Goal: Task Accomplishment & Management: Use online tool/utility

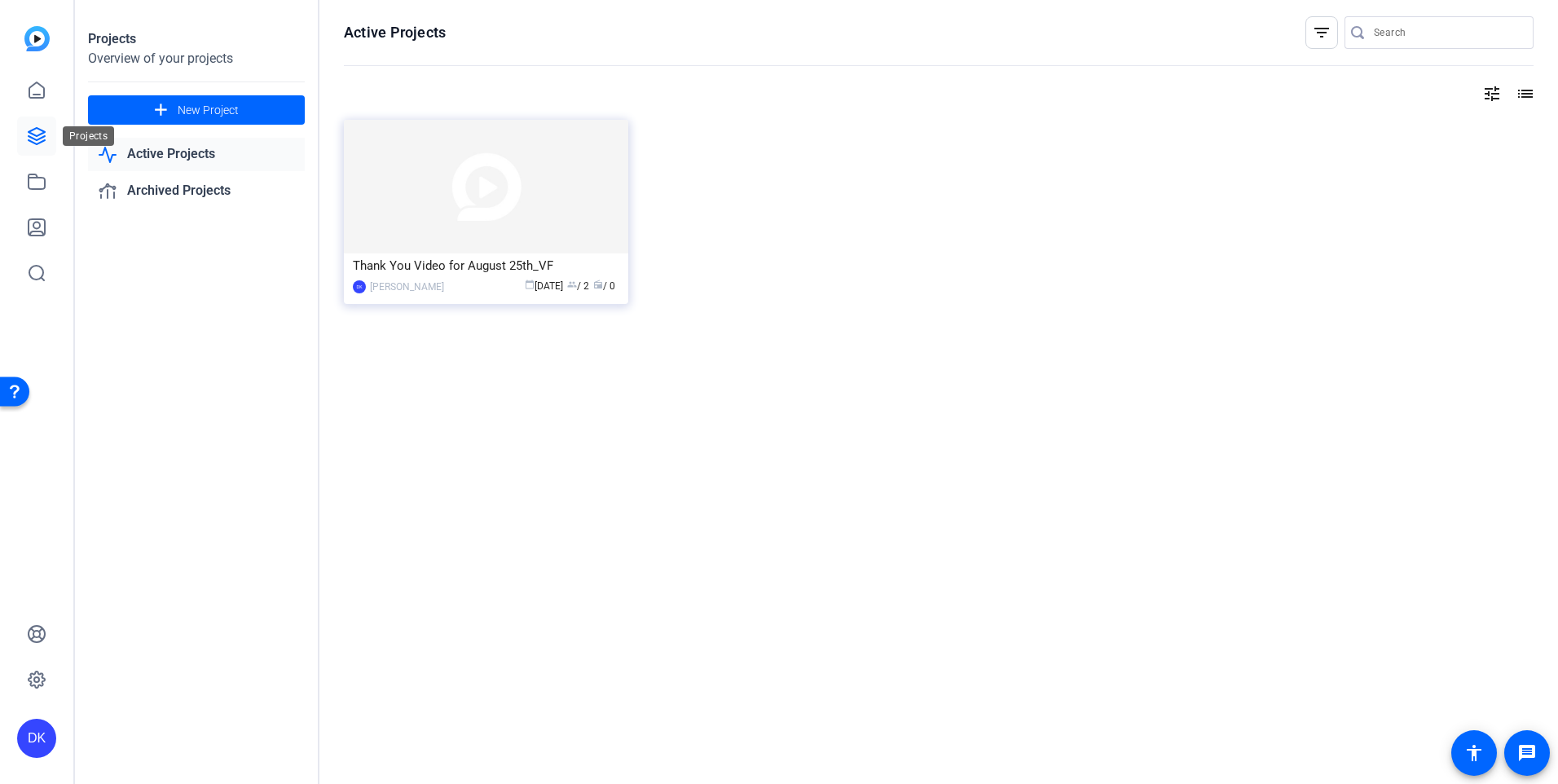
click at [36, 134] on icon at bounding box center [36, 135] width 16 height 16
click at [526, 233] on img at bounding box center [486, 186] width 284 height 133
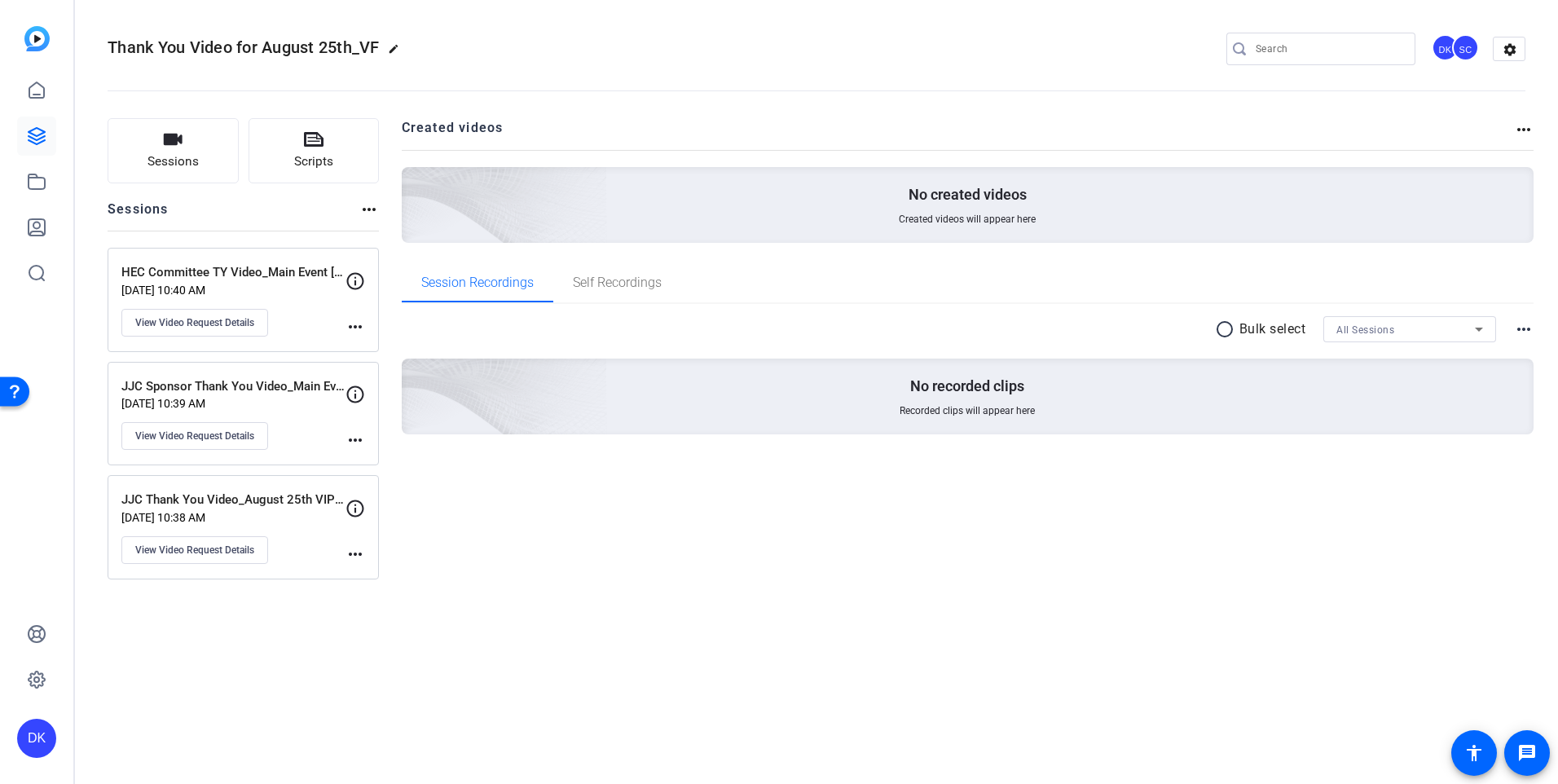
click at [291, 542] on div "JJC Thank You Video_August 25th VIP Event Aug 08, 2025 @ 10:38 AM View Video Re…" at bounding box center [232, 527] width 224 height 73
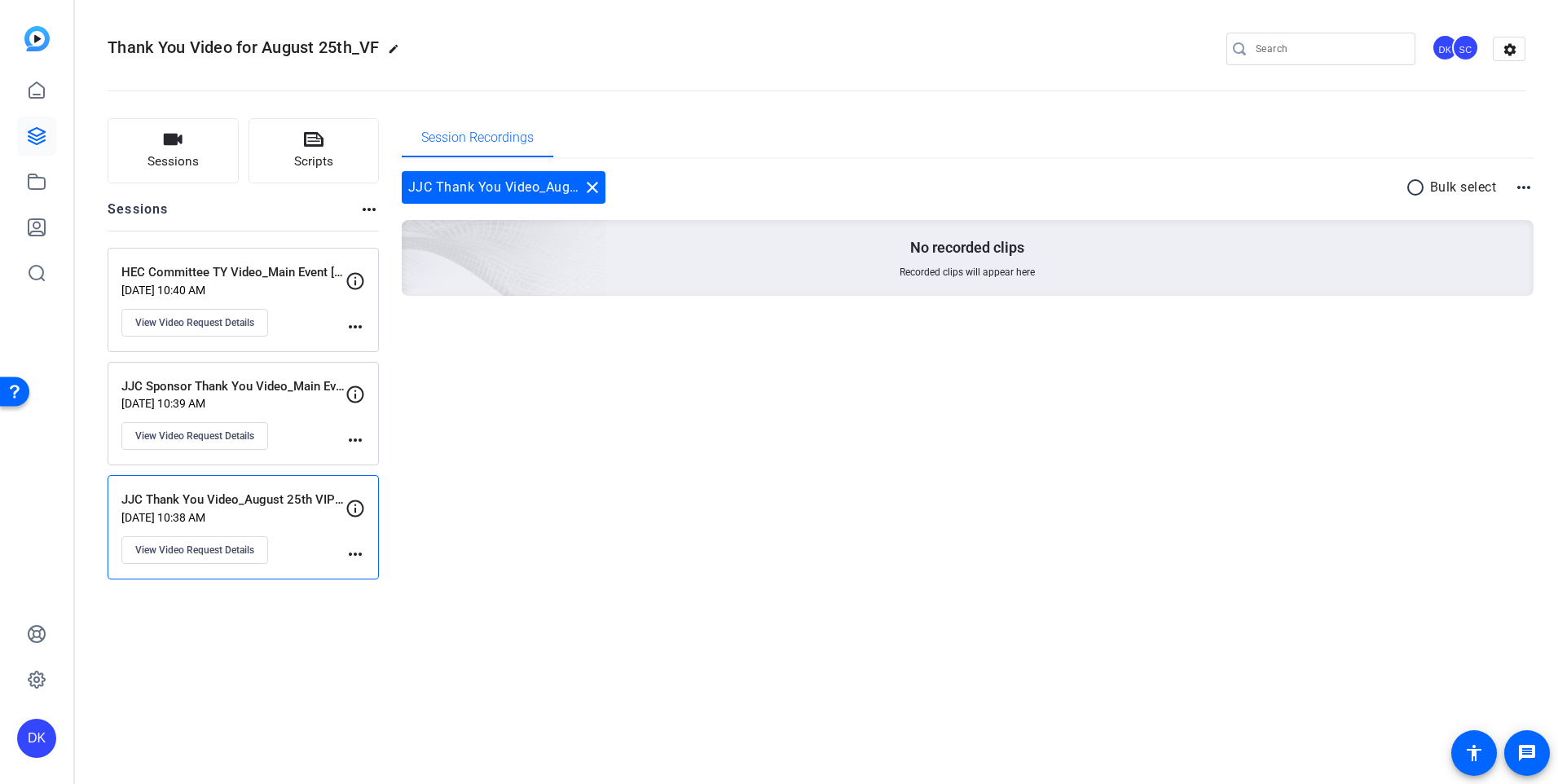
click at [364, 551] on mat-icon "more_horiz" at bounding box center [355, 554] width 19 height 19
click at [170, 510] on div at bounding box center [779, 392] width 1558 height 784
click at [252, 499] on p "JJC Thank You Video_August 25th VIP Event" at bounding box center [232, 500] width 224 height 19
click at [325, 154] on span "Scripts" at bounding box center [313, 162] width 39 height 19
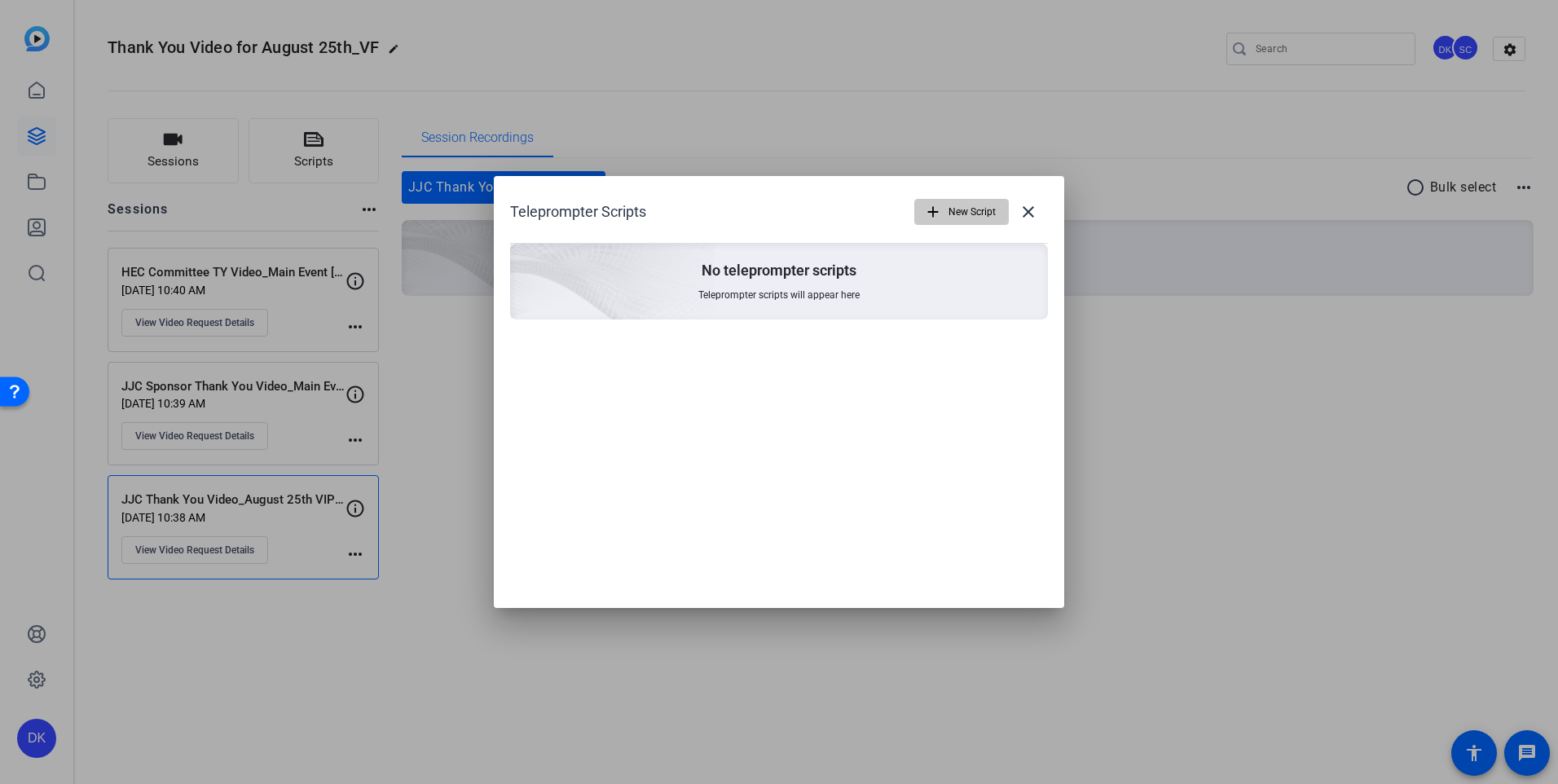
click at [935, 218] on mat-icon "add" at bounding box center [933, 211] width 18 height 18
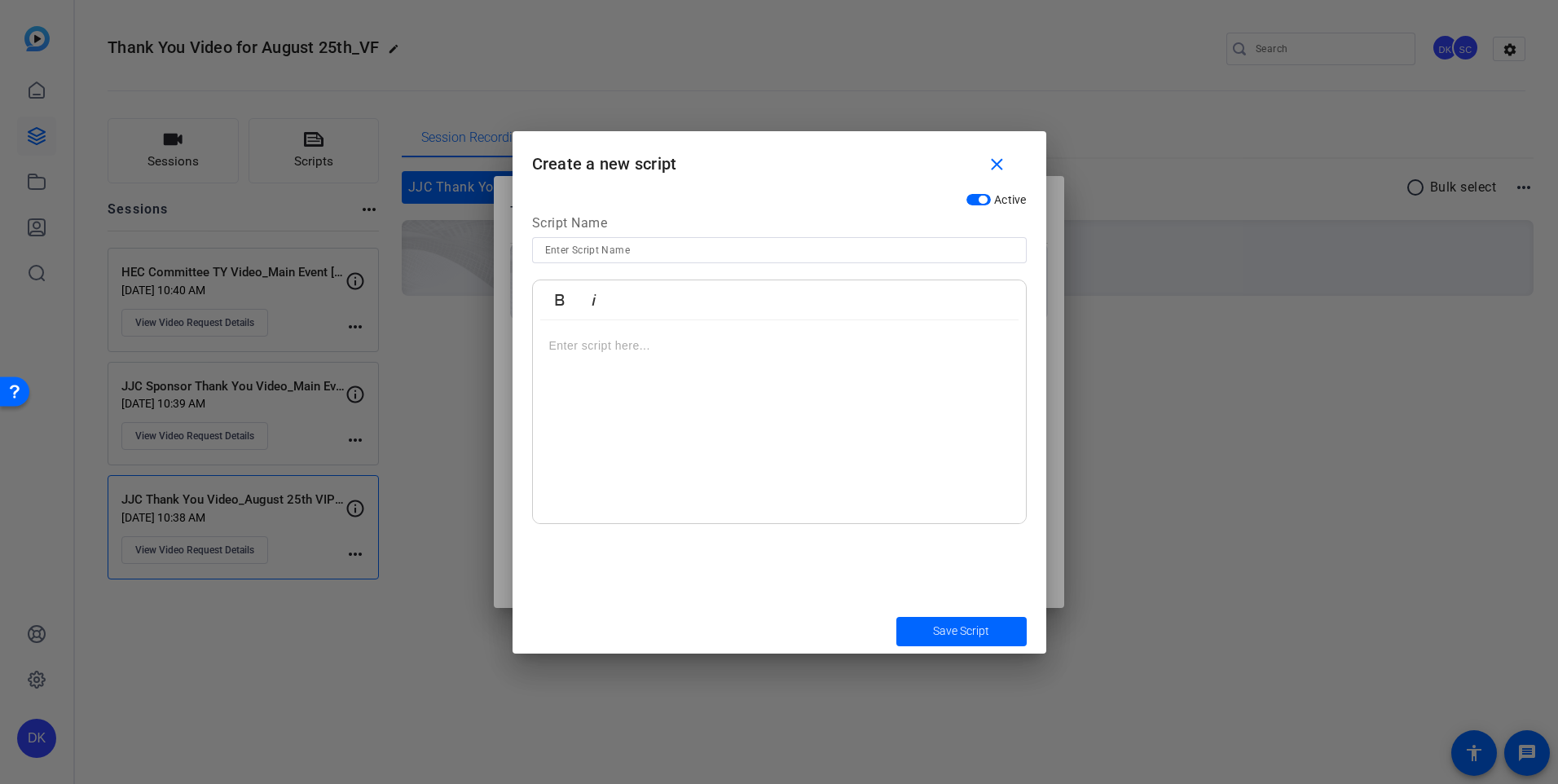
click at [983, 202] on span "button" at bounding box center [983, 200] width 8 height 8
click at [963, 198] on span "button" at bounding box center [962, 200] width 8 height 8
click at [556, 250] on input at bounding box center [779, 249] width 468 height 19
type input "JJC Legacy Thank You_For VIP [DATE] Event"
click at [578, 348] on p at bounding box center [779, 345] width 461 height 18
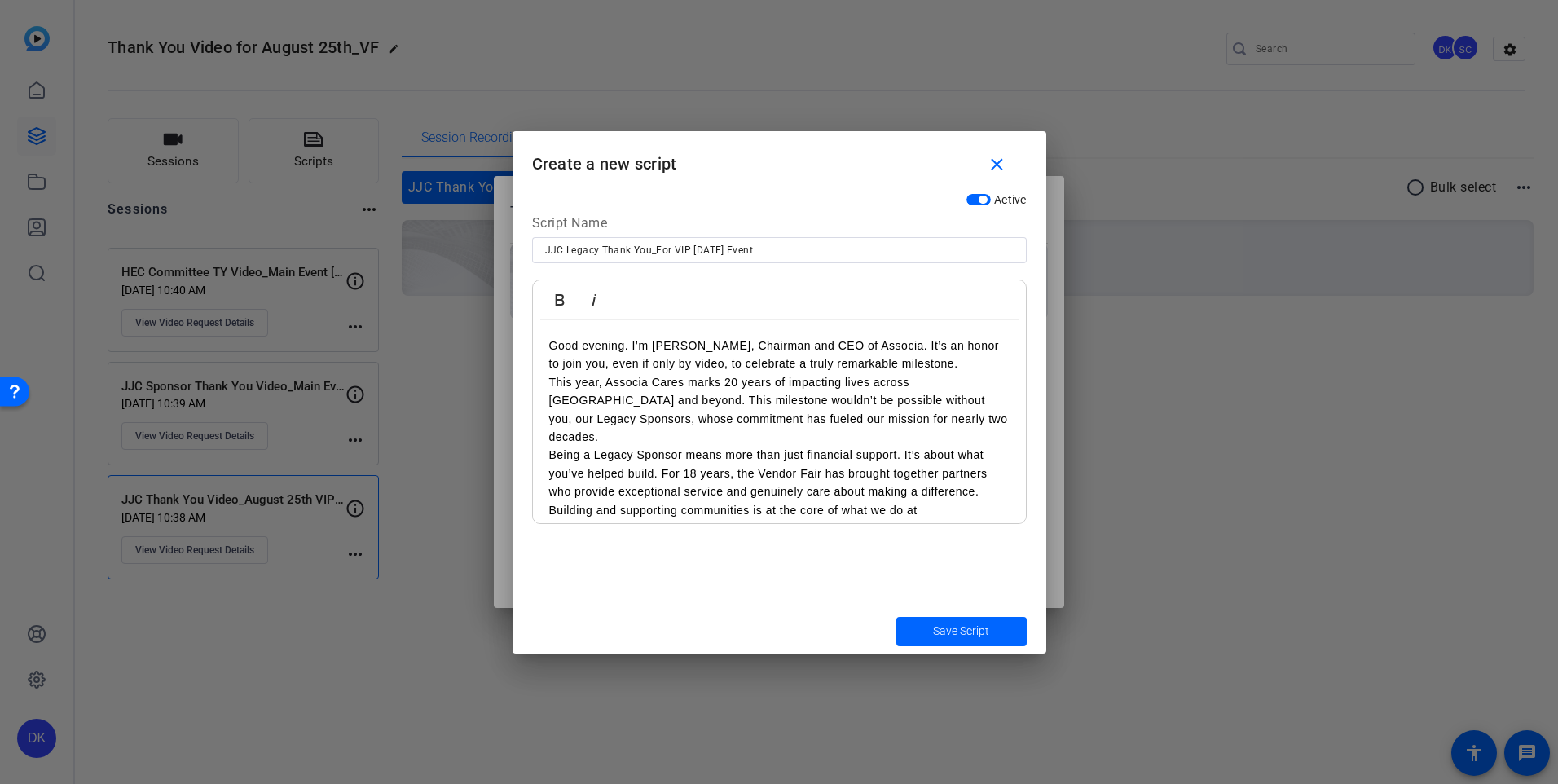
click at [551, 383] on p "This year, Associa Cares marks 20 years of impacting lives across North America…" at bounding box center [779, 410] width 461 height 73
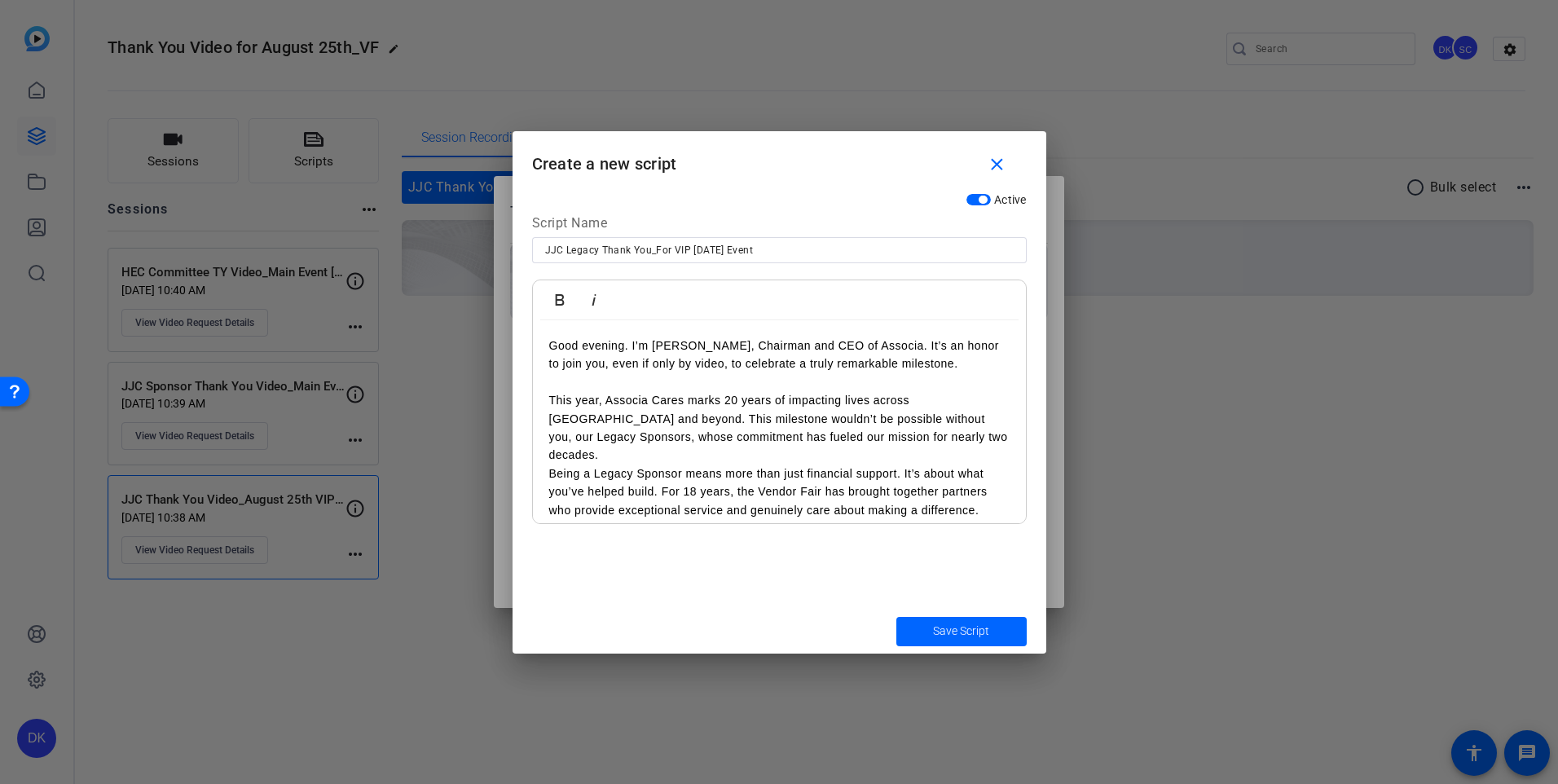
click at [980, 435] on p "This year, Associa Cares marks 20 years of impacting lives across North America…" at bounding box center [779, 427] width 461 height 73
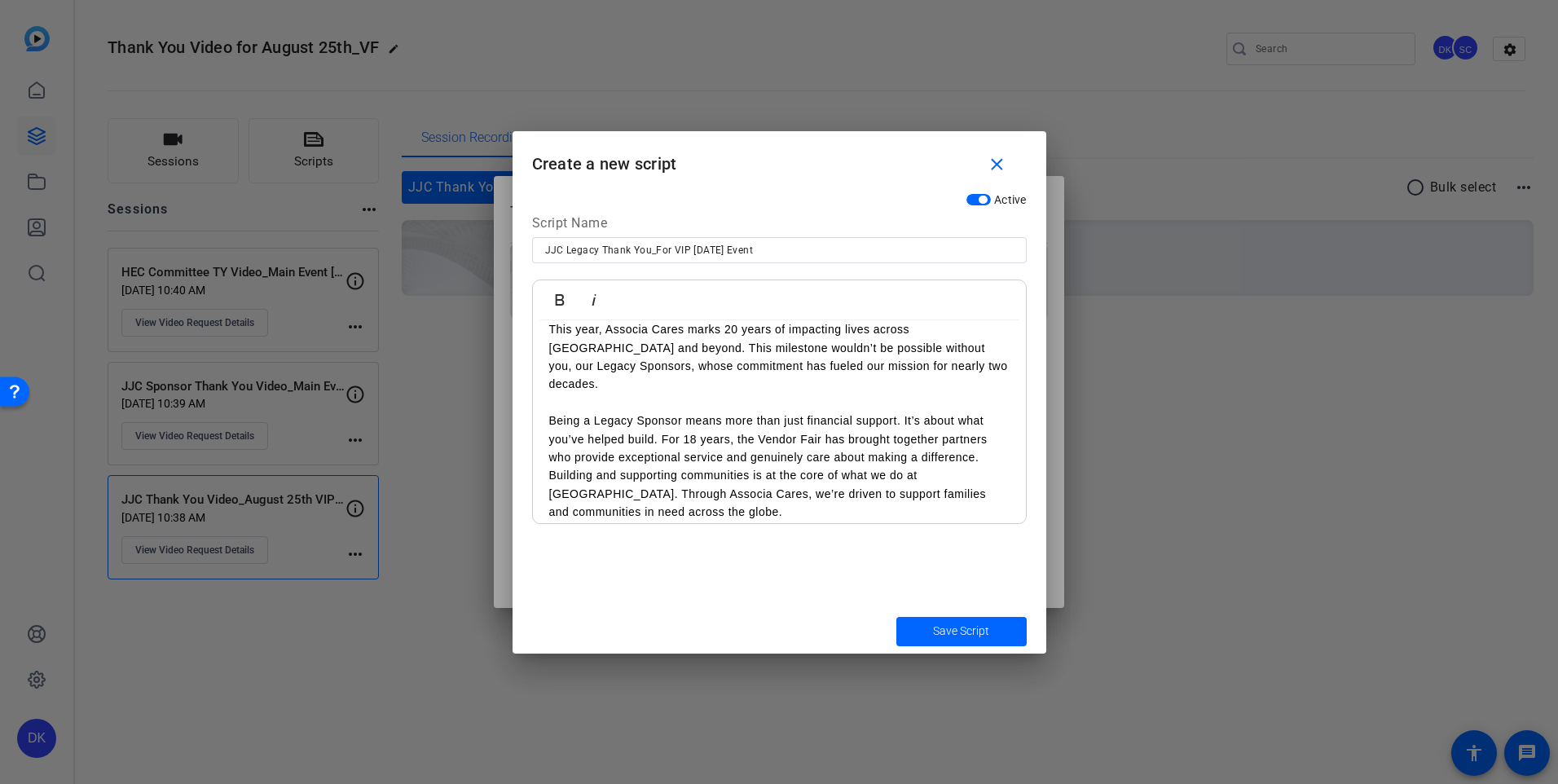
scroll to position [71, 0]
click at [986, 432] on p "Being a Legacy Sponsor means more than just financial support. It’s about what …" at bounding box center [779, 439] width 461 height 55
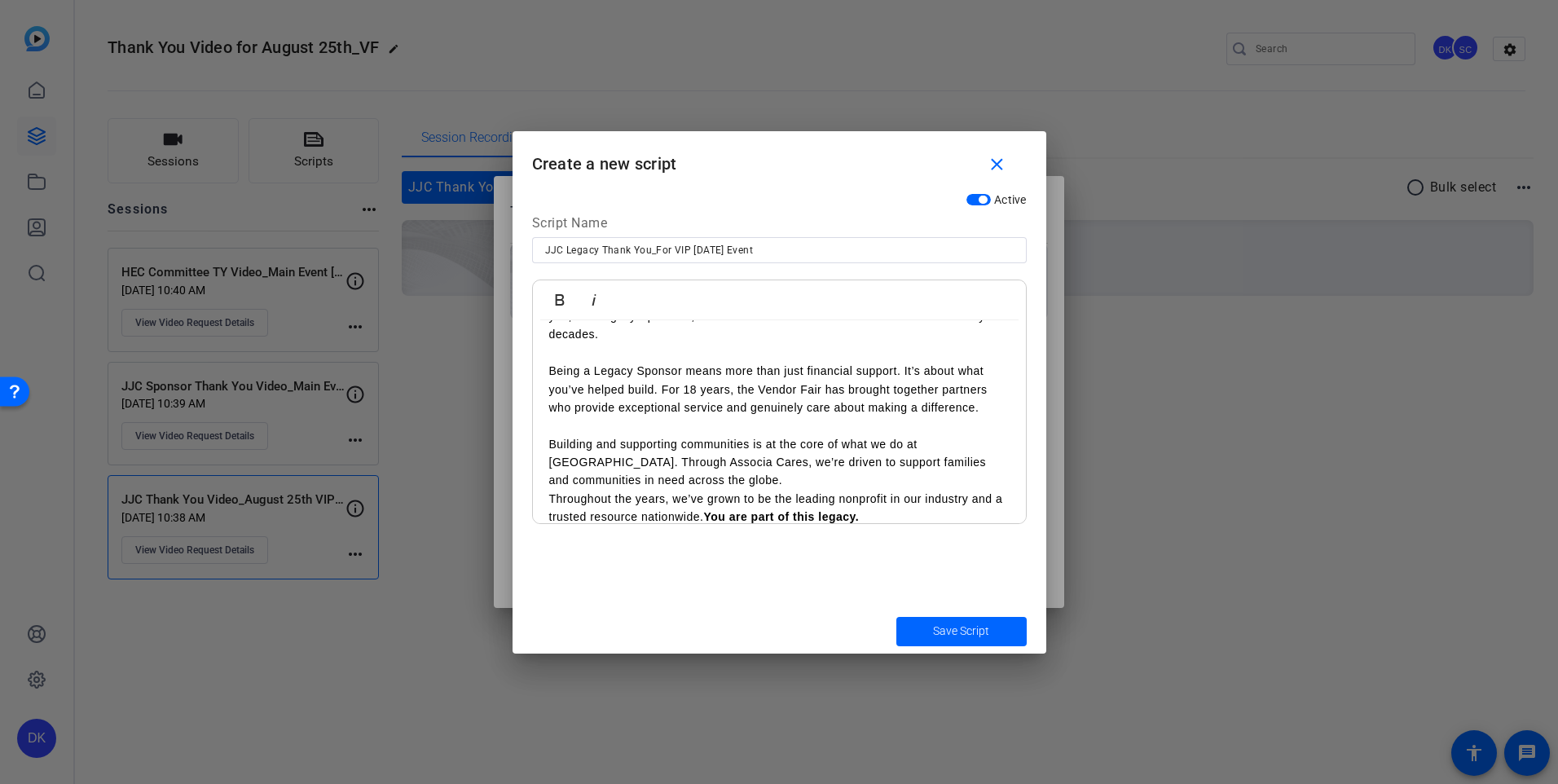
scroll to position [121, 0]
click at [547, 483] on div "Good evening. I’m John Carona, Chairman and CEO of Associa. It’s an honor to jo…" at bounding box center [779, 497] width 493 height 598
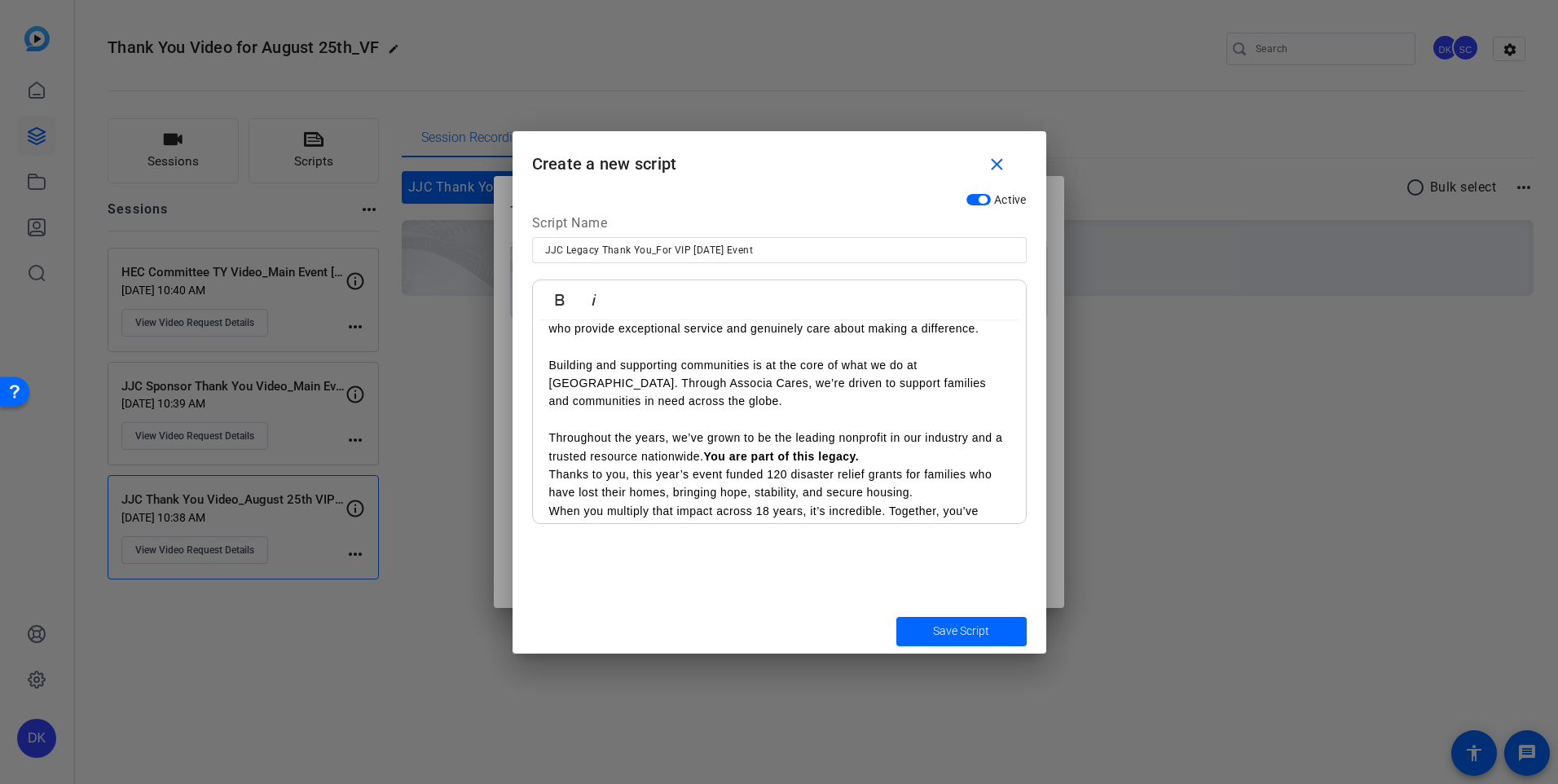
scroll to position [201, 0]
drag, startPoint x: 883, startPoint y: 434, endPoint x: 718, endPoint y: 433, distance: 165.0
click at [718, 433] on p "Throughout the years, we’ve grown to be the leading nonprofit in our industry a…" at bounding box center [779, 446] width 461 height 36
click at [552, 464] on p "Thanks to you, this year’s event funded 120 disaster relief grants for families…" at bounding box center [779, 483] width 461 height 36
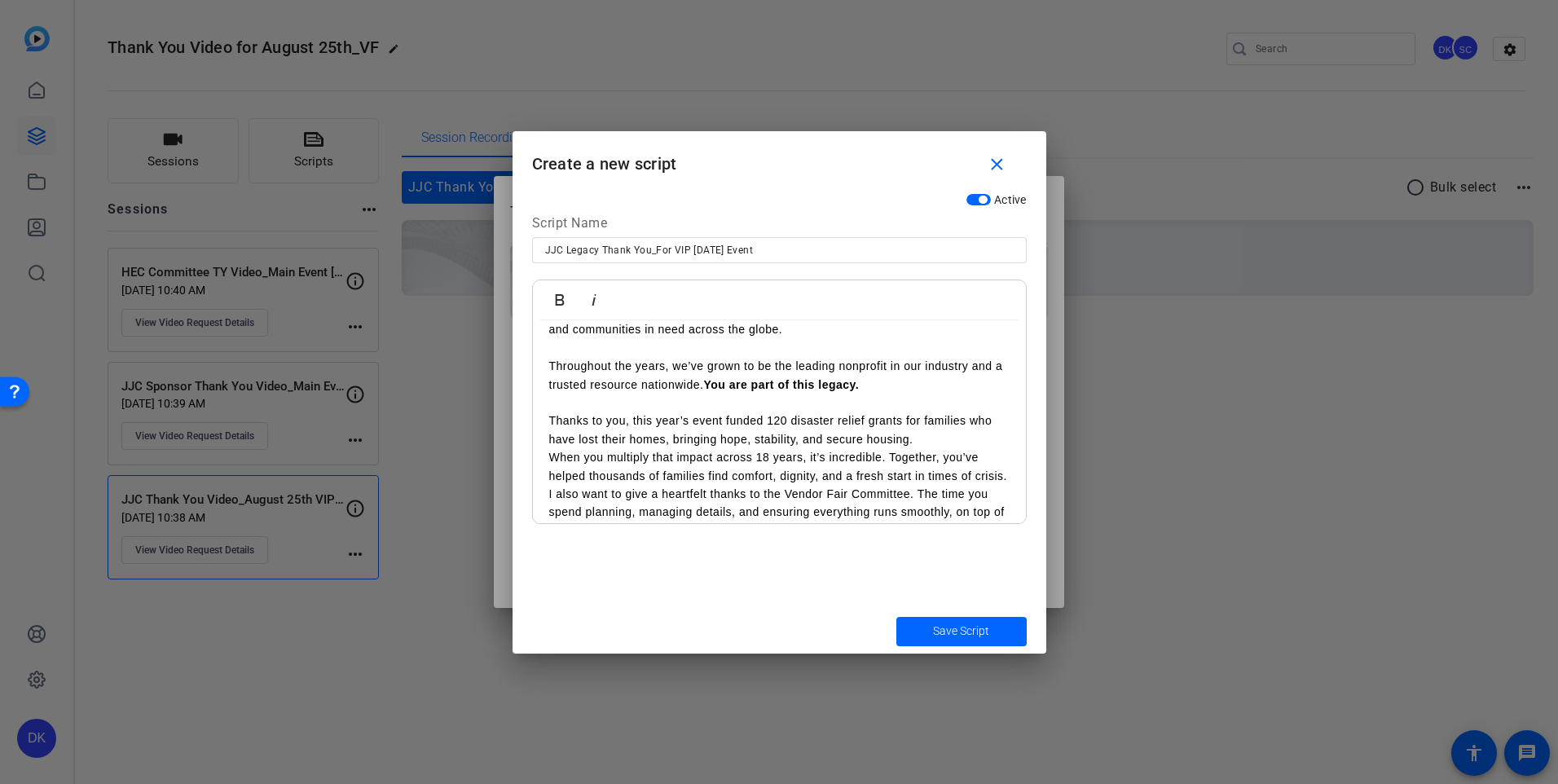
scroll to position [271, 0]
click at [545, 442] on div "Good evening. I’m John Carona, Chairman and CEO of Associa. It’s an honor to jo…" at bounding box center [779, 367] width 493 height 634
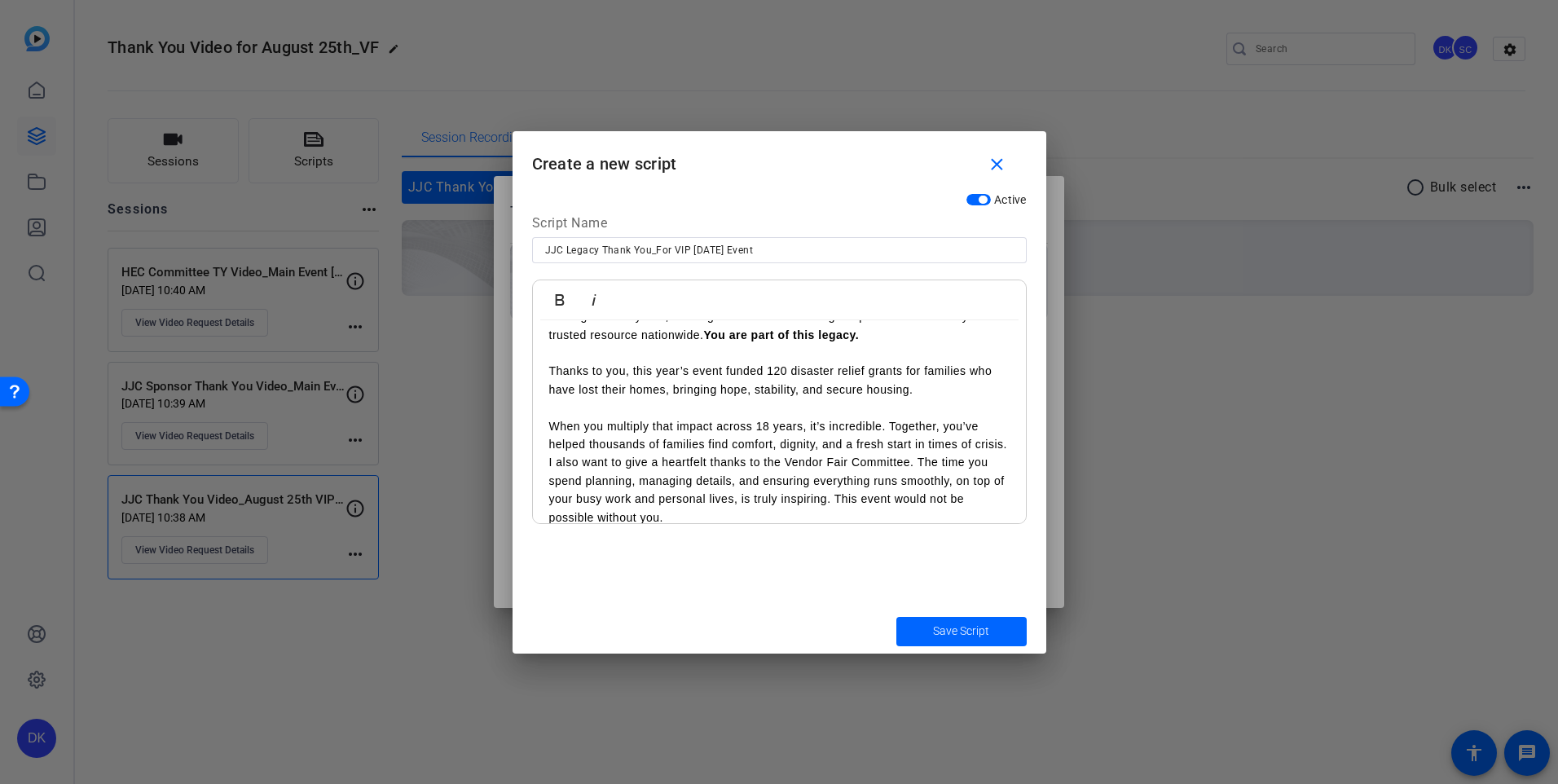
scroll to position [321, 0]
click at [547, 457] on div "Good evening. I’m John Carona, Chairman and CEO of Associa. It’s an honor to jo…" at bounding box center [779, 324] width 493 height 653
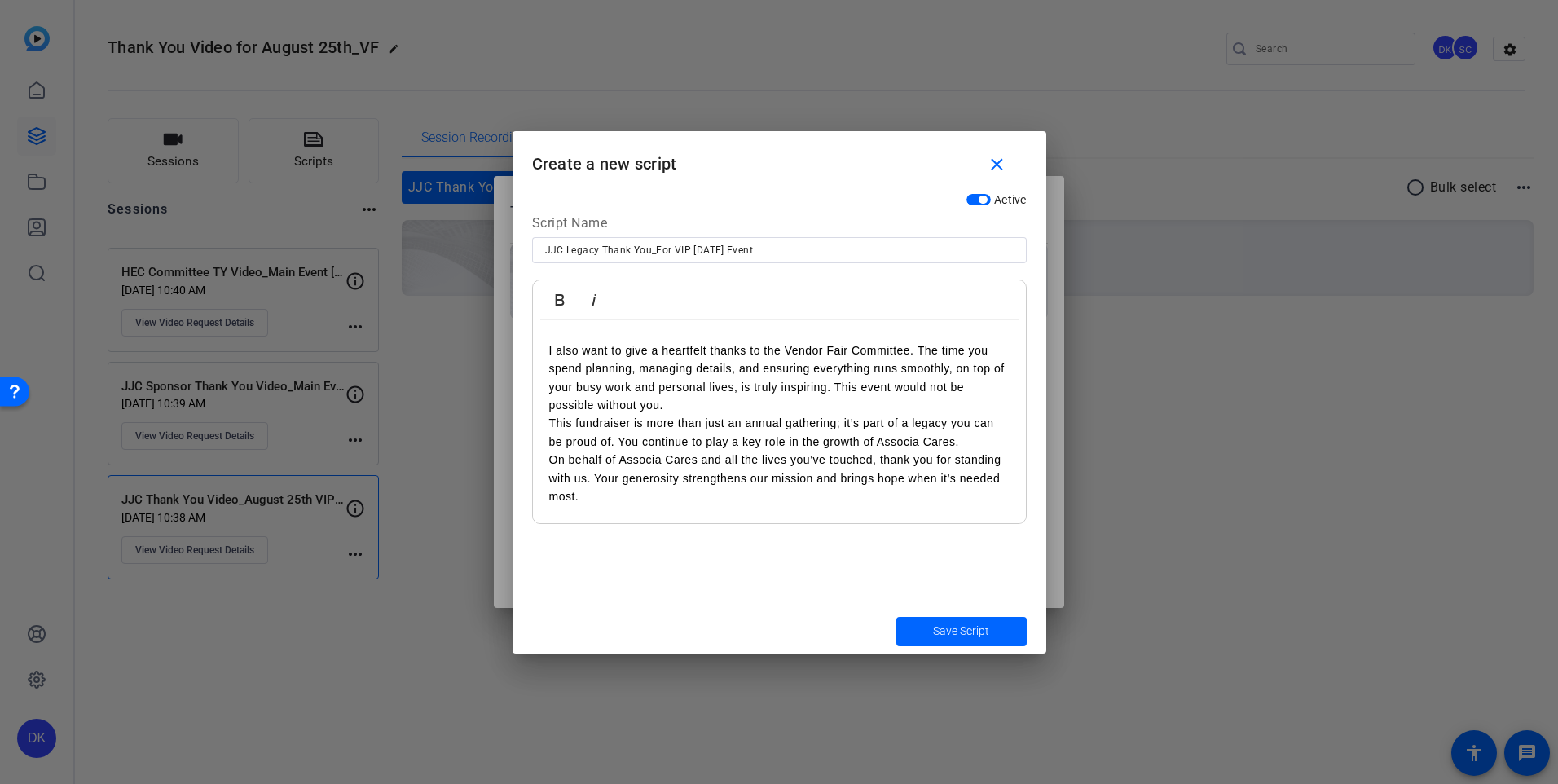
scroll to position [452, 0]
click at [549, 421] on p "This fundraiser is more than just an annual gathering; it’s part of a legacy yo…" at bounding box center [779, 431] width 461 height 36
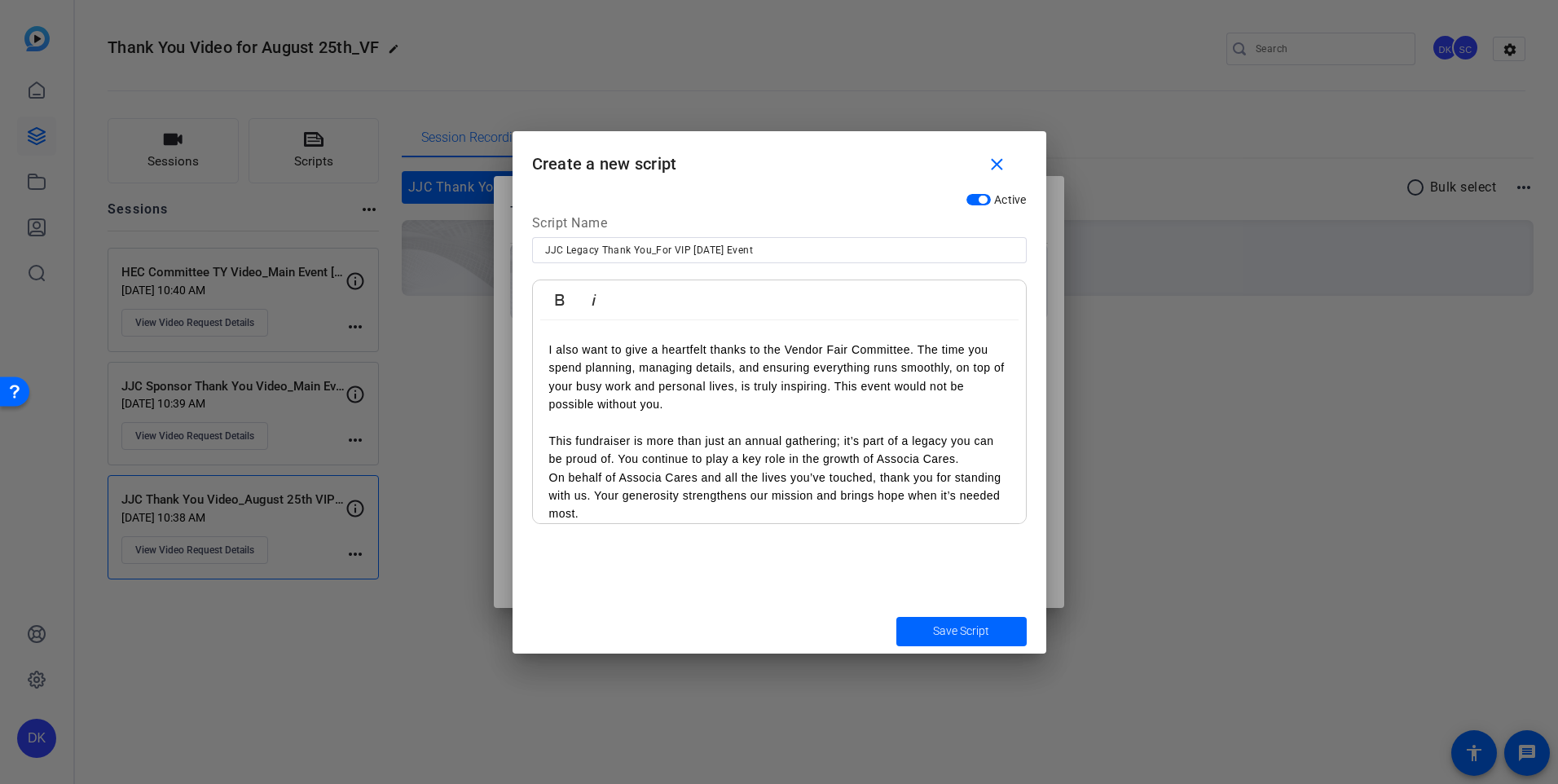
click at [547, 478] on div "Good evening. I’m John Carona, Chairman and CEO of Associa. It’s an honor to jo…" at bounding box center [779, 212] width 493 height 689
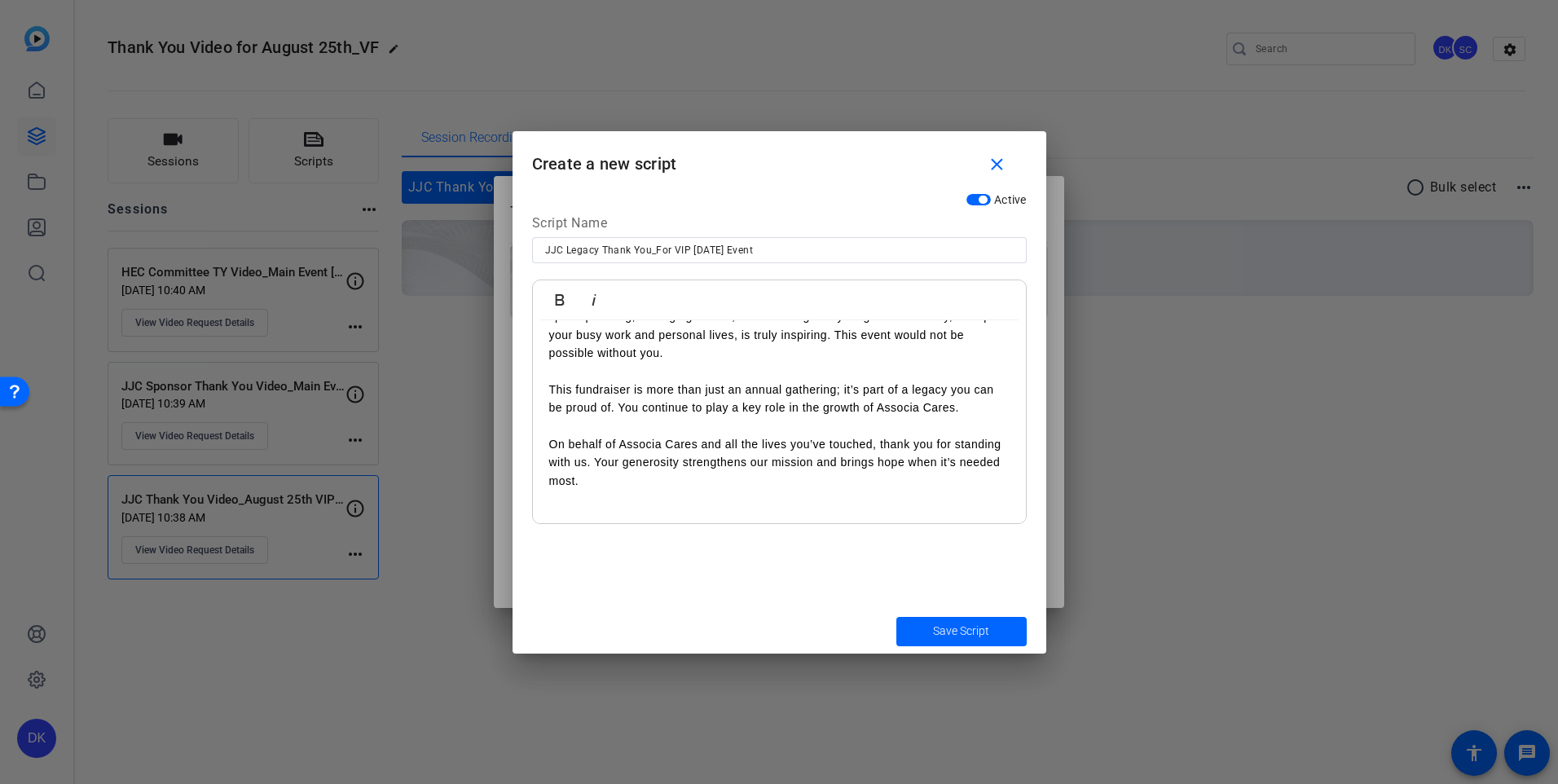
scroll to position [504, 0]
click at [975, 628] on span "Save Script" at bounding box center [961, 631] width 57 height 17
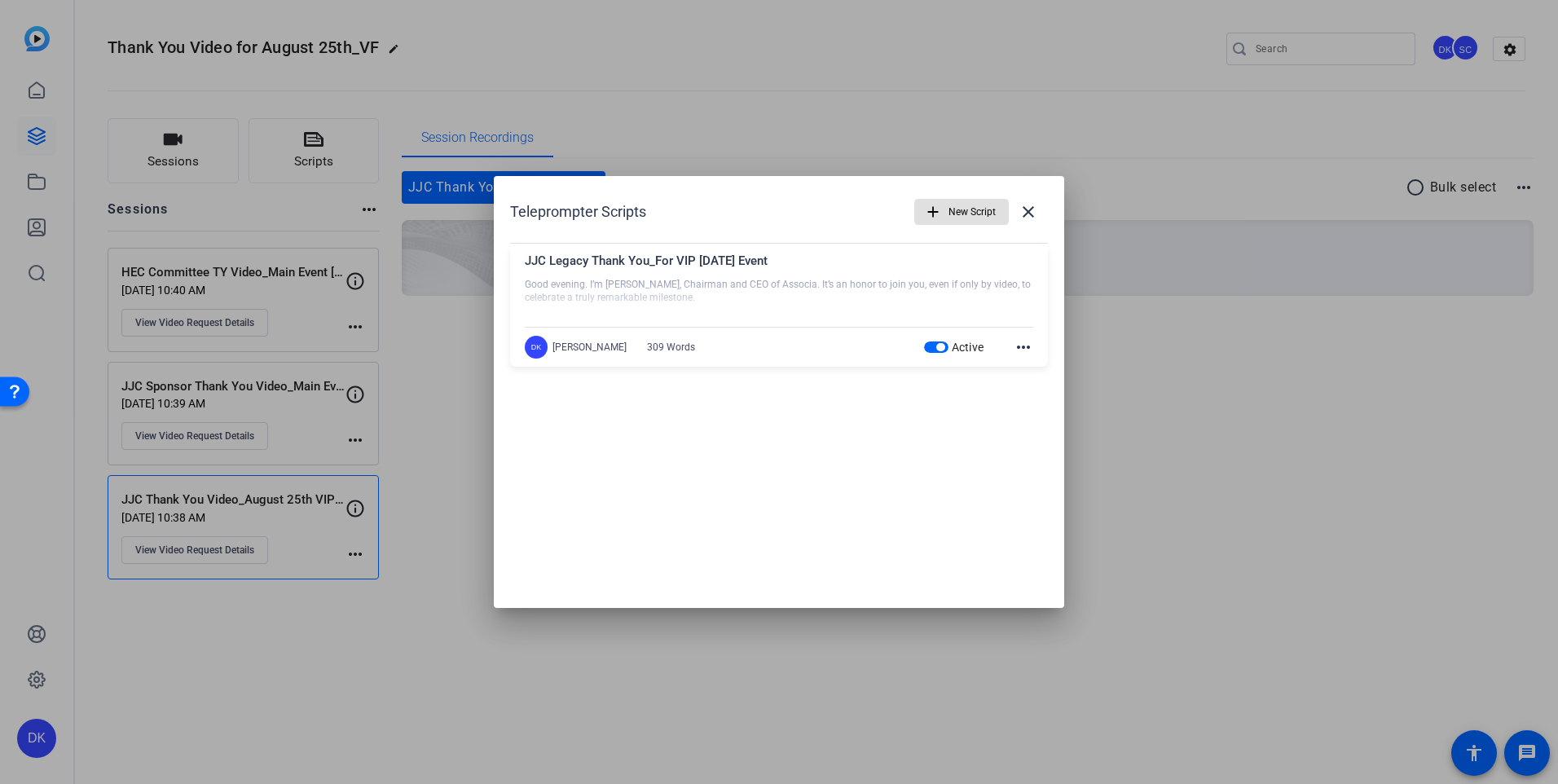
click at [943, 209] on span "button" at bounding box center [961, 211] width 93 height 39
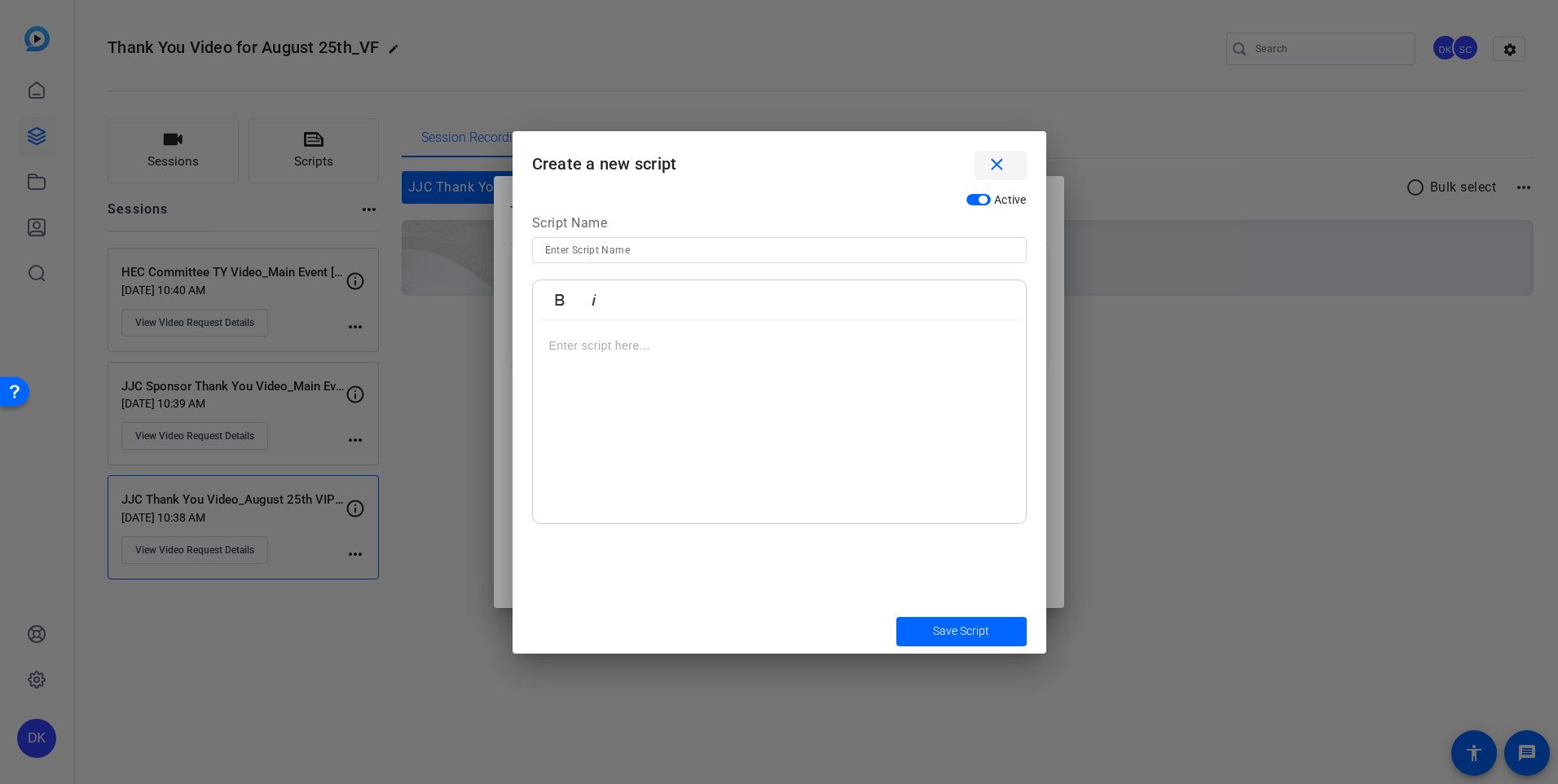
click at [998, 170] on mat-icon "close" at bounding box center [996, 164] width 20 height 20
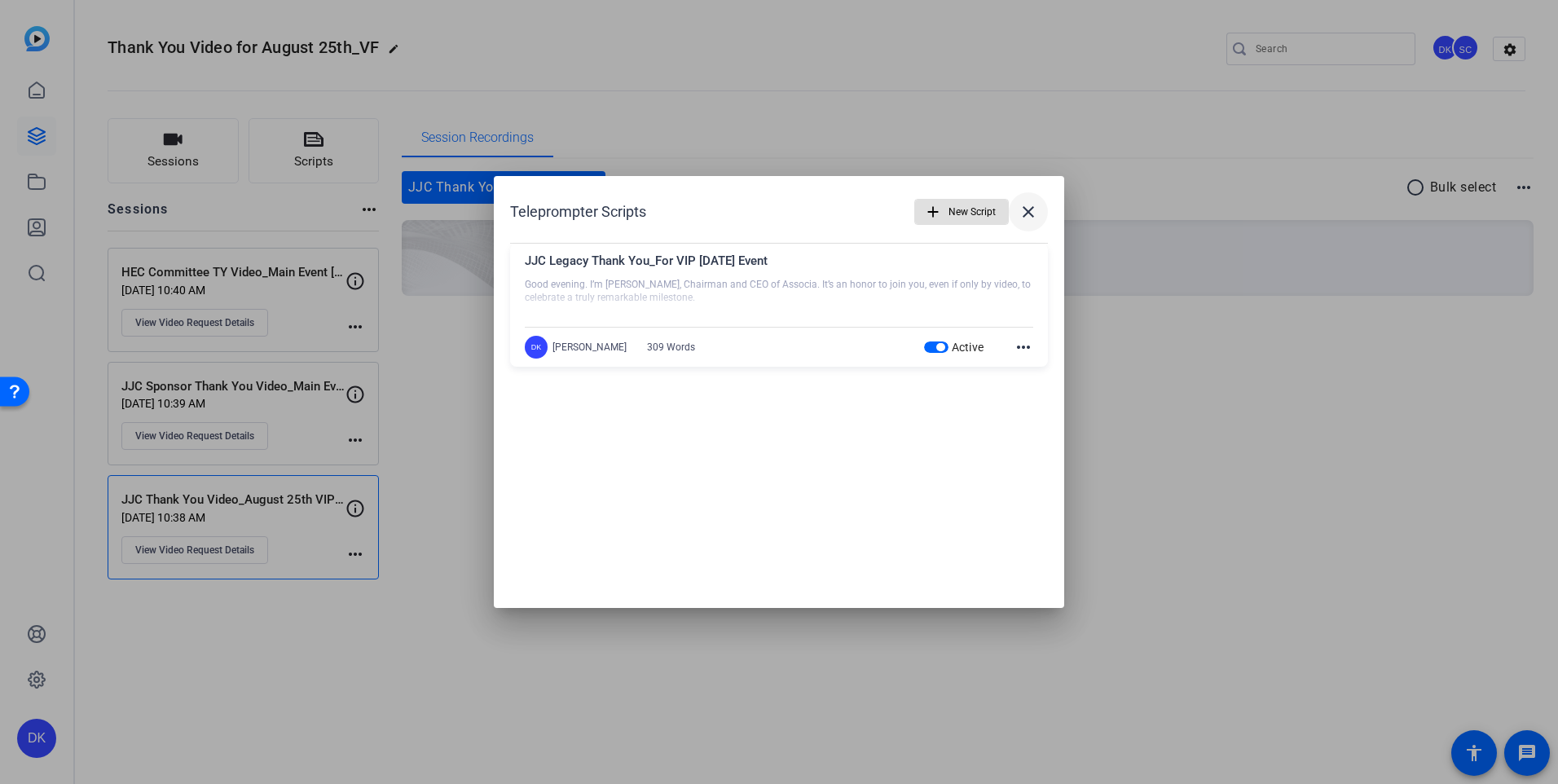
click at [1031, 210] on mat-icon "close" at bounding box center [1028, 212] width 19 height 19
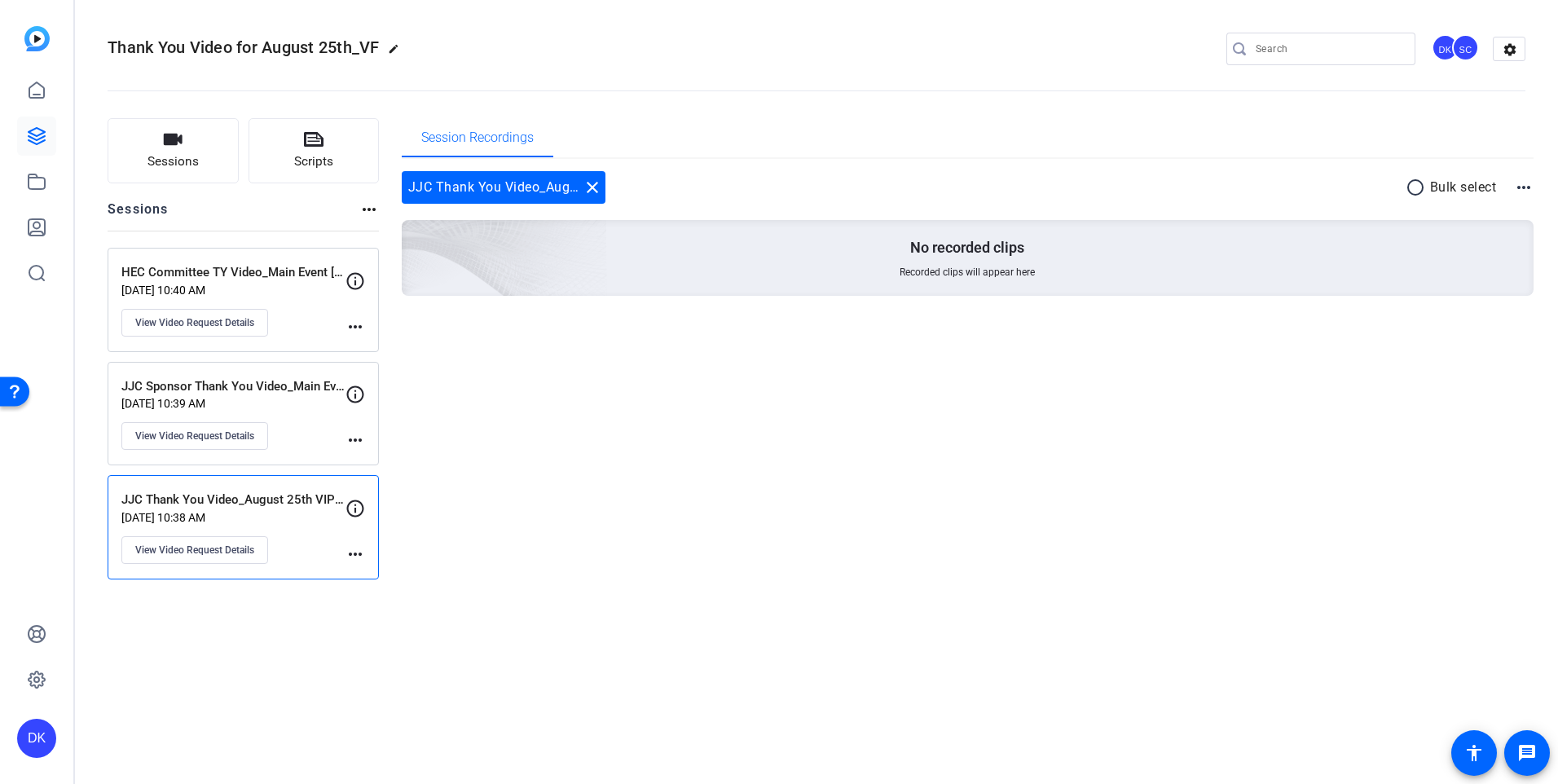
click at [288, 529] on div "JJC Thank You Video_August 25th VIP Event Aug 08, 2025 @ 10:38 AM View Video Re…" at bounding box center [232, 527] width 224 height 73
click at [357, 553] on mat-icon "more_horiz" at bounding box center [355, 554] width 19 height 19
click at [289, 513] on div at bounding box center [779, 392] width 1558 height 784
click at [227, 547] on span "View Video Request Details" at bounding box center [195, 550] width 119 height 13
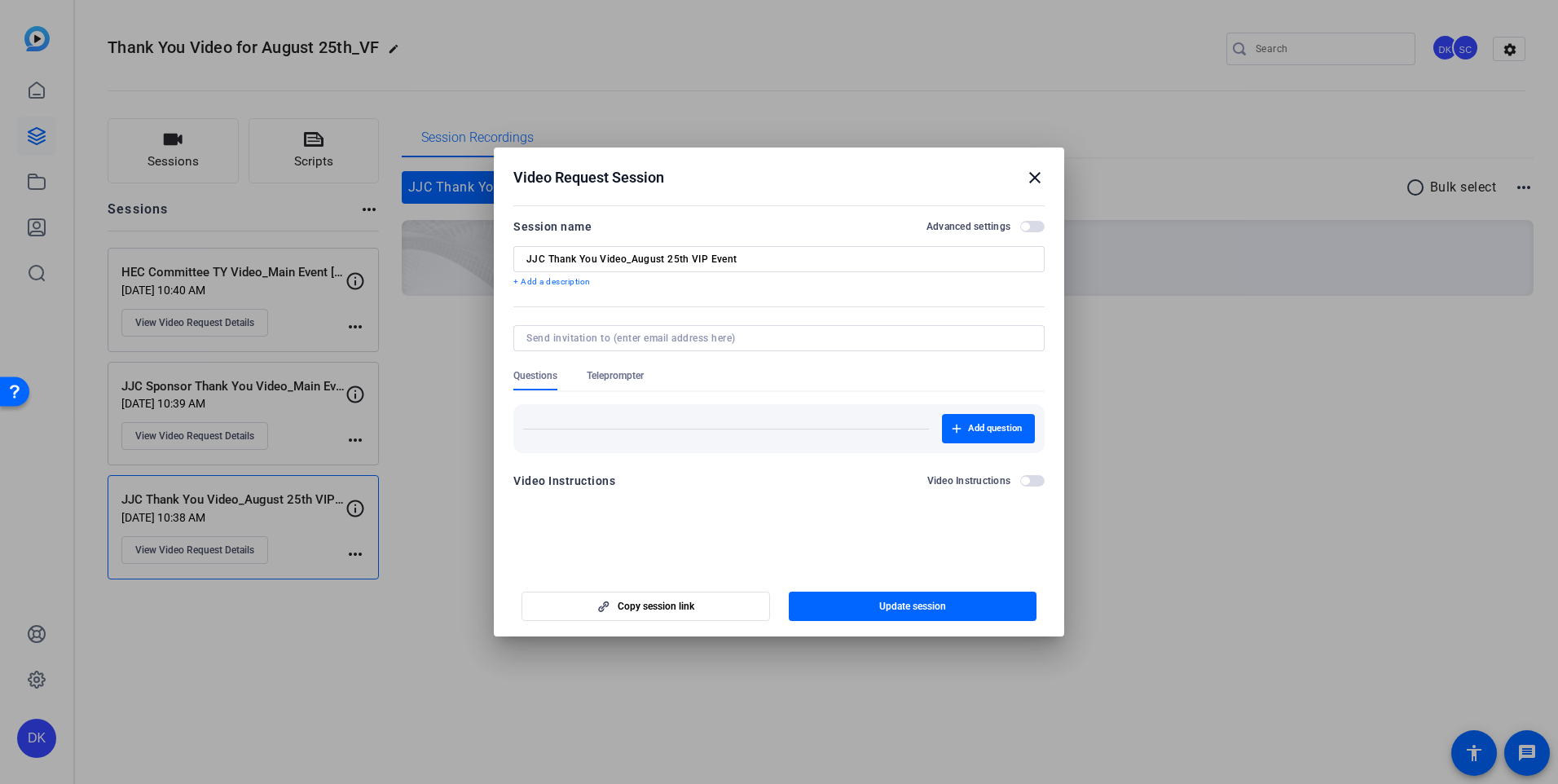
click at [1037, 179] on mat-icon "close" at bounding box center [1035, 178] width 19 height 19
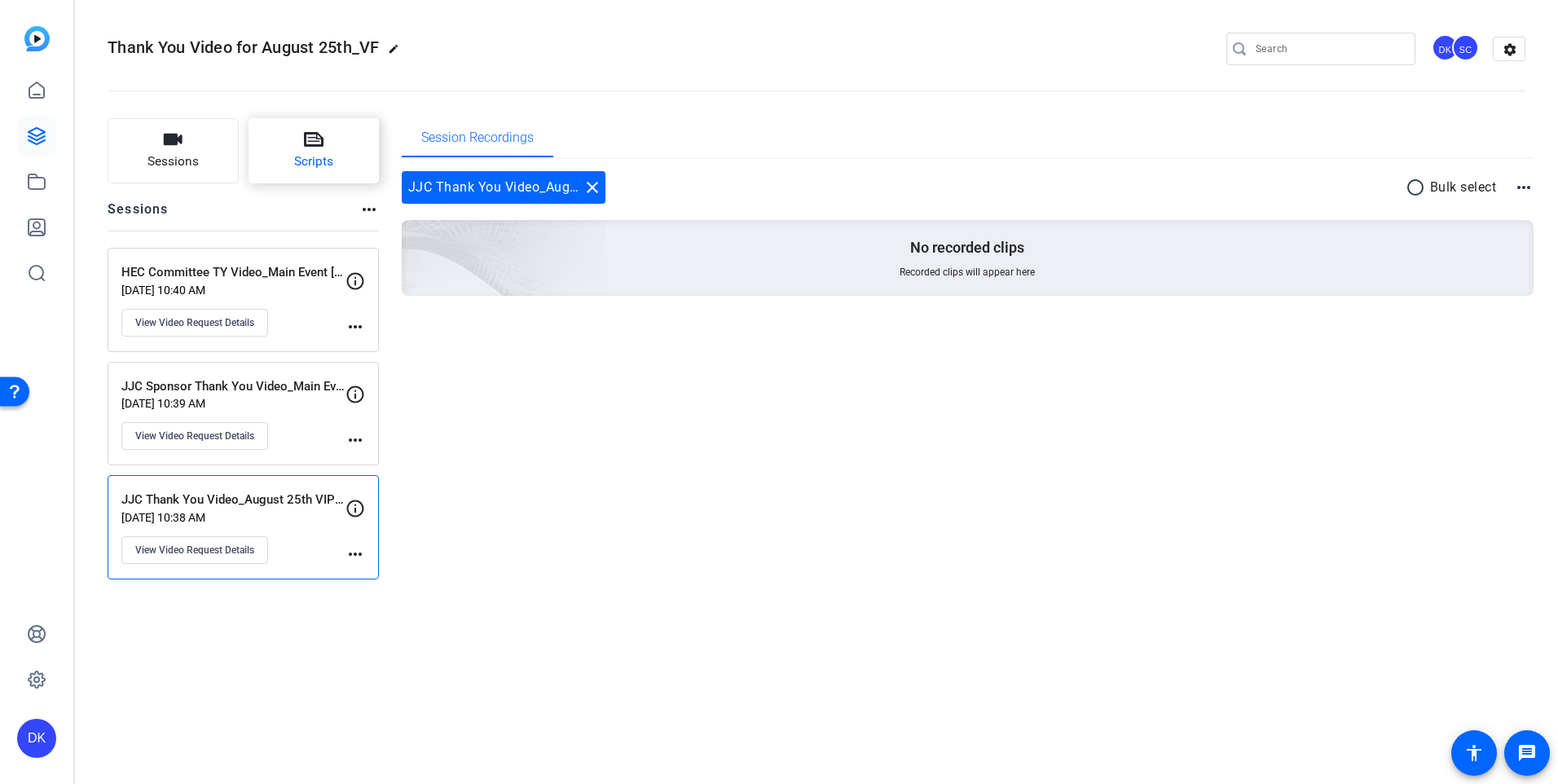
click at [332, 148] on button "Scripts" at bounding box center [314, 151] width 132 height 65
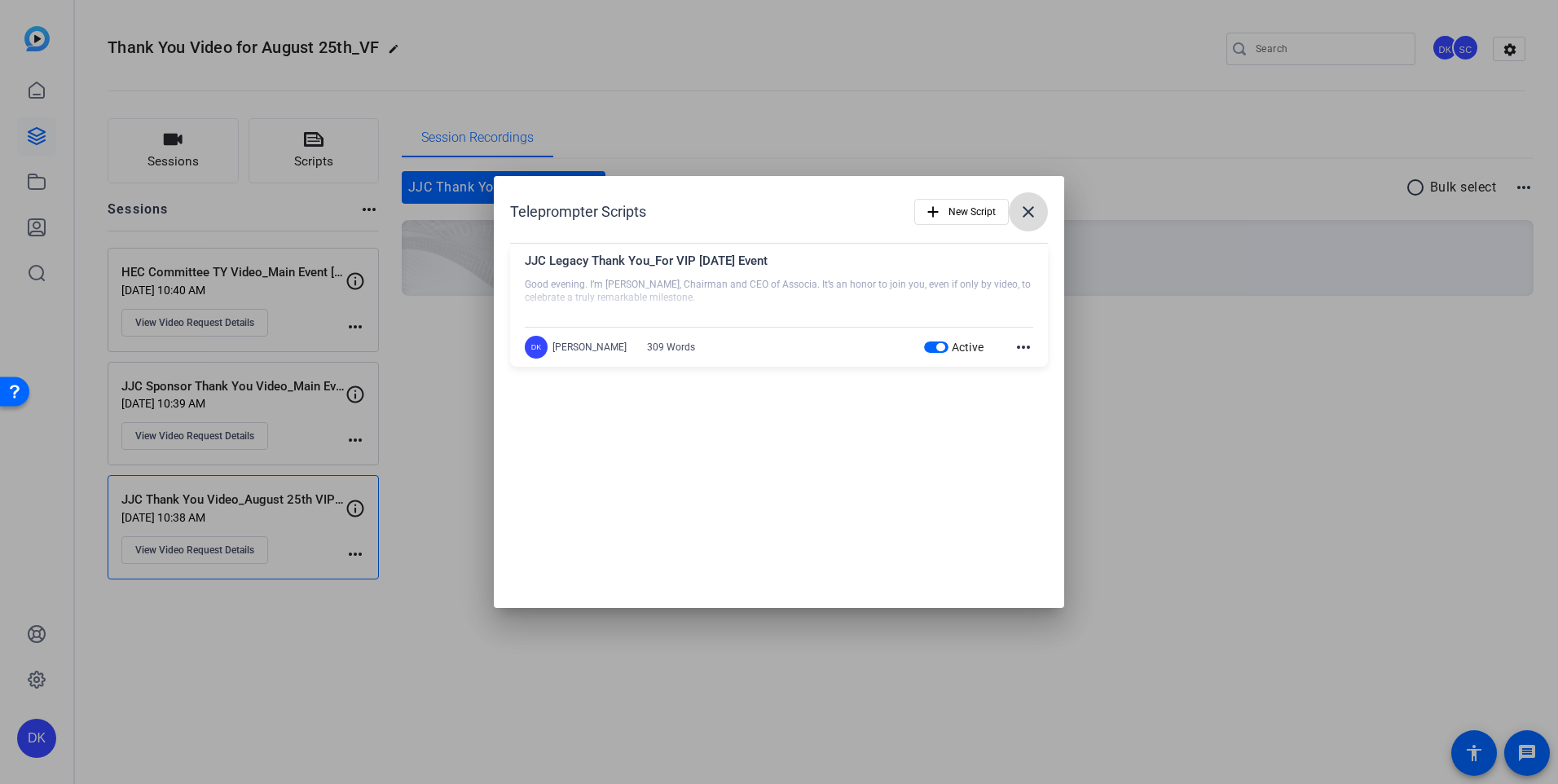
click at [1032, 210] on mat-icon "close" at bounding box center [1028, 212] width 19 height 19
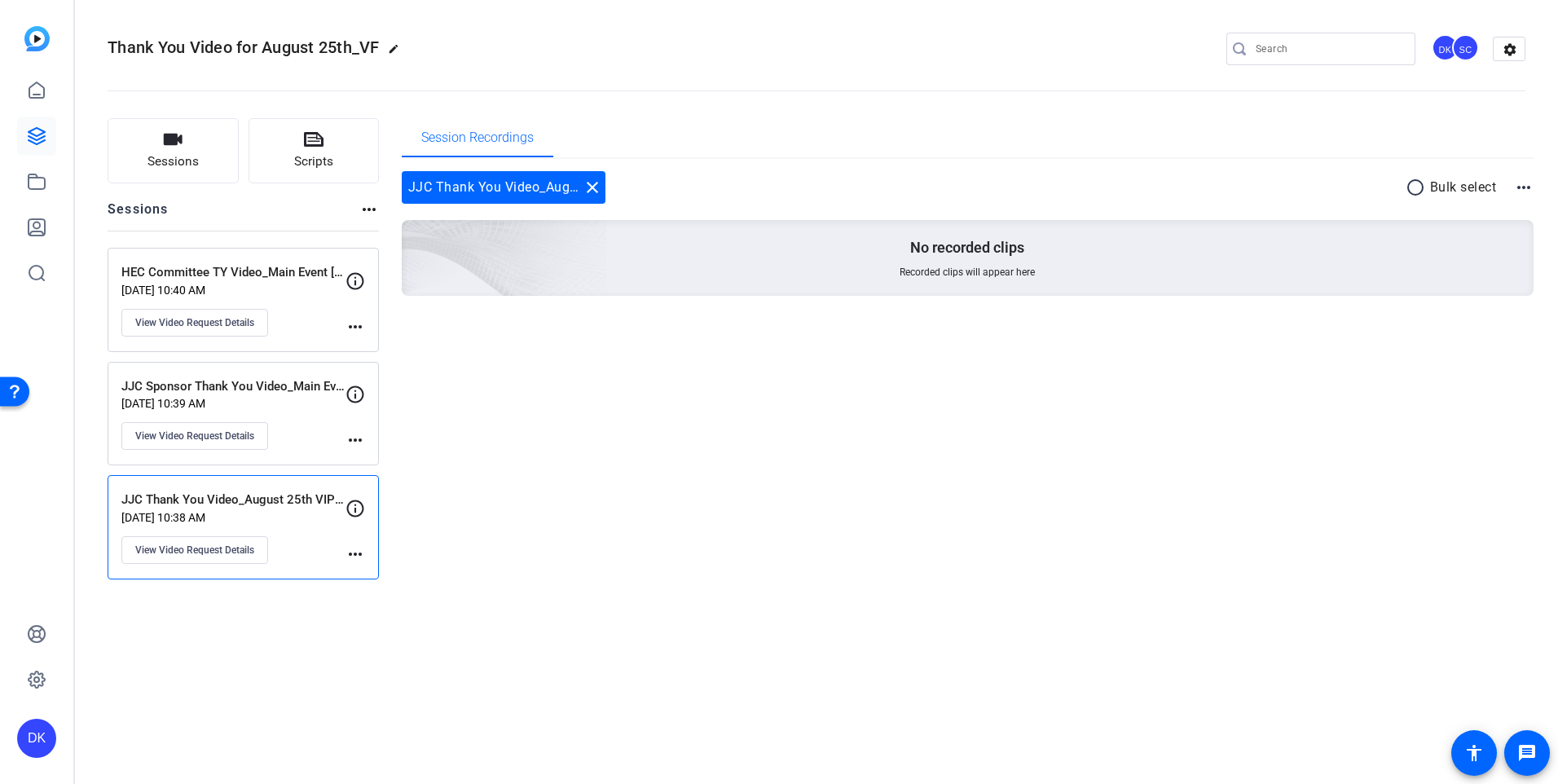
click at [246, 402] on p "[DATE] 10:39 AM" at bounding box center [232, 403] width 224 height 13
click at [324, 140] on button "Scripts" at bounding box center [314, 151] width 132 height 65
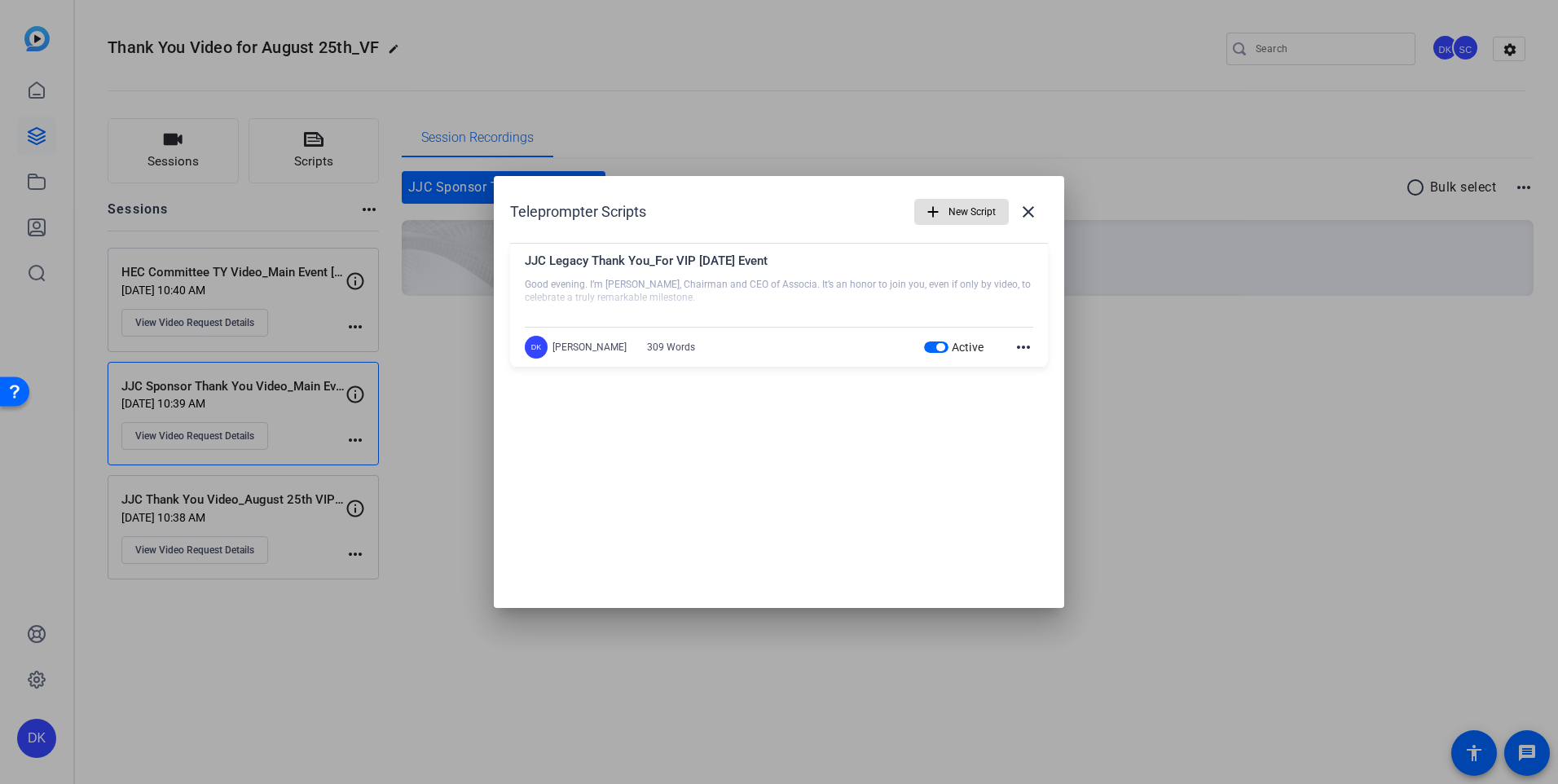
click at [950, 211] on span "New Script" at bounding box center [971, 212] width 47 height 31
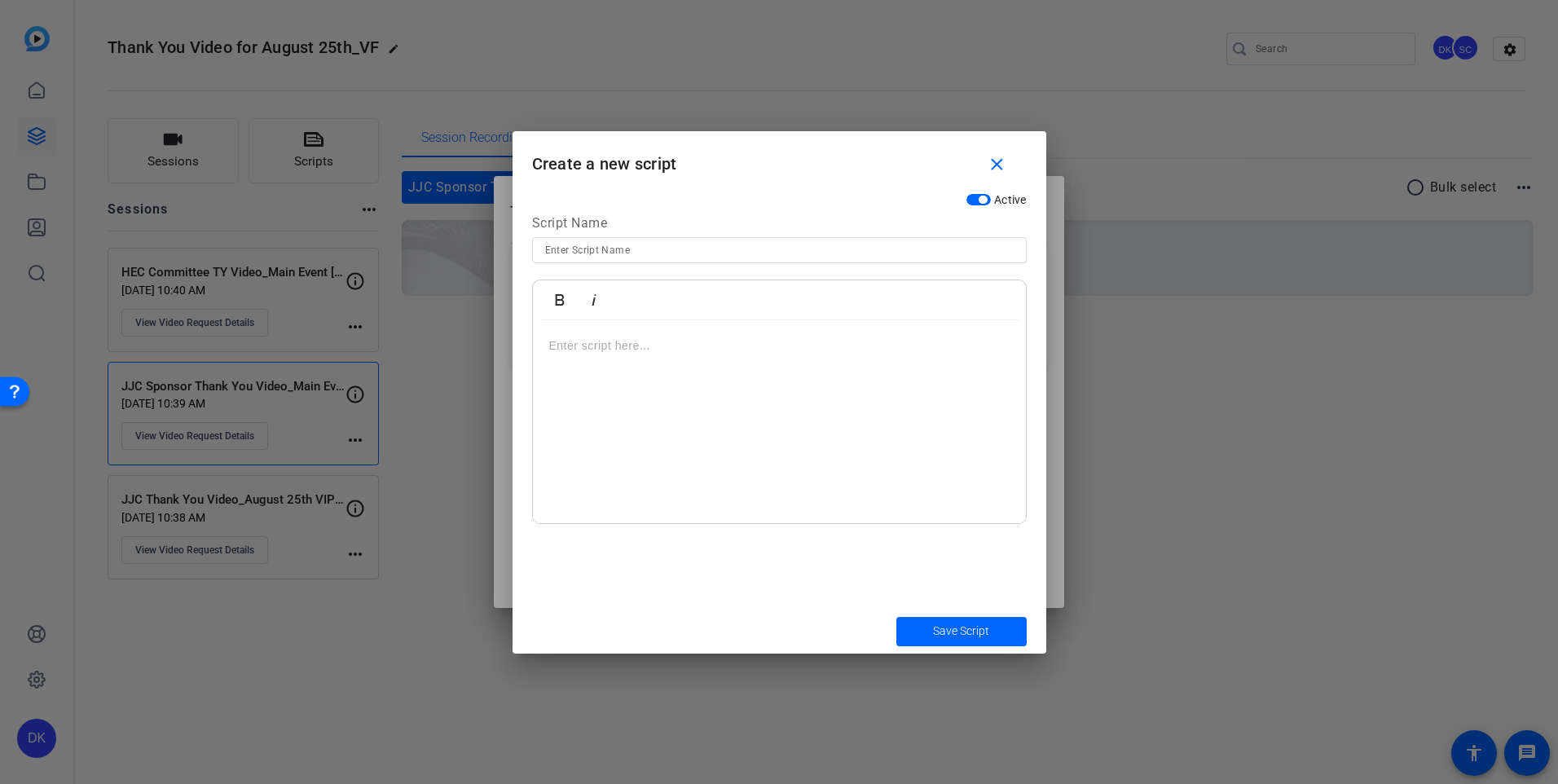
click at [693, 249] on input at bounding box center [779, 249] width 468 height 19
type input "JJC Sponsor Thank You Video_Main Event [DATE]"
click at [575, 337] on p at bounding box center [779, 345] width 461 height 18
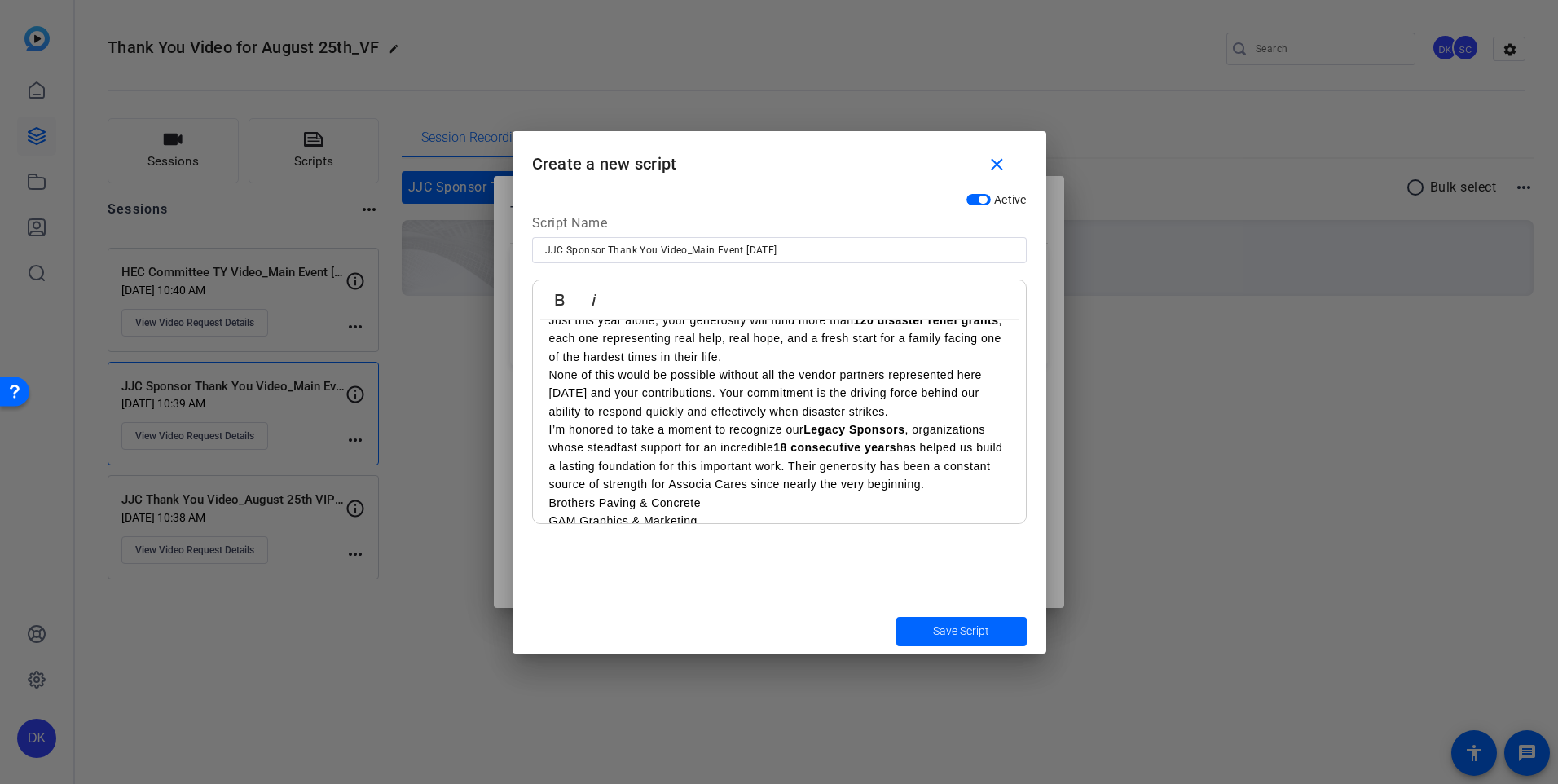
scroll to position [0, 0]
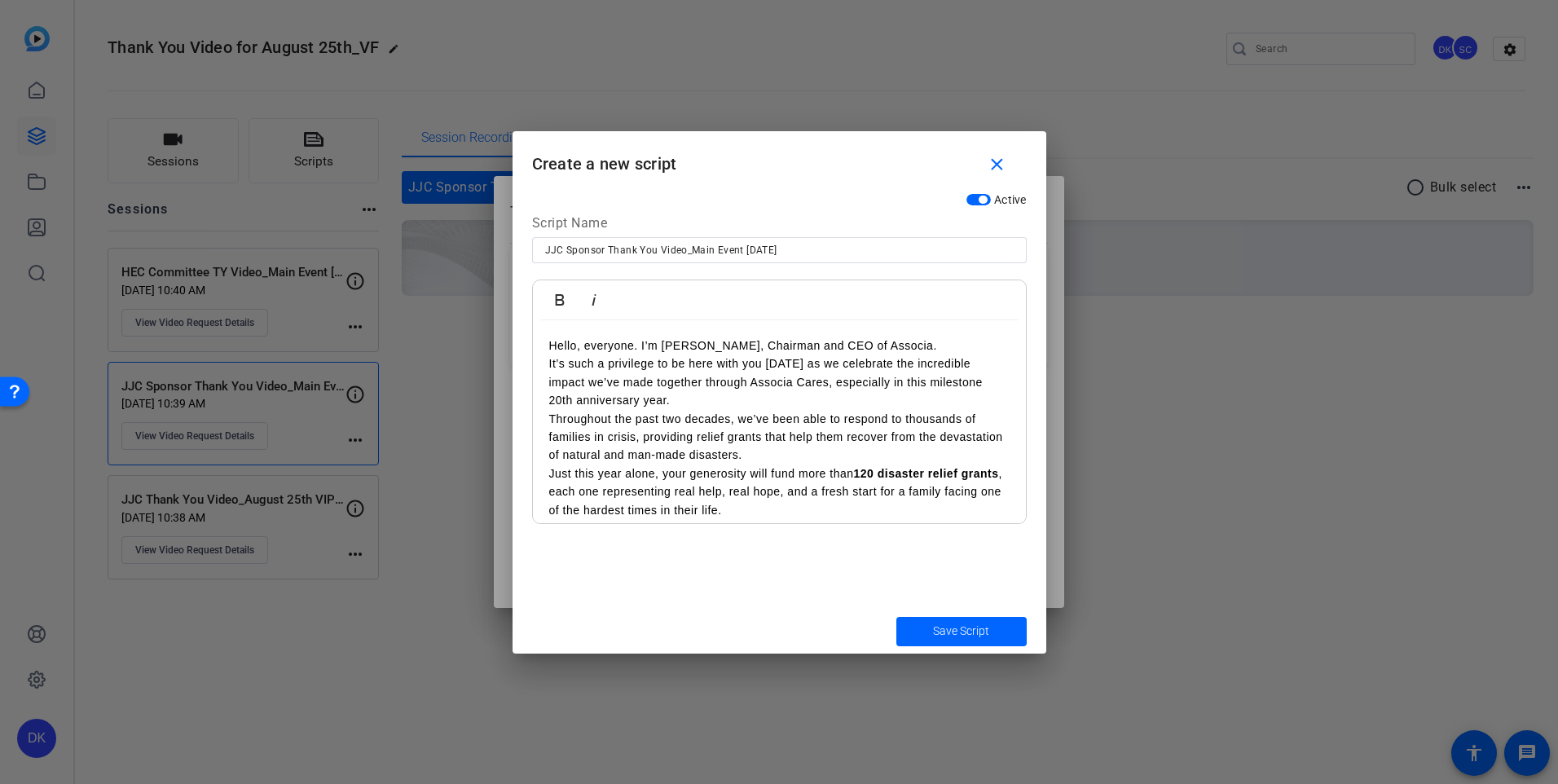
click at [915, 345] on p "Hello, everyone. I’m John Carona, Chairman and CEO of Associa." at bounding box center [779, 345] width 461 height 18
click at [912, 348] on p "Hello, everyone. I’m John Carona, Chairman and CEO of Associa." at bounding box center [779, 345] width 461 height 18
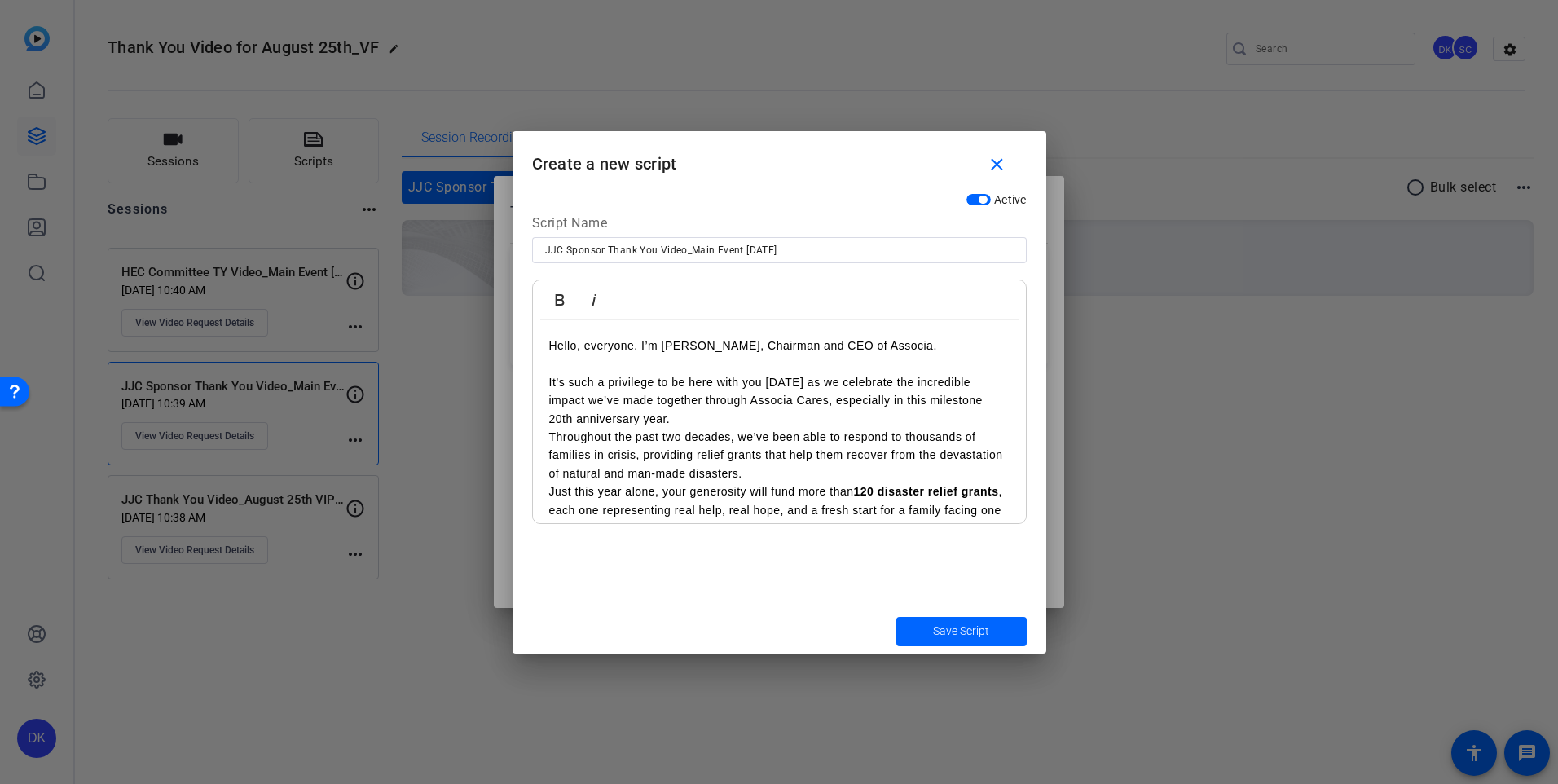
click at [683, 417] on p "It’s such a privilege to be here with you today as we celebrate the incredible …" at bounding box center [779, 400] width 461 height 55
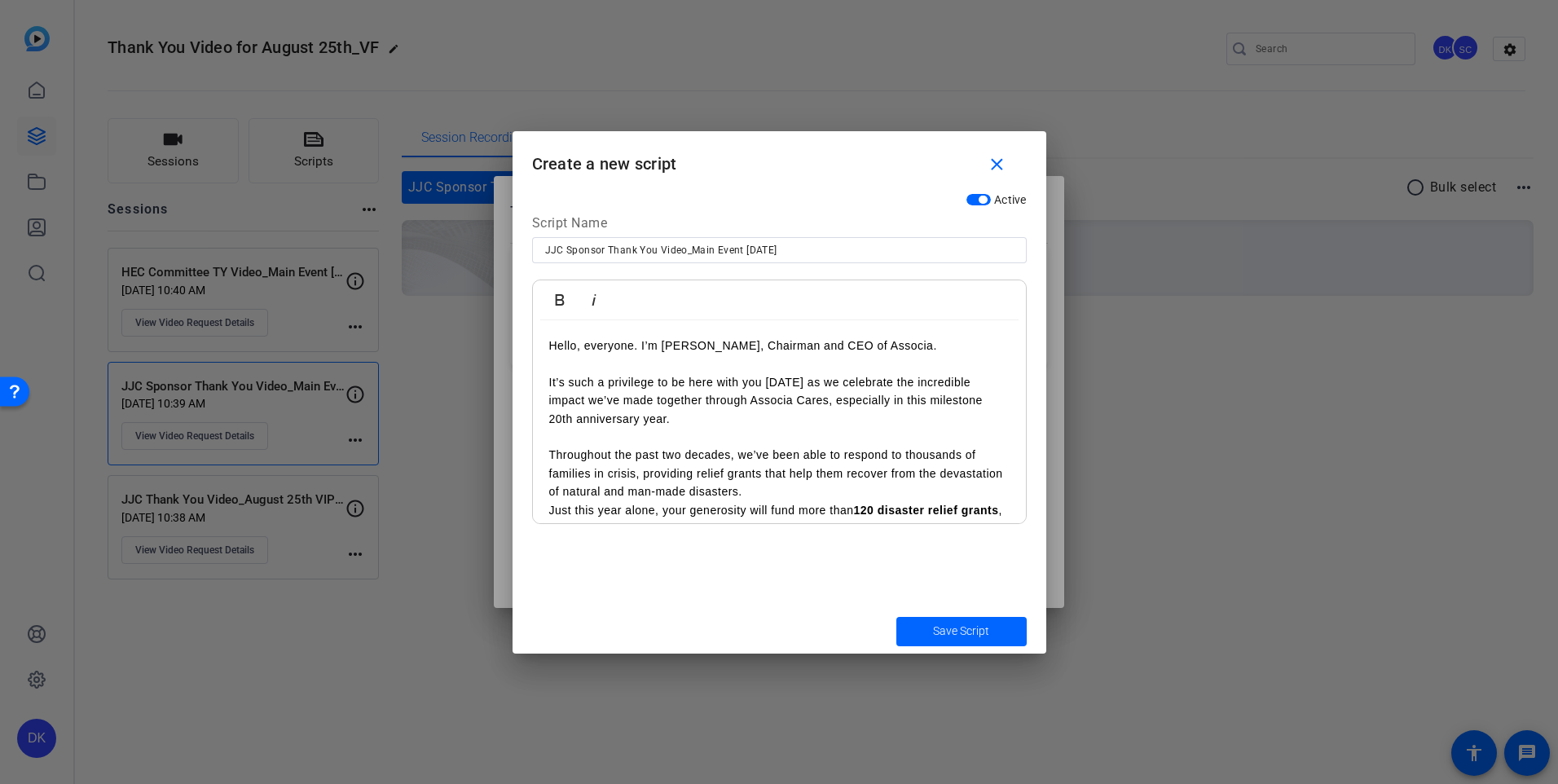
click at [836, 499] on p "Throughout the past two decades, we’ve been able to respond to thousands of fam…" at bounding box center [779, 472] width 461 height 55
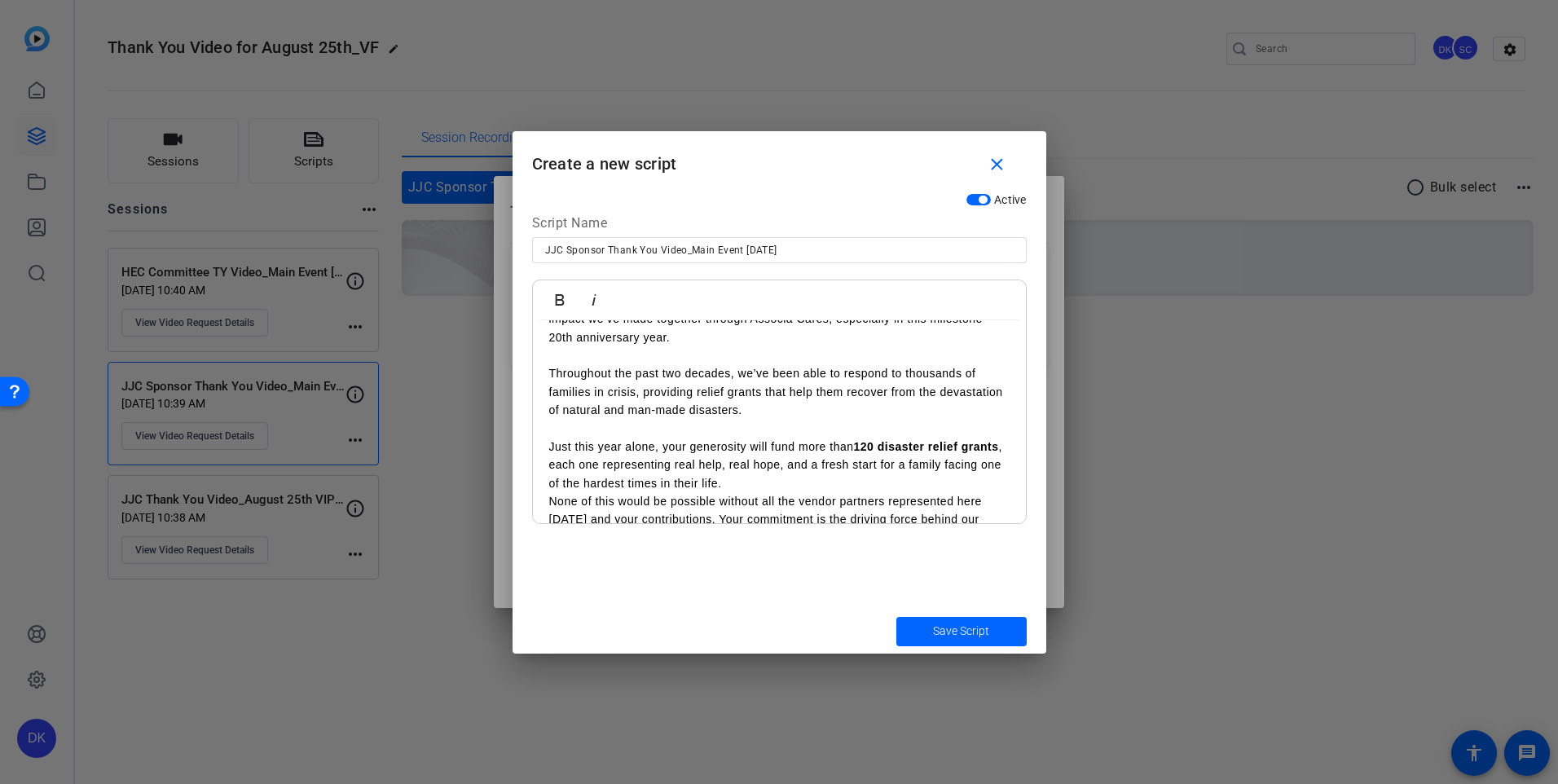
scroll to position [83, 0]
click at [791, 484] on p "Just this year alone, your generosity will fund more than 120 disaster relief g…" at bounding box center [779, 463] width 461 height 55
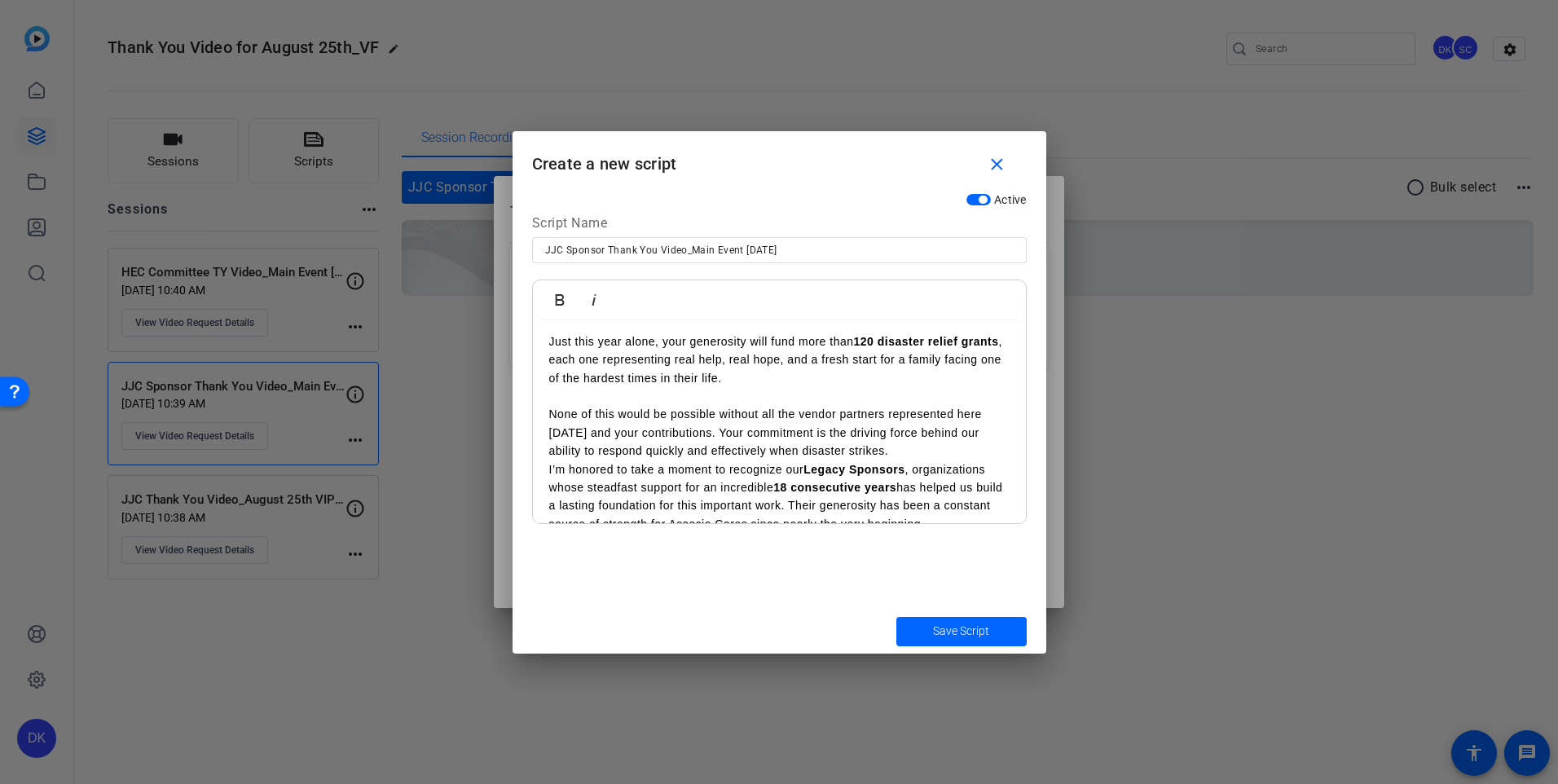
scroll to position [187, 0]
click at [922, 448] on p "None of this would be possible without all the vendor partners represented here…" at bounding box center [779, 431] width 461 height 55
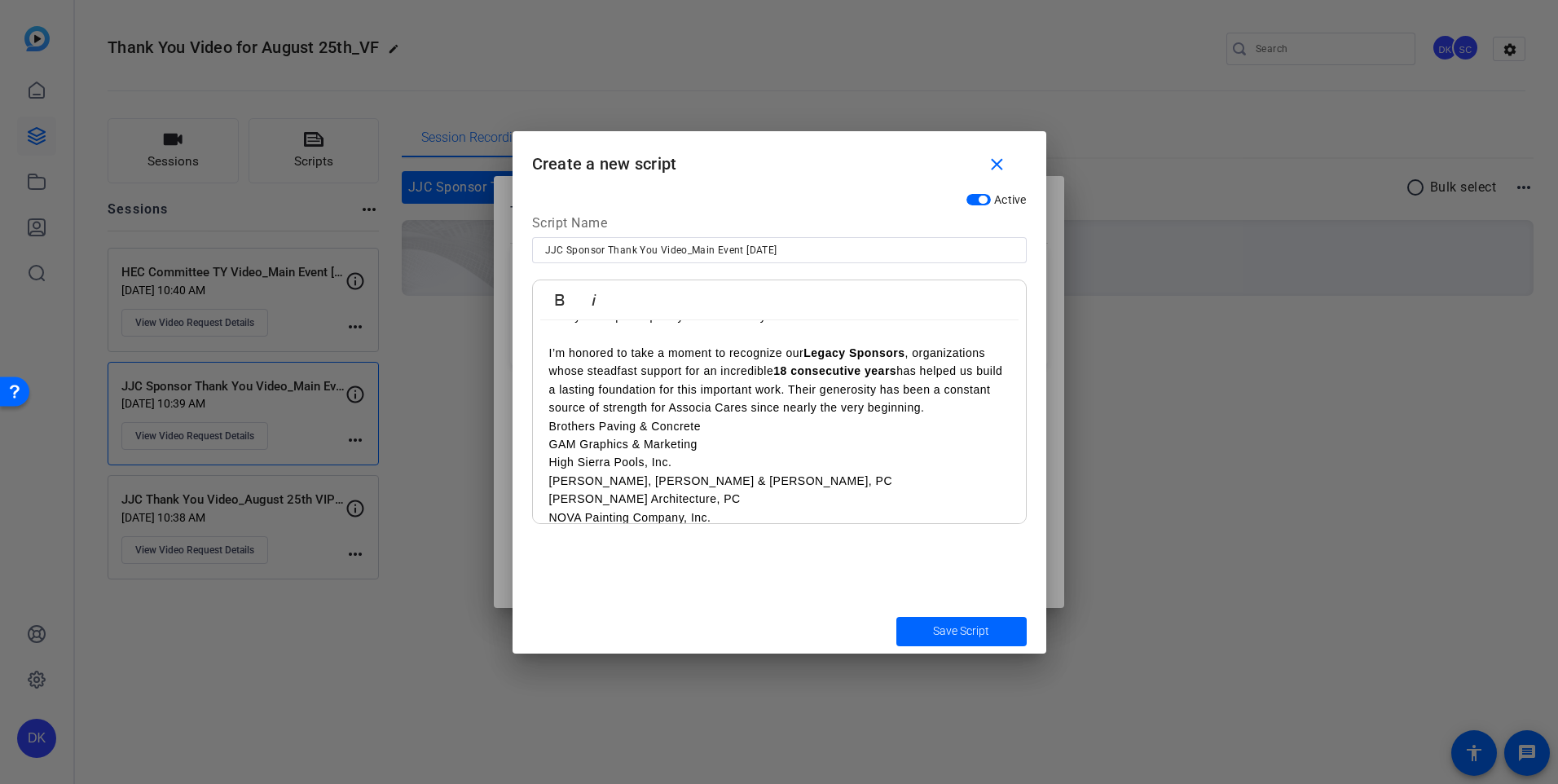
scroll to position [322, 0]
click at [982, 408] on p "I’m honored to take a moment to recognize our Legacy Sponsors , organizations w…" at bounding box center [779, 379] width 461 height 73
click at [704, 444] on p "Brothers Paving & Concrete" at bounding box center [779, 442] width 461 height 18
click at [716, 461] on p "GAM Graphics & Marketing" at bounding box center [779, 460] width 461 height 18
click at [701, 442] on p "Brothers Paving & Concrete" at bounding box center [779, 442] width 461 height 18
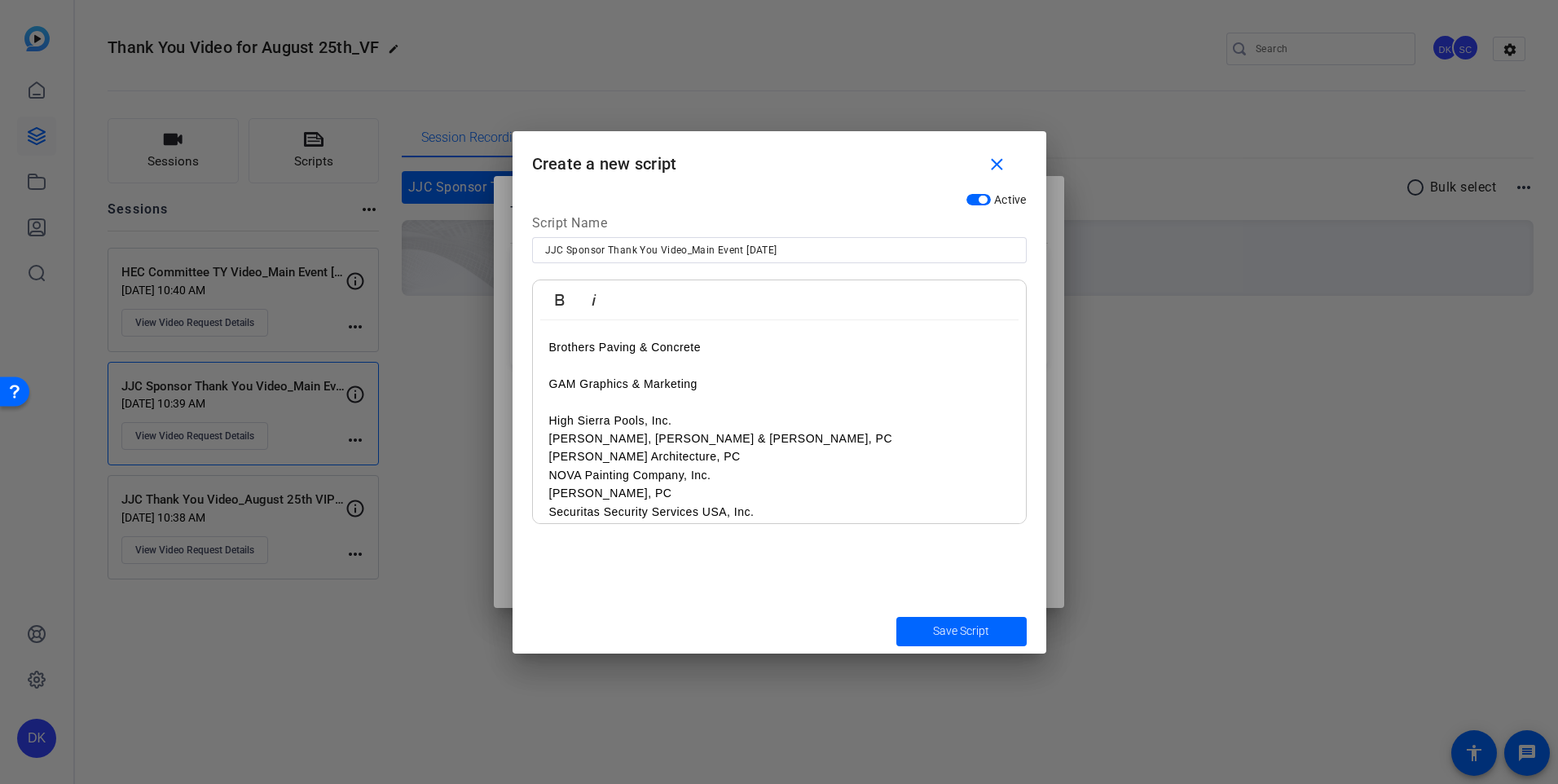
scroll to position [421, 0]
click at [683, 413] on p "High Sierra Pools, Inc." at bounding box center [779, 416] width 461 height 18
click at [712, 472] on p "Karl Riedel Architecture, PC" at bounding box center [779, 471] width 461 height 18
click at [770, 450] on p "Johnson, Bremer & Ignacio CPAs, PC" at bounding box center [779, 453] width 461 height 18
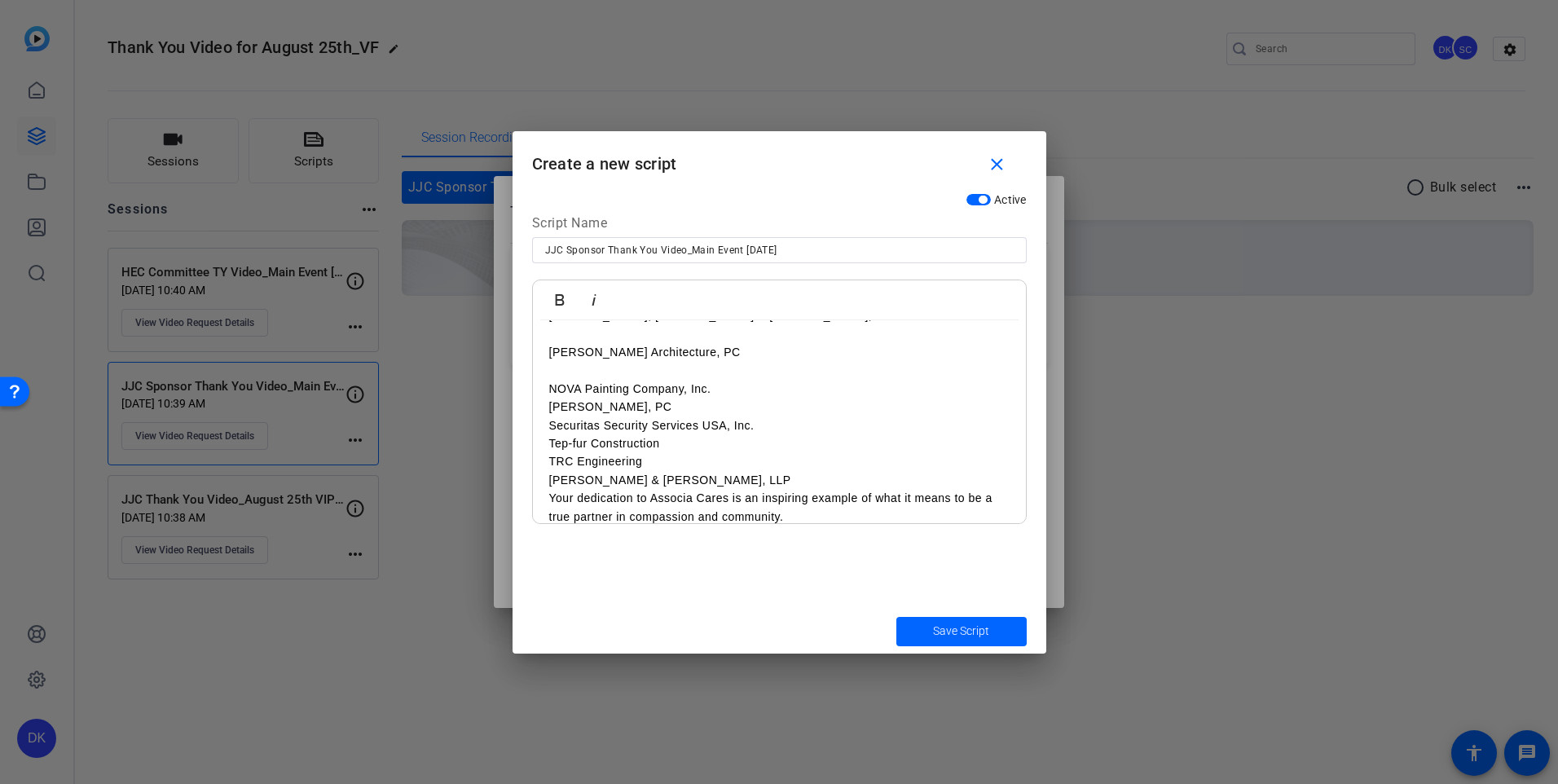
scroll to position [558, 0]
click at [665, 406] on p "Reese Broom, PC" at bounding box center [779, 407] width 461 height 18
click at [730, 390] on p "NOVA Painting Company, Inc." at bounding box center [779, 389] width 461 height 18
click at [650, 429] on p "Reese Broom, PC" at bounding box center [779, 426] width 461 height 18
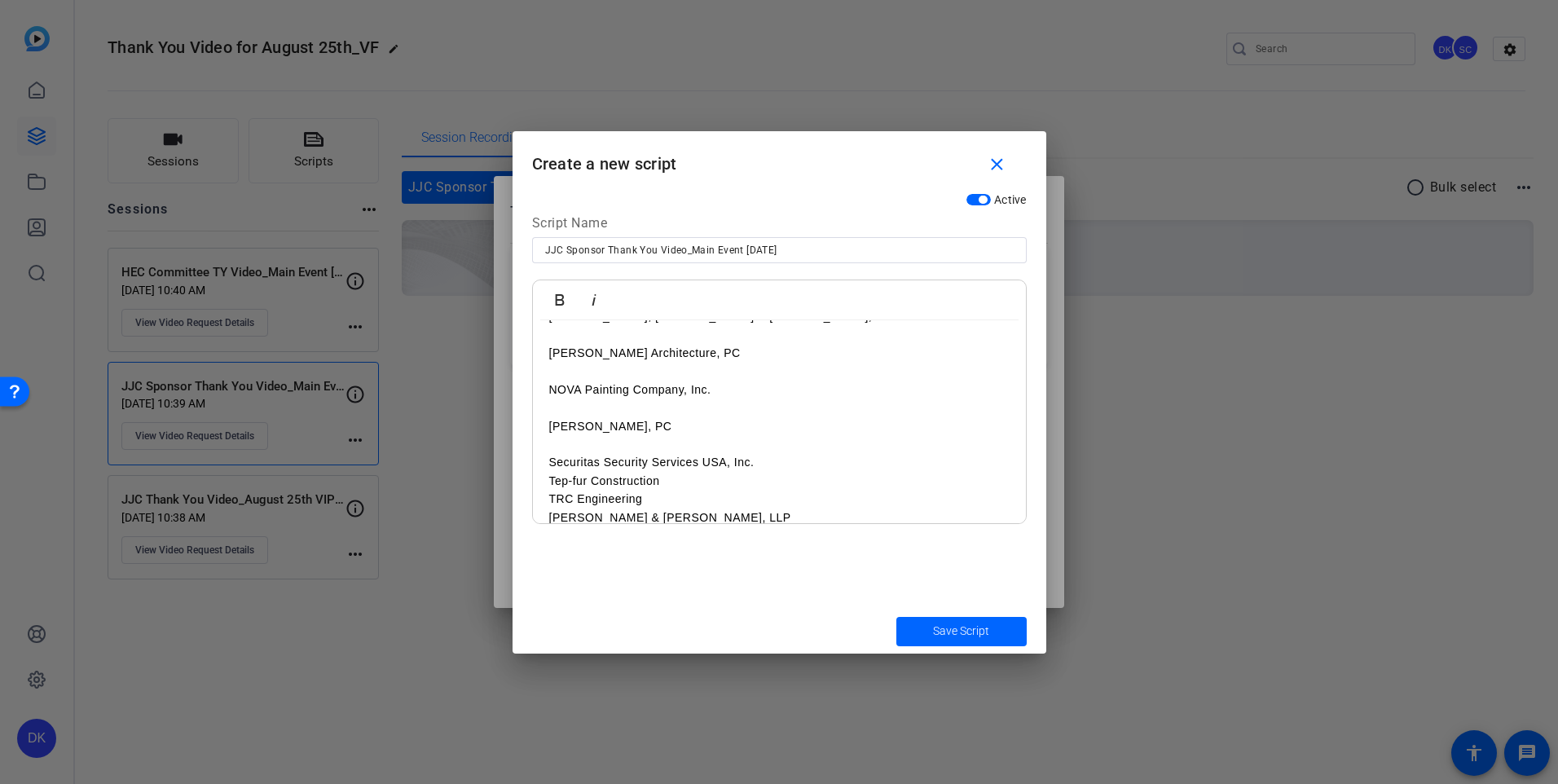
click at [777, 463] on p "Securitas Security Services USA, Inc." at bounding box center [779, 462] width 461 height 18
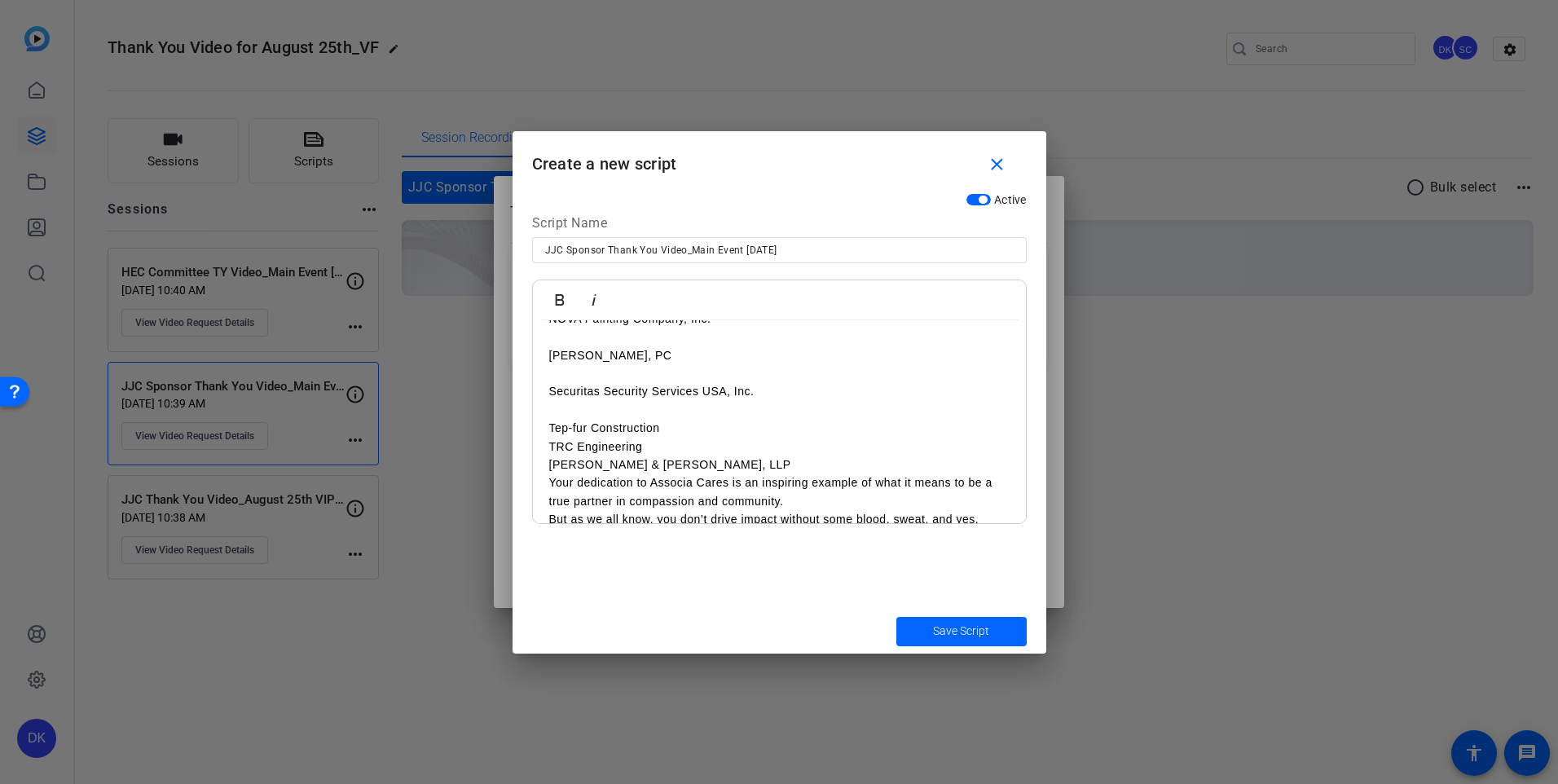
scroll to position [628, 0]
click at [667, 429] on p "Tep-fur Construction" at bounding box center [779, 428] width 461 height 18
click at [650, 472] on p "TRC Engineering" at bounding box center [779, 464] width 461 height 18
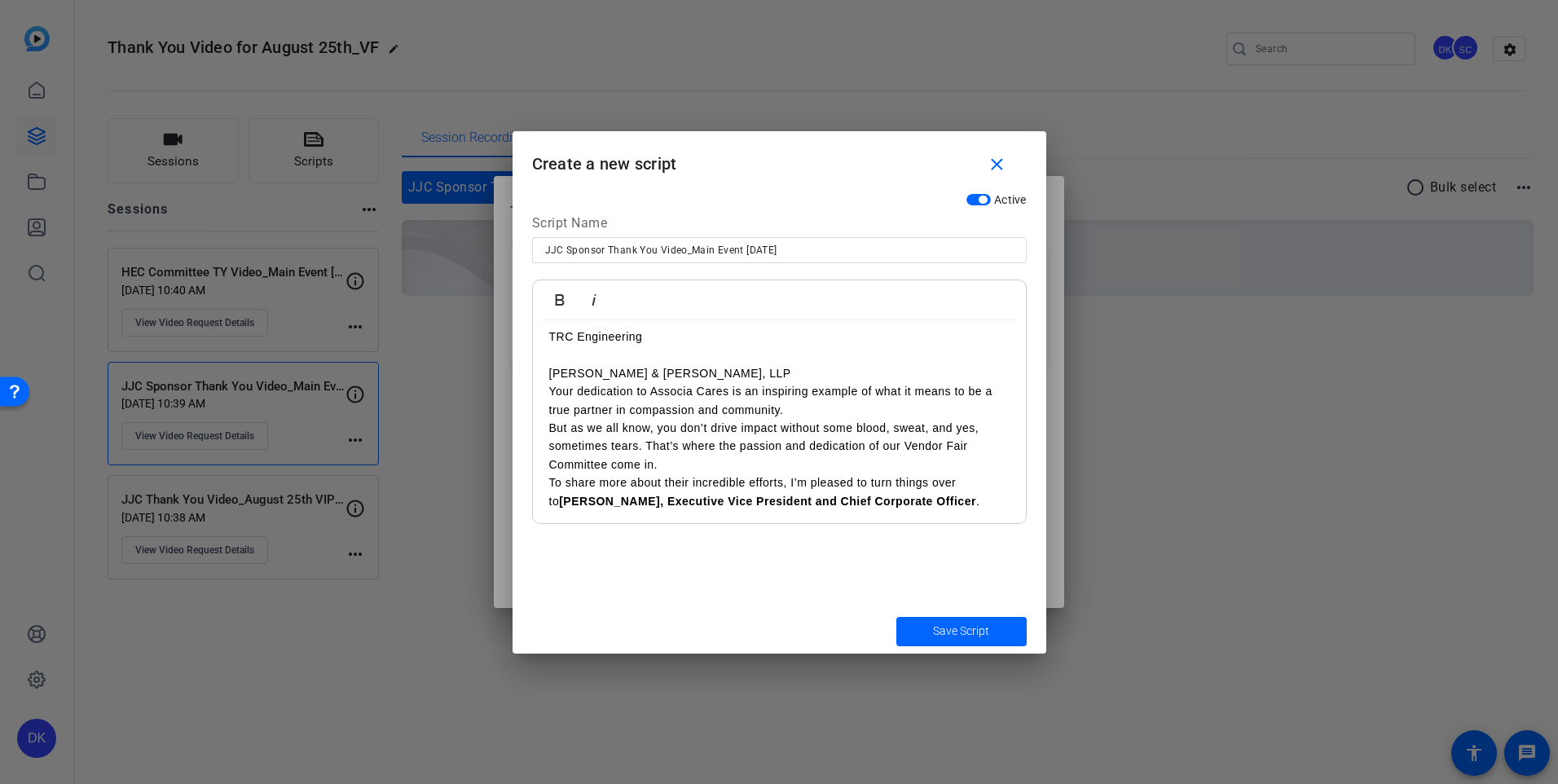
scroll to position [756, 0]
click at [758, 375] on p "Whiteford, Taylor & Preston, LLP" at bounding box center [779, 373] width 461 height 18
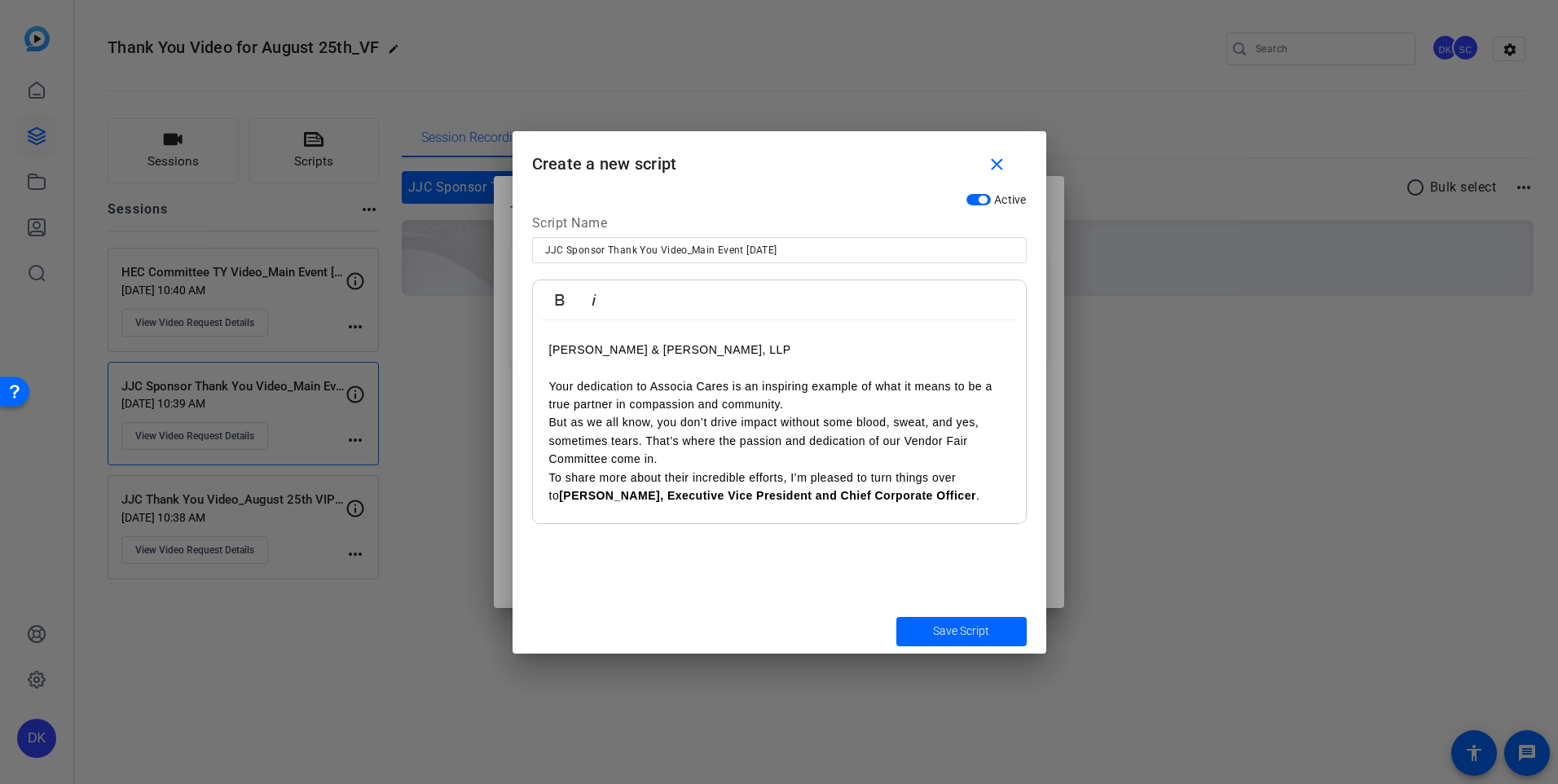
scroll to position [780, 0]
click at [795, 404] on p "Your dedication to Associa Cares is an inspiring example of what it means to be…" at bounding box center [779, 395] width 461 height 36
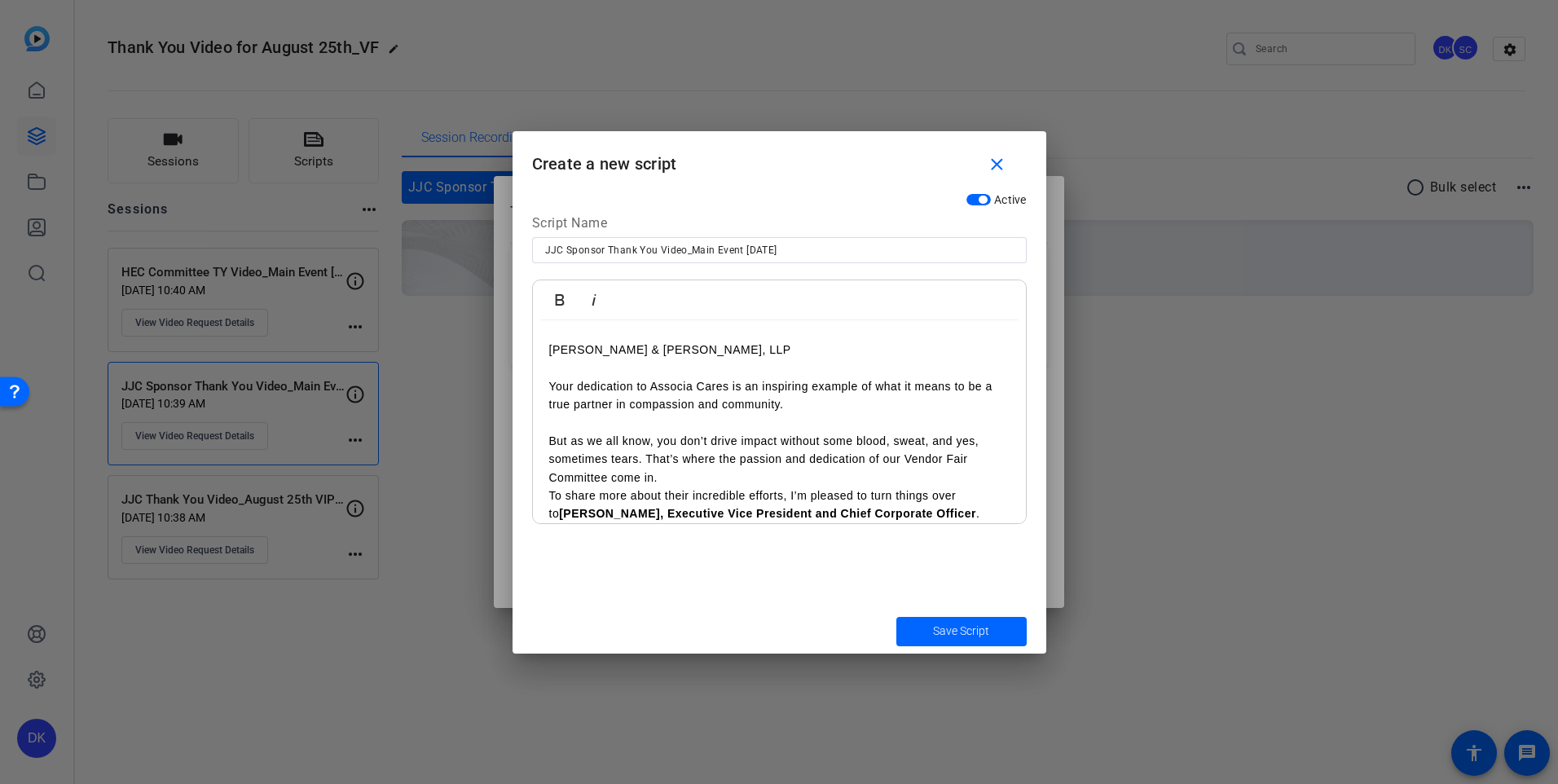
click at [683, 472] on p "But as we all know, you don’t drive impact without some blood, sweat, and yes, …" at bounding box center [779, 459] width 461 height 55
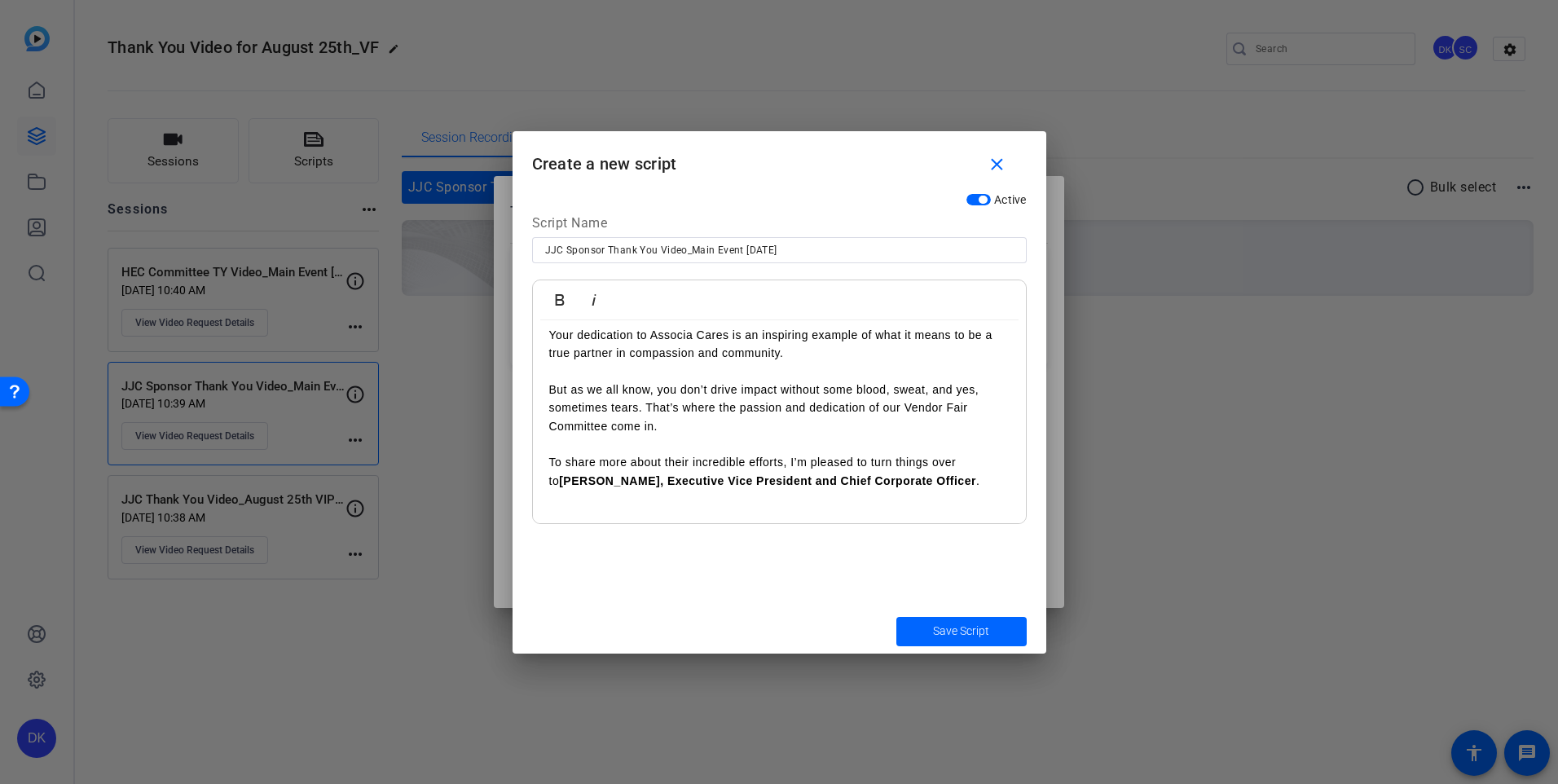
scroll to position [831, 0]
click at [954, 630] on span "Save Script" at bounding box center [961, 631] width 57 height 17
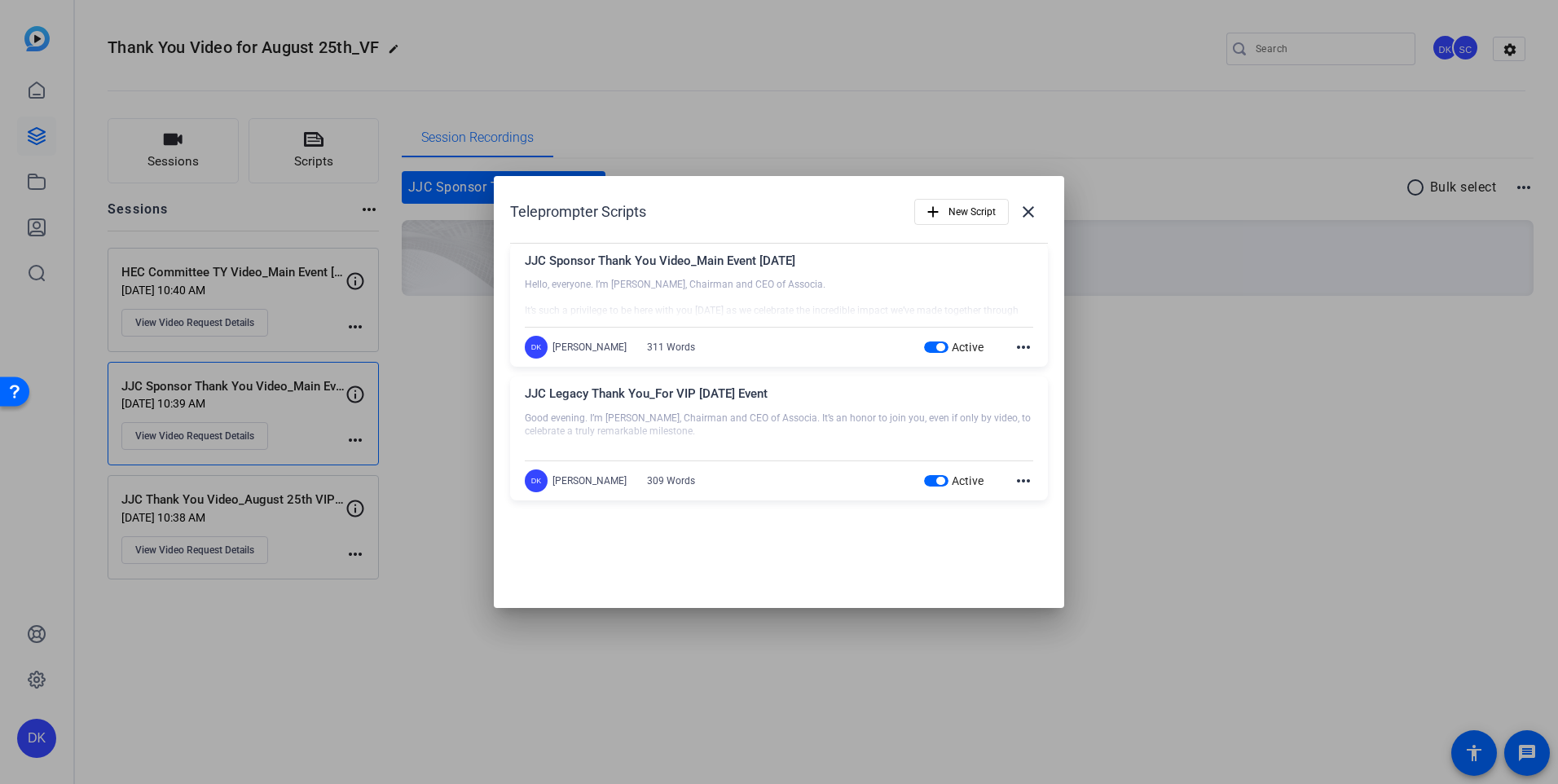
click at [287, 269] on div at bounding box center [779, 392] width 1558 height 784
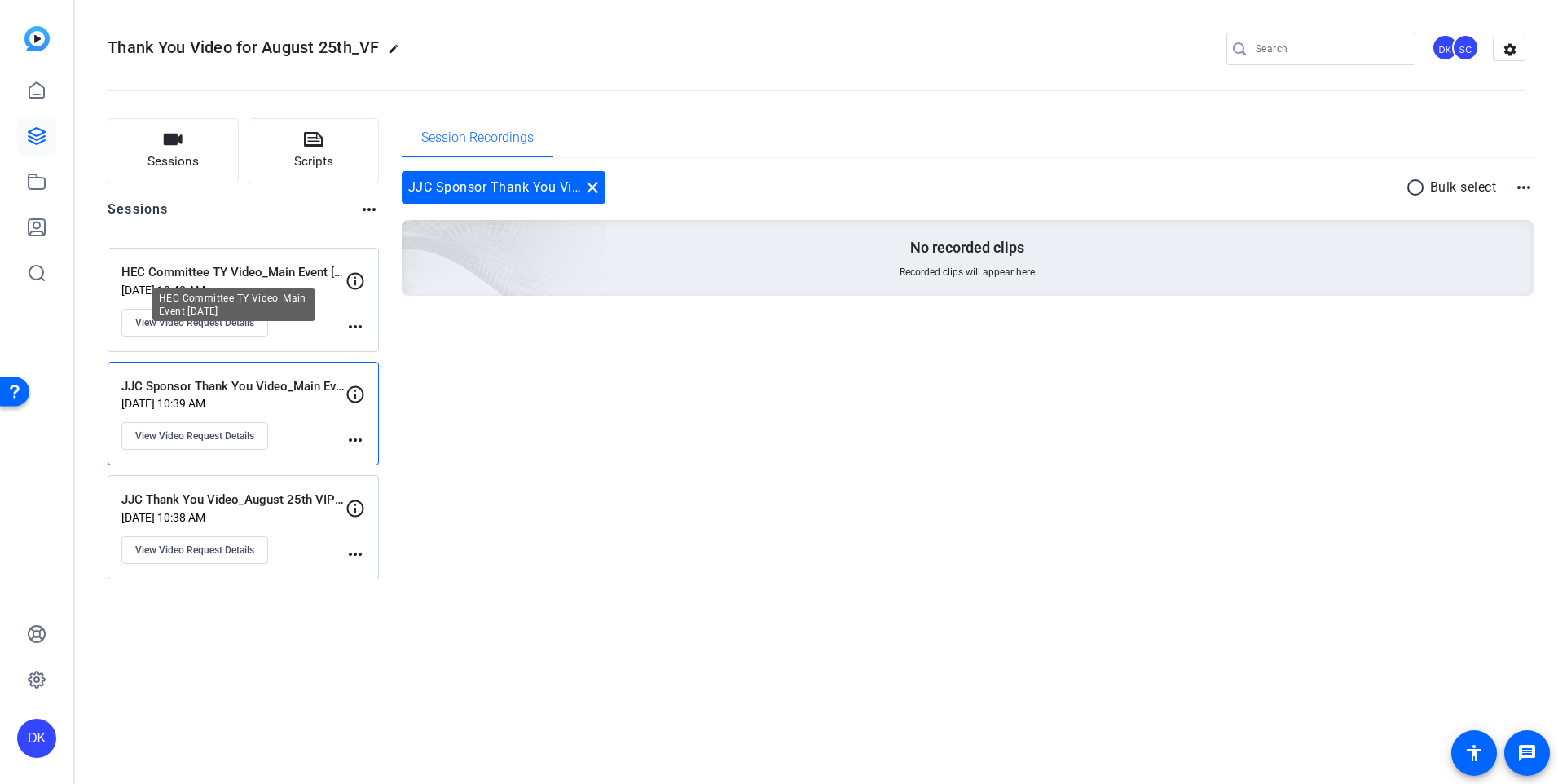
click at [287, 269] on p "HEC Committee TY Video_Main Event [DATE]" at bounding box center [232, 273] width 224 height 19
click at [305, 158] on span "Scripts" at bounding box center [313, 162] width 39 height 19
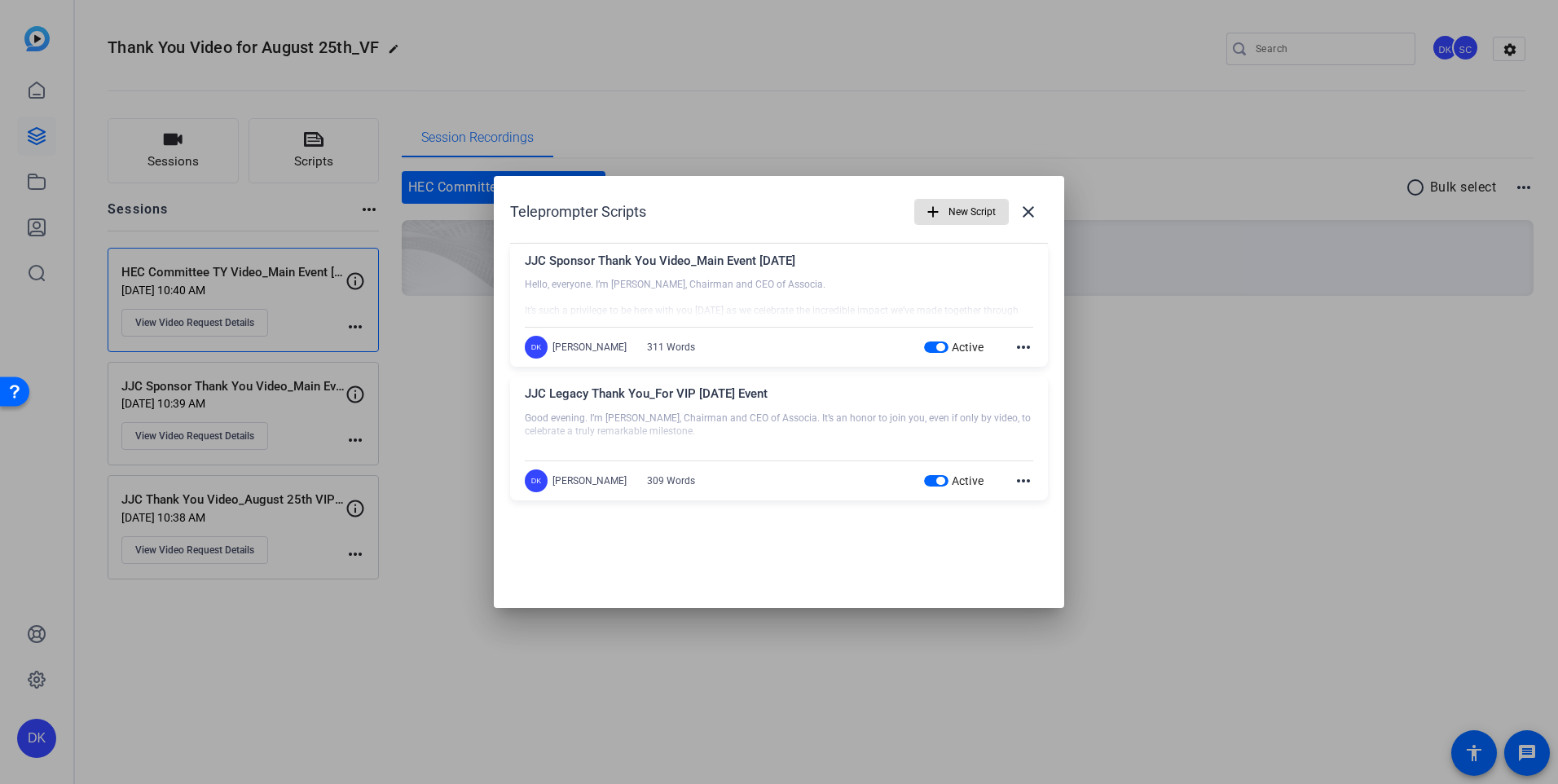
click at [934, 219] on mat-icon "add" at bounding box center [933, 211] width 18 height 18
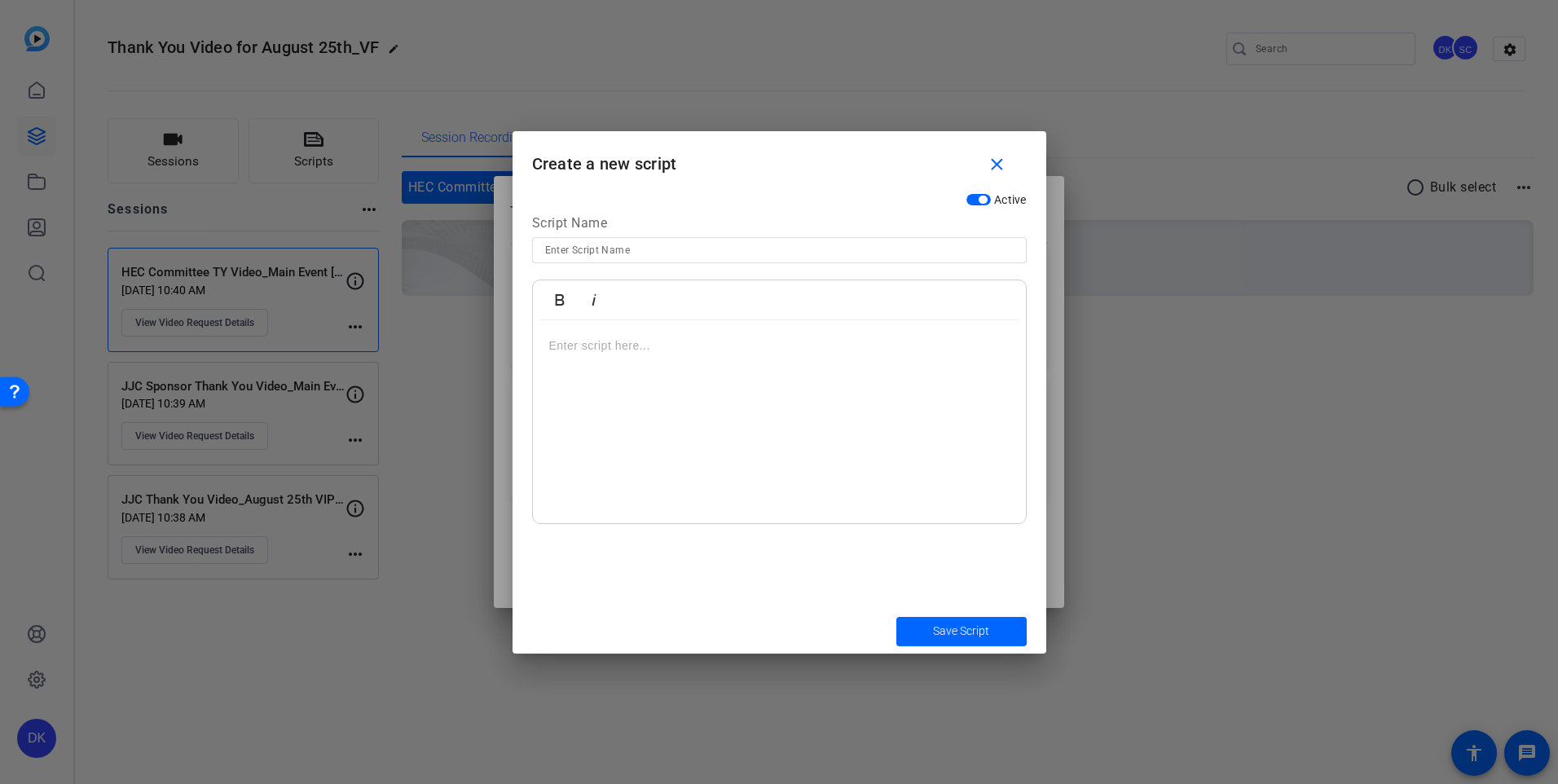
click at [716, 259] on input at bounding box center [779, 249] width 468 height 19
type input "HEC Committee TY Video_Main Event [DATE]"
click at [593, 337] on p at bounding box center [779, 345] width 461 height 18
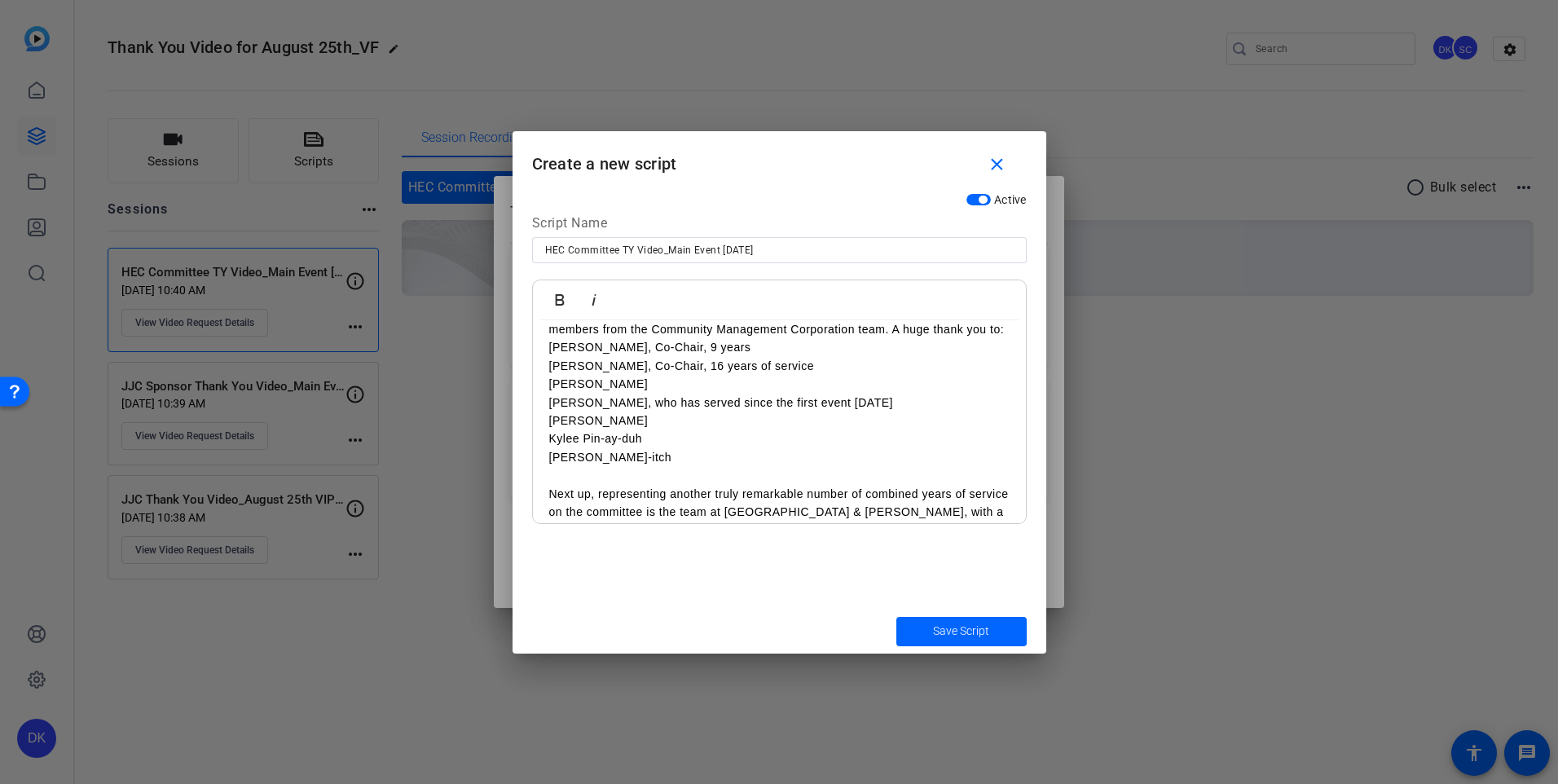
scroll to position [0, 0]
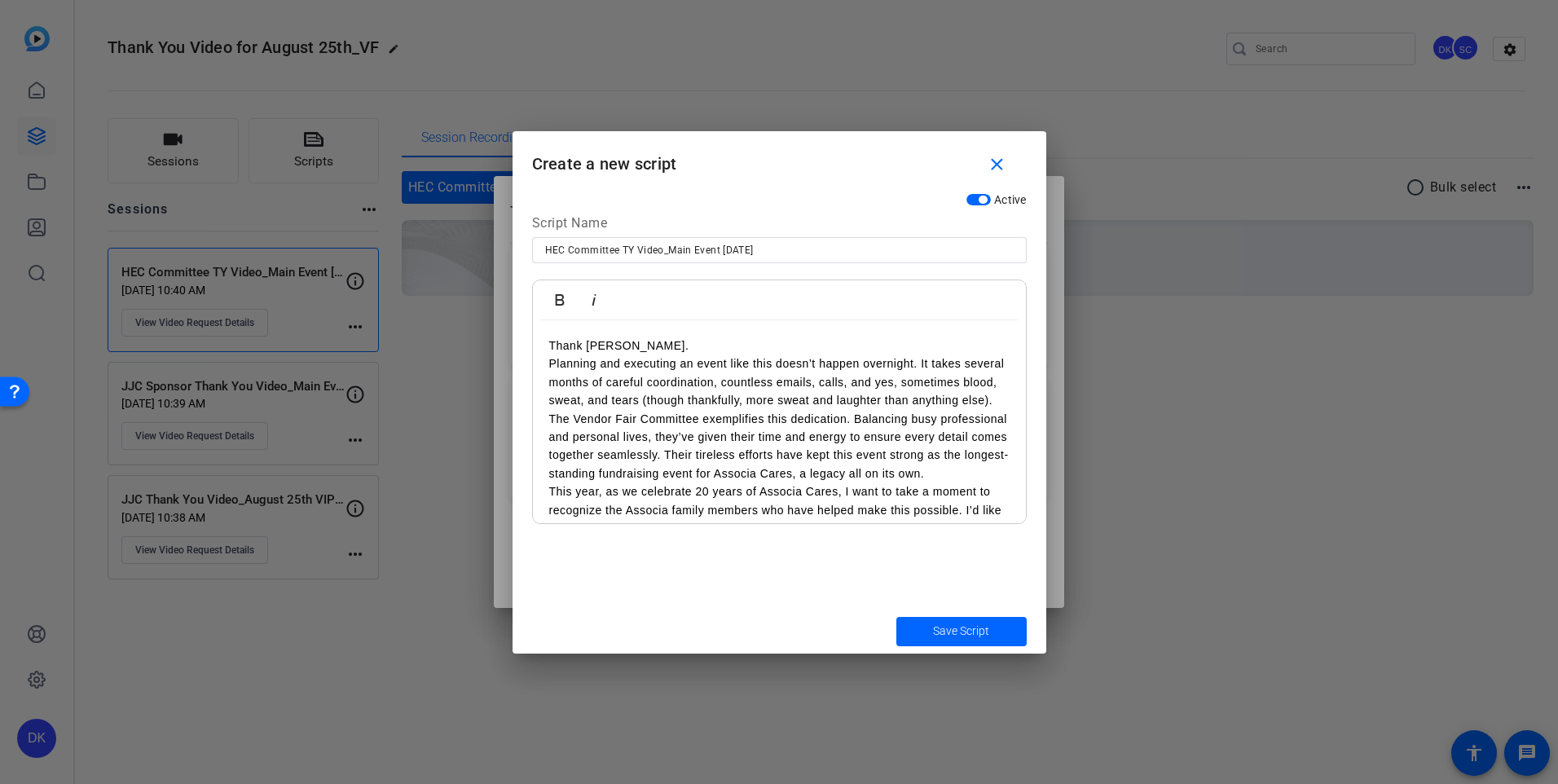
click at [551, 367] on p "Planning and executing an event like this doesn’t happen overnight. It takes se…" at bounding box center [779, 381] width 461 height 55
click at [669, 428] on p "Planning and executing an event like this doesn’t happen overnight. It takes se…" at bounding box center [779, 400] width 461 height 55
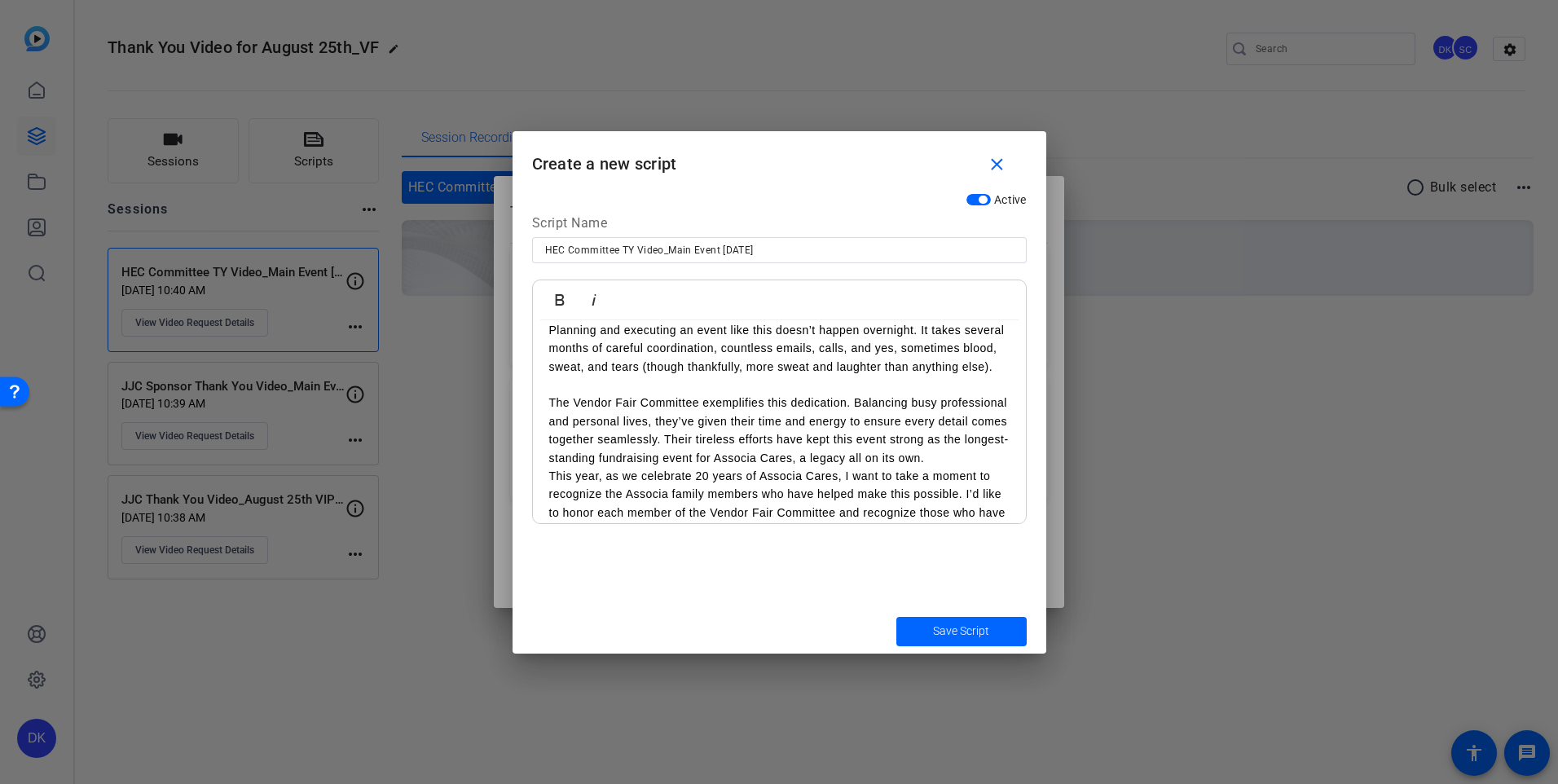
scroll to position [54, 0]
click at [669, 439] on p "The Vendor Fair Committee exemplifies this dedication. Balancing busy professio…" at bounding box center [779, 428] width 461 height 73
click at [591, 465] on p "The Vendor Fair Committee exemplifies this dedication. Balancing busy professio…" at bounding box center [779, 428] width 461 height 73
click at [716, 465] on p "The Vendor Fair Committee exemplifies this dedication. Balancing busy professio…" at bounding box center [779, 428] width 461 height 73
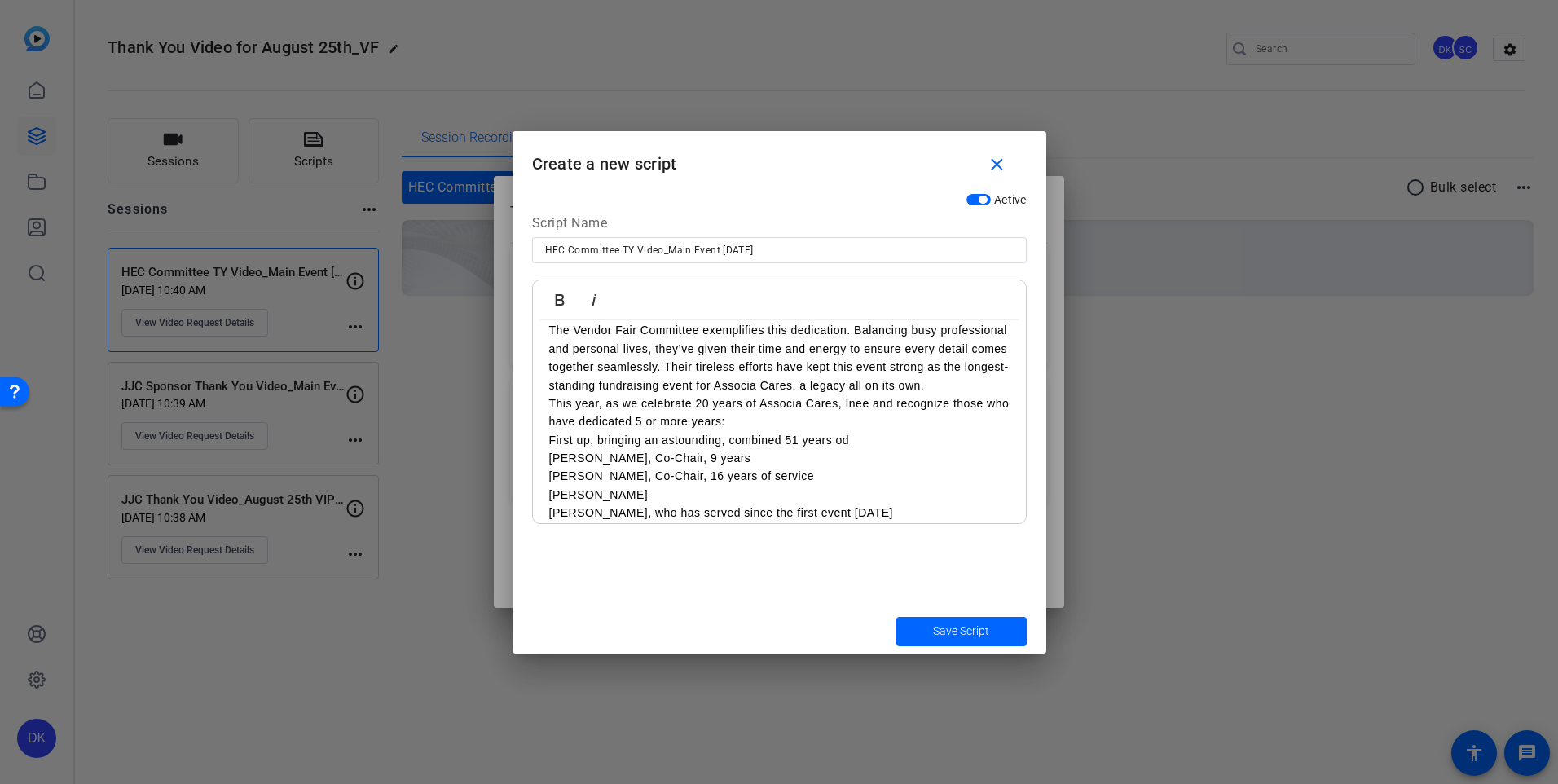
scroll to position [143, 0]
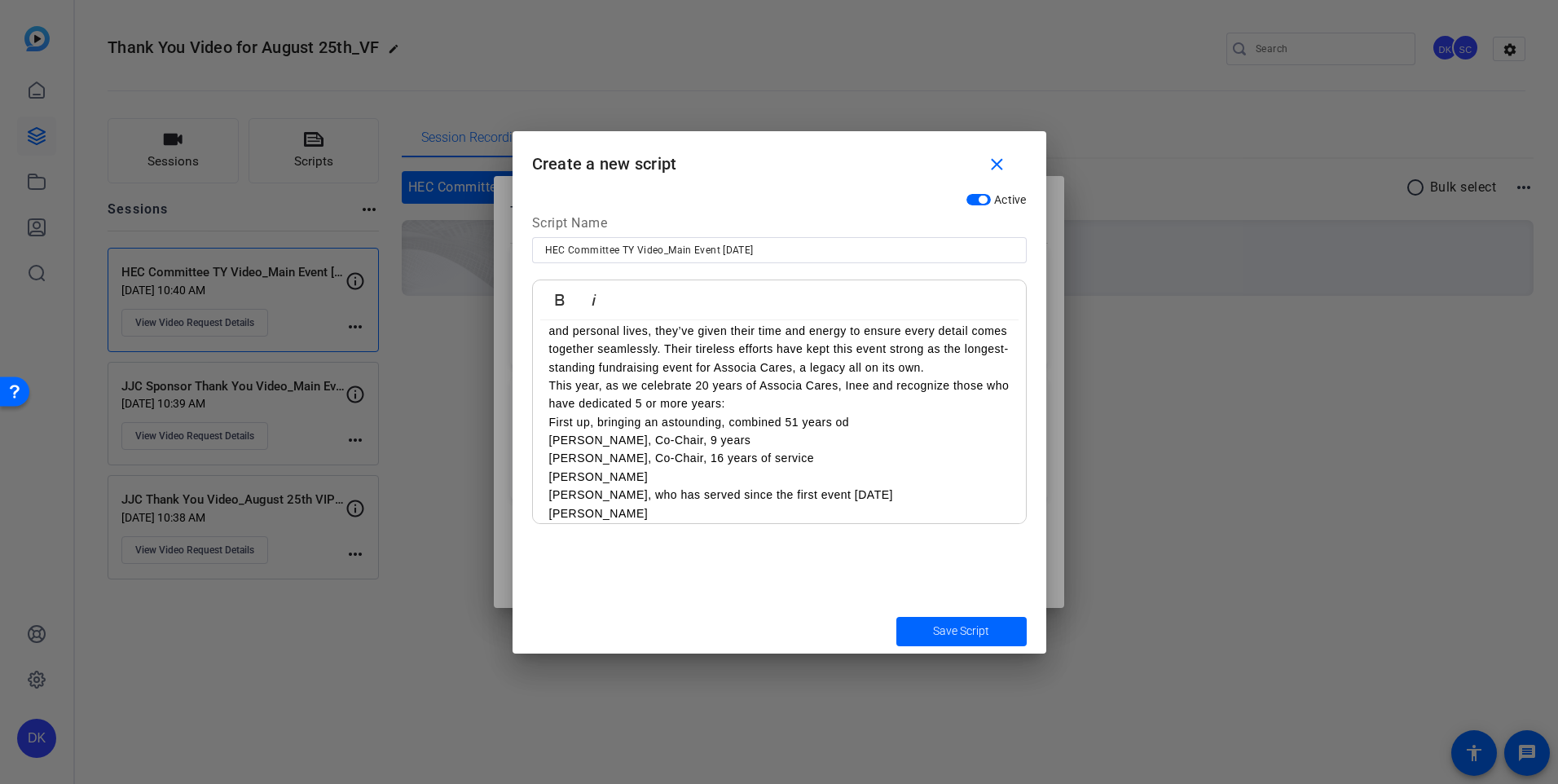
drag, startPoint x: 850, startPoint y: 518, endPoint x: 864, endPoint y: 492, distance: 29.5
click at [864, 492] on div "Thank you, John. Planning and executing an event like this doesn’t happen overn…" at bounding box center [779, 549] width 493 height 744
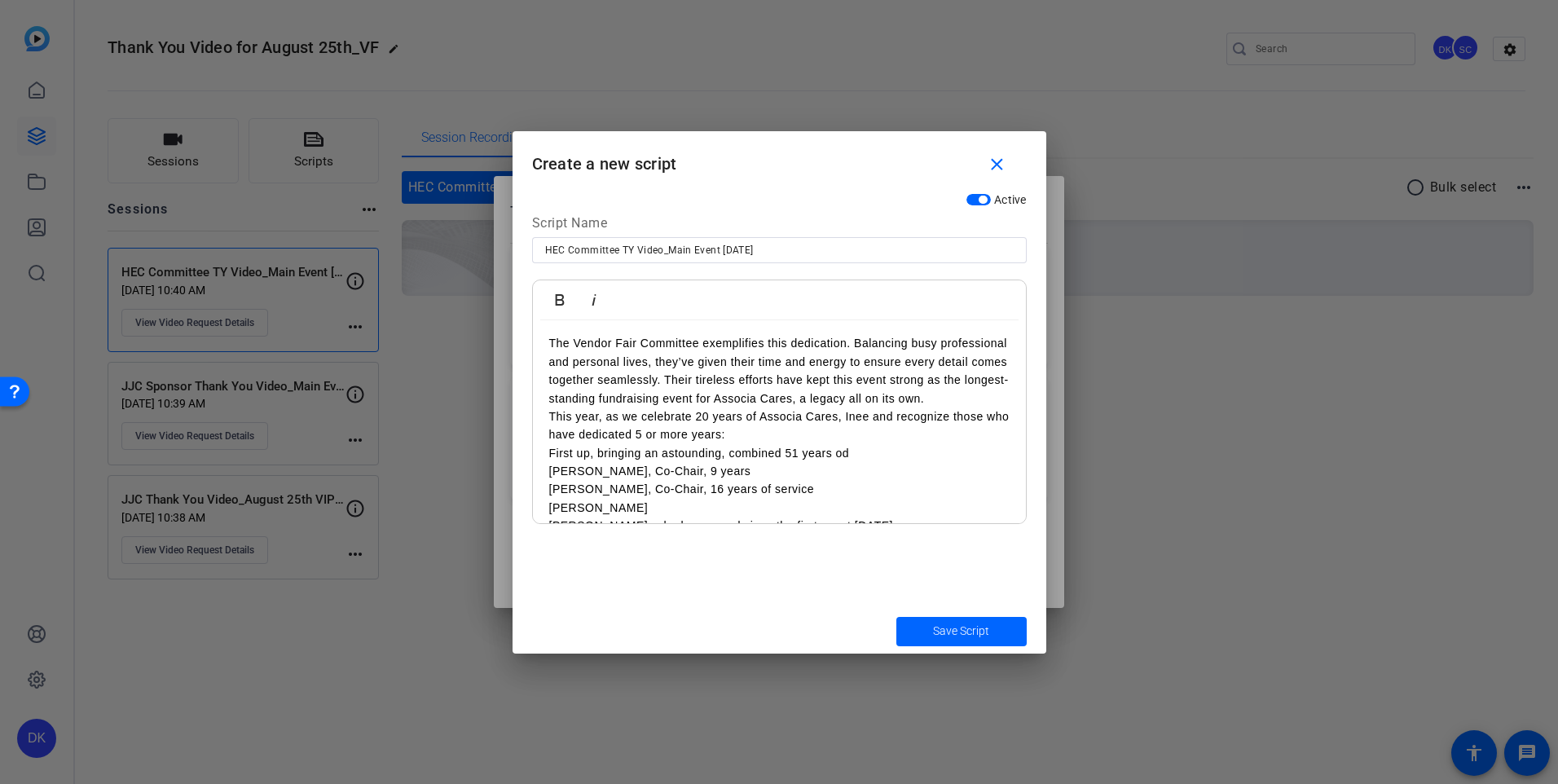
scroll to position [112, 0]
click at [717, 407] on p "The Vendor Fair Committee exemplifies this dedication. Balancing busy professio…" at bounding box center [779, 369] width 461 height 73
click at [683, 407] on p "The Vendor Fair Committee exemplifies this dedication. Balancing busy professio…" at bounding box center [779, 369] width 461 height 73
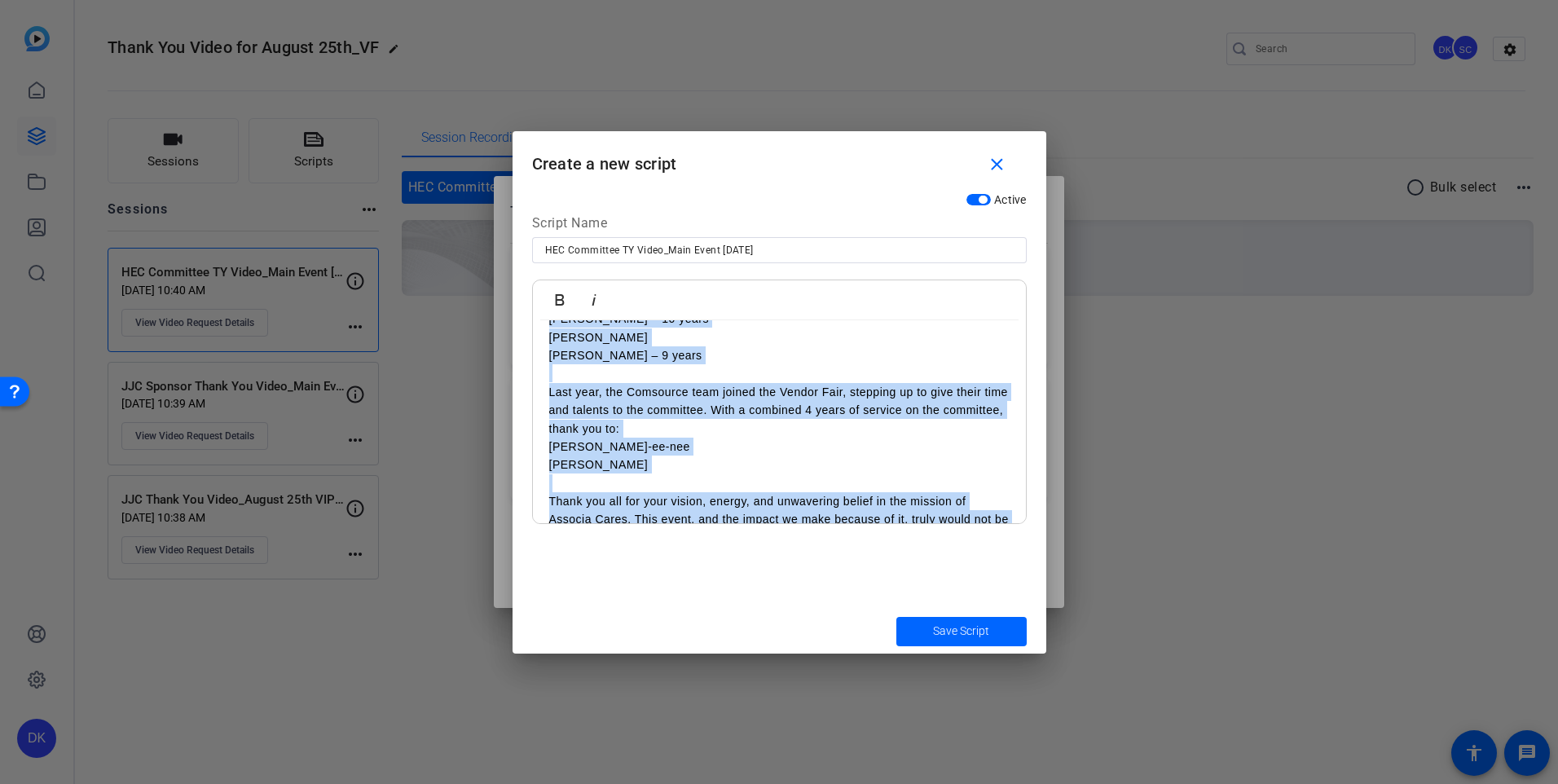
scroll to position [595, 0]
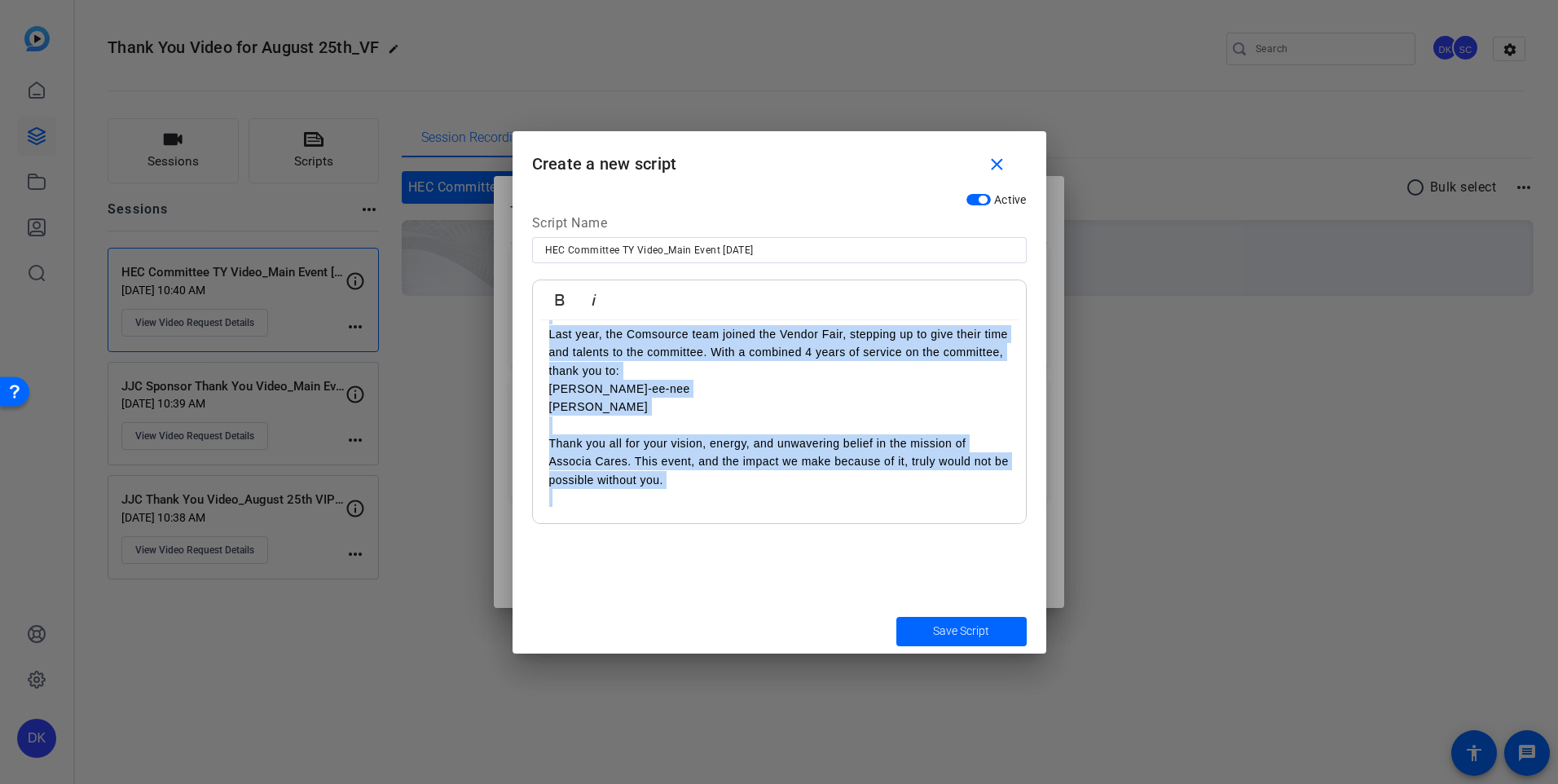
drag, startPoint x: 548, startPoint y: 344, endPoint x: 693, endPoint y: 521, distance: 228.8
click at [693, 521] on div "Thank you, John. Planning and executing an event like this doesn’t happen overn…" at bounding box center [779, 142] width 493 height 763
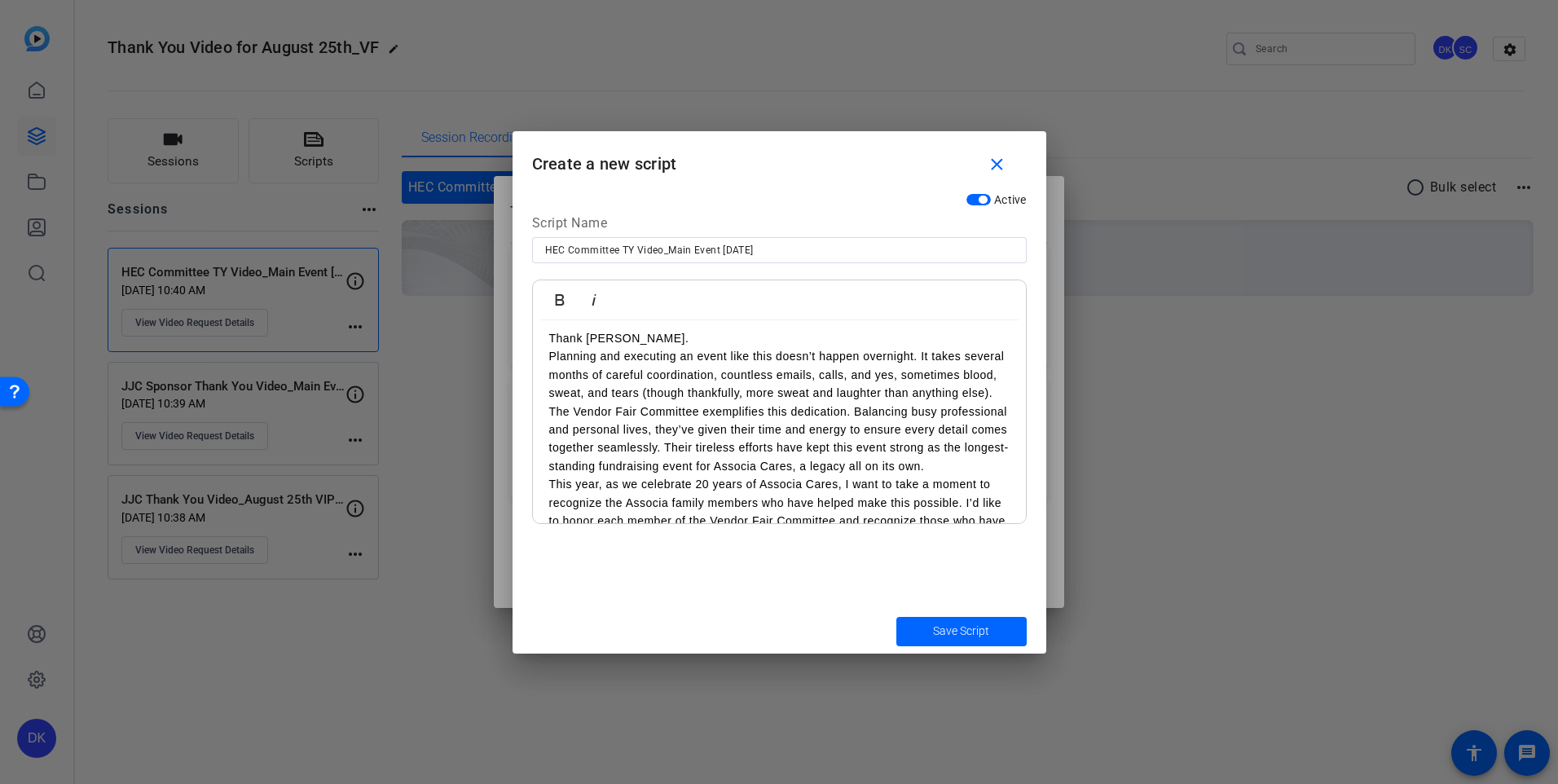
scroll to position [0, 0]
click at [648, 347] on p "Thank you, John." at bounding box center [779, 345] width 461 height 18
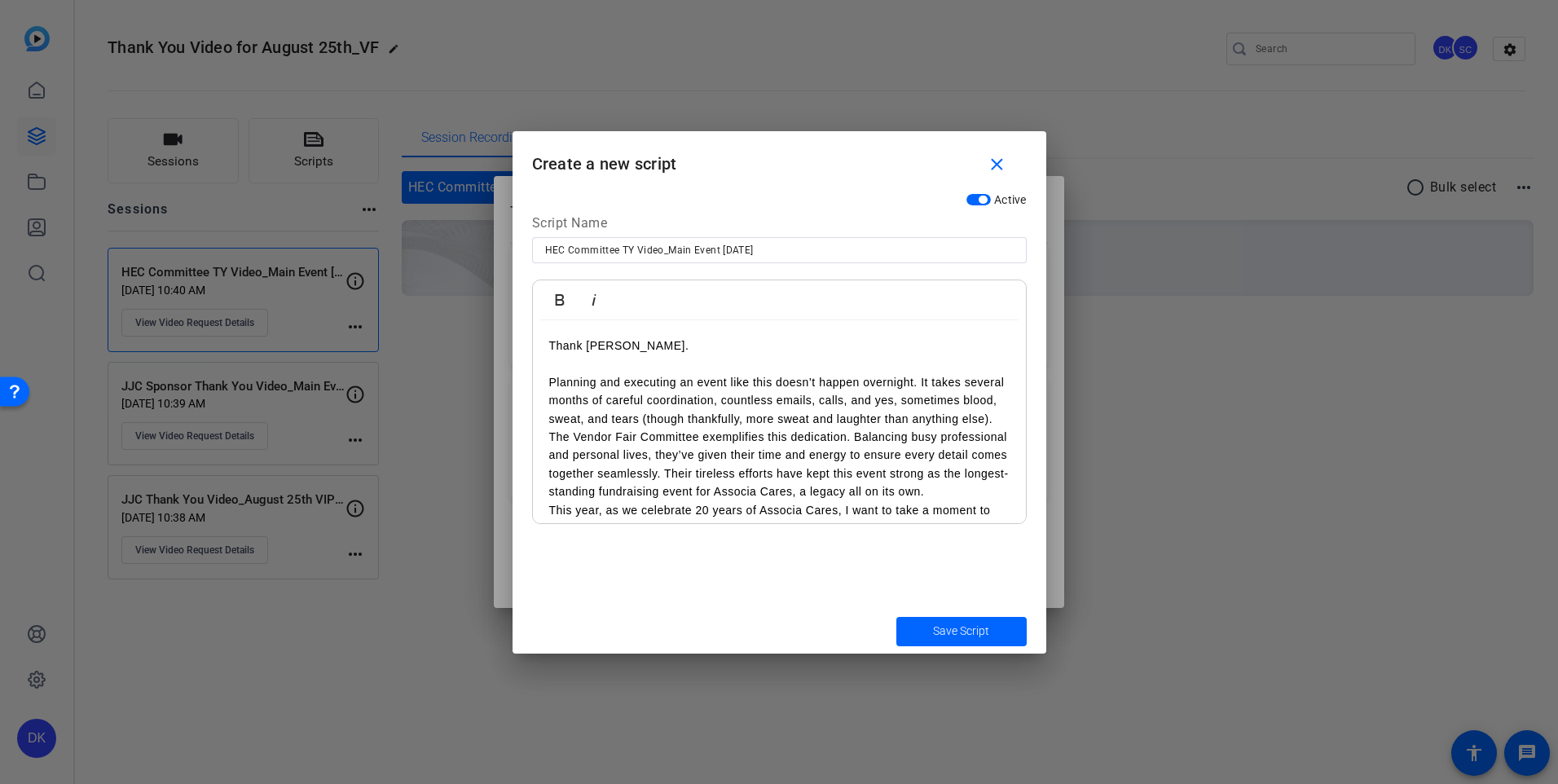
click at [660, 428] on p "Planning and executing an event like this doesn’t happen overnight. It takes se…" at bounding box center [779, 400] width 461 height 55
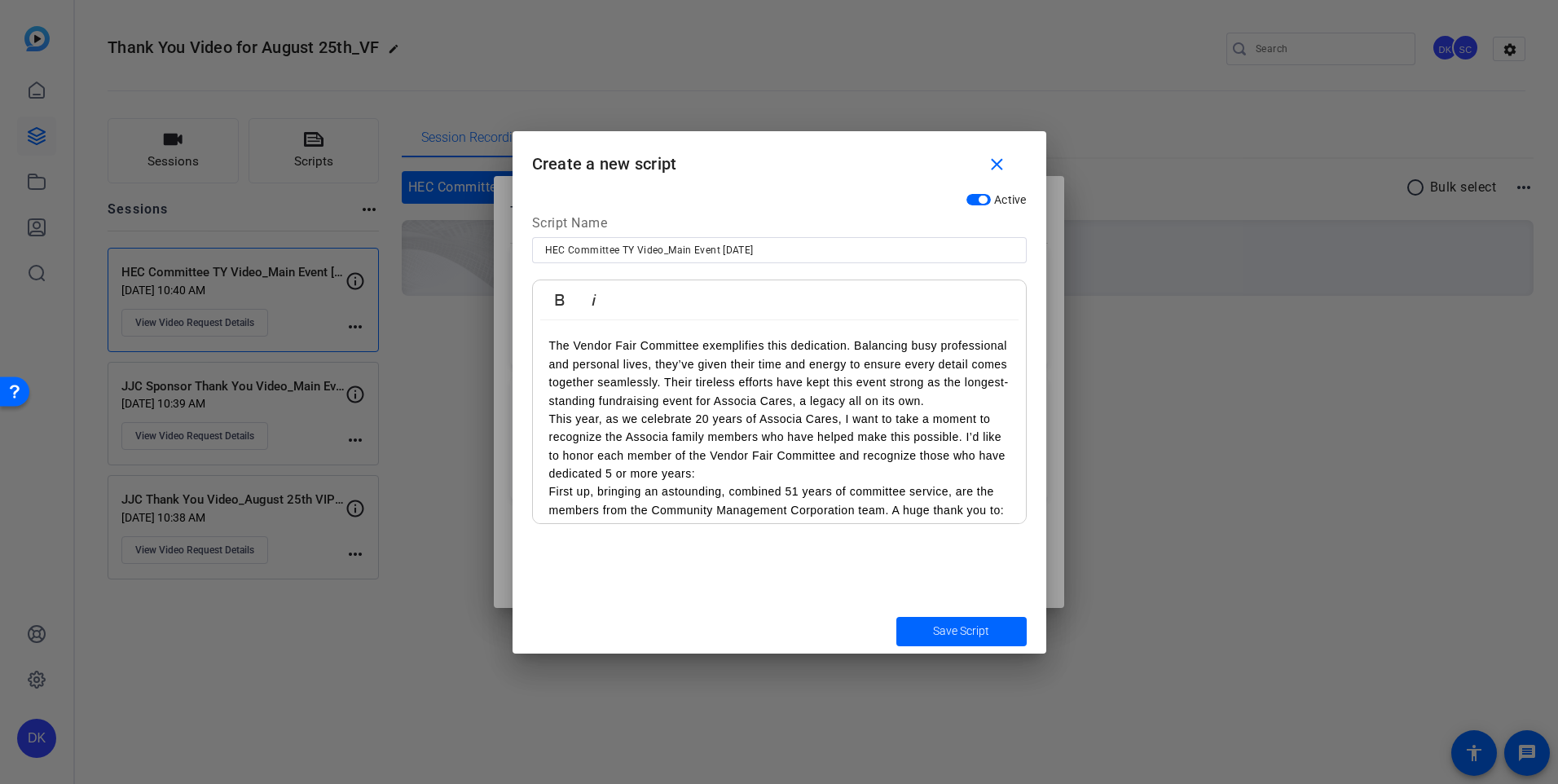
scroll to position [108, 0]
click at [597, 411] on p "The Vendor Fair Committee exemplifies this dedication. Balancing busy professio…" at bounding box center [779, 373] width 461 height 73
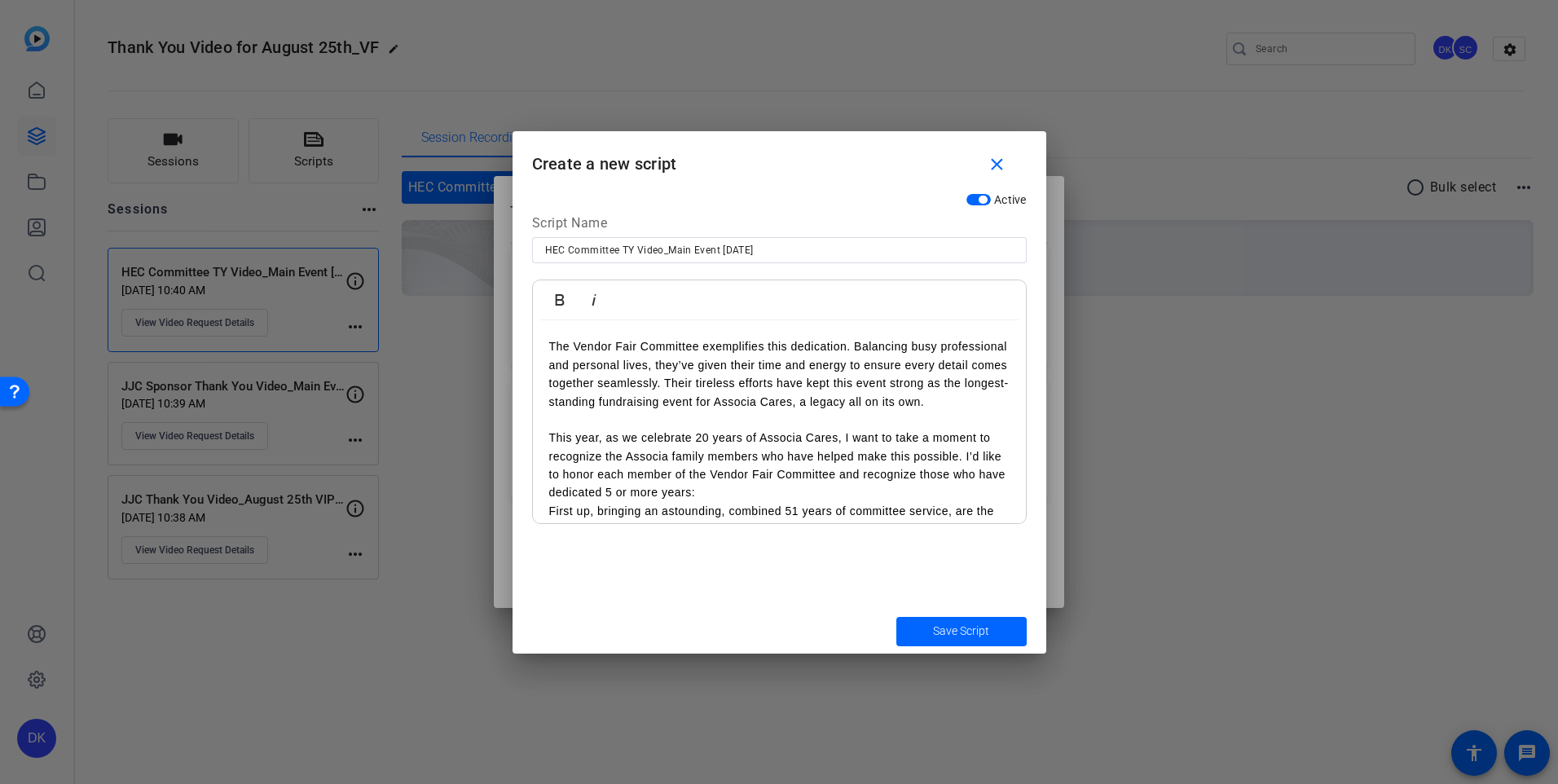
scroll to position [202, 0]
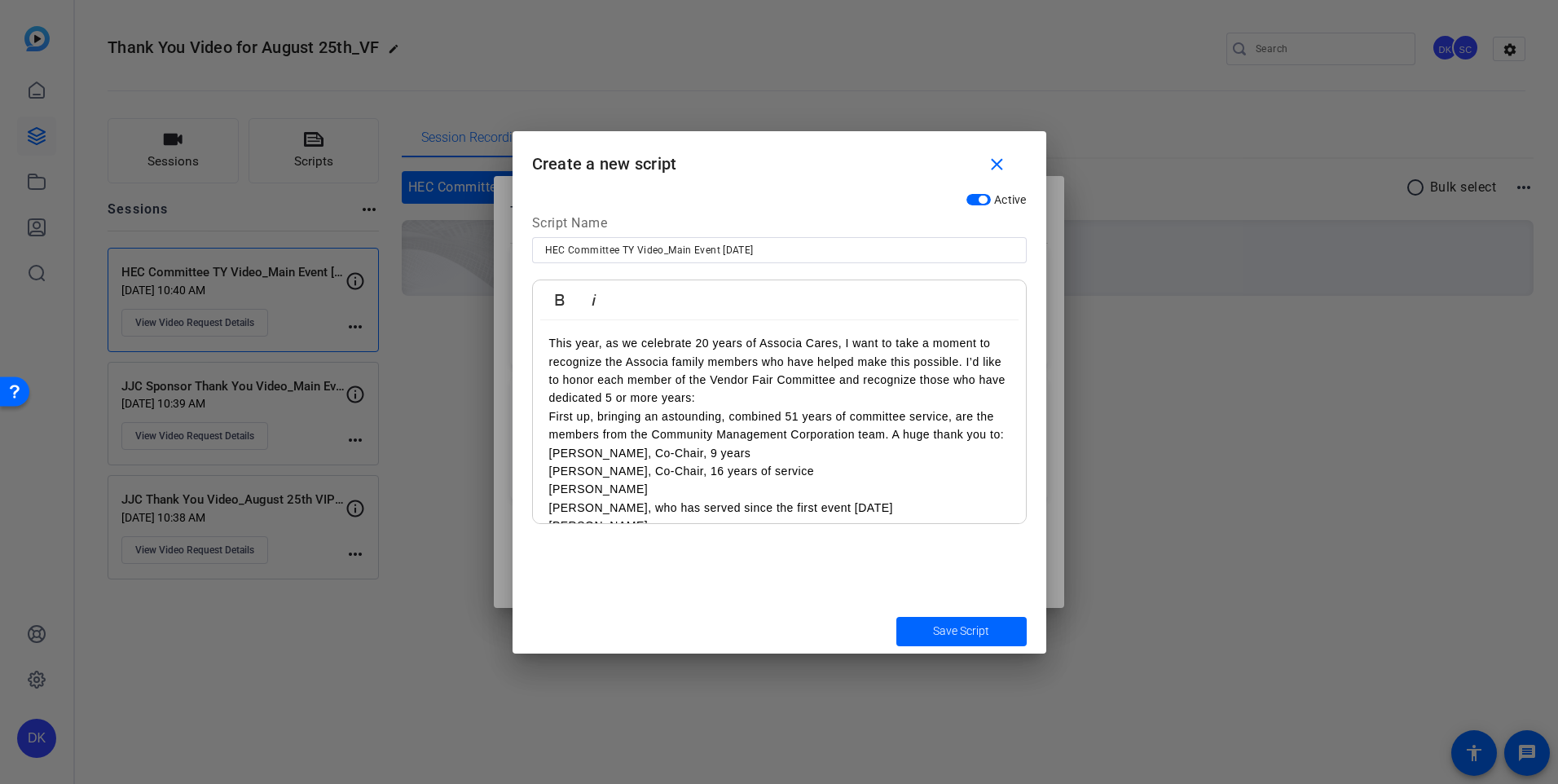
click at [770, 407] on p "This year, as we celebrate 20 years of Associa Cares, I want to take a moment t…" at bounding box center [779, 370] width 461 height 73
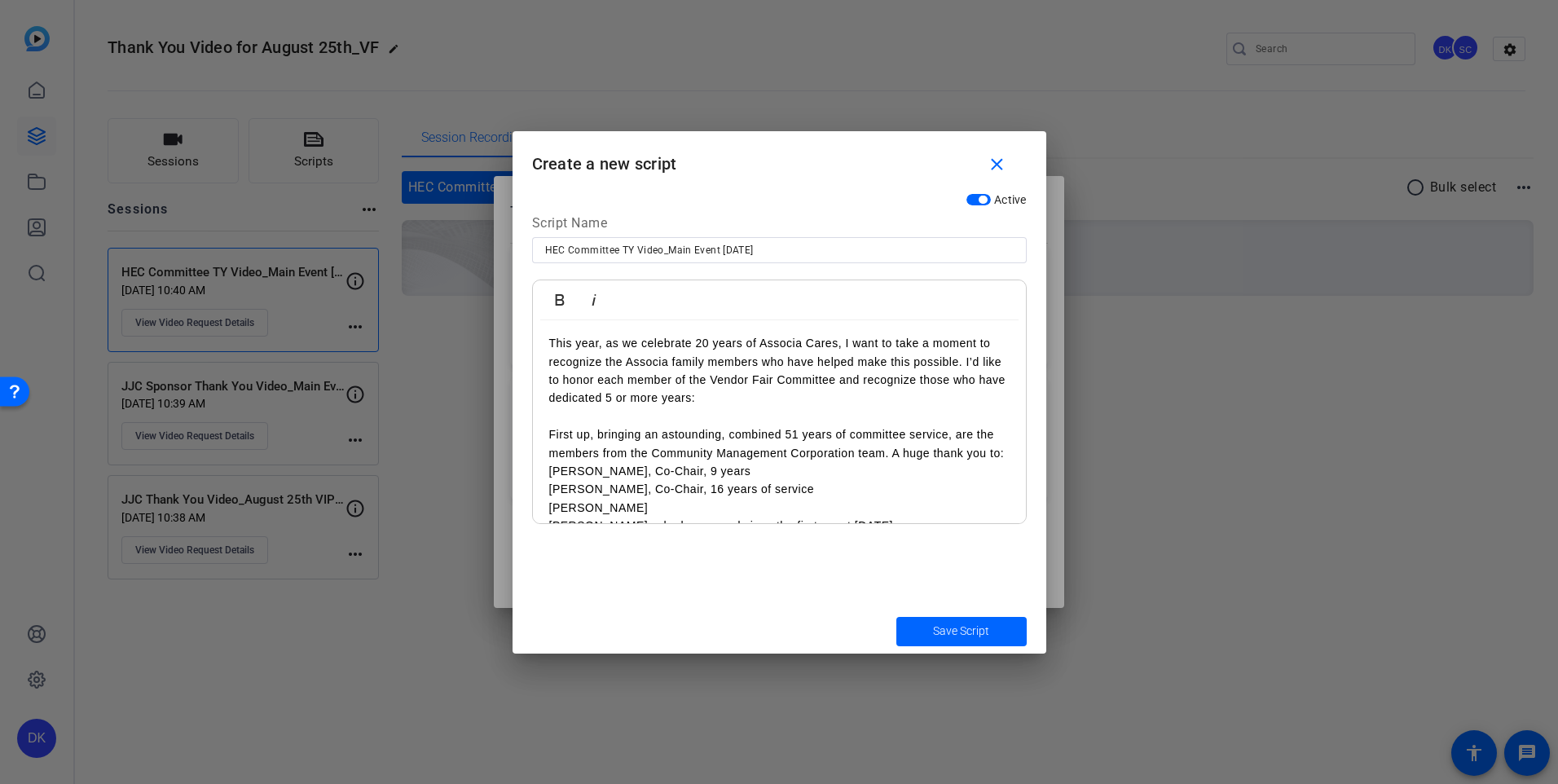
scroll to position [280, 0]
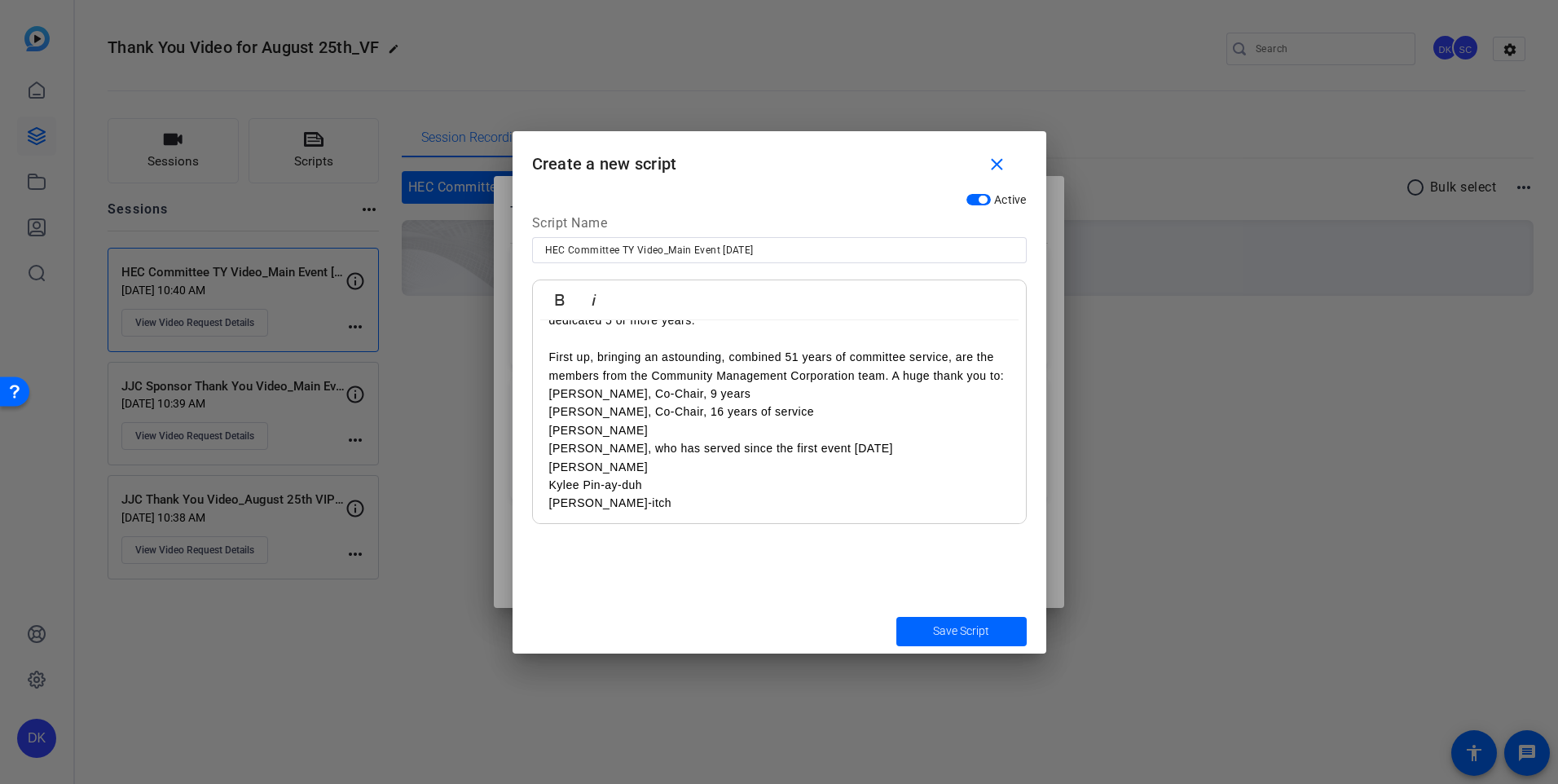
click at [570, 385] on p "First up, bringing an astounding, combined 51 years of committee service, are t…" at bounding box center [779, 366] width 461 height 36
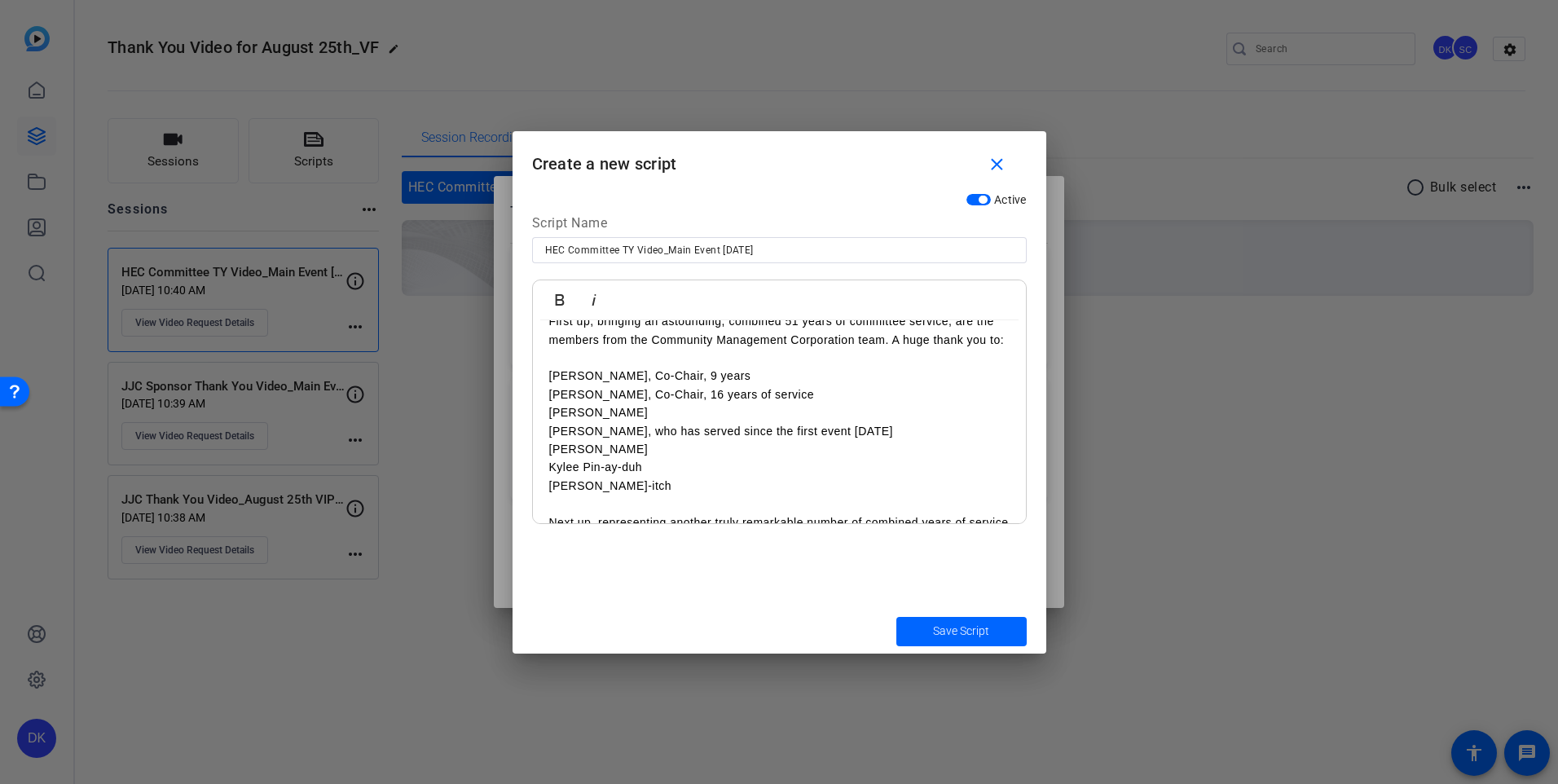
scroll to position [317, 0]
drag, startPoint x: 734, startPoint y: 428, endPoint x: 709, endPoint y: 412, distance: 29.7
click at [709, 366] on p at bounding box center [779, 356] width 461 height 18
click at [740, 384] on p "Bryant Phillips, Co-Chair, 9 years" at bounding box center [779, 374] width 461 height 18
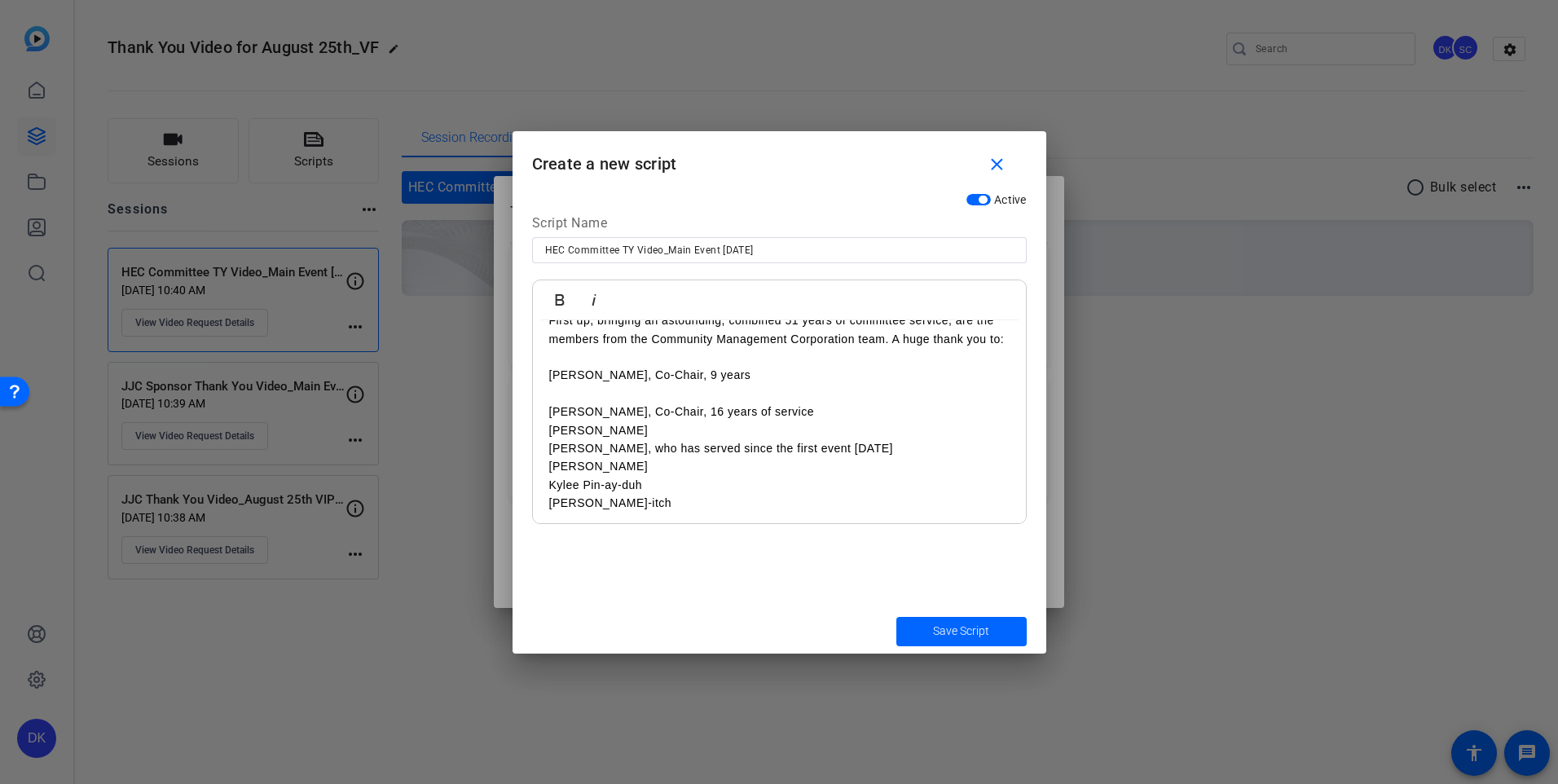
click at [814, 420] on p "Jaime Valentine, Co-Chair, 16 years of service" at bounding box center [779, 411] width 461 height 18
click at [669, 457] on p "Carolyn Smallwood" at bounding box center [779, 448] width 461 height 18
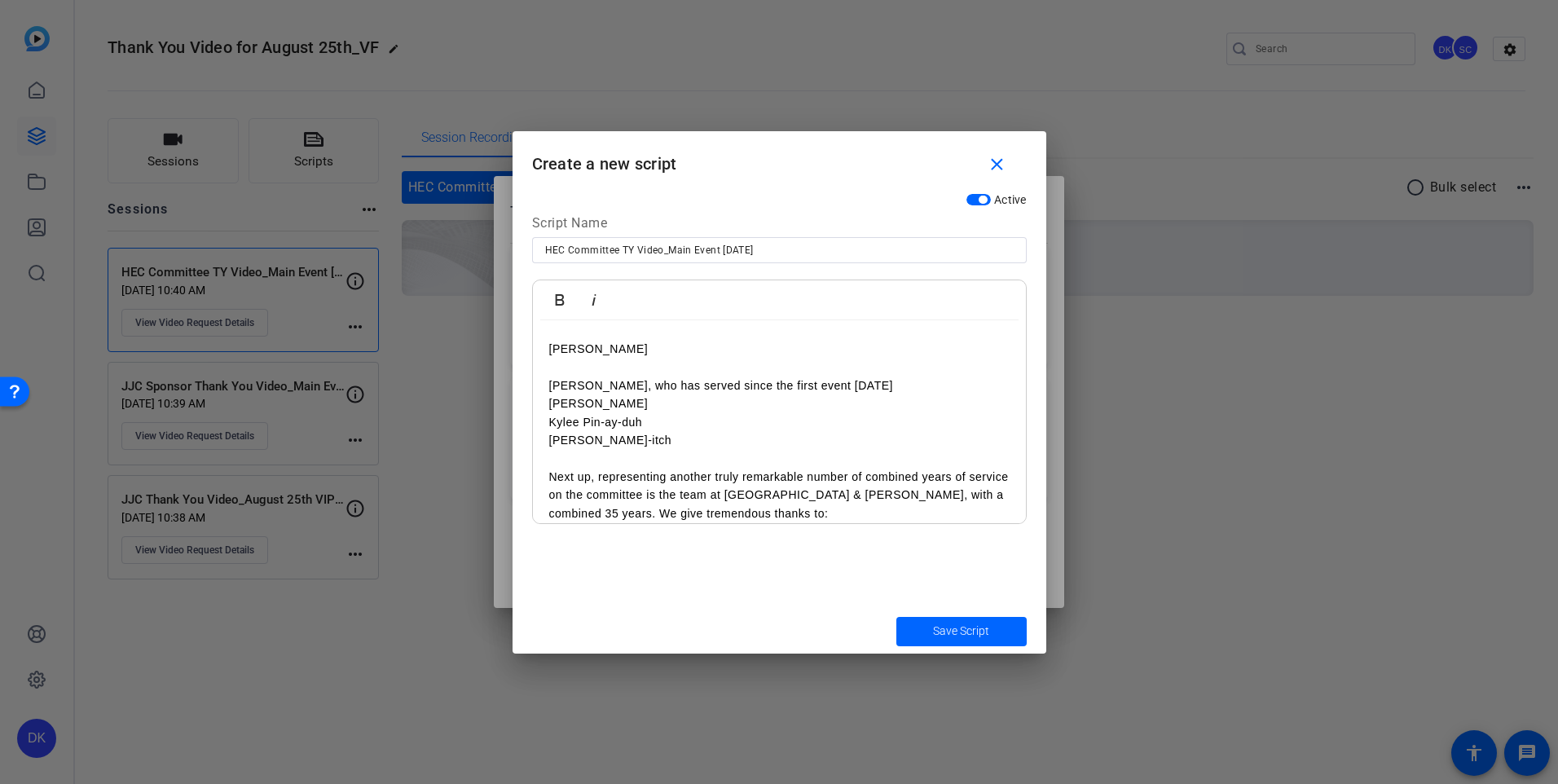
scroll to position [417, 0]
click at [619, 412] on p "Julie Loy" at bounding box center [779, 402] width 461 height 18
click at [947, 393] on p "Debbie Smith, who has served since the first event 18 years ago" at bounding box center [779, 384] width 461 height 18
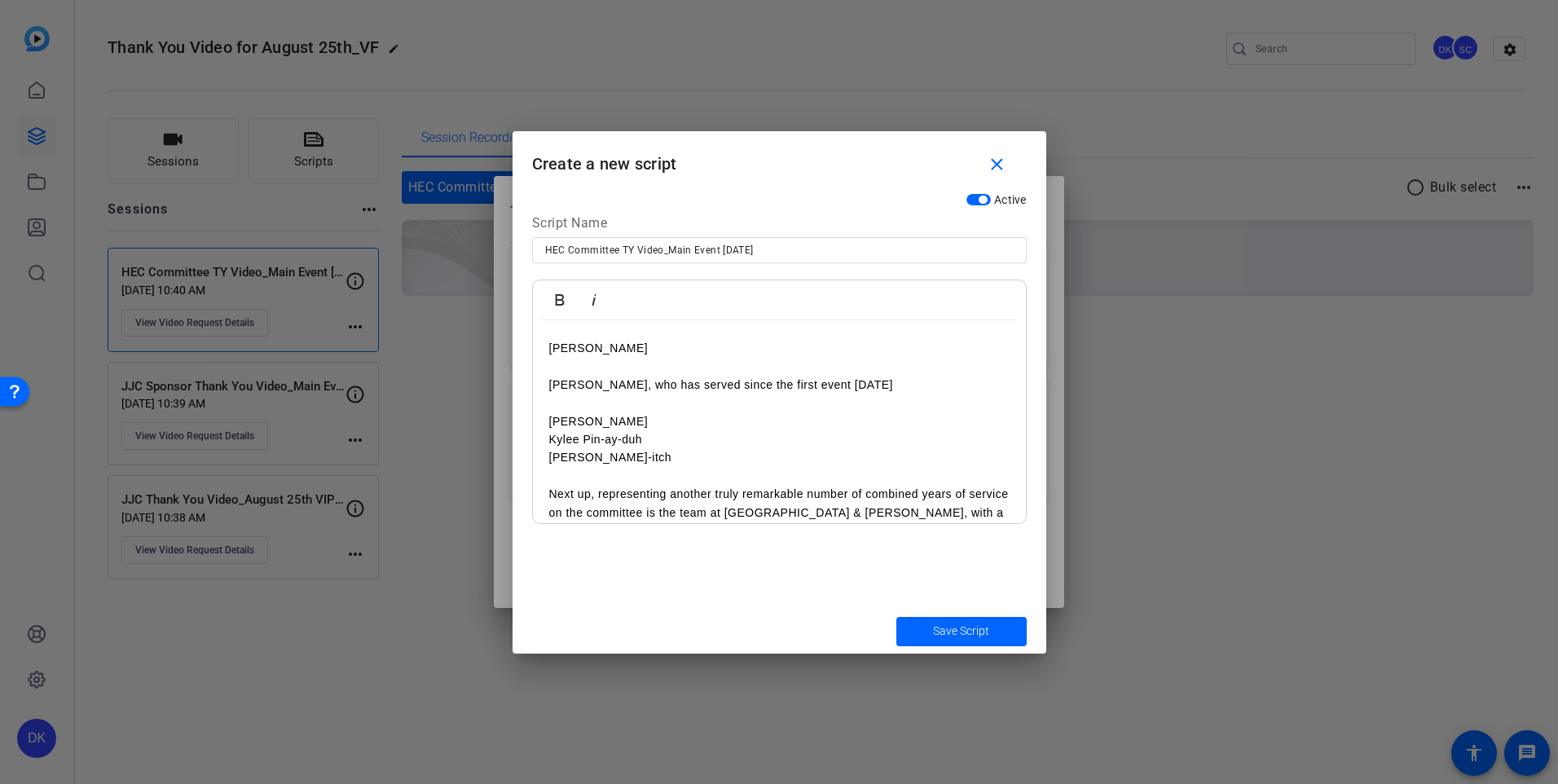
click at [628, 430] on p "Julie Loy" at bounding box center [779, 421] width 461 height 18
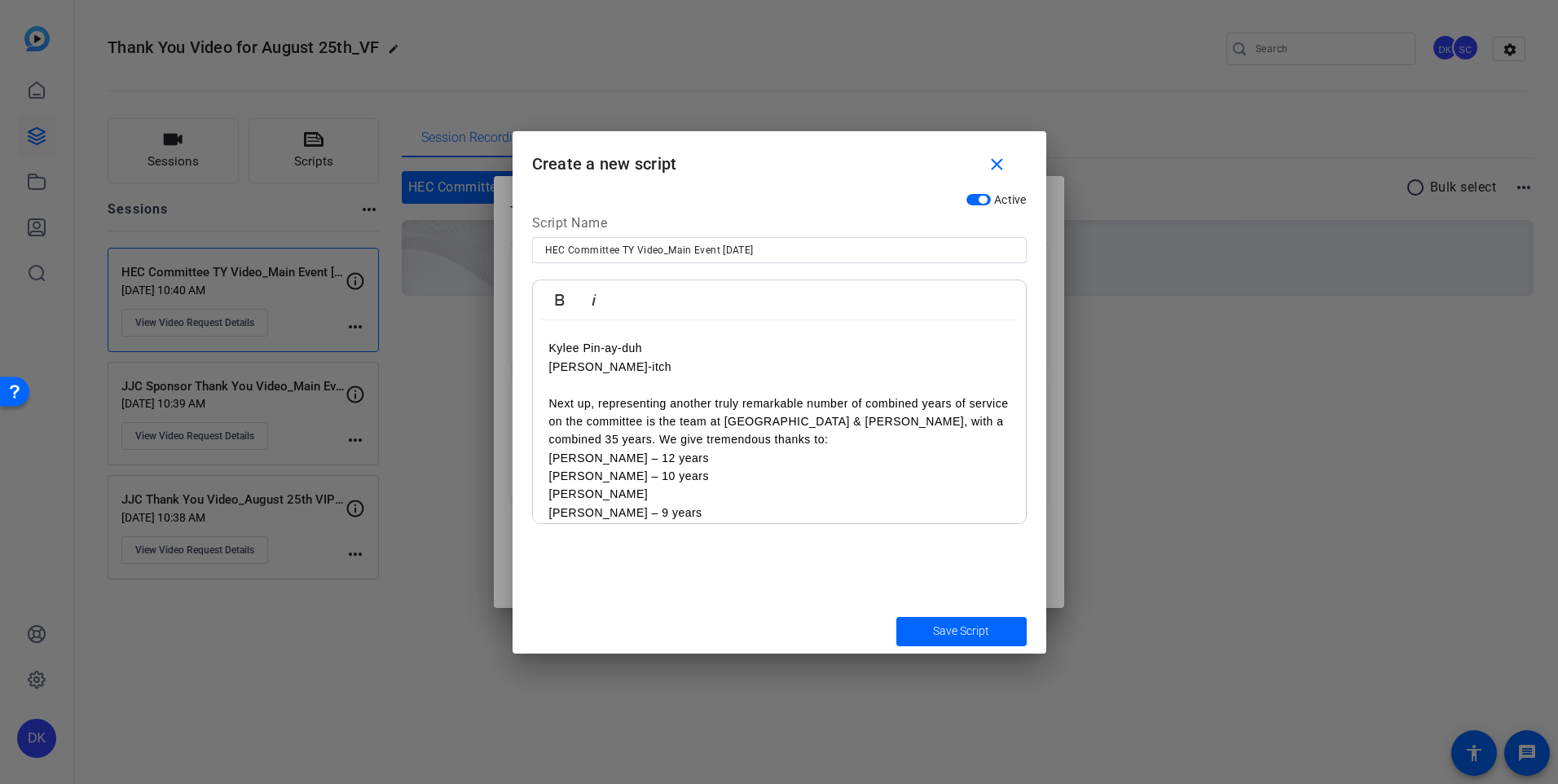
scroll to position [526, 0]
click at [653, 357] on p "Kylee Pin-ay-duh" at bounding box center [779, 347] width 461 height 18
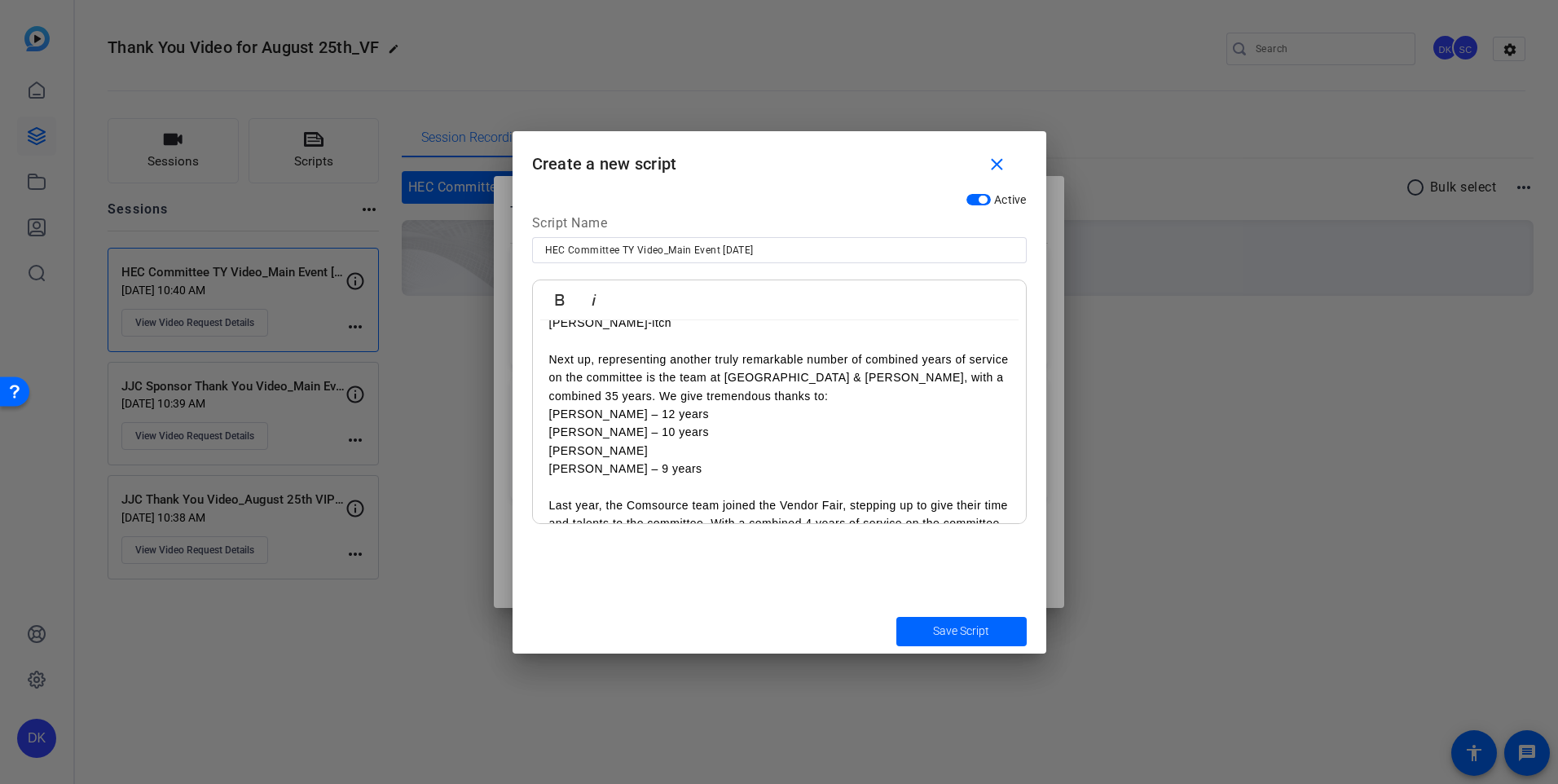
scroll to position [587, 0]
click at [764, 406] on p "Next up, representing another truly remarkable number of combined years of serv…" at bounding box center [779, 378] width 461 height 55
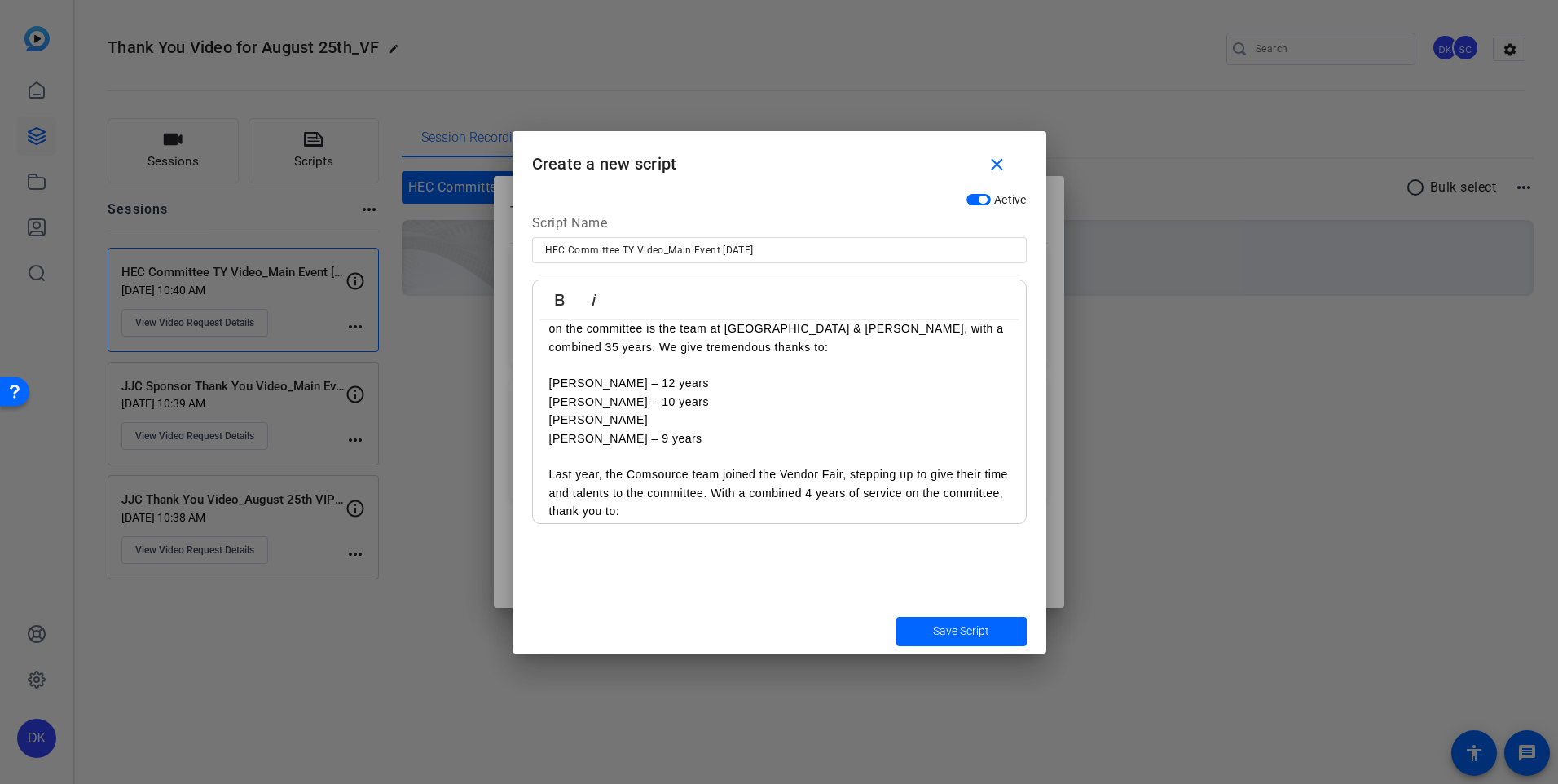
scroll to position [638, 0]
click at [725, 391] on p "Gabriel Hammond – 12 years" at bounding box center [779, 382] width 461 height 18
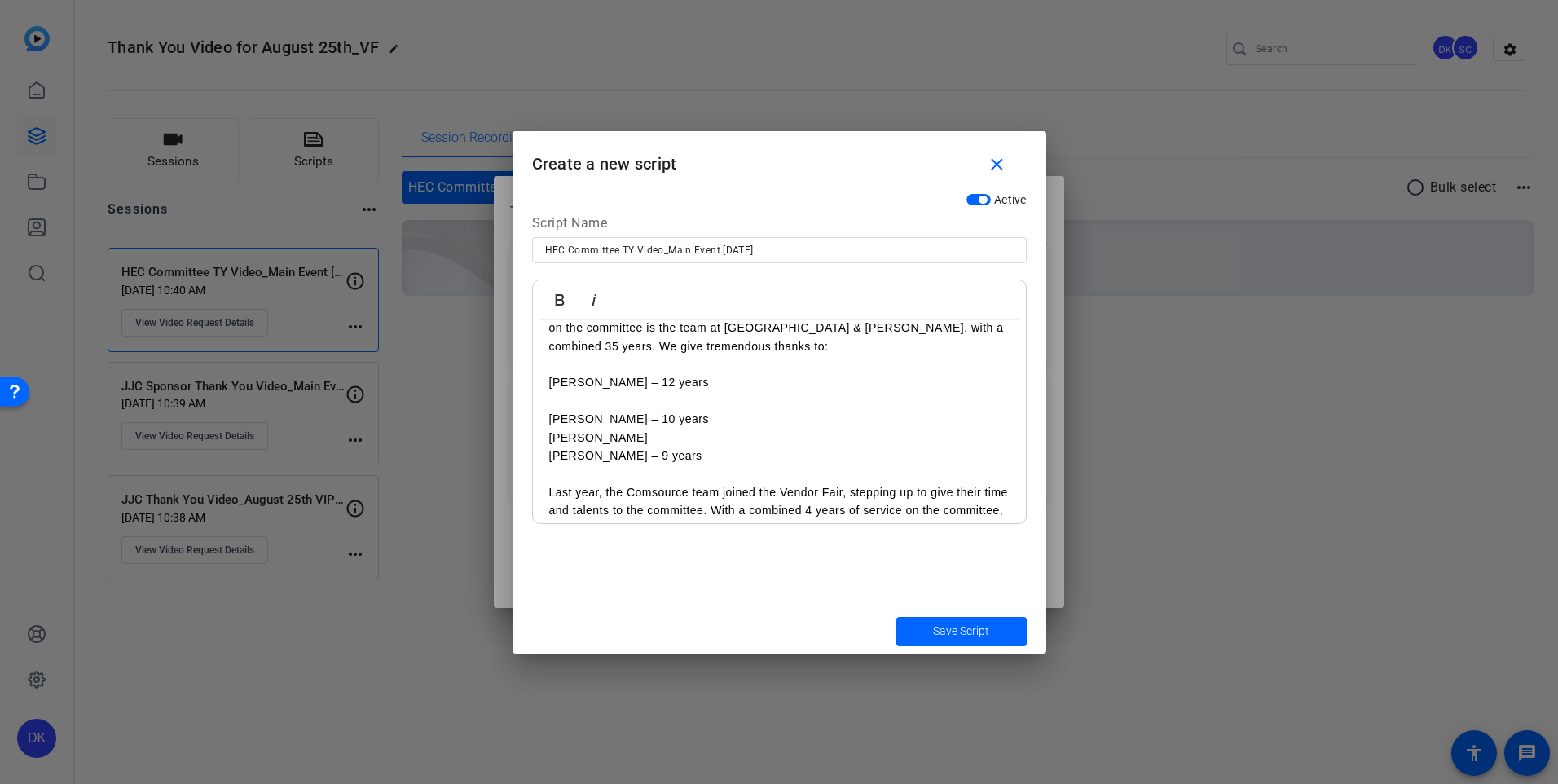
scroll to position [712, 0]
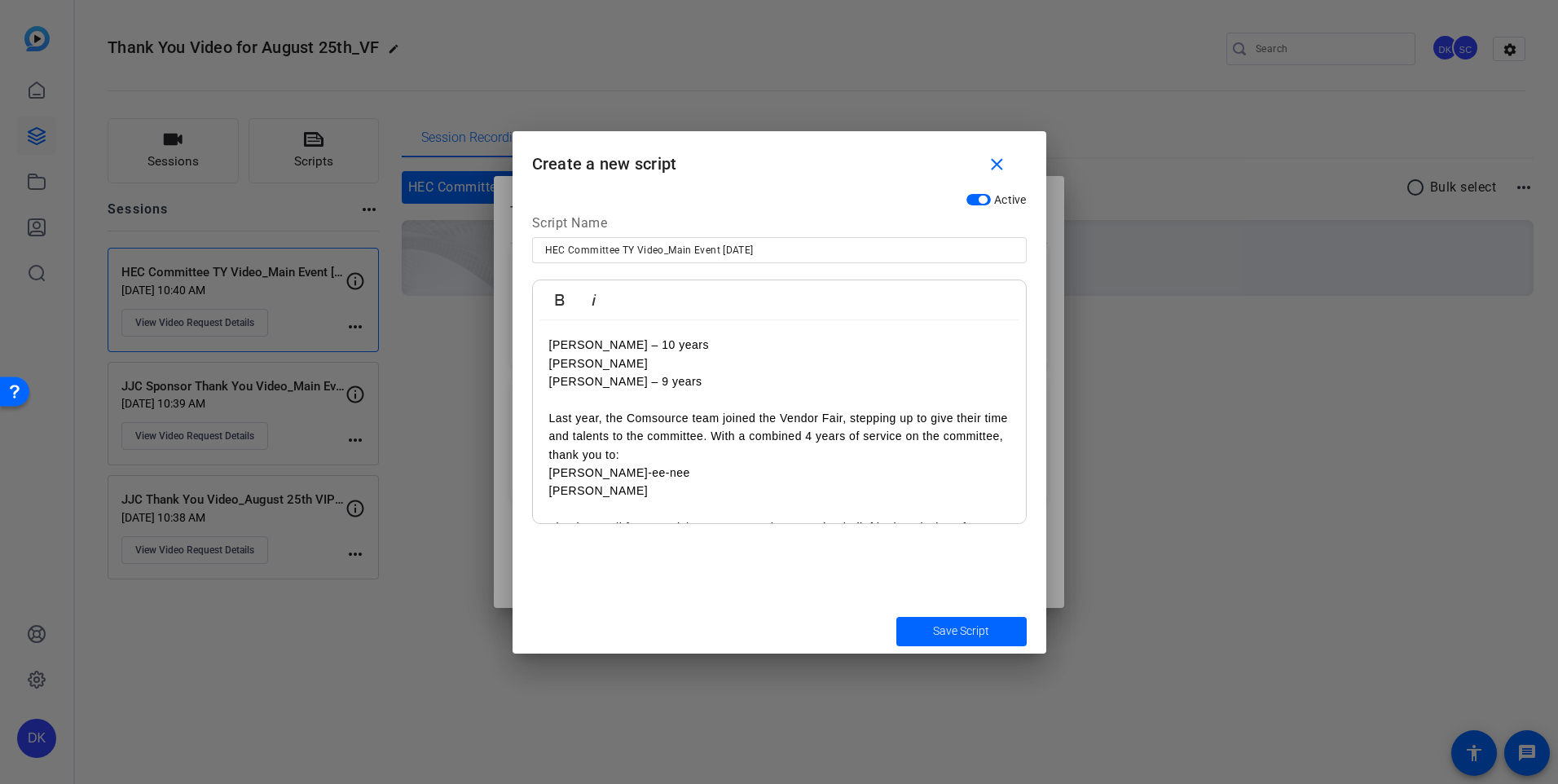
click at [683, 353] on p "Kim Williams – 10 years" at bounding box center [779, 344] width 461 height 18
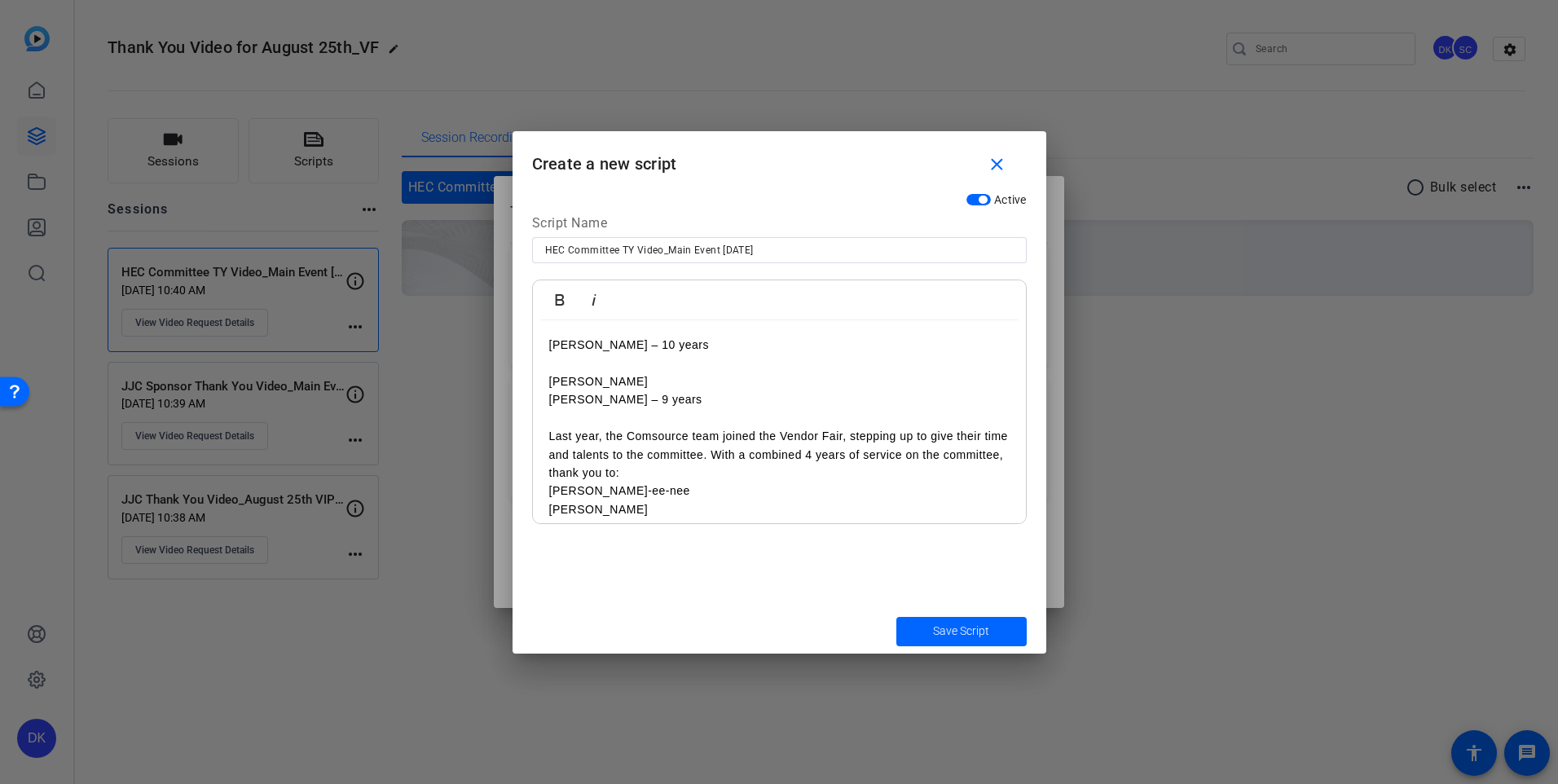
click at [639, 391] on p "Tammy Groth" at bounding box center [779, 381] width 461 height 18
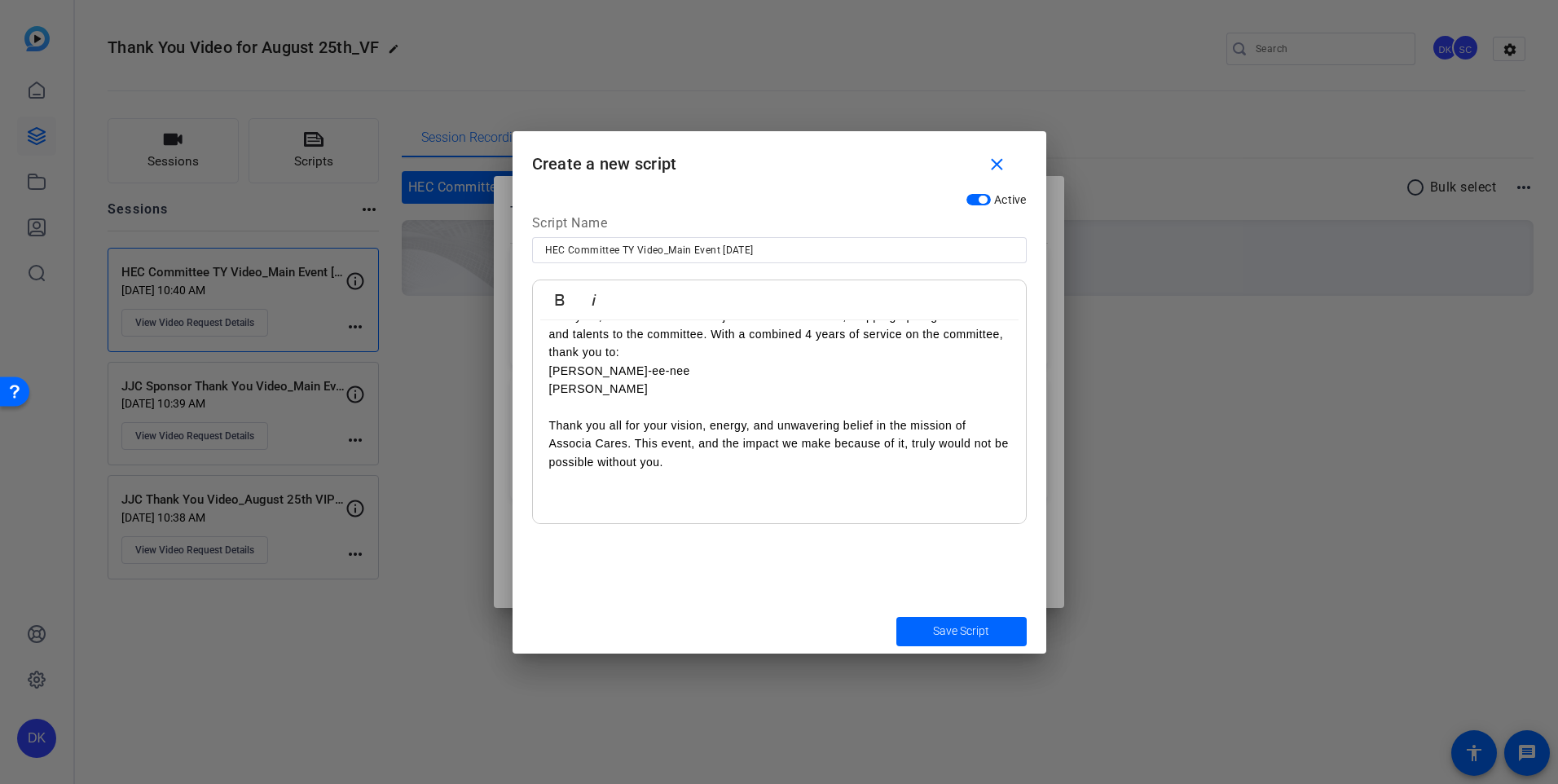
scroll to position [863, 0]
click at [708, 362] on p "Last year, the Comsource team joined the Vendor Fair, stepping up to give their…" at bounding box center [779, 334] width 461 height 55
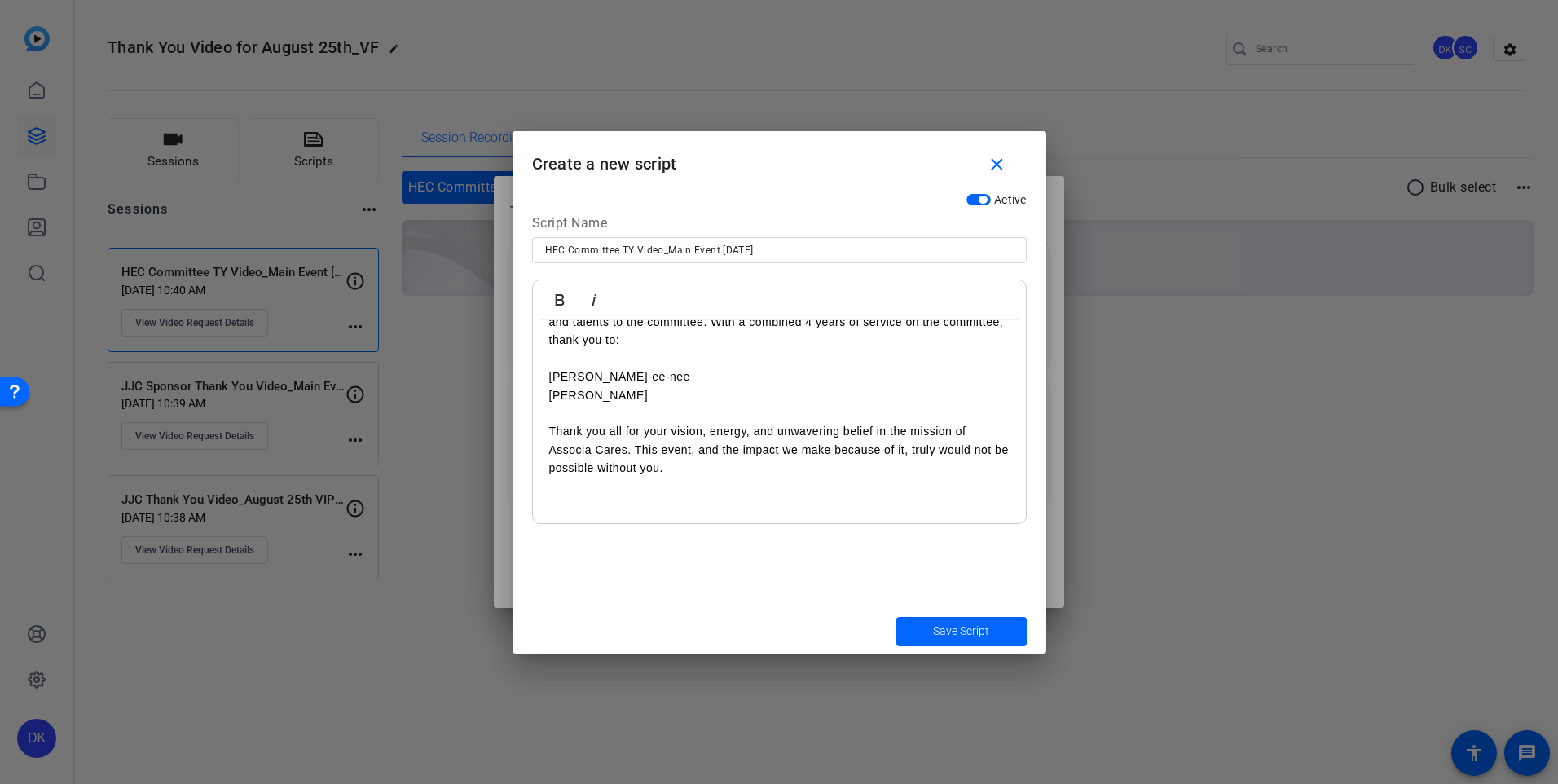
click at [702, 386] on p "John-marco Galler-ee-nee" at bounding box center [779, 376] width 461 height 18
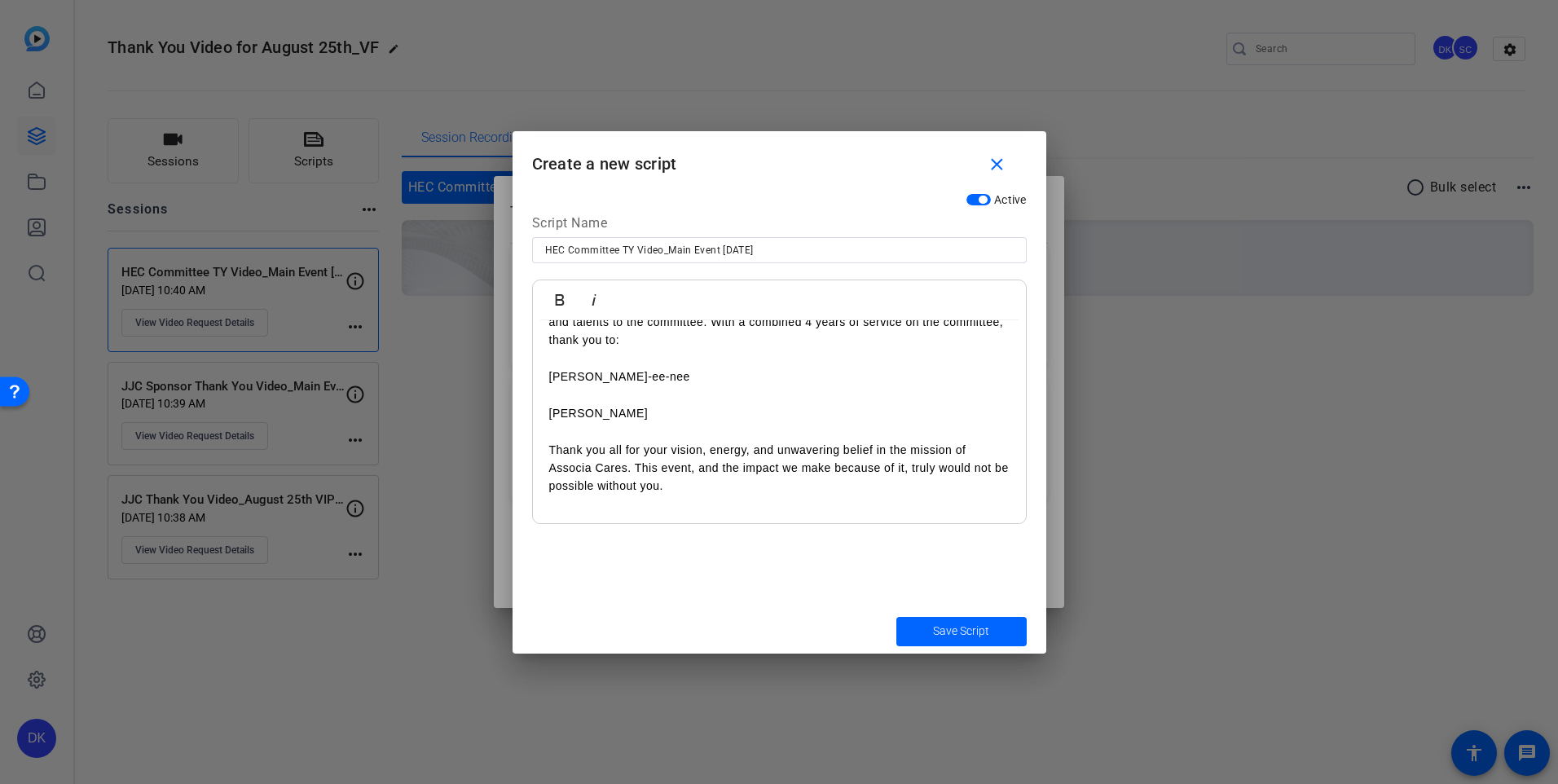
scroll to position [941, 0]
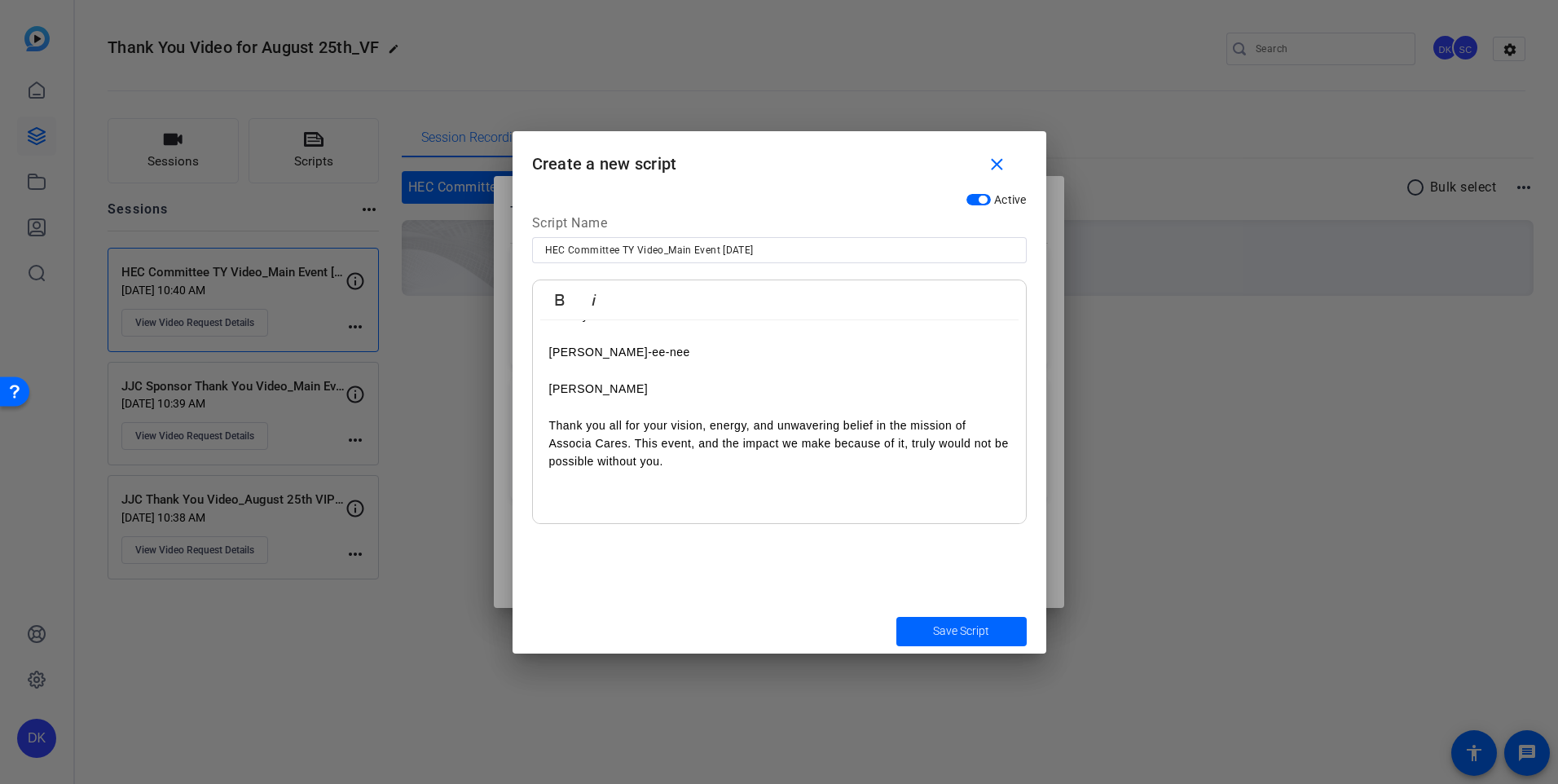
click at [651, 499] on p at bounding box center [779, 497] width 461 height 18
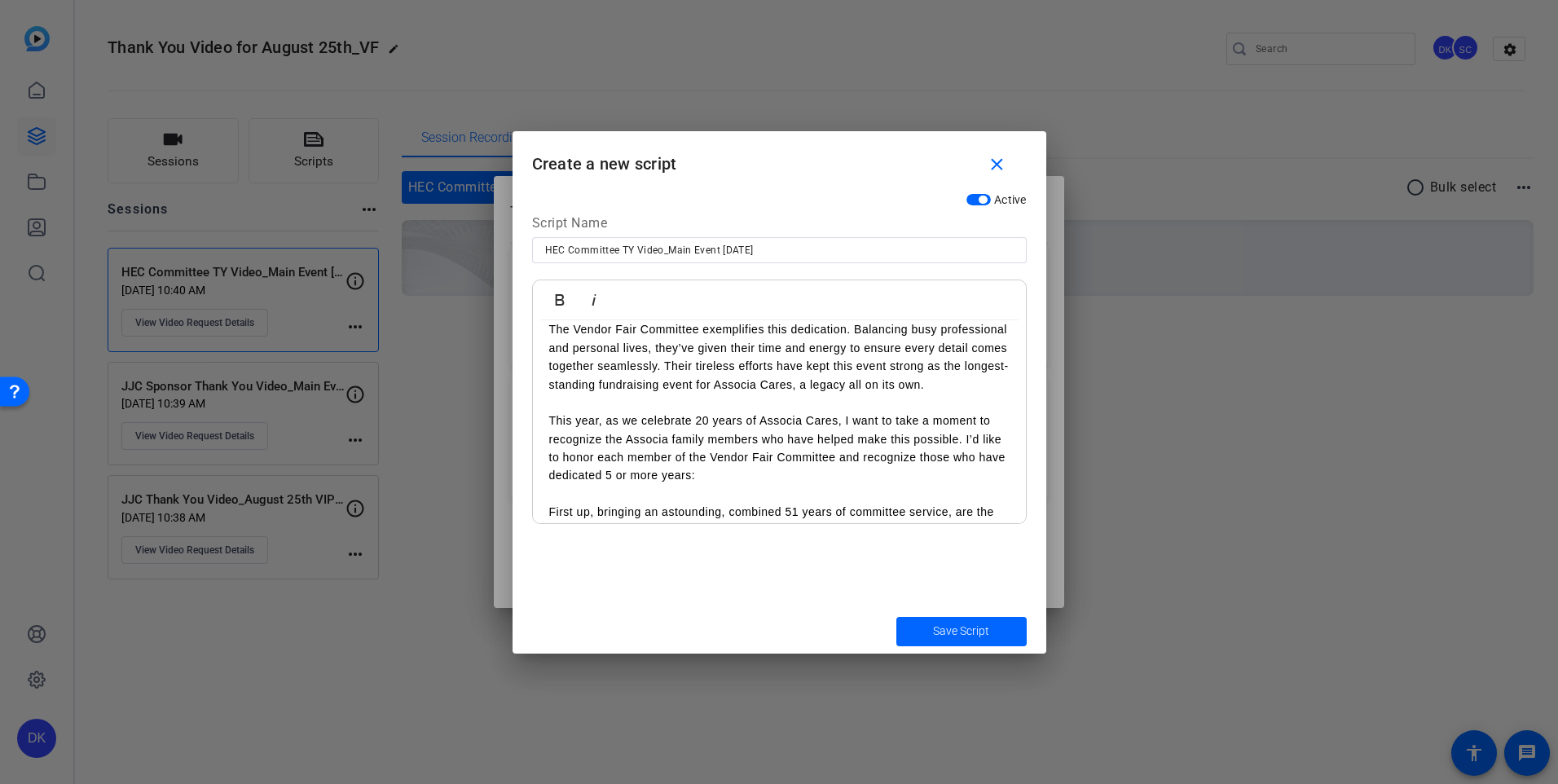
scroll to position [113, 0]
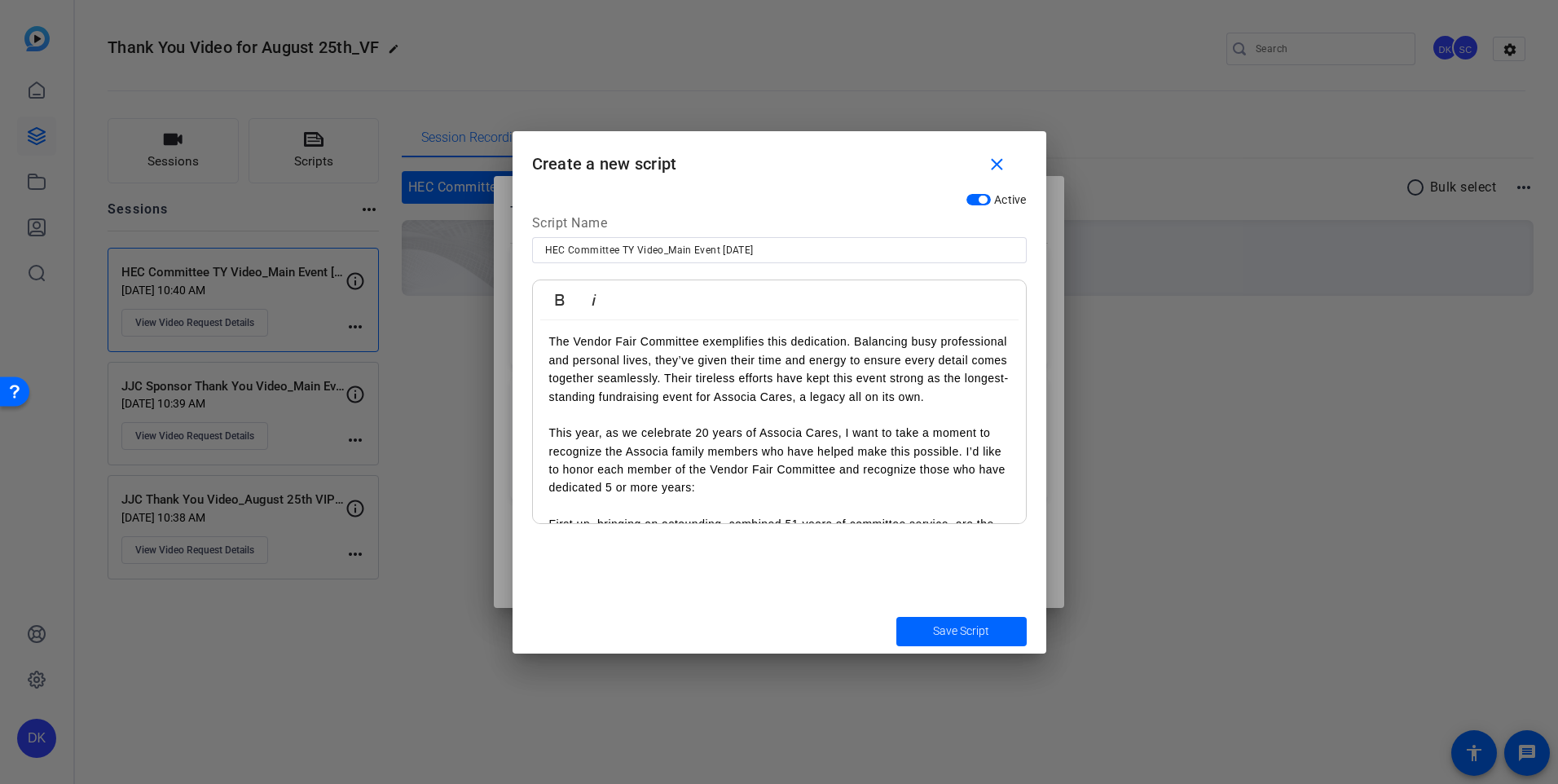
click at [712, 406] on p "The Vendor Fair Committee exemplifies this dedication. Balancing busy professio…" at bounding box center [779, 368] width 461 height 73
click at [974, 635] on span "Save Script" at bounding box center [961, 631] width 57 height 17
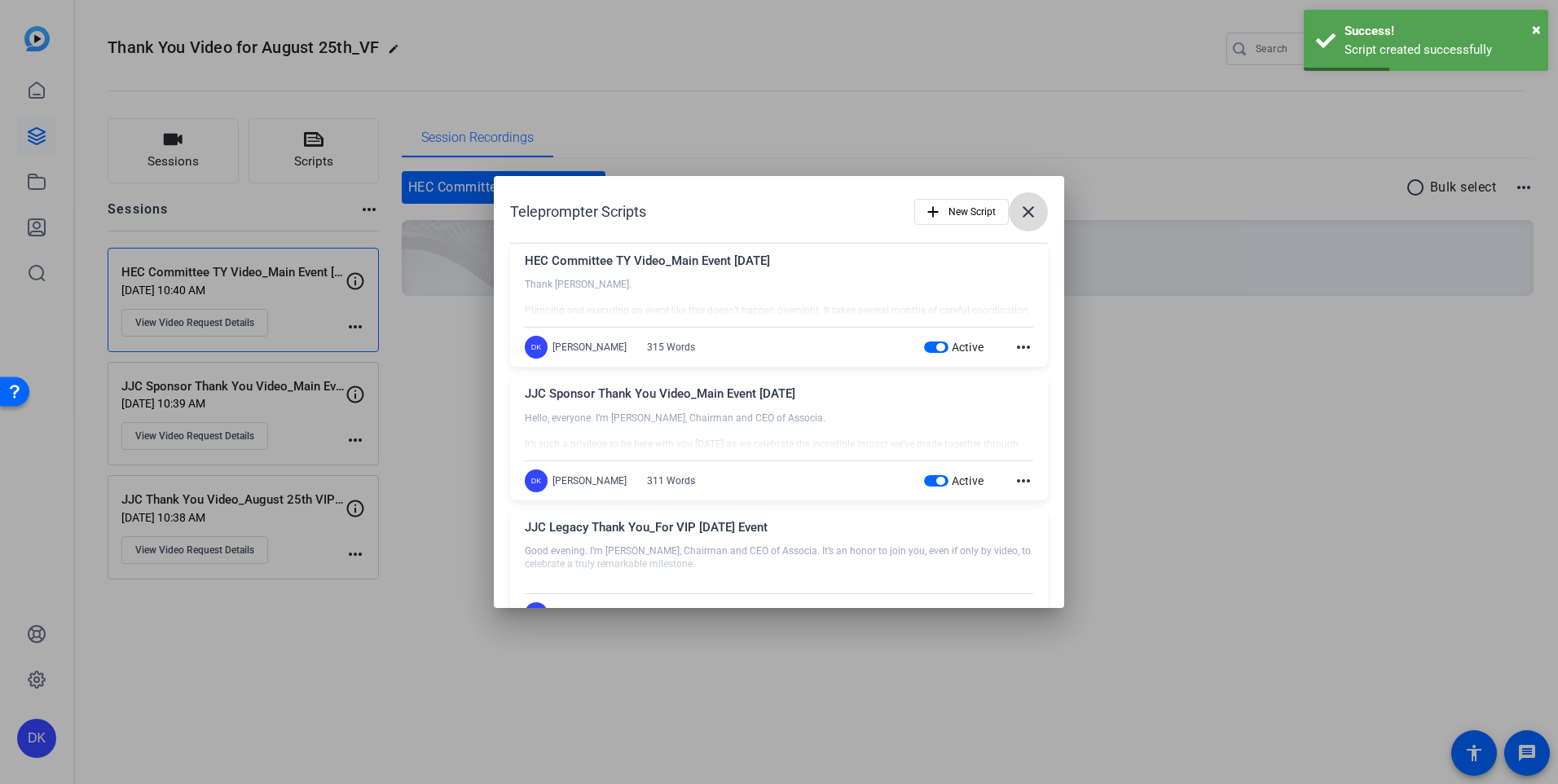
click at [1025, 219] on mat-icon "close" at bounding box center [1028, 212] width 19 height 19
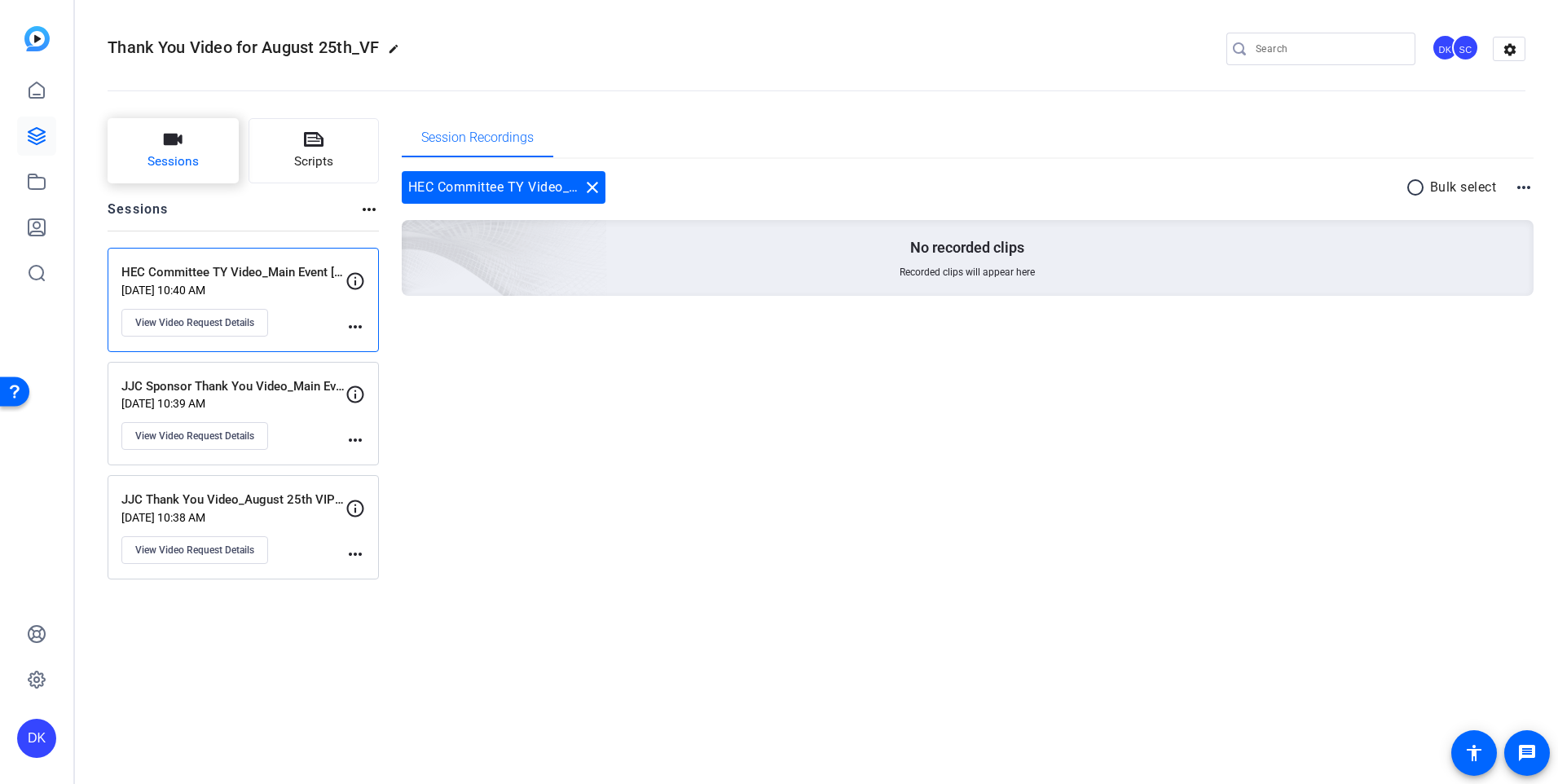
click at [224, 160] on button "Sessions" at bounding box center [173, 151] width 132 height 65
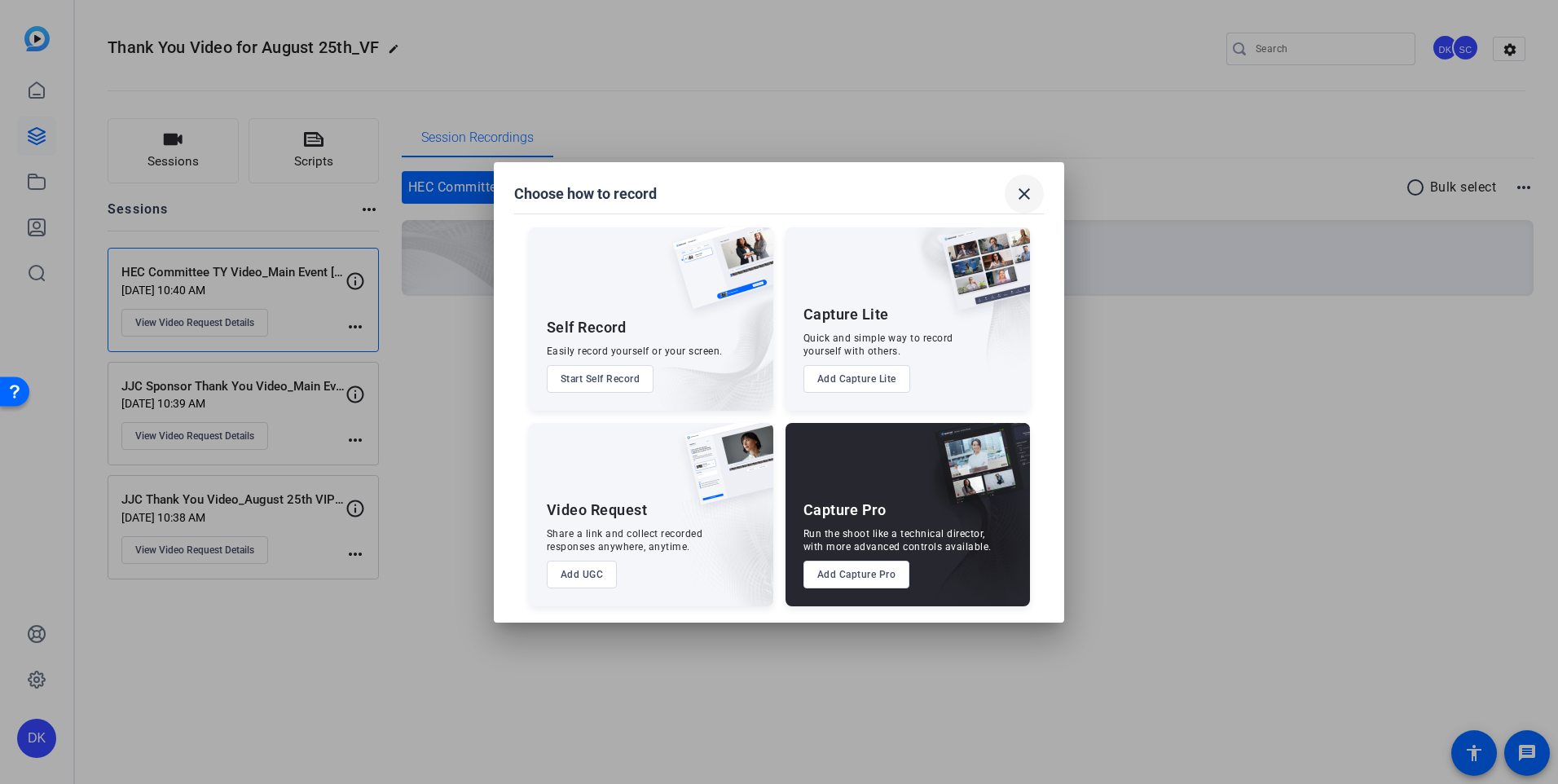
click at [1021, 191] on mat-icon "close" at bounding box center [1024, 194] width 19 height 19
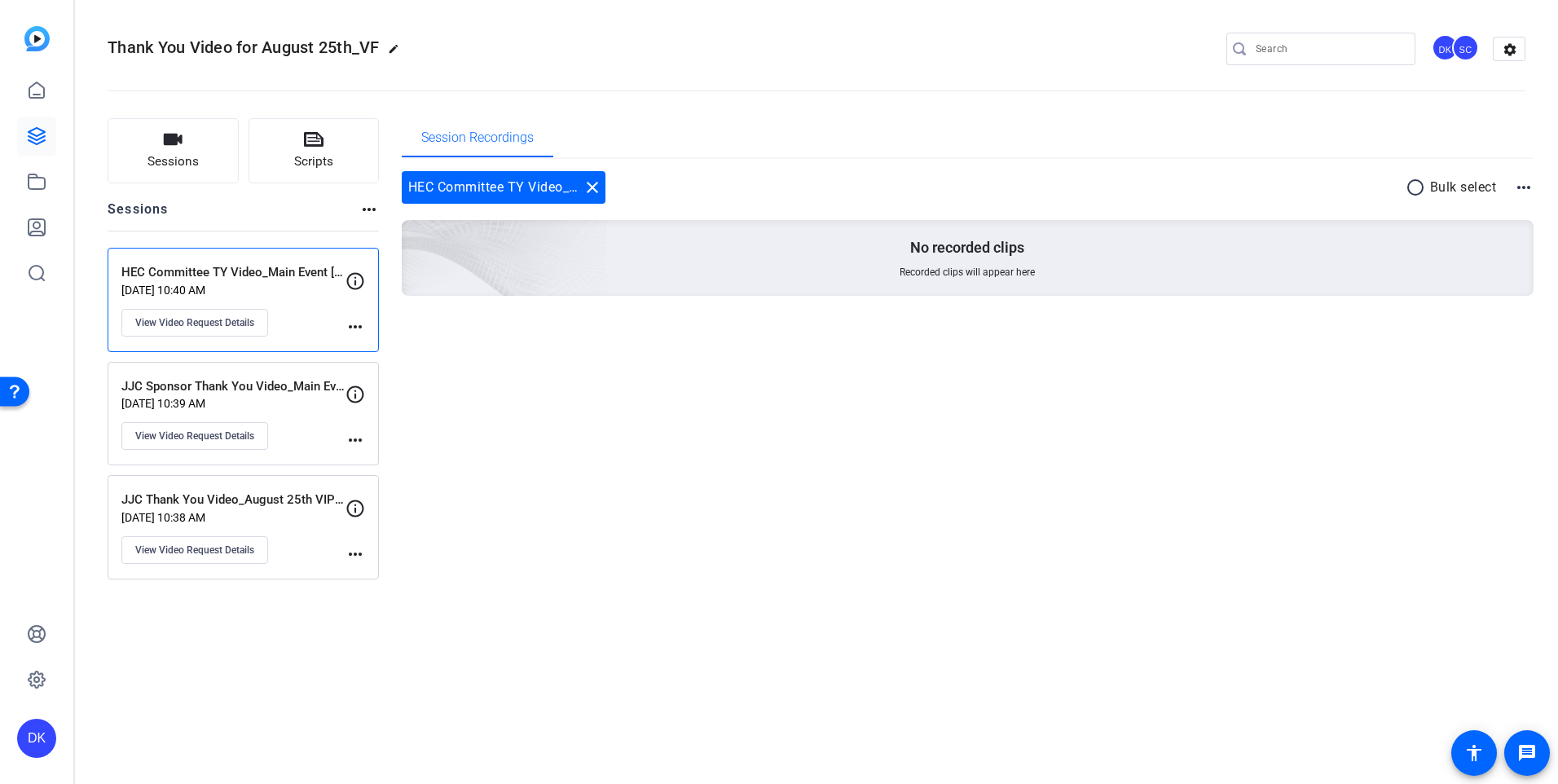
click at [1523, 187] on mat-icon "more_horiz" at bounding box center [1523, 187] width 19 height 19
click at [1461, 55] on div at bounding box center [779, 392] width 1558 height 784
click at [1461, 55] on div "SC" at bounding box center [1466, 48] width 27 height 27
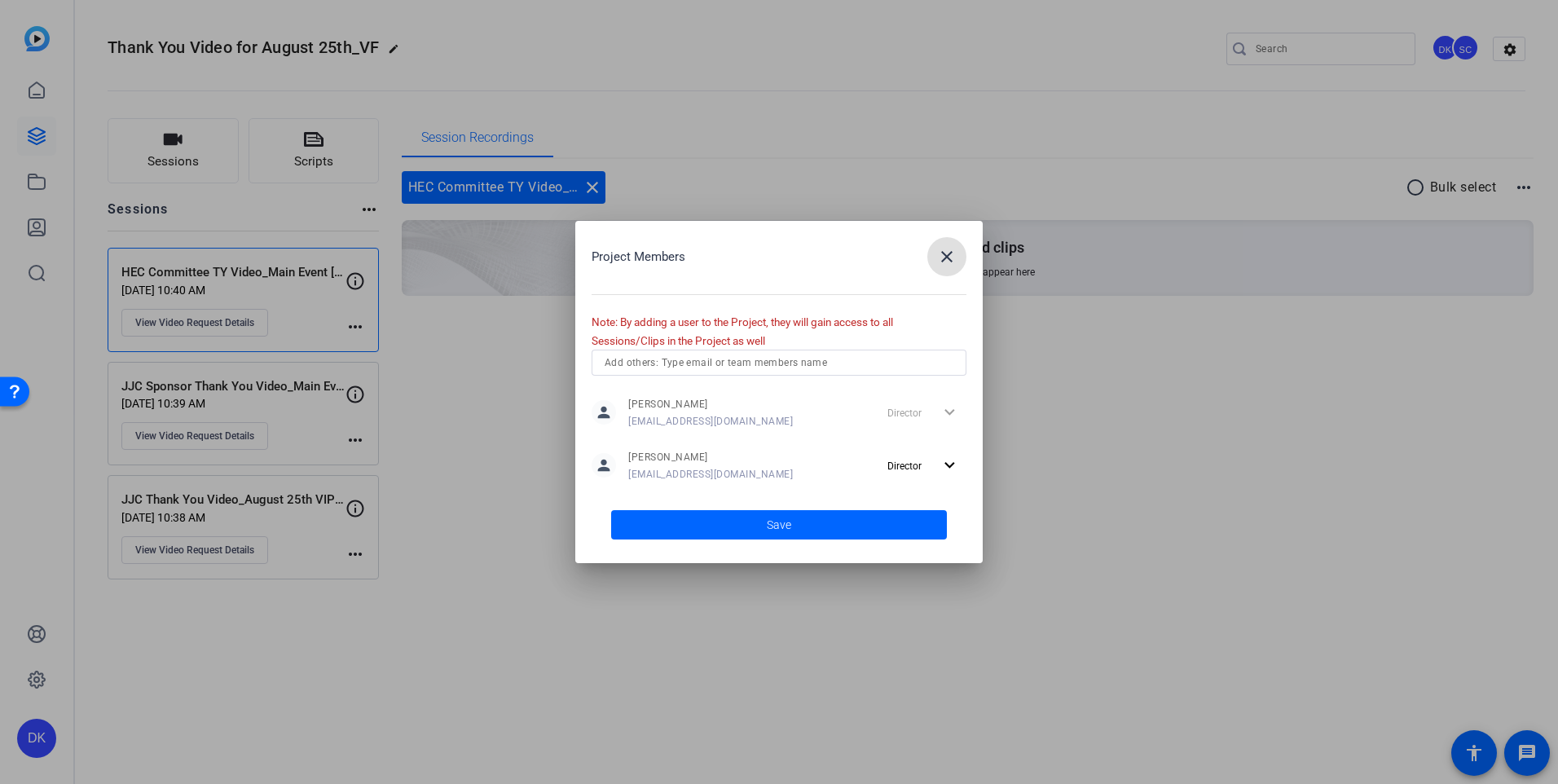
click at [952, 259] on mat-icon "close" at bounding box center [947, 256] width 19 height 19
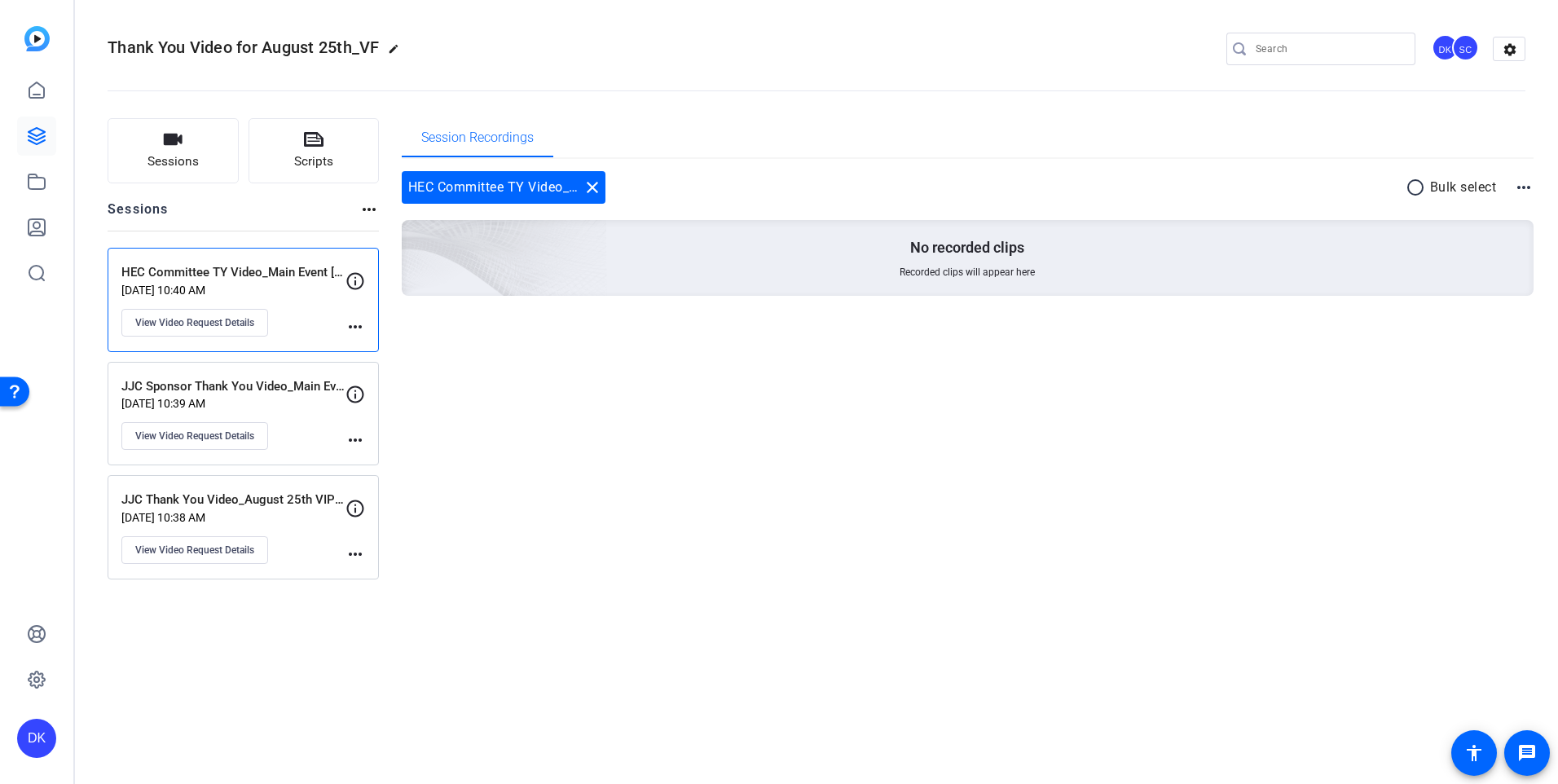
click at [396, 51] on mat-icon "edit" at bounding box center [397, 53] width 19 height 19
click at [195, 46] on input "Thank You Video for August 25th_VF" at bounding box center [174, 49] width 107 height 19
click at [217, 51] on input "Thank You Video for August 25th_VF" at bounding box center [174, 49] width 107 height 19
drag, startPoint x: 217, startPoint y: 51, endPoint x: 196, endPoint y: 49, distance: 21.1
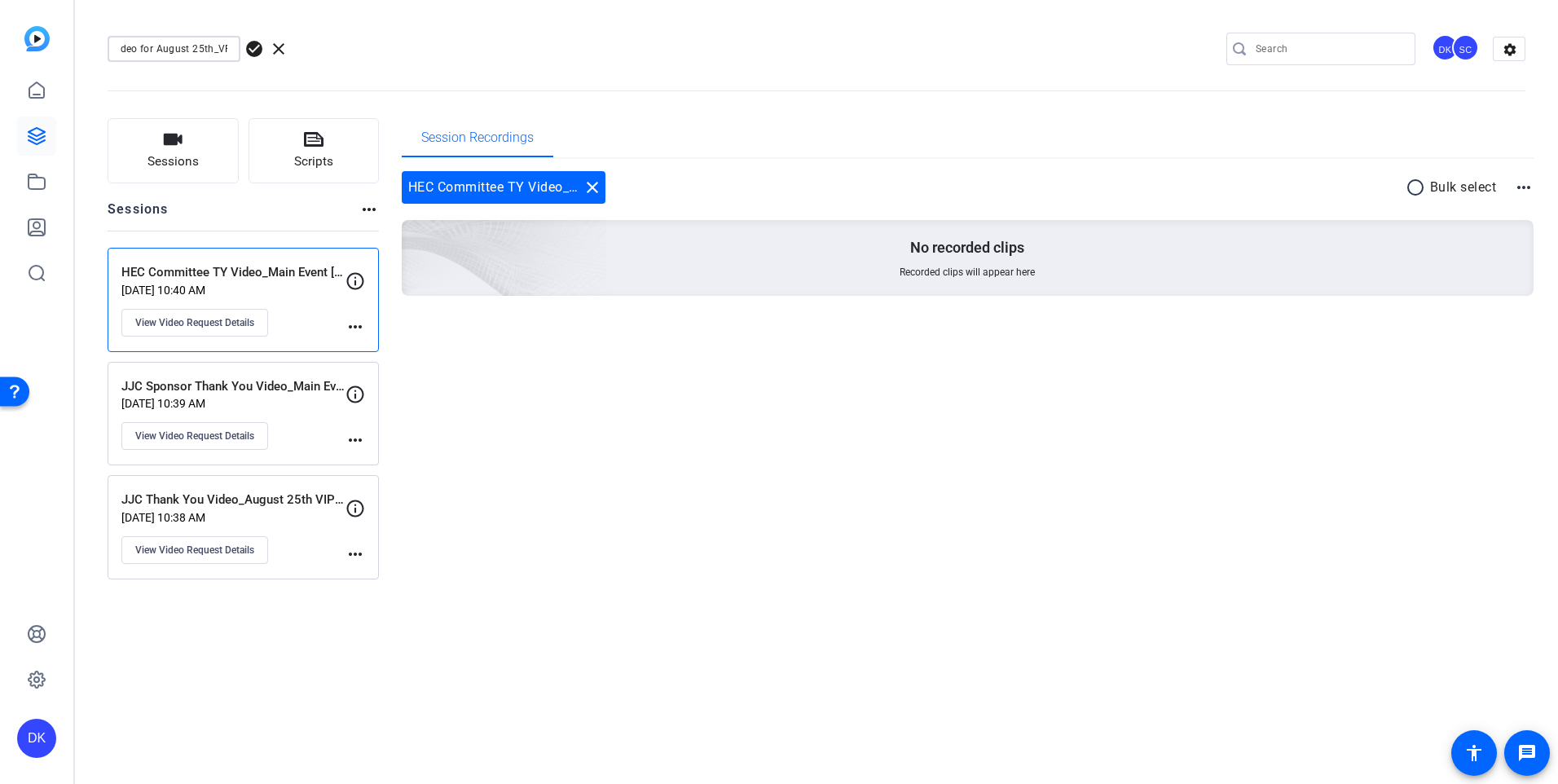
click at [196, 49] on input "Thank You Video for August 25th_VF" at bounding box center [174, 49] width 107 height 19
click at [209, 51] on input "Thank You Video for August 25th_VF" at bounding box center [174, 49] width 107 height 19
click at [198, 51] on input "Thank You Video for VF" at bounding box center [174, 49] width 107 height 19
click at [219, 44] on input "Thank You Videos for VF" at bounding box center [174, 49] width 107 height 19
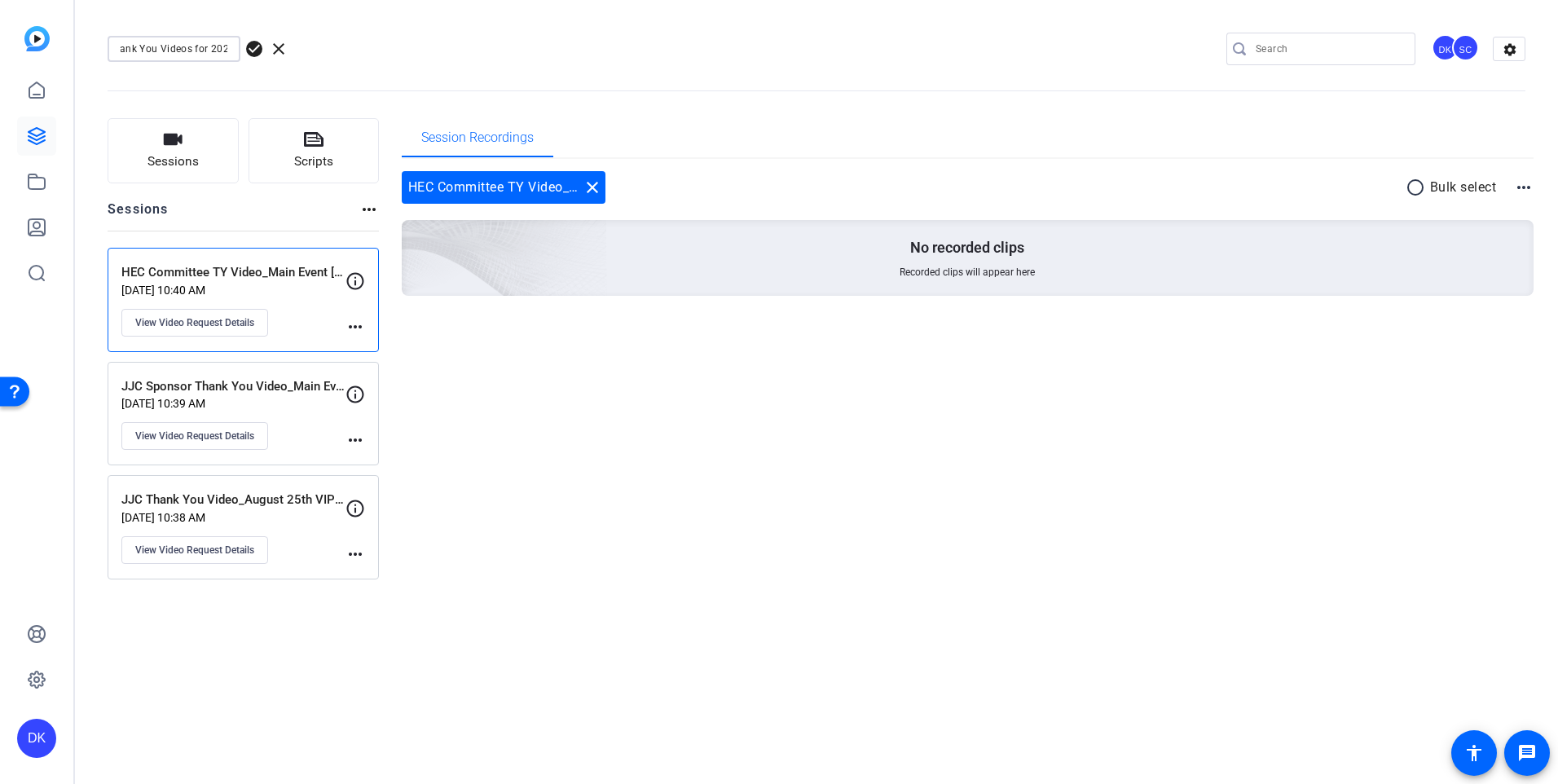
scroll to position [0, 19]
type input "Thank You Videos for 2025 VF"
click at [361, 49] on div "Thank You Videos for 2025 VF check_circle clear DK SC settings" at bounding box center [816, 48] width 1418 height 24
click at [259, 50] on span "check_circle" at bounding box center [254, 49] width 19 height 19
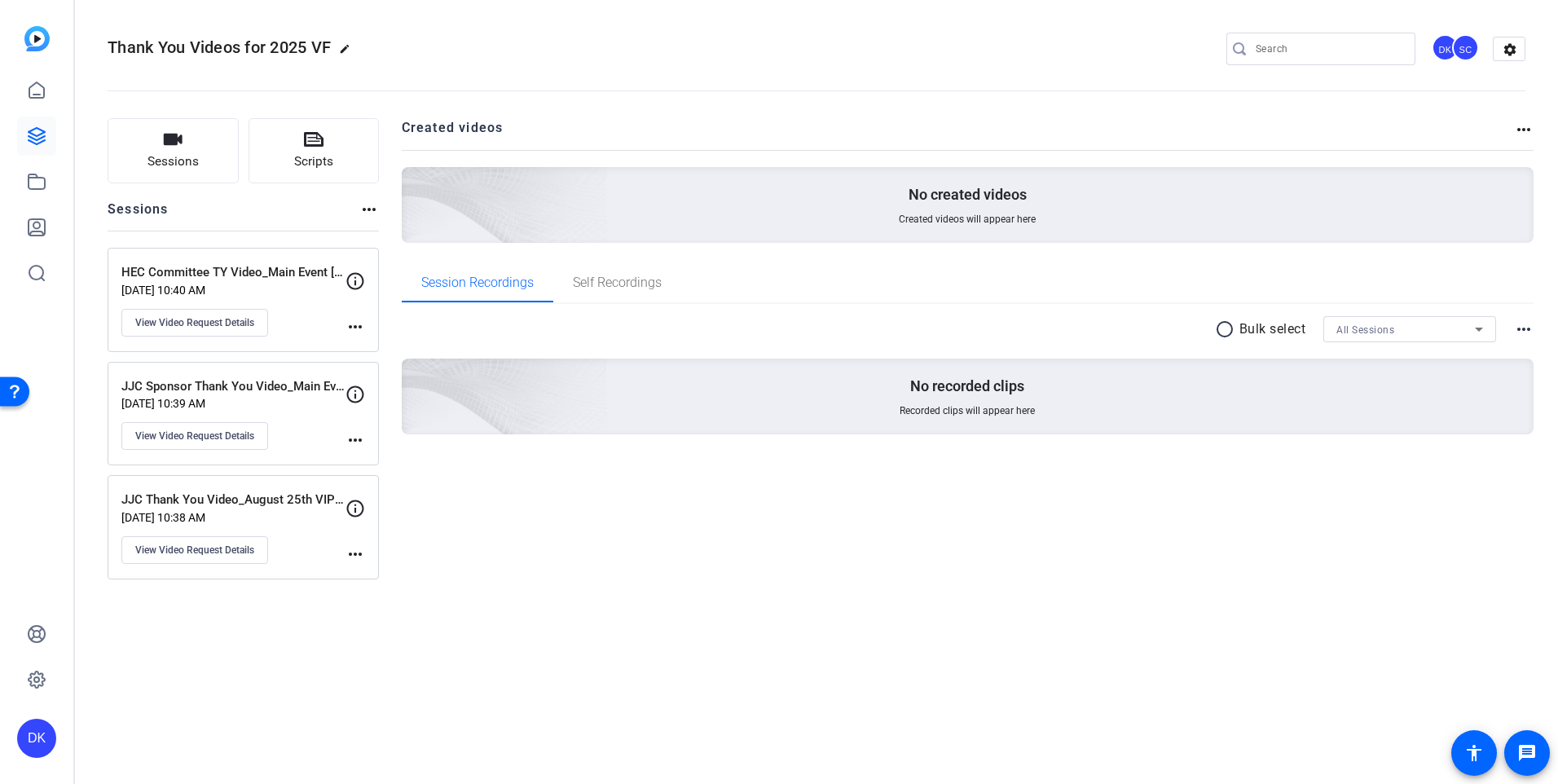
click at [351, 282] on icon at bounding box center [355, 281] width 19 height 19
click at [234, 289] on p "[DATE] 10:40 AM" at bounding box center [232, 290] width 224 height 13
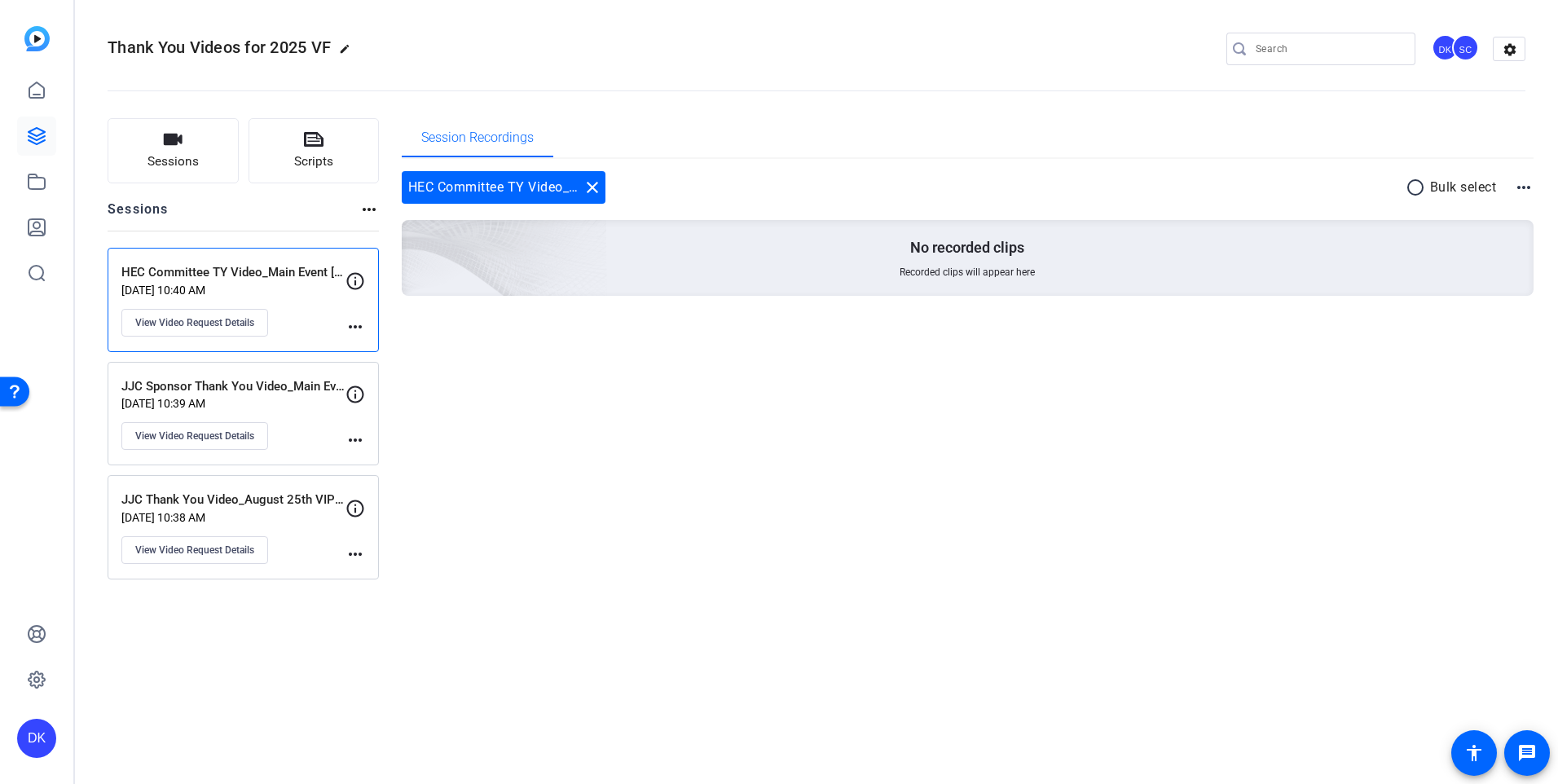
click at [1418, 188] on mat-icon "radio_button_unchecked" at bounding box center [1417, 187] width 24 height 19
click at [1472, 185] on icon at bounding box center [1473, 187] width 8 height 20
click at [1347, 388] on div at bounding box center [779, 392] width 1558 height 784
click at [1526, 191] on mat-icon "more_horiz" at bounding box center [1523, 187] width 19 height 19
click at [1432, 185] on div at bounding box center [779, 392] width 1558 height 784
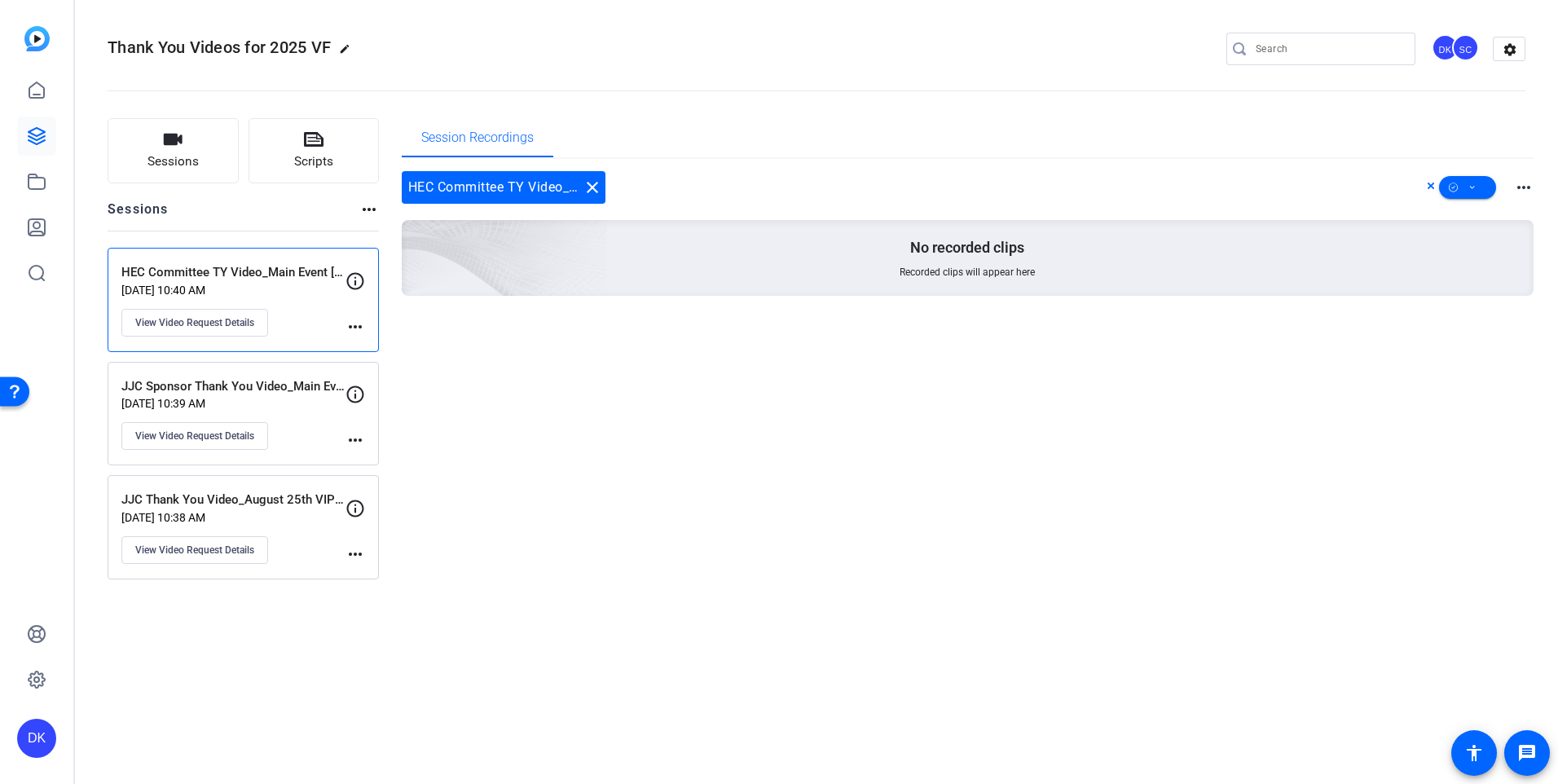
click at [1432, 185] on icon at bounding box center [1430, 185] width 7 height 7
click at [140, 321] on span "View Video Request Details" at bounding box center [195, 322] width 119 height 13
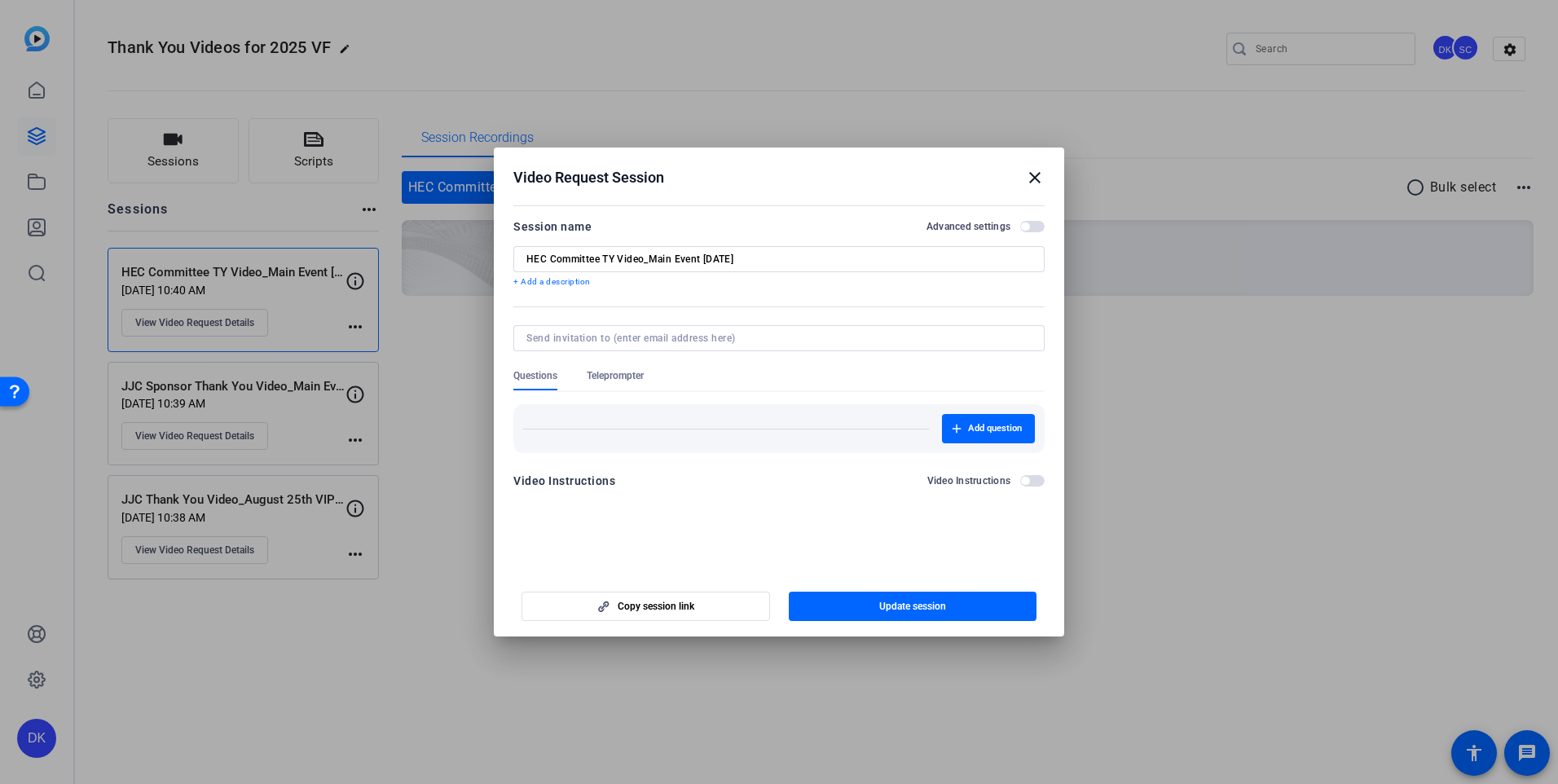
click at [628, 374] on span "Teleprompter" at bounding box center [614, 376] width 57 height 13
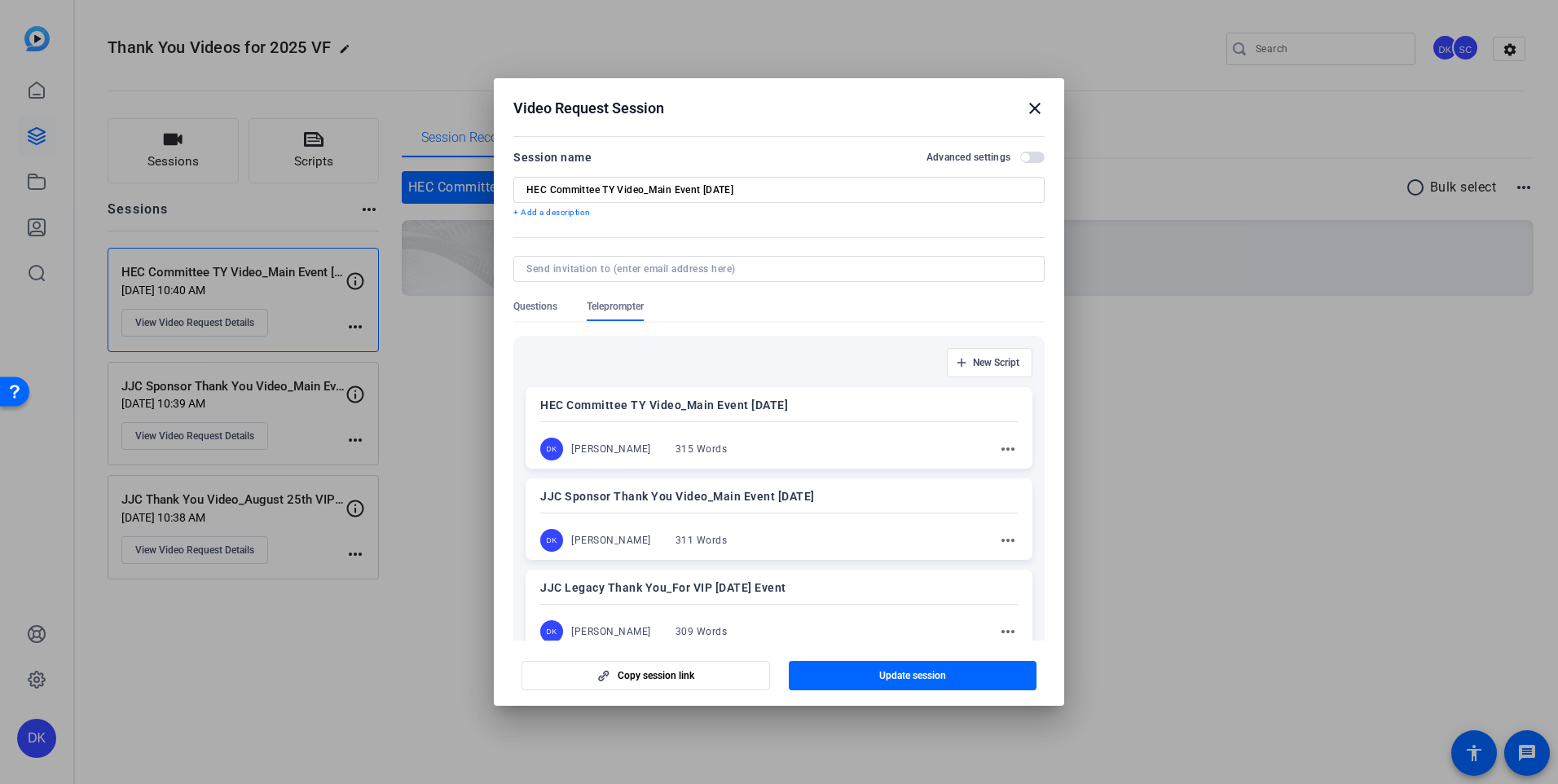
click at [734, 453] on div "DK [PERSON_NAME] 315 Words more_horiz" at bounding box center [779, 449] width 477 height 23
click at [823, 674] on span "button" at bounding box center [913, 675] width 249 height 39
click at [898, 680] on span "Update session" at bounding box center [913, 676] width 67 height 13
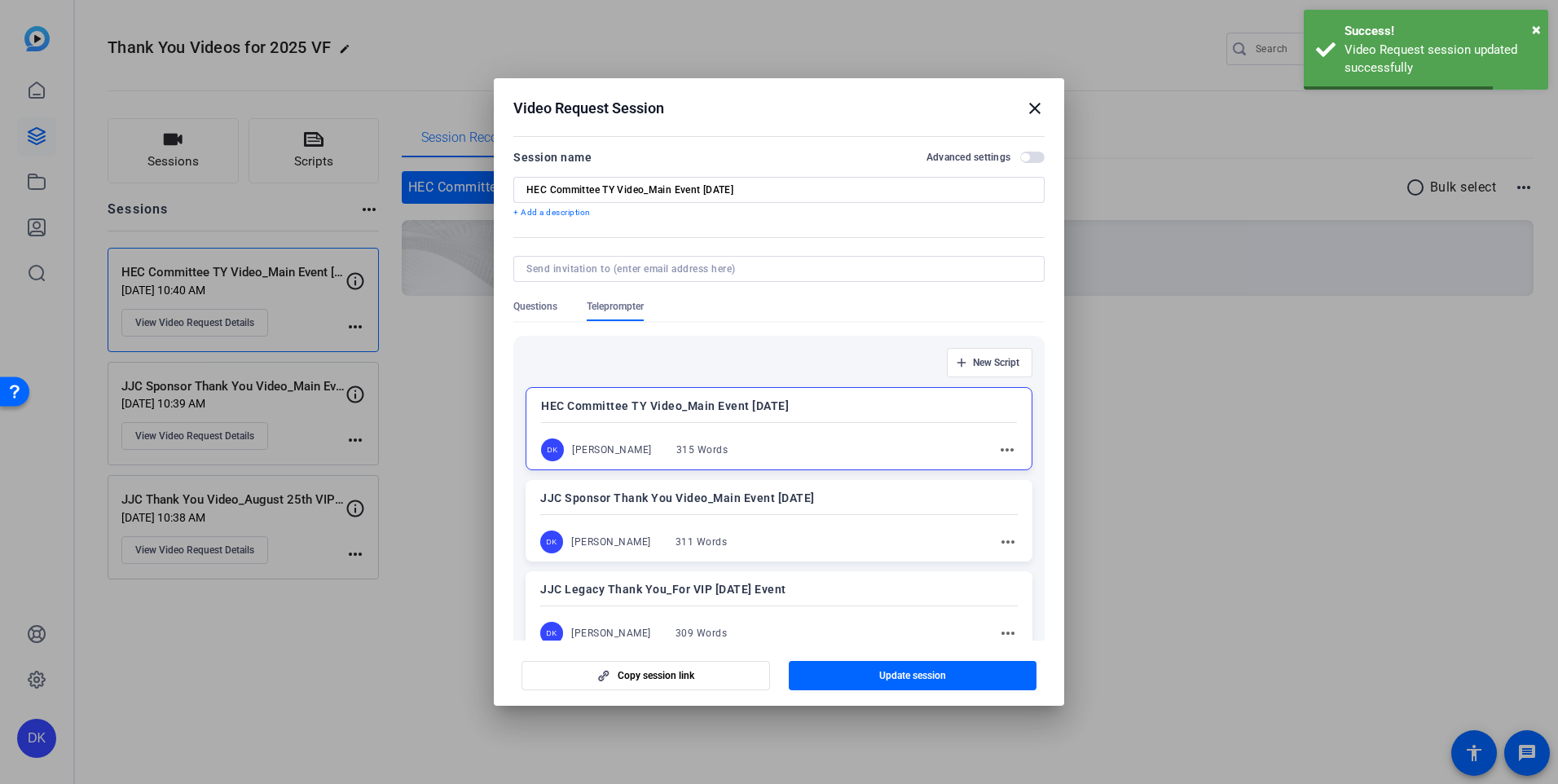
scroll to position [112, 0]
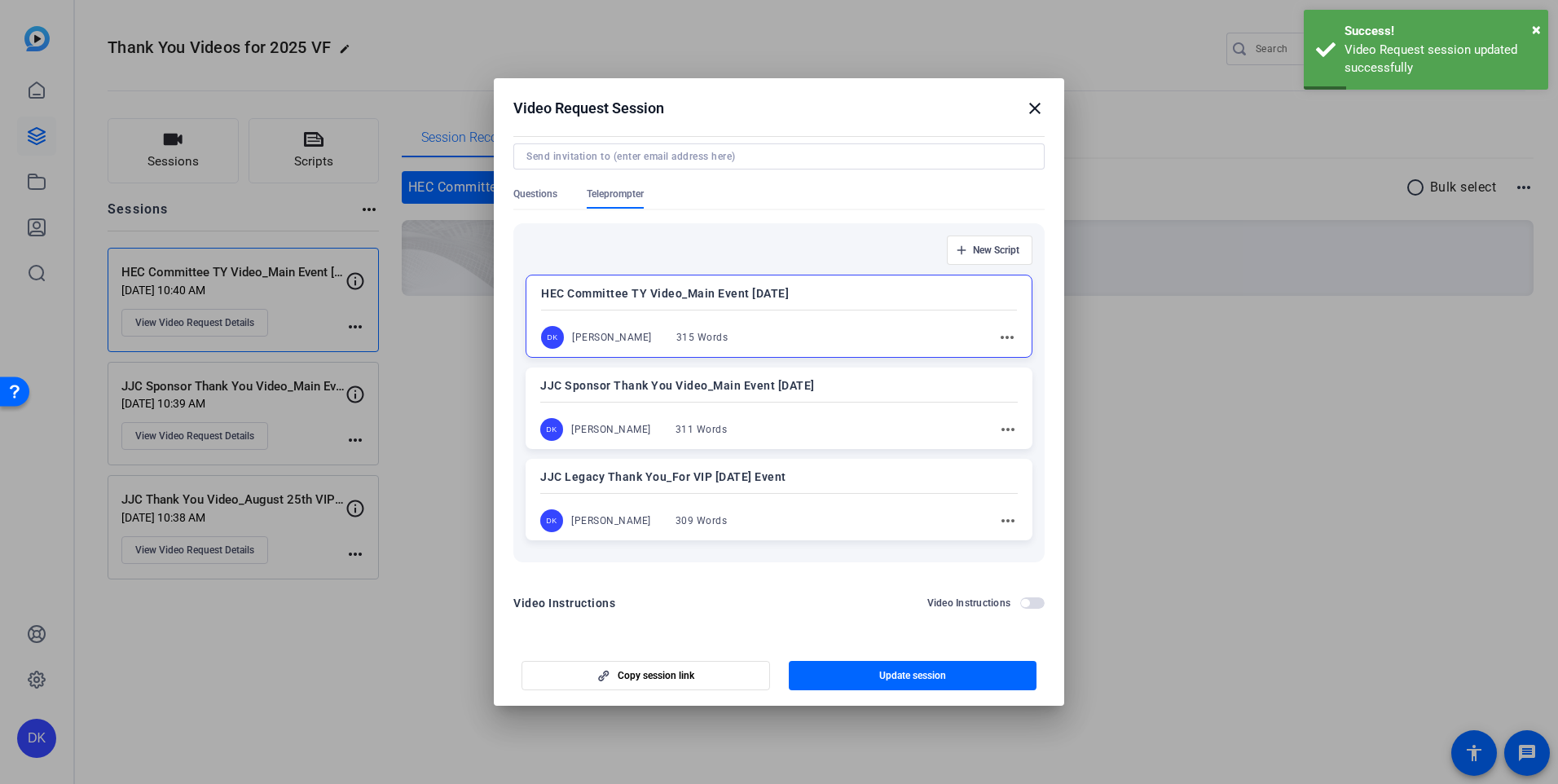
click at [1021, 606] on span "button" at bounding box center [1025, 603] width 8 height 8
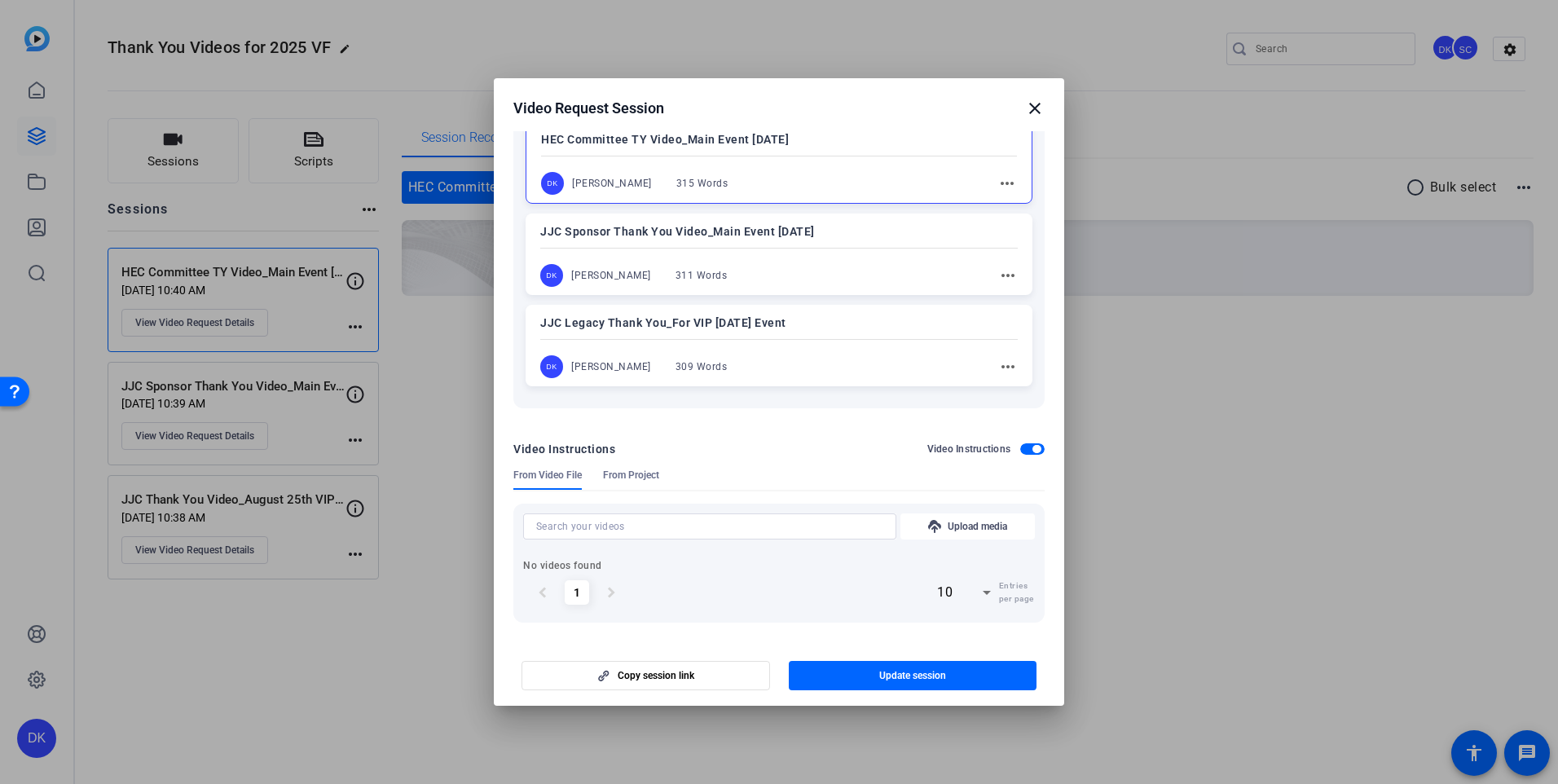
scroll to position [267, 0]
click at [650, 471] on span "From Project" at bounding box center [631, 475] width 57 height 13
click at [983, 594] on icon at bounding box center [987, 592] width 8 height 4
click at [852, 575] on div at bounding box center [779, 392] width 1558 height 784
click at [559, 479] on span "From Video File" at bounding box center [547, 475] width 68 height 13
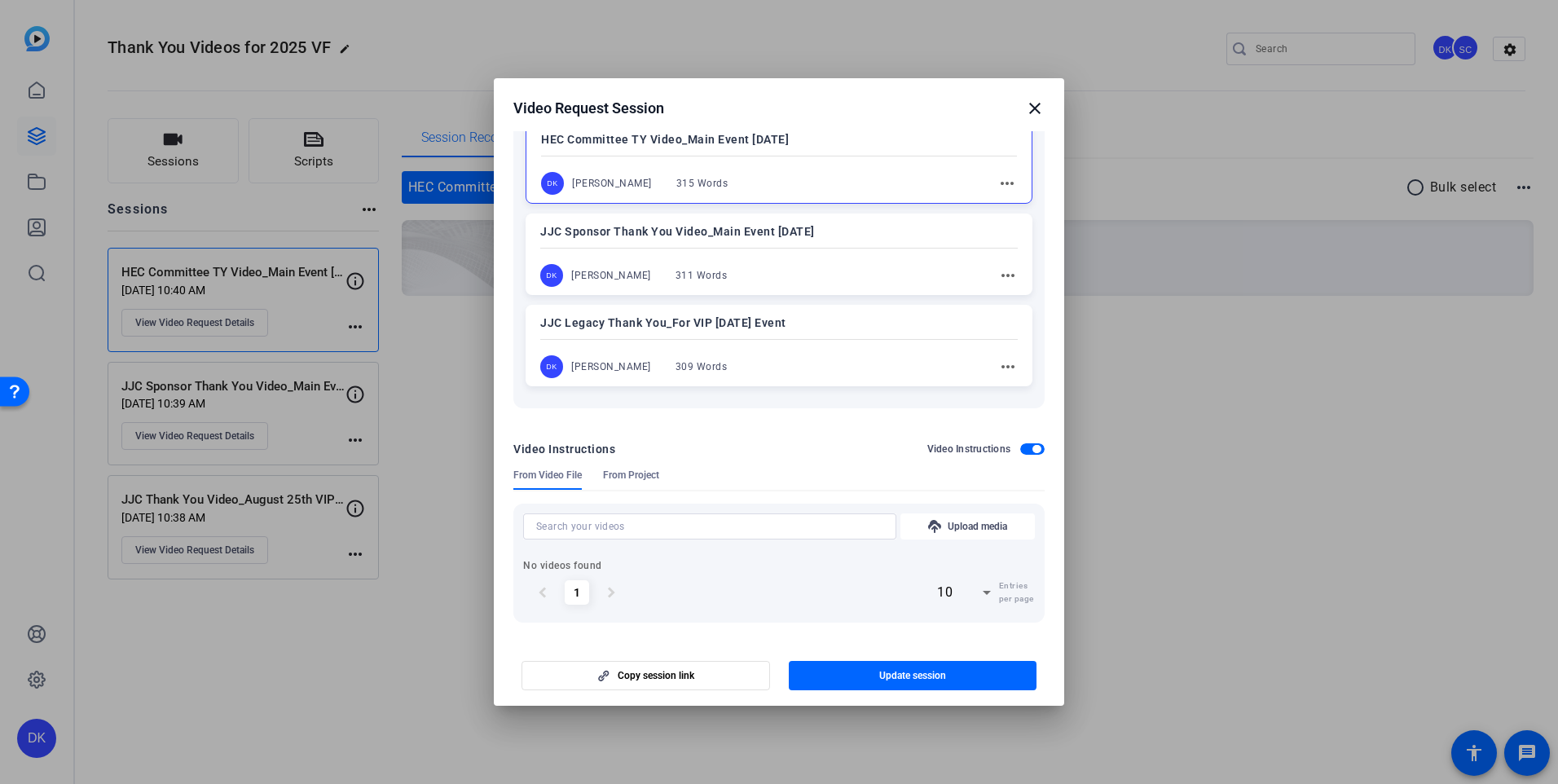
click at [1033, 448] on span "button" at bounding box center [1037, 448] width 8 height 8
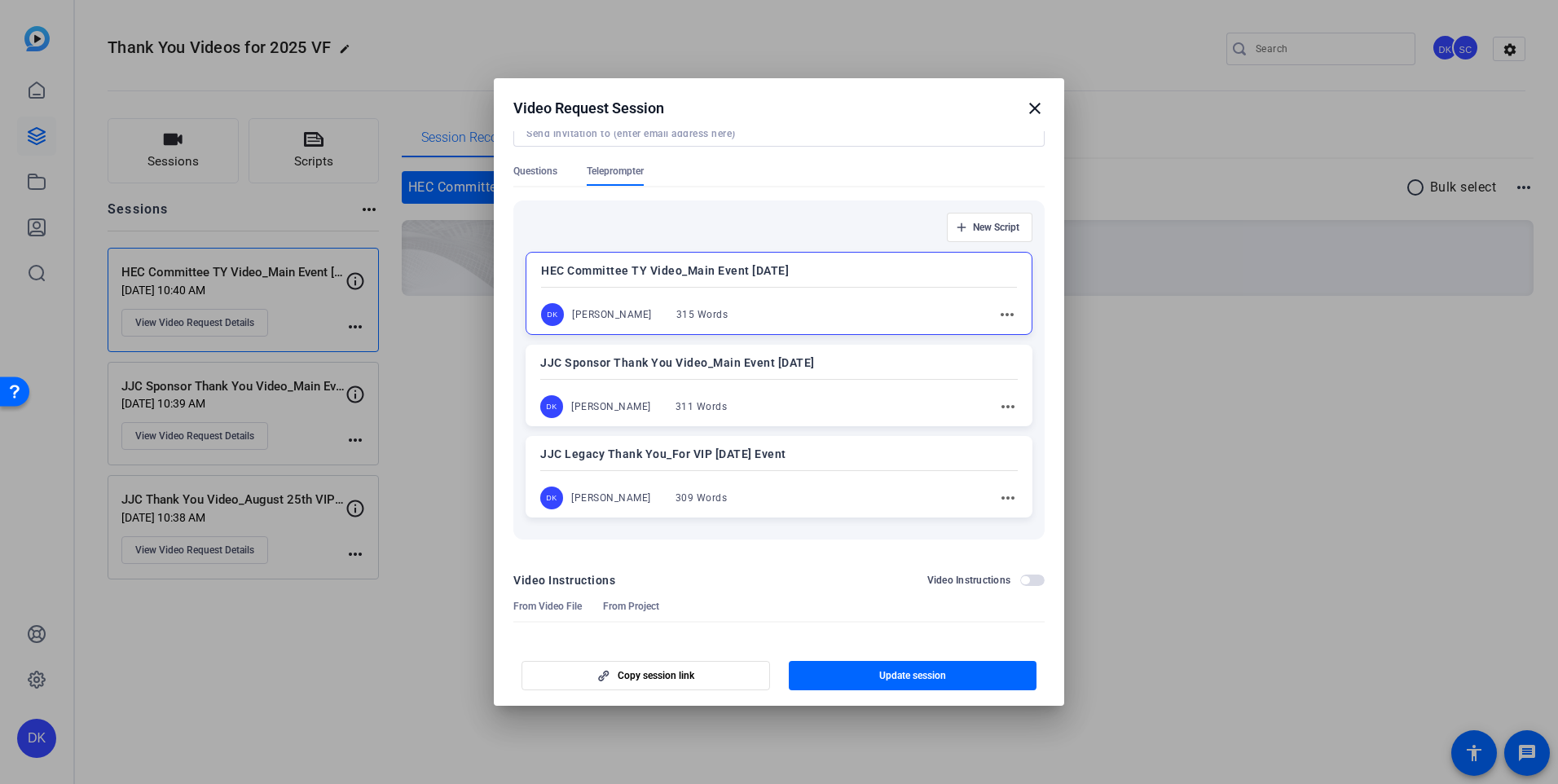
scroll to position [112, 0]
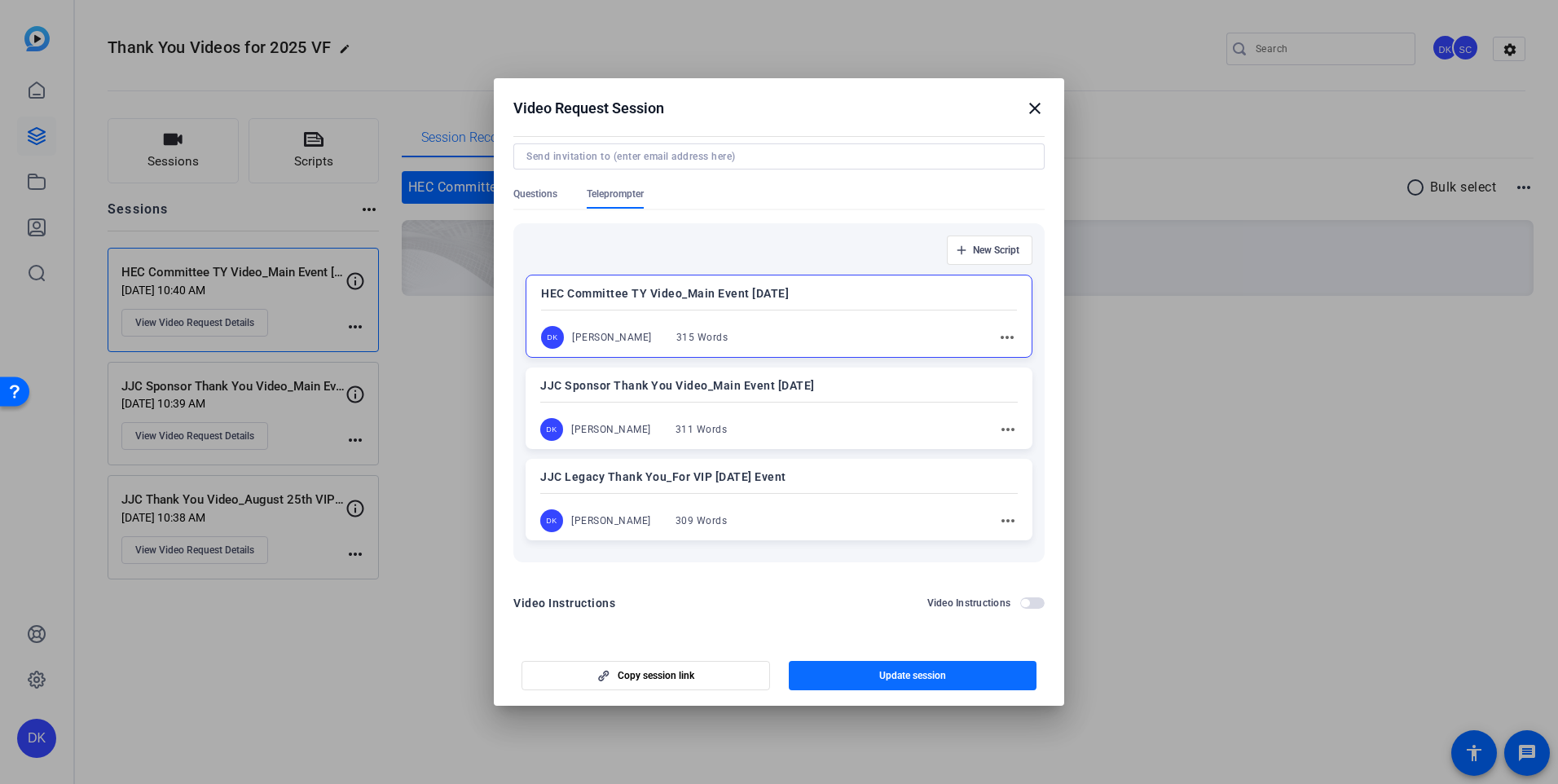
click at [864, 669] on span "button" at bounding box center [913, 675] width 249 height 39
click at [1038, 114] on mat-icon "close" at bounding box center [1035, 108] width 19 height 19
click at [1036, 110] on mat-icon "close" at bounding box center [1035, 108] width 19 height 19
click at [1160, 123] on div "Session Recordings" at bounding box center [969, 137] width 1133 height 39
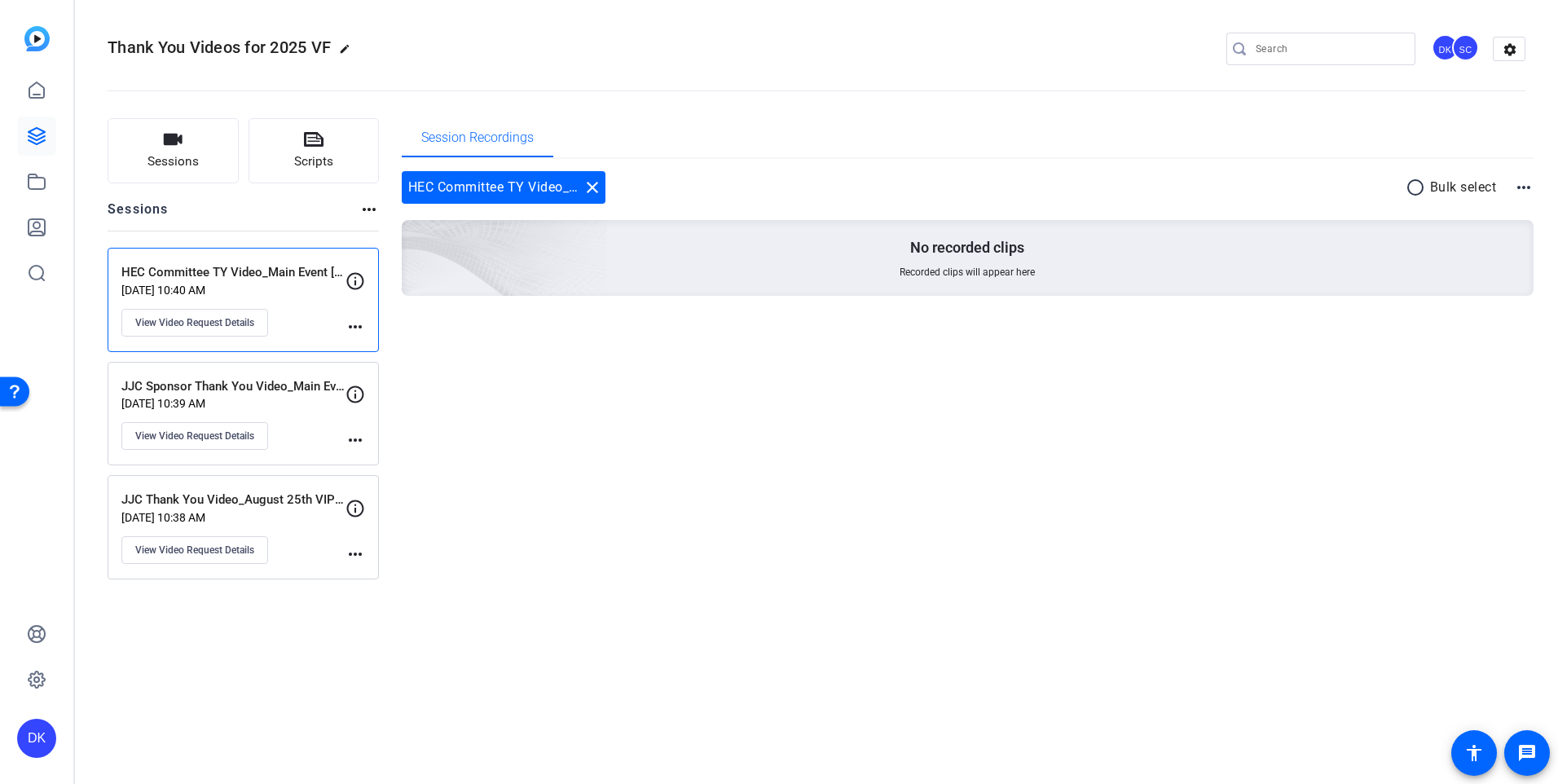
click at [292, 391] on p "JJC Sponsor Thank You Video_Main Event [DATE]" at bounding box center [232, 387] width 224 height 19
click at [357, 441] on mat-icon "more_horiz" at bounding box center [355, 440] width 19 height 19
click at [250, 436] on div at bounding box center [779, 392] width 1558 height 784
click at [250, 436] on span "View Video Request Details" at bounding box center [195, 436] width 119 height 13
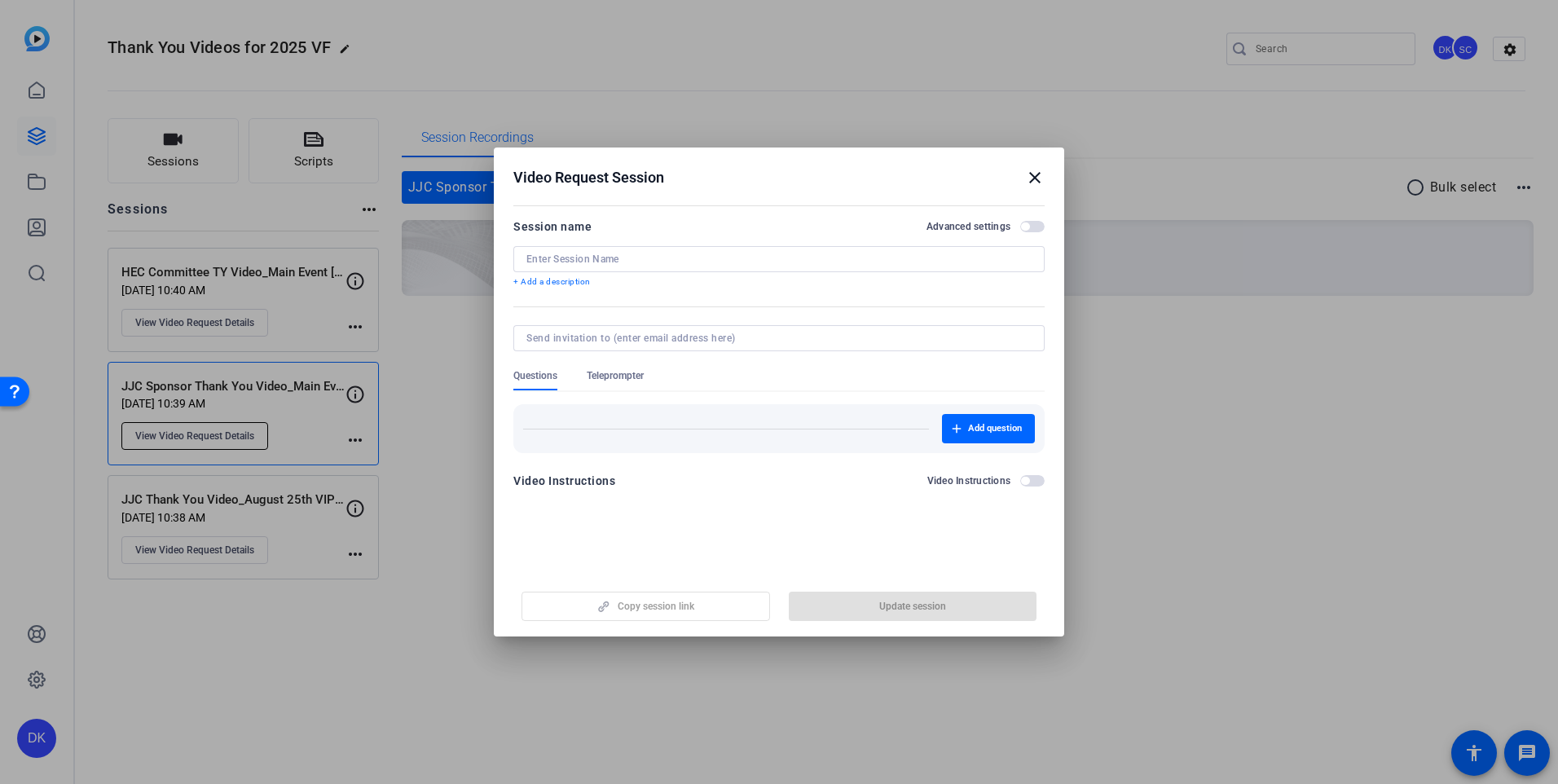
type input "JJC Sponsor Thank You Video_Main Event [DATE]"
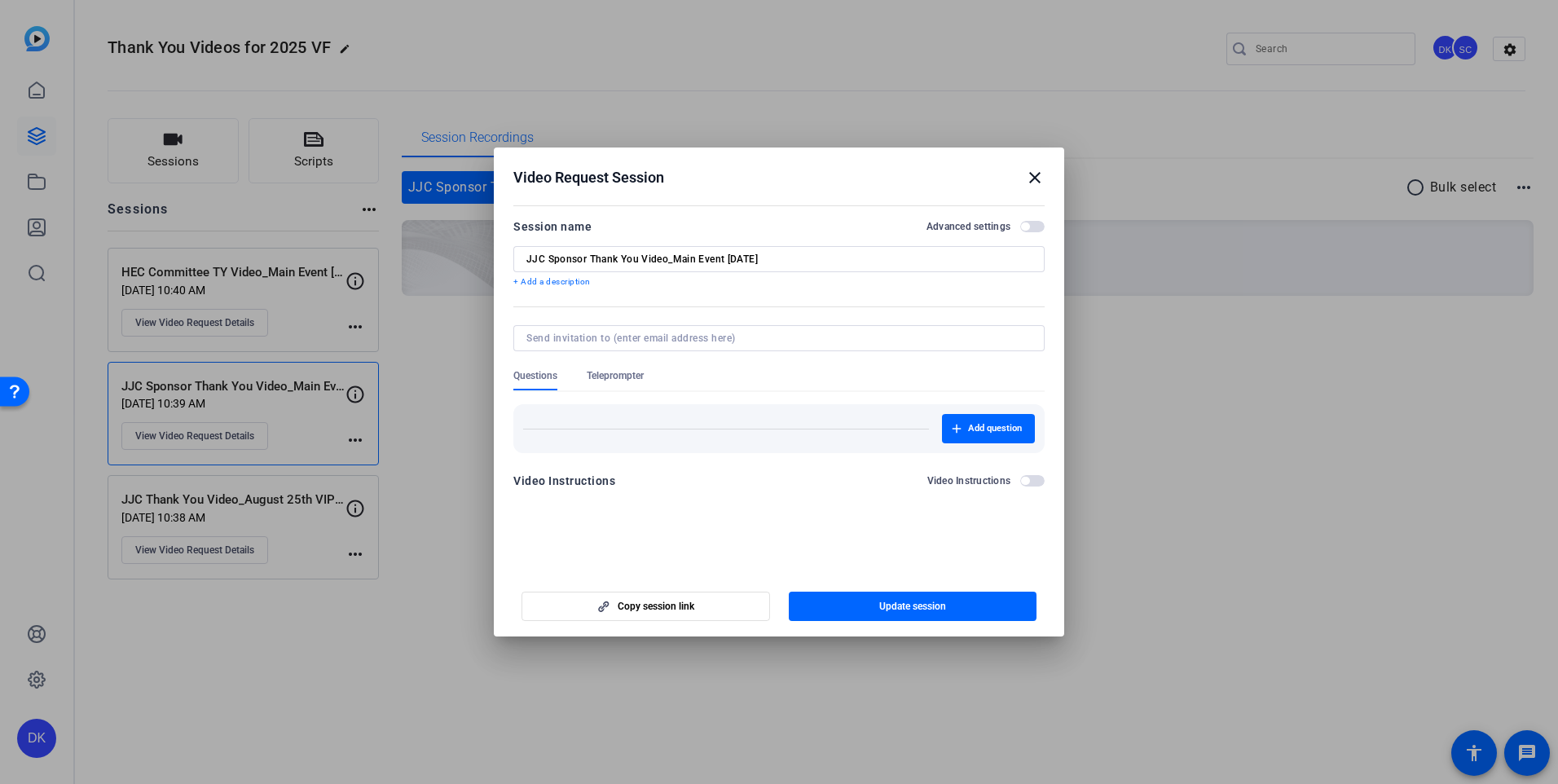
click at [628, 380] on span "Teleprompter" at bounding box center [614, 376] width 57 height 13
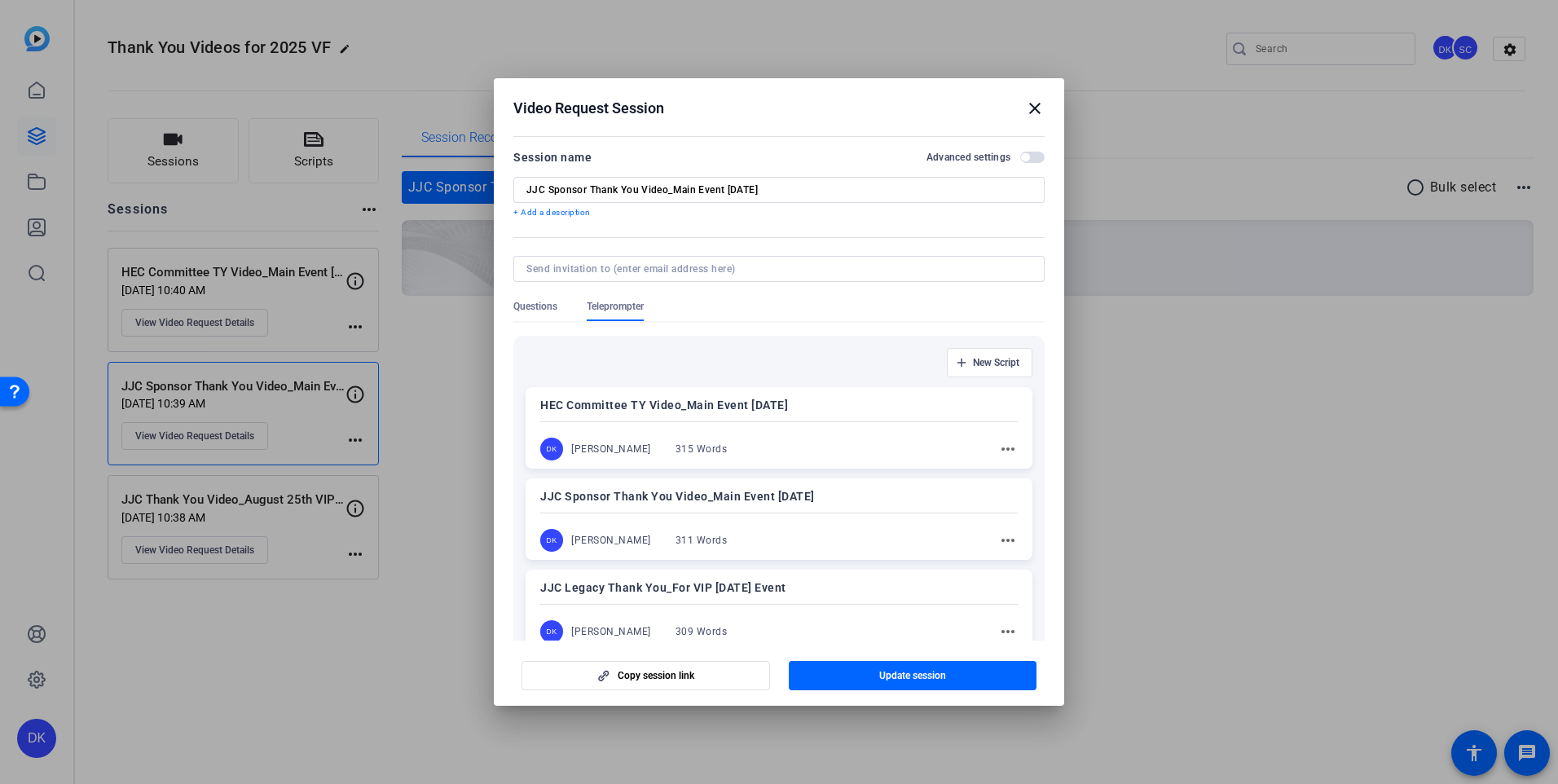
click at [1004, 542] on mat-icon "more_horiz" at bounding box center [1008, 540] width 19 height 19
click at [876, 495] on div at bounding box center [779, 392] width 1558 height 784
click at [901, 673] on span "Update session" at bounding box center [913, 676] width 67 height 13
click at [1034, 111] on mat-icon "close" at bounding box center [1035, 108] width 19 height 19
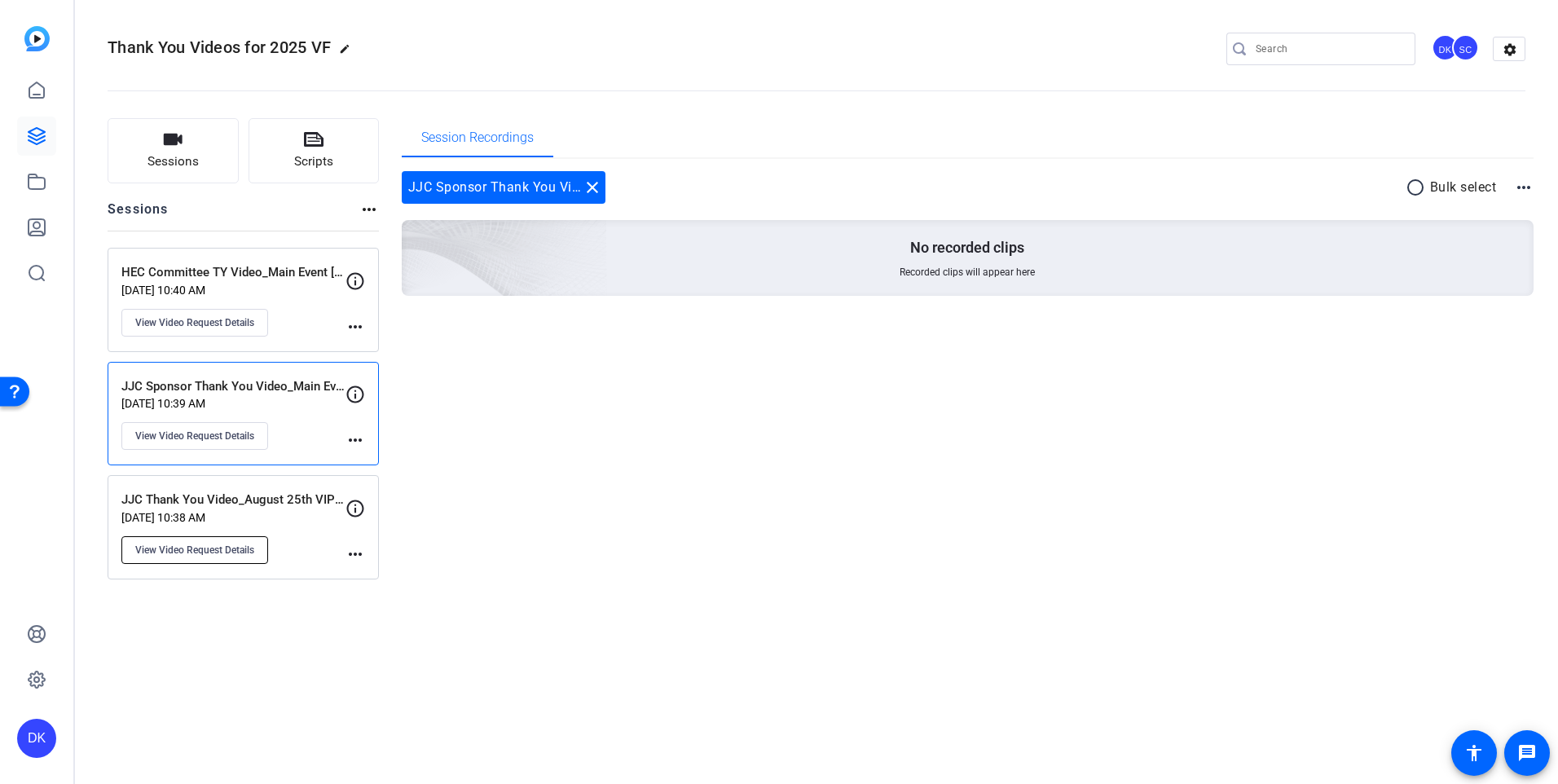
click at [239, 547] on span "View Video Request Details" at bounding box center [195, 550] width 119 height 13
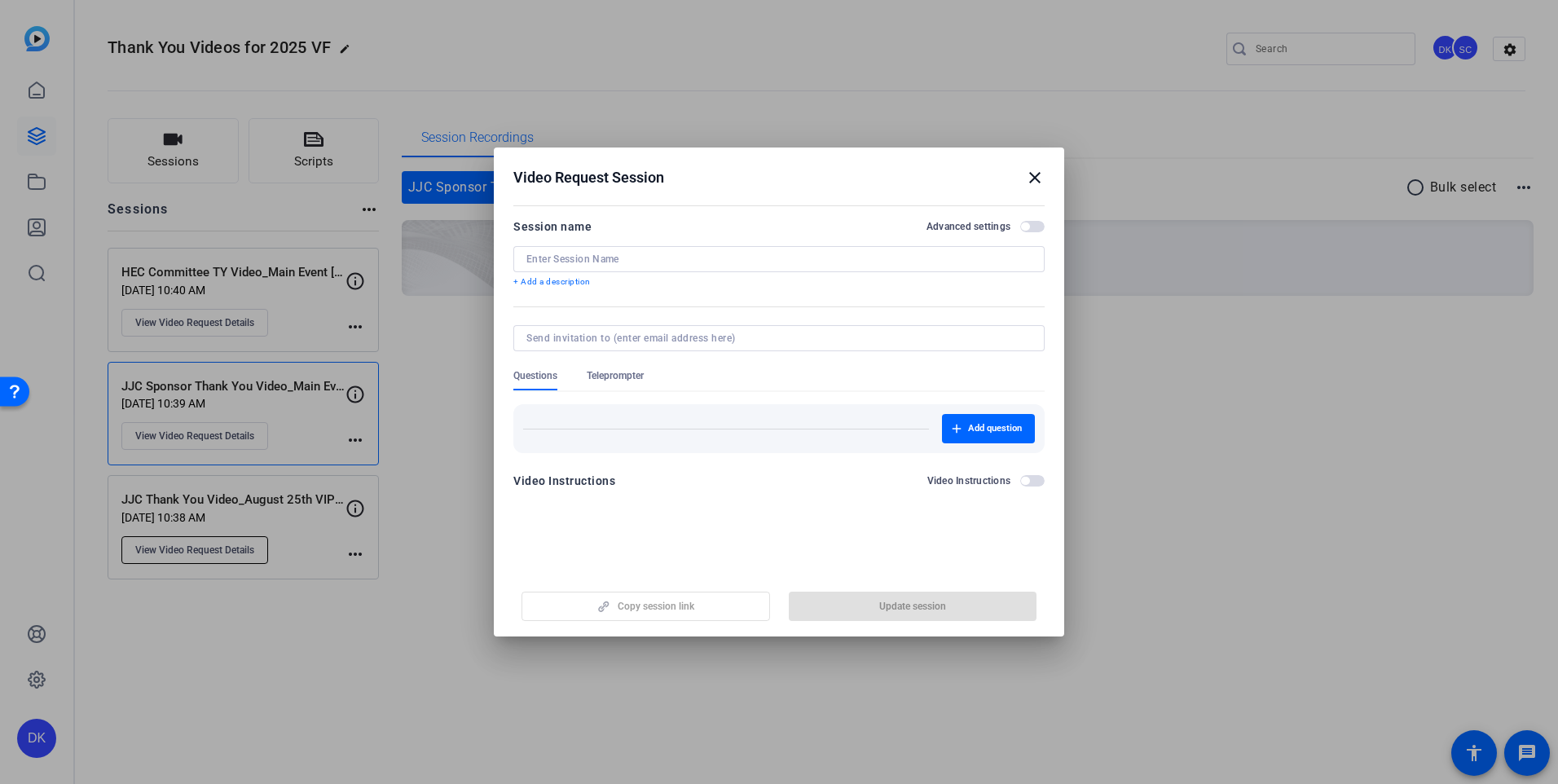
type input "JJC Thank You Video_August 25th VIP Event"
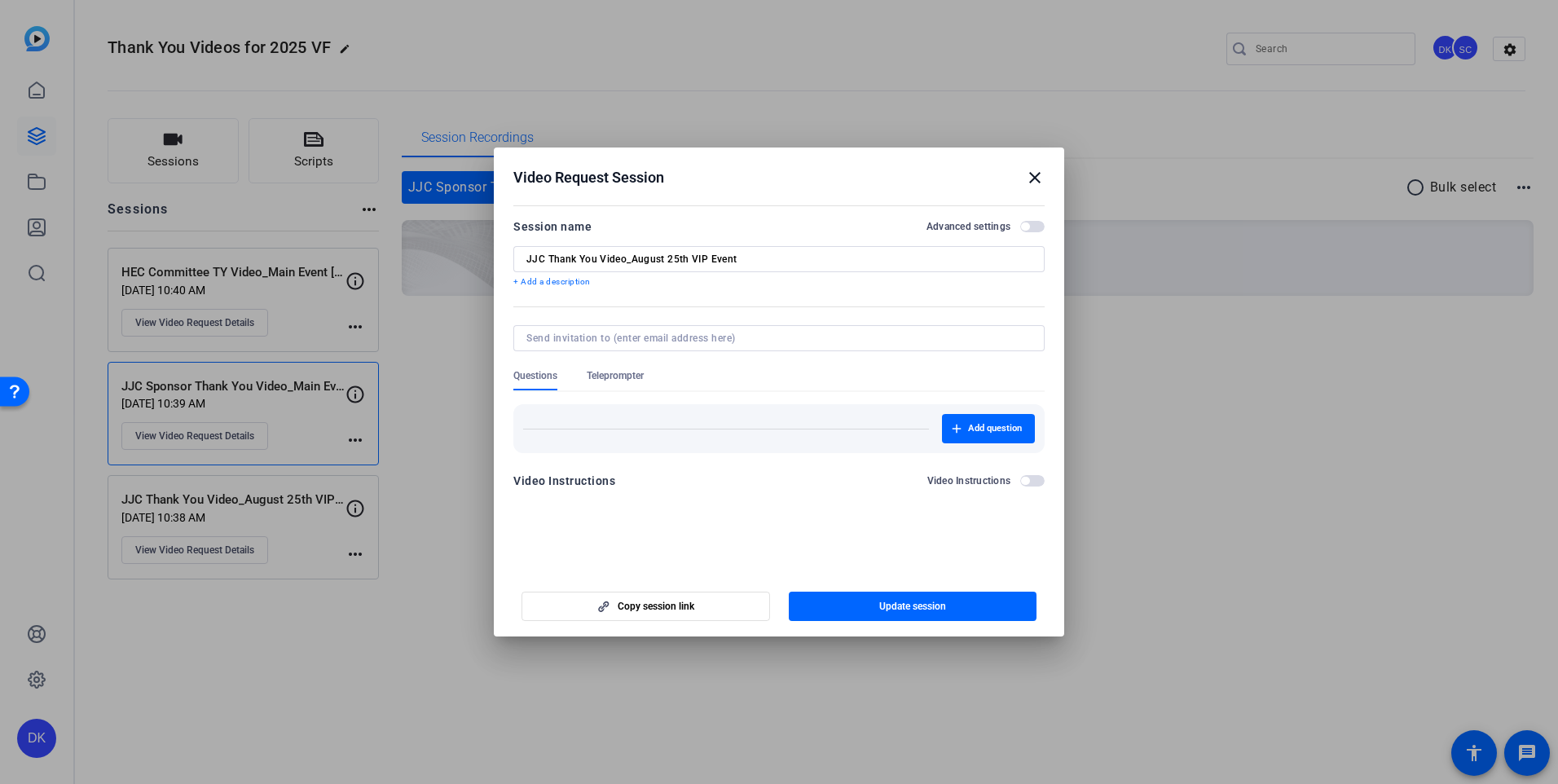
click at [615, 369] on span "Teleprompter" at bounding box center [614, 376] width 57 height 13
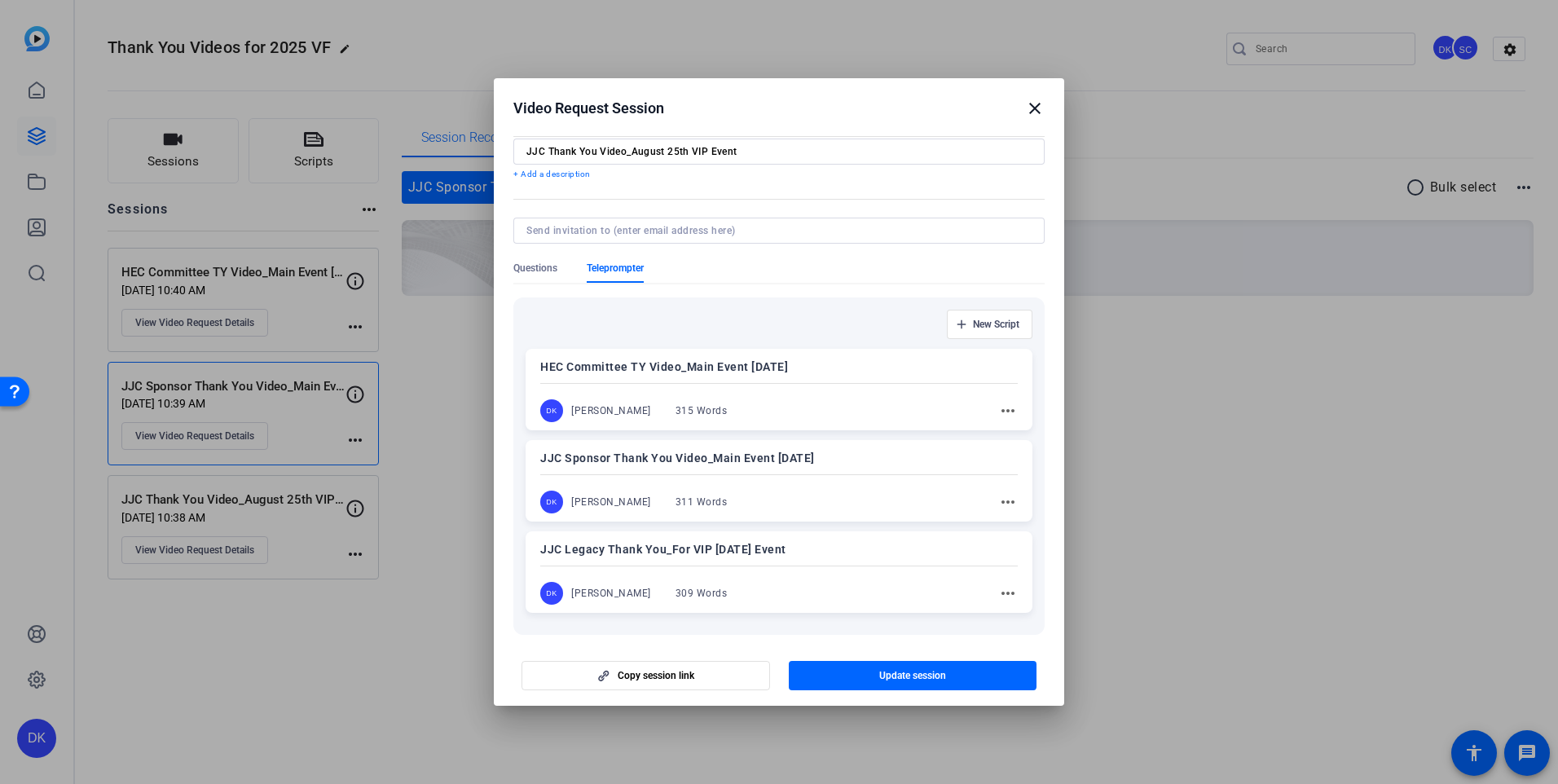
scroll to position [44, 0]
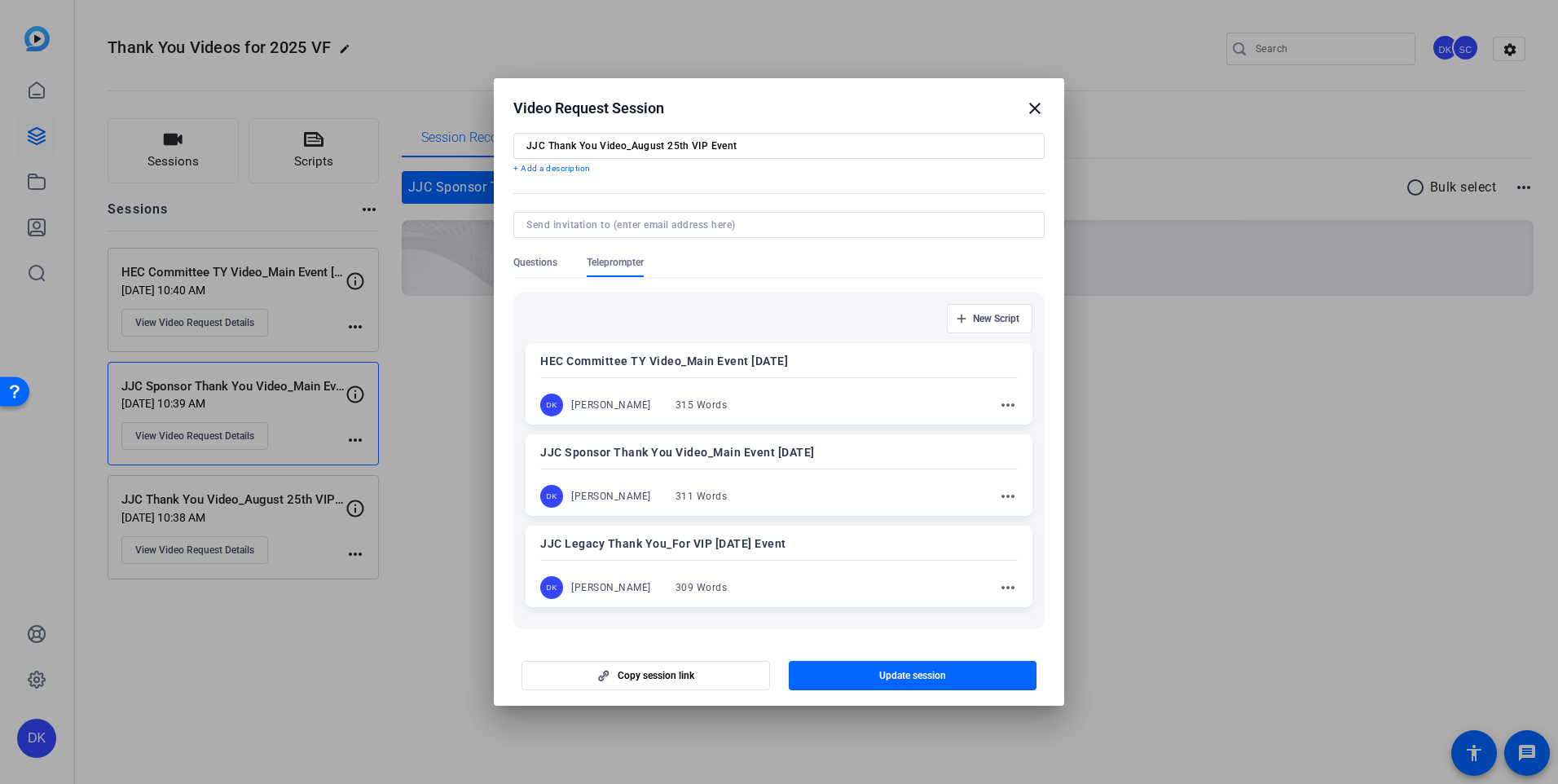
click at [904, 553] on p "JJC Legacy Thank You_For VIP [DATE] Event" at bounding box center [779, 543] width 477 height 19
click at [1038, 106] on mat-icon "close" at bounding box center [1035, 108] width 19 height 19
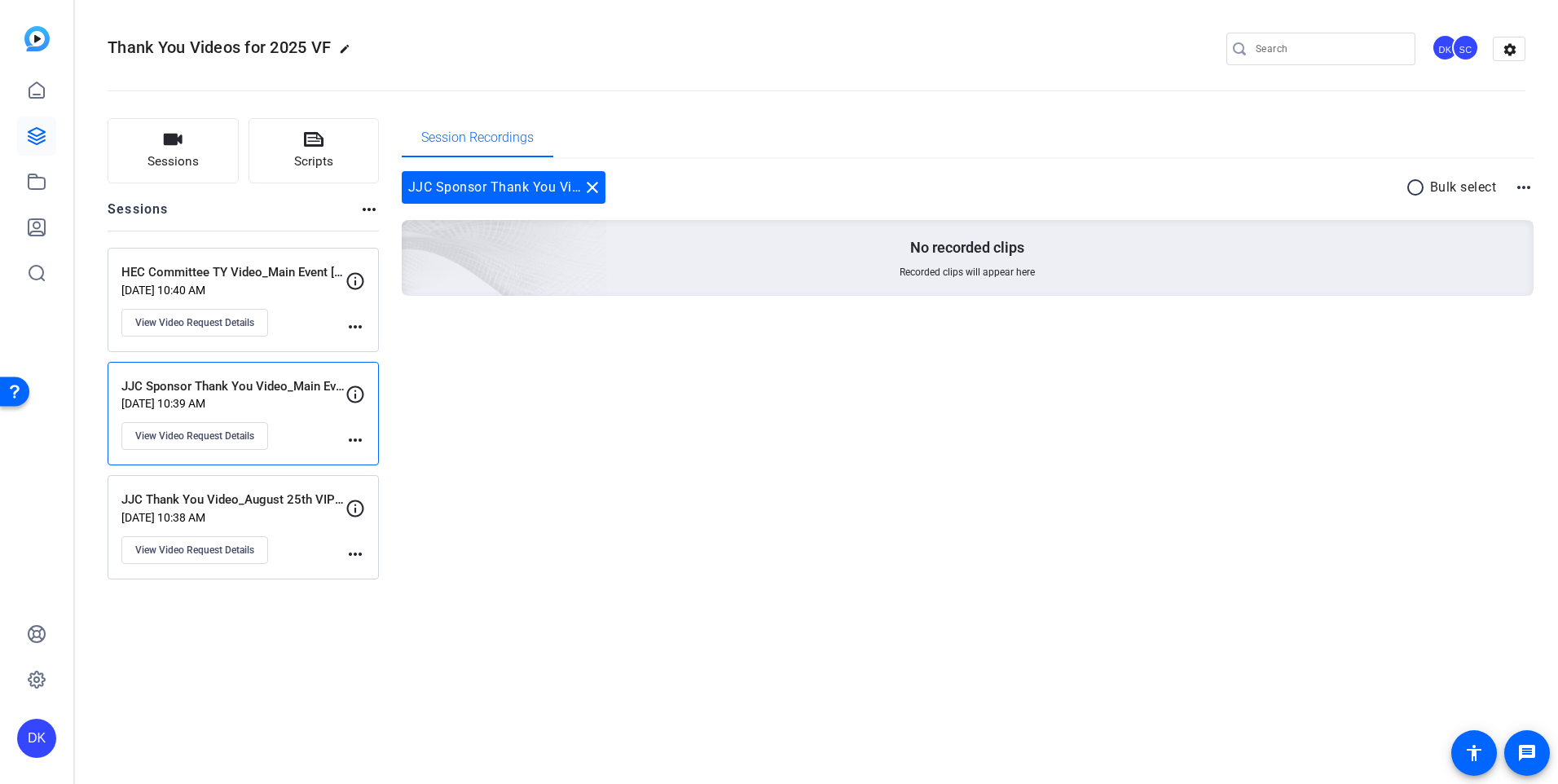
click at [286, 511] on p "[DATE] 10:38 AM" at bounding box center [232, 517] width 224 height 13
click at [218, 550] on span "View Video Request Details" at bounding box center [195, 550] width 119 height 13
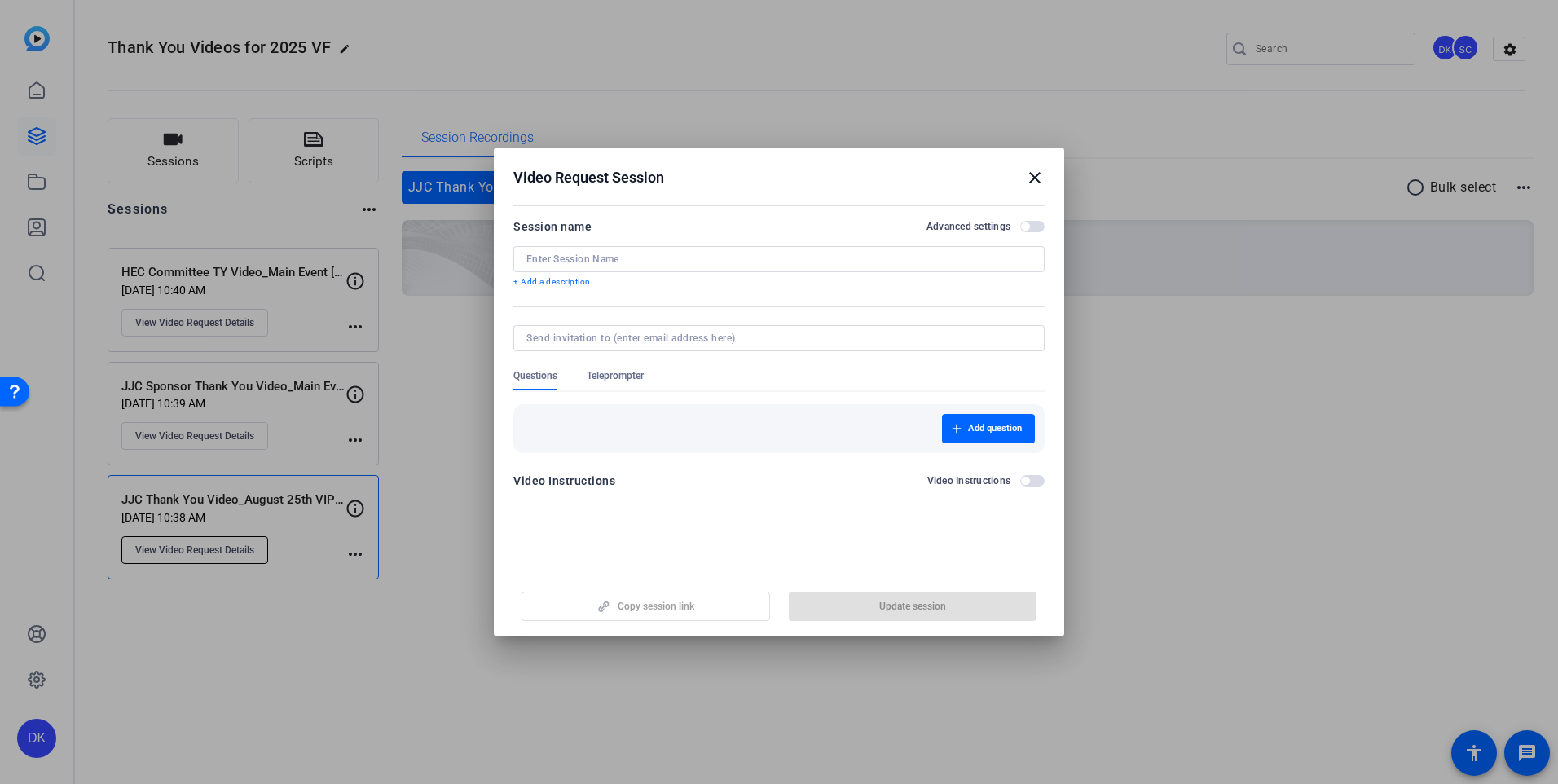
type input "JJC Thank You Video_August 25th VIP Event"
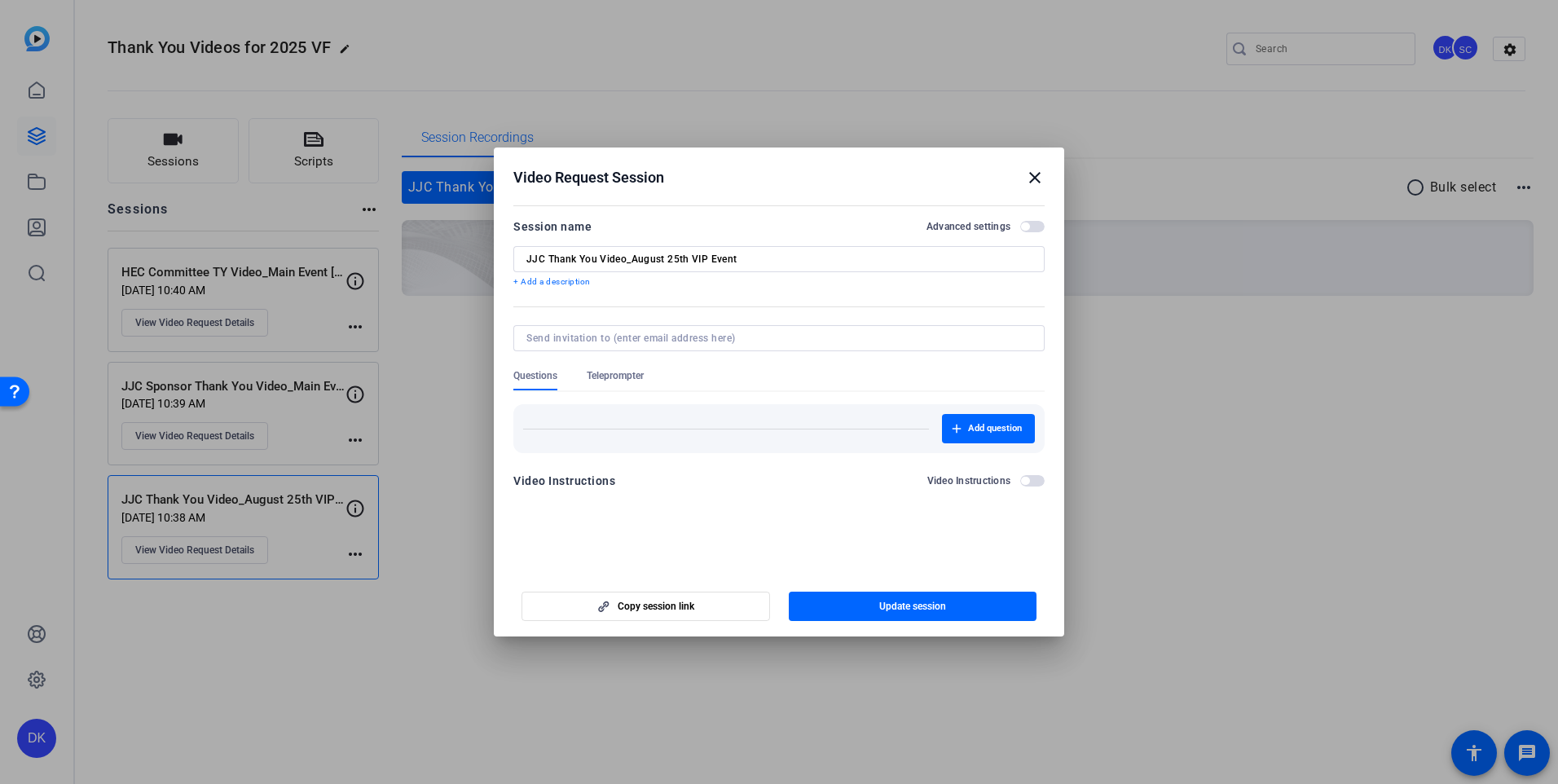
click at [628, 374] on span "Teleprompter" at bounding box center [614, 376] width 57 height 13
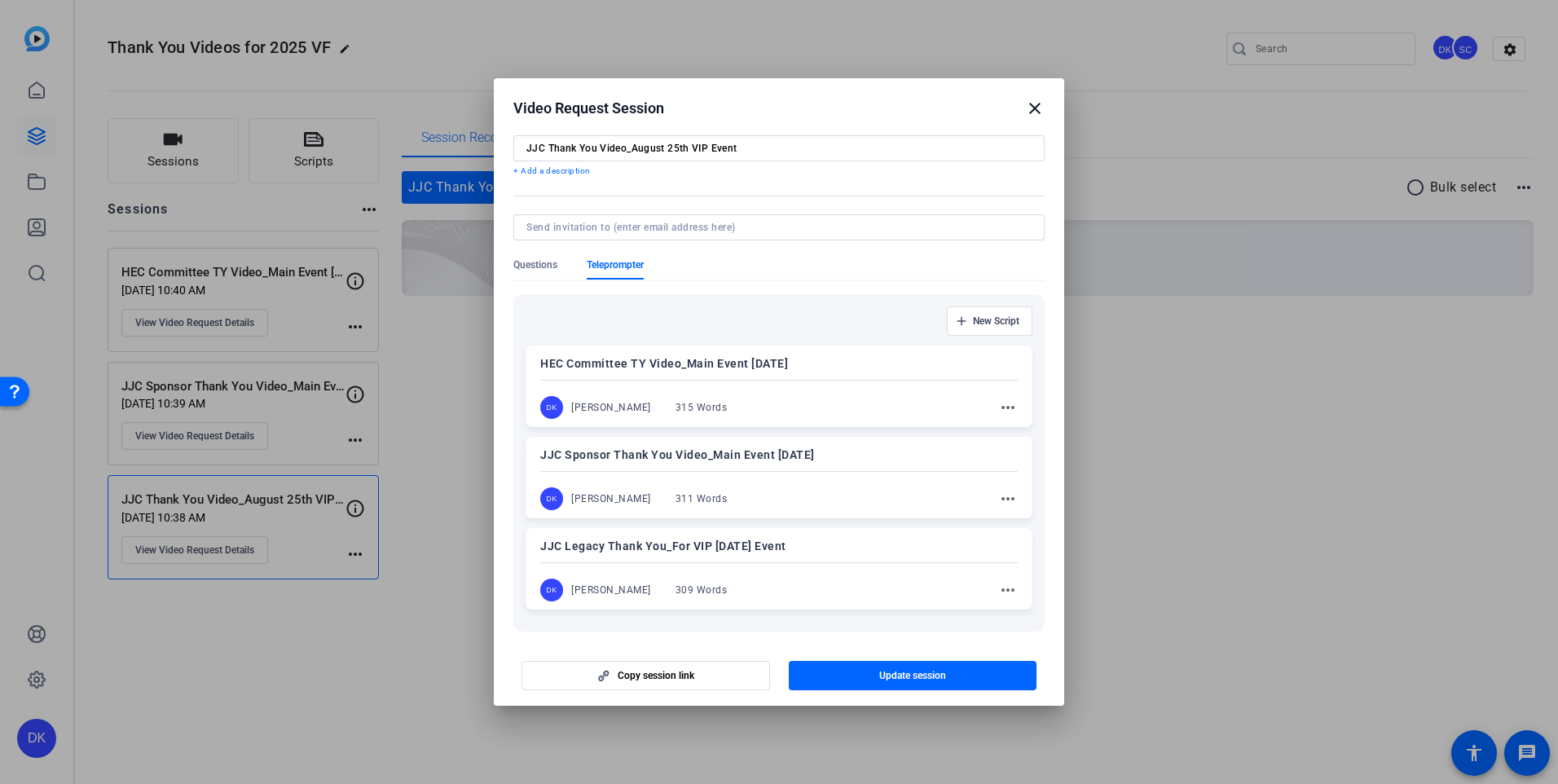
scroll to position [41, 0]
click at [854, 557] on div "JJC Legacy Thank You_For VIP [DATE] Event DK [PERSON_NAME] 309 Words more_horiz" at bounding box center [779, 568] width 507 height 82
click at [875, 672] on span "button" at bounding box center [913, 675] width 249 height 39
click at [1033, 107] on mat-icon "close" at bounding box center [1035, 108] width 19 height 19
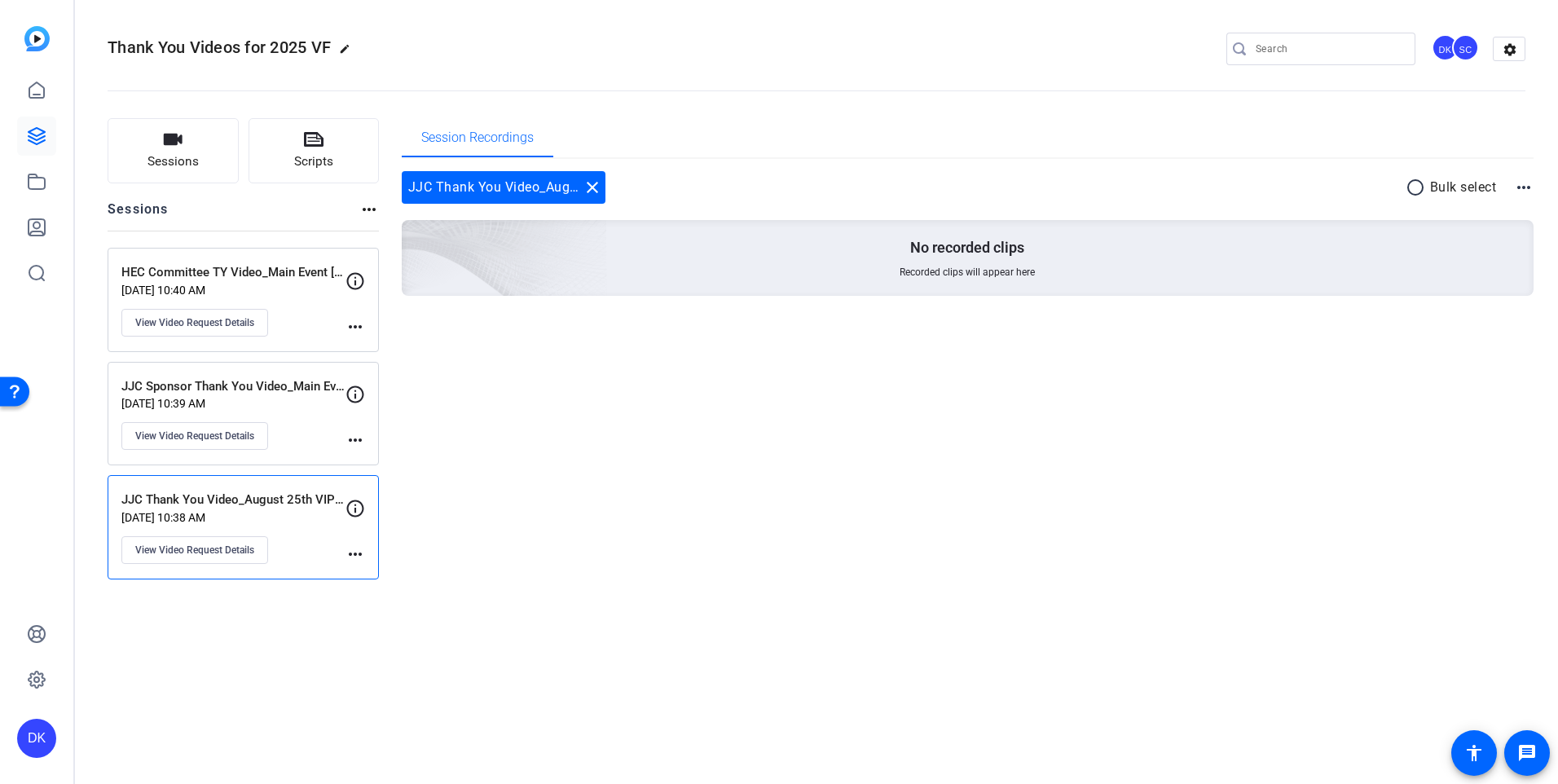
click at [284, 279] on p "HEC Committee TY Video_Main Event [DATE]" at bounding box center [232, 273] width 224 height 19
click at [216, 322] on span "View Video Request Details" at bounding box center [195, 322] width 119 height 13
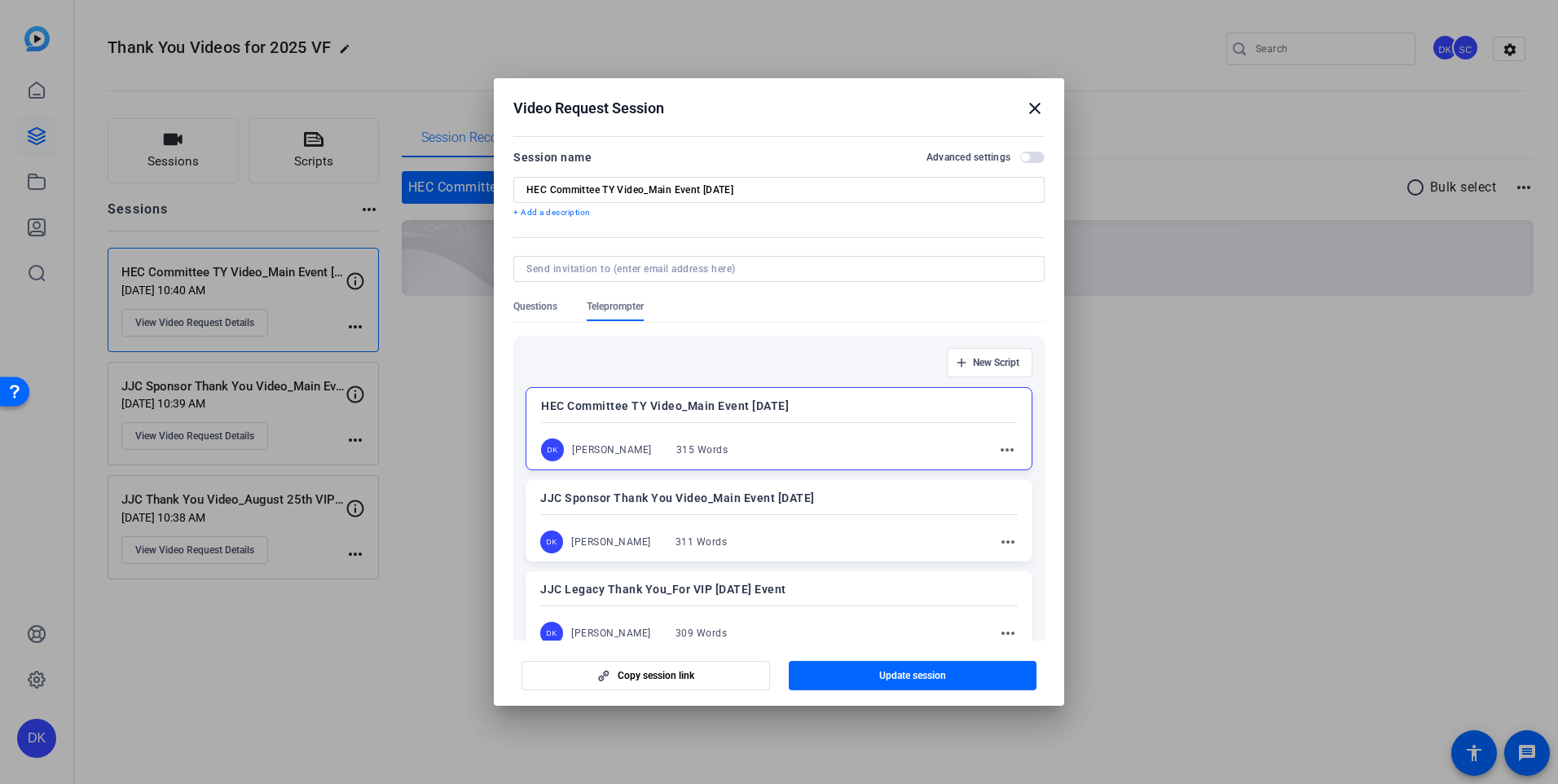
click at [1027, 110] on mat-icon "close" at bounding box center [1035, 108] width 19 height 19
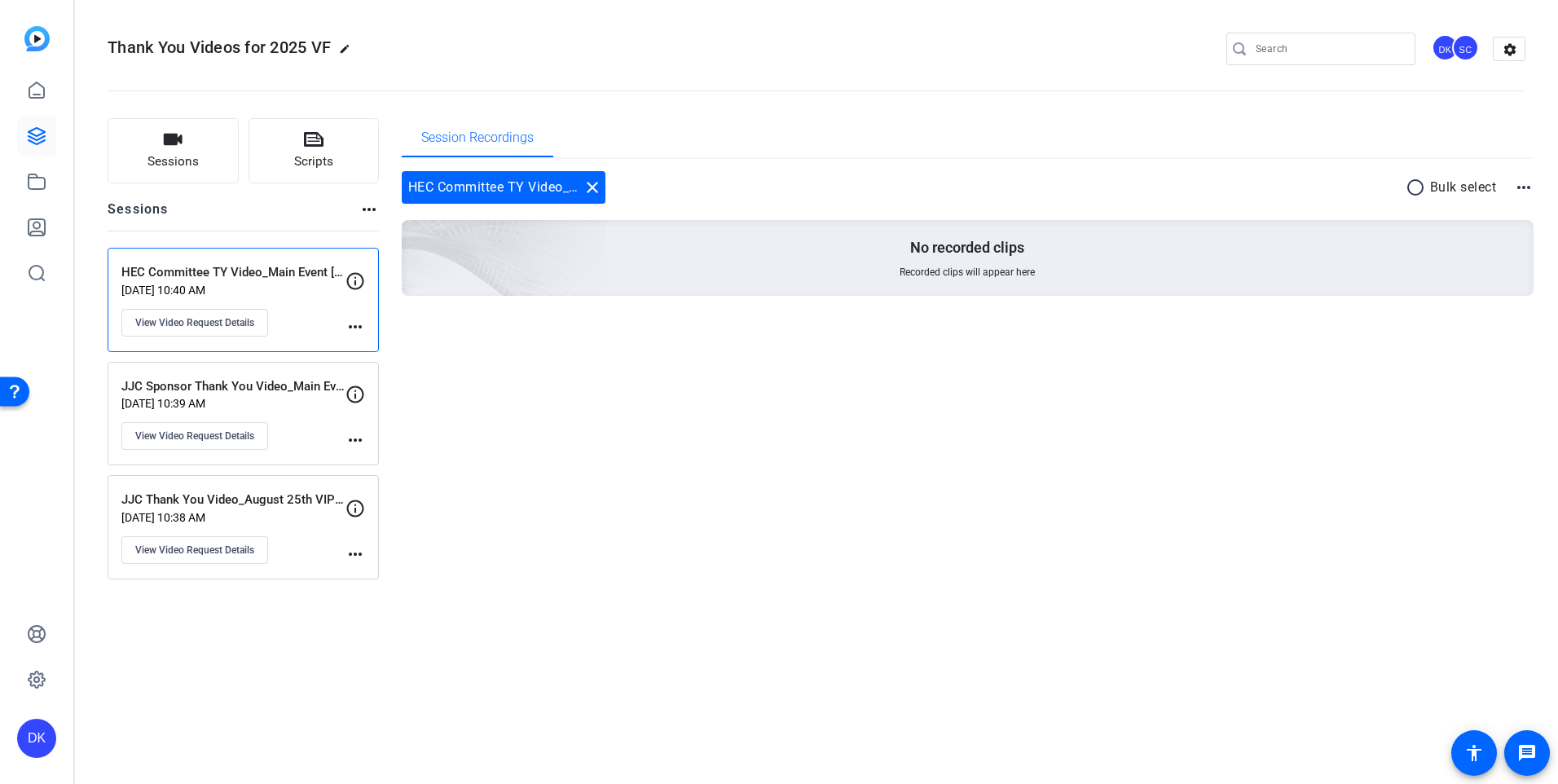
click at [301, 397] on p "[DATE] 10:39 AM" at bounding box center [232, 403] width 224 height 13
click at [233, 434] on span "View Video Request Details" at bounding box center [195, 436] width 119 height 13
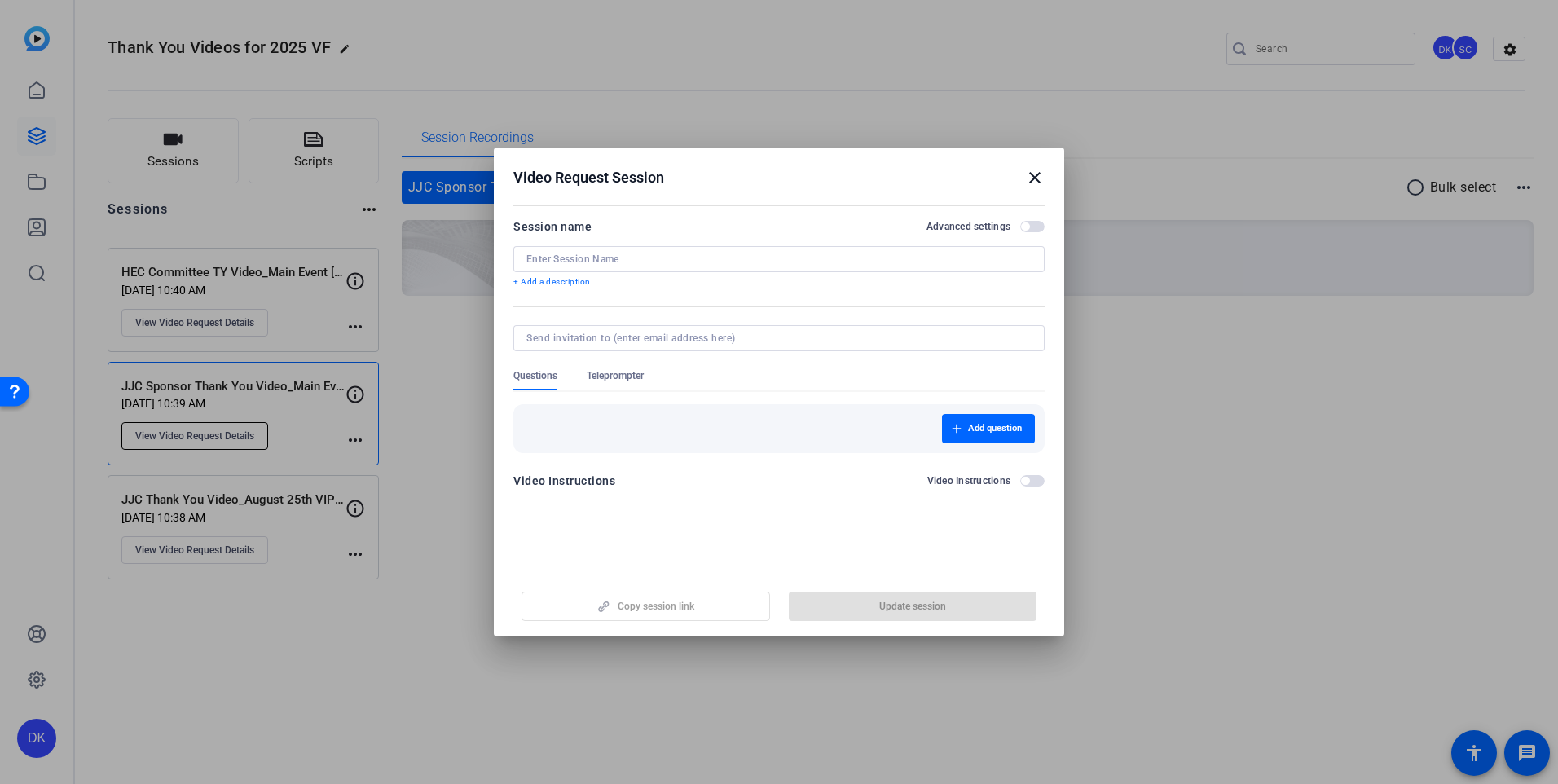
type input "JJC Sponsor Thank You Video_Main Event [DATE]"
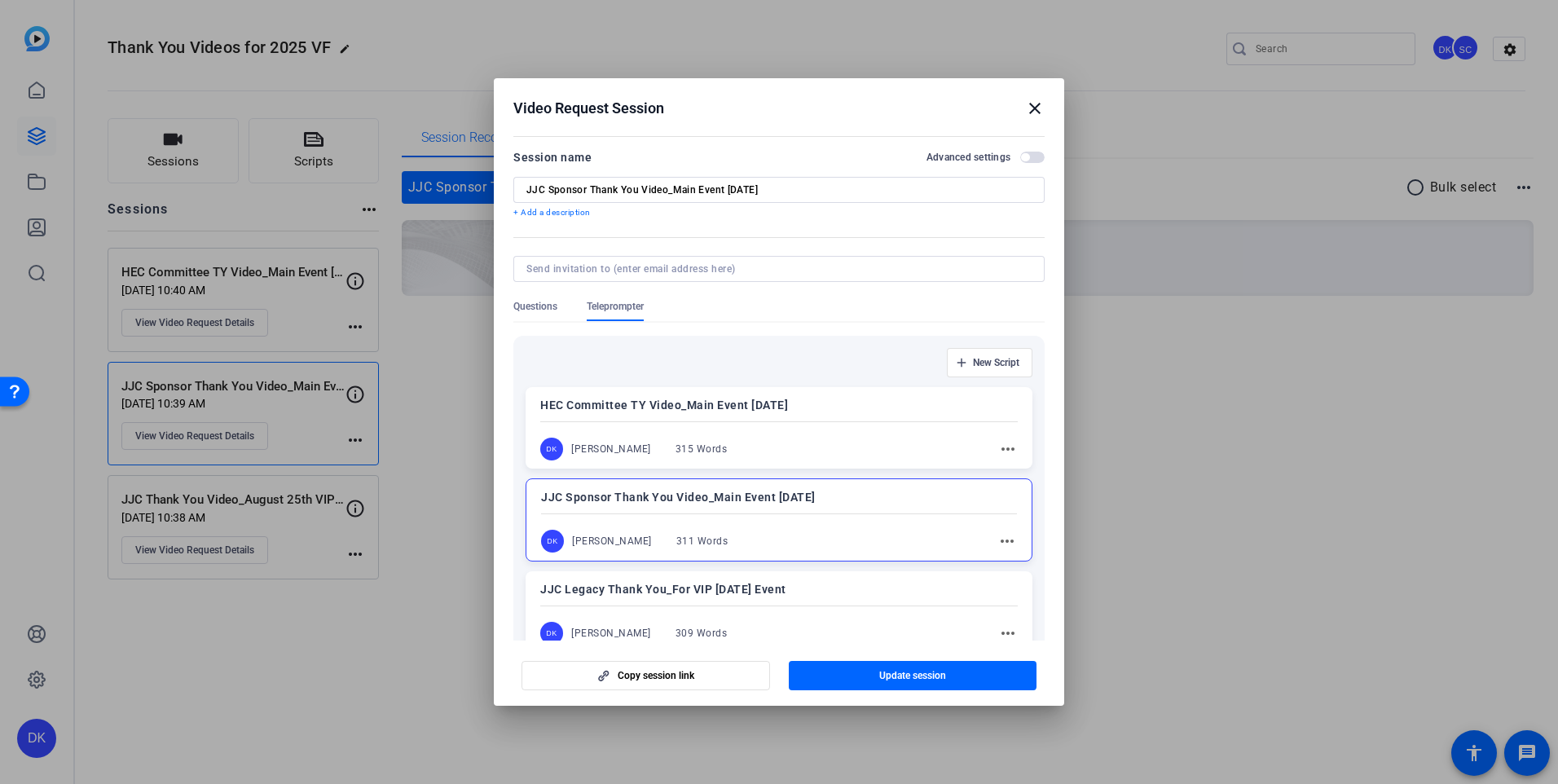
click at [1031, 107] on mat-icon "close" at bounding box center [1035, 108] width 19 height 19
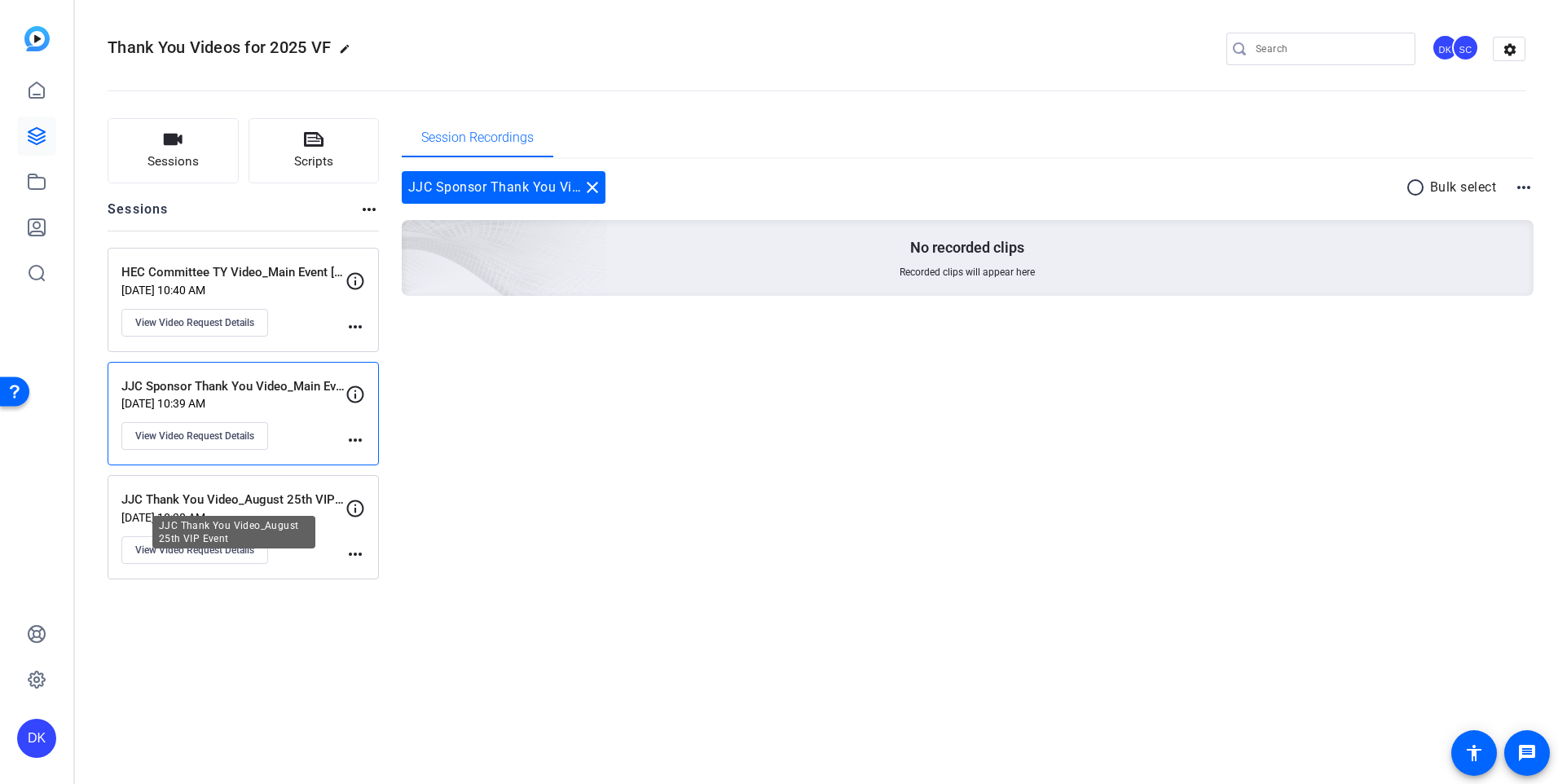
click at [298, 505] on p "JJC Thank You Video_August 25th VIP Event" at bounding box center [232, 500] width 224 height 19
click at [219, 549] on span "View Video Request Details" at bounding box center [195, 550] width 119 height 13
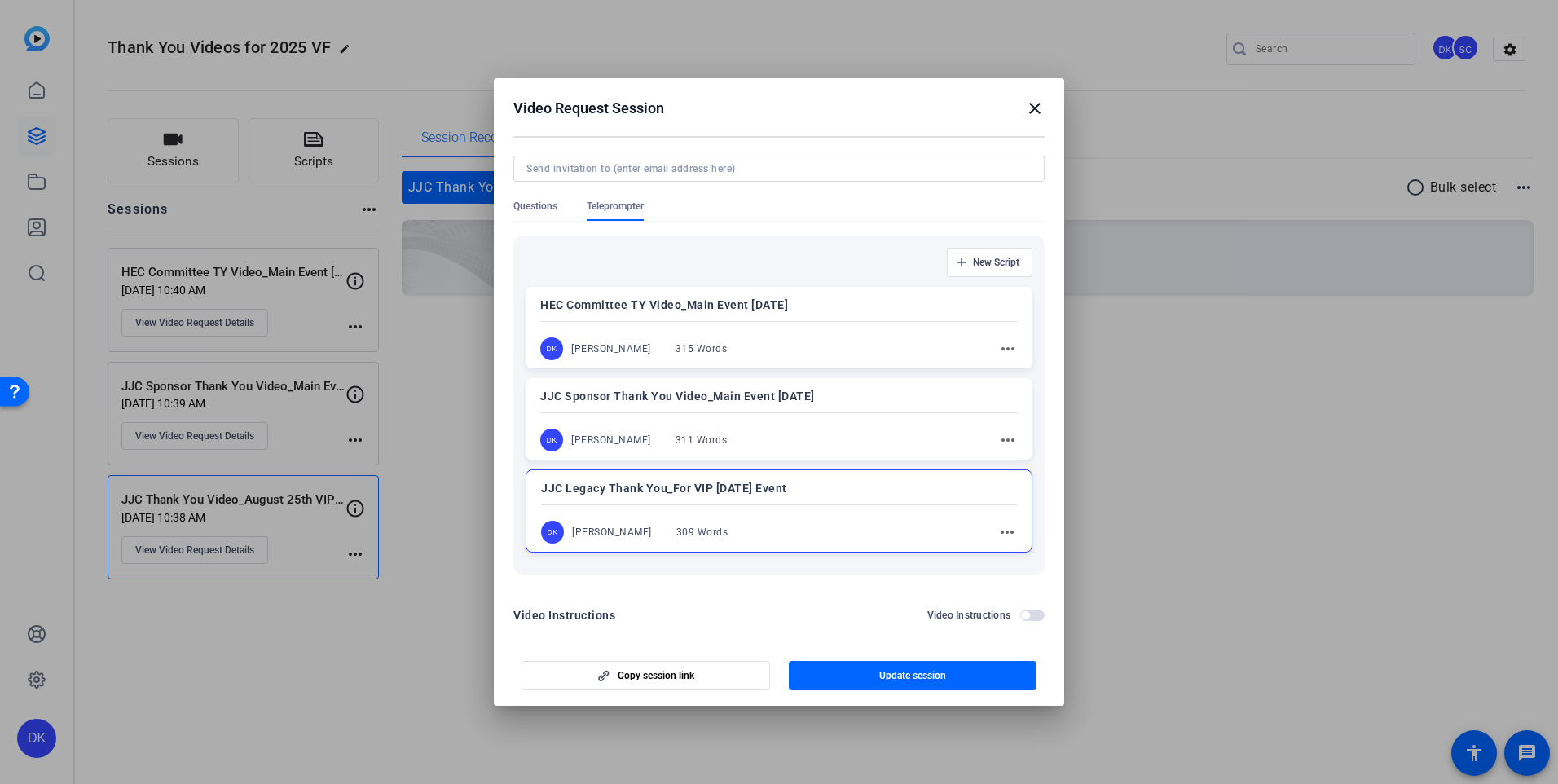
scroll to position [112, 0]
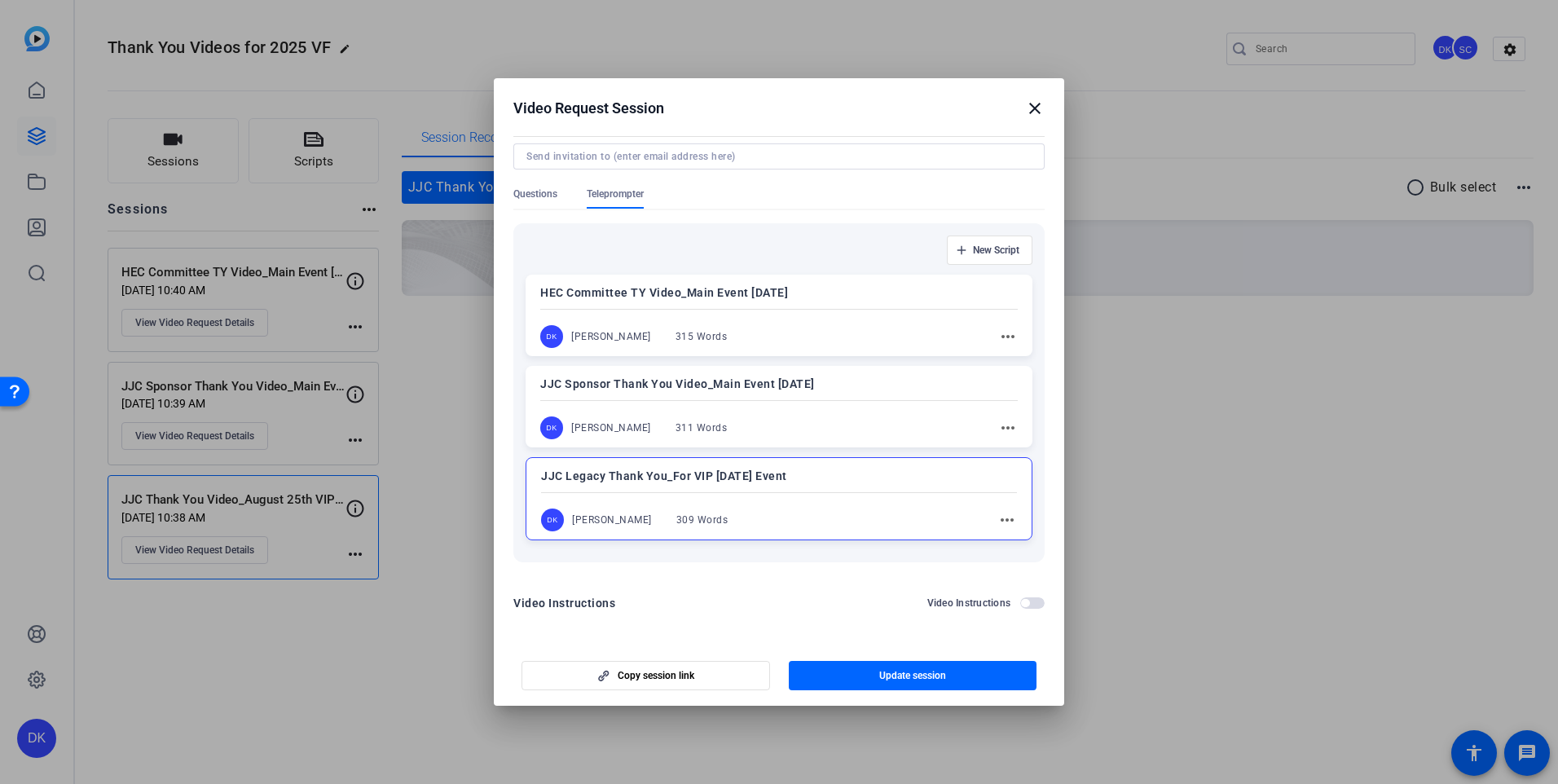
click at [1033, 107] on mat-icon "close" at bounding box center [1035, 108] width 19 height 19
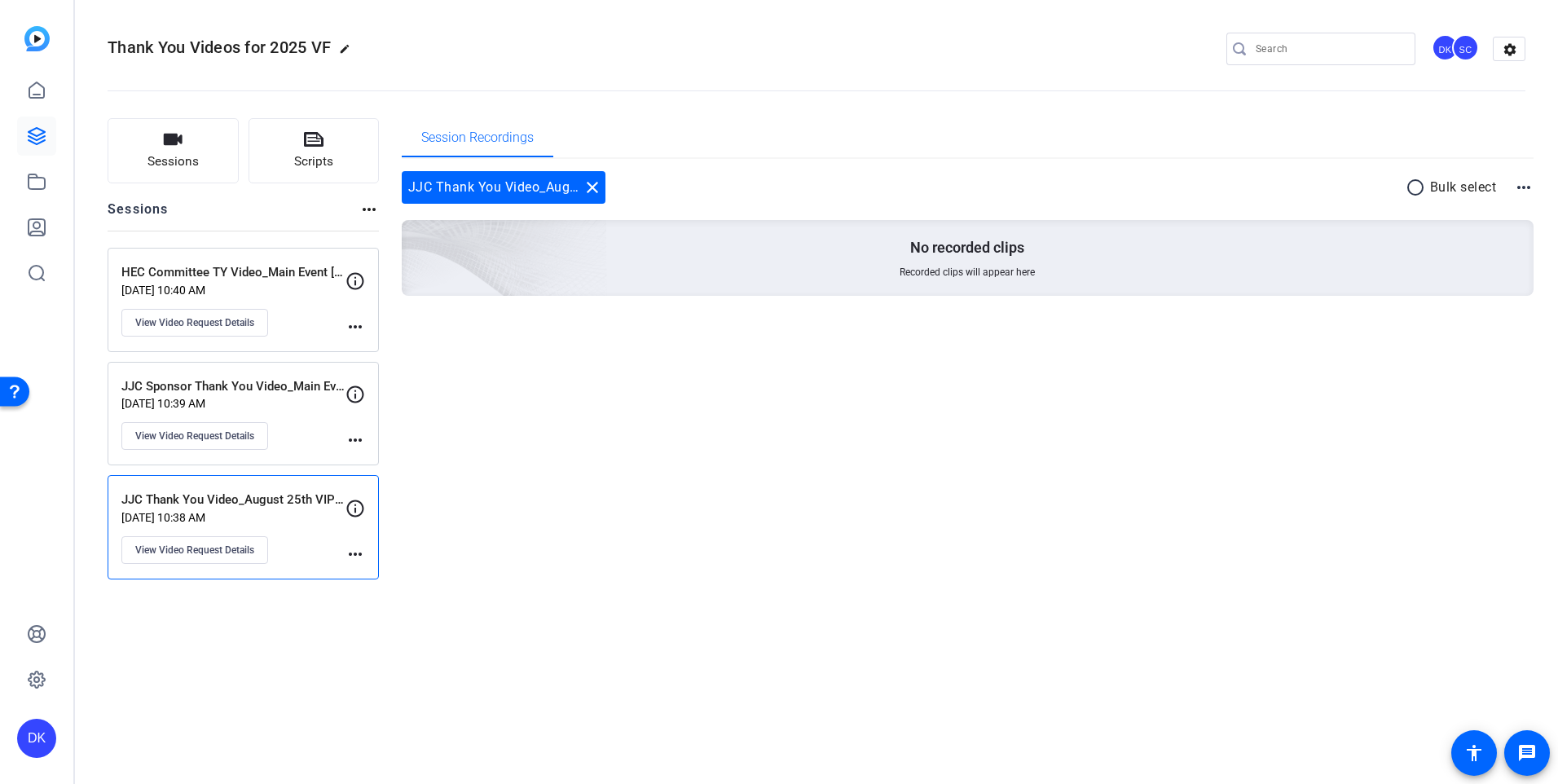
click at [354, 554] on mat-icon "more_horiz" at bounding box center [355, 554] width 19 height 19
click at [224, 553] on div at bounding box center [779, 392] width 1558 height 784
click at [224, 553] on span "View Video Request Details" at bounding box center [195, 550] width 119 height 13
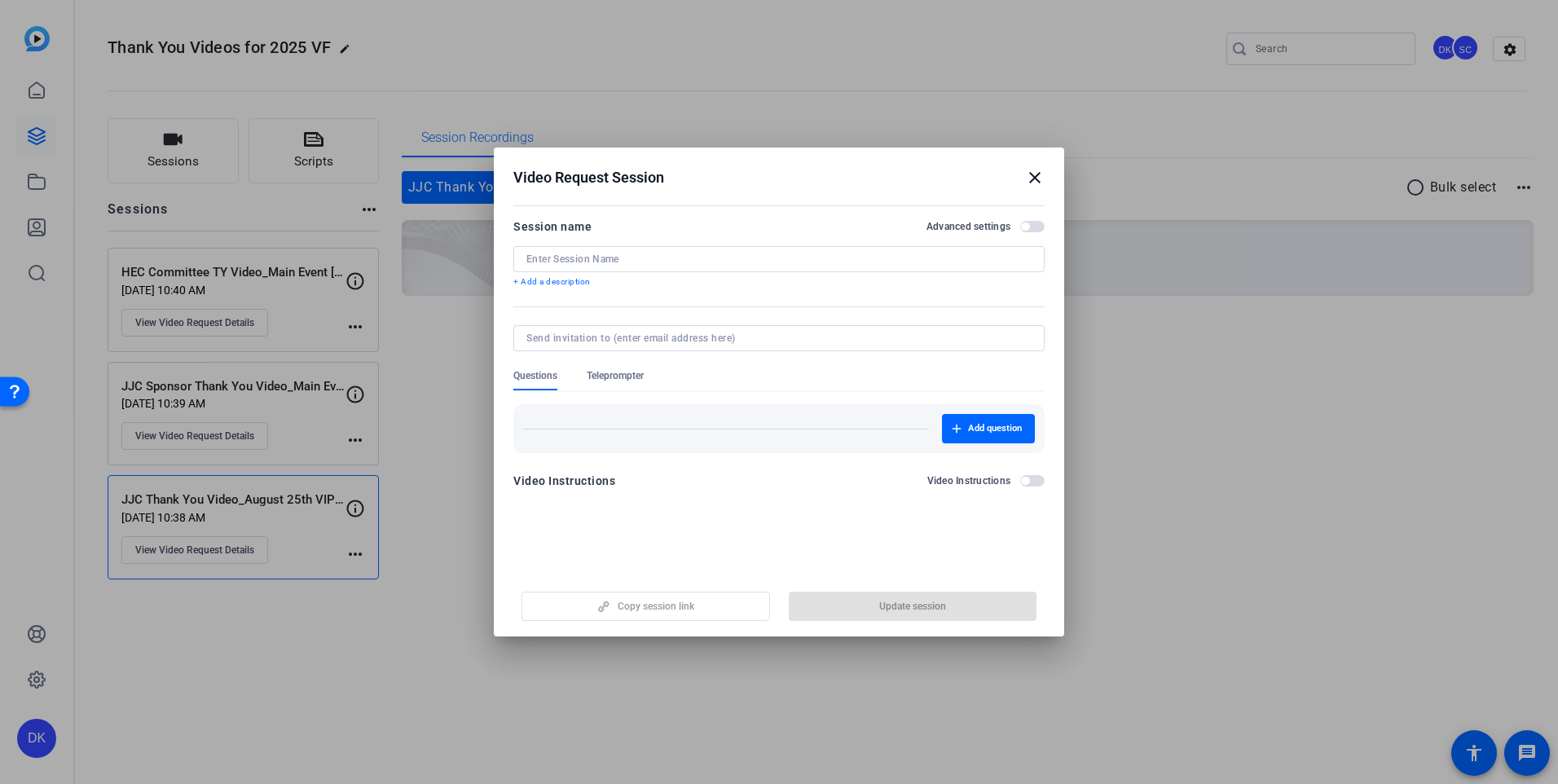
type input "JJC Thank You Video_August 25th VIP Event"
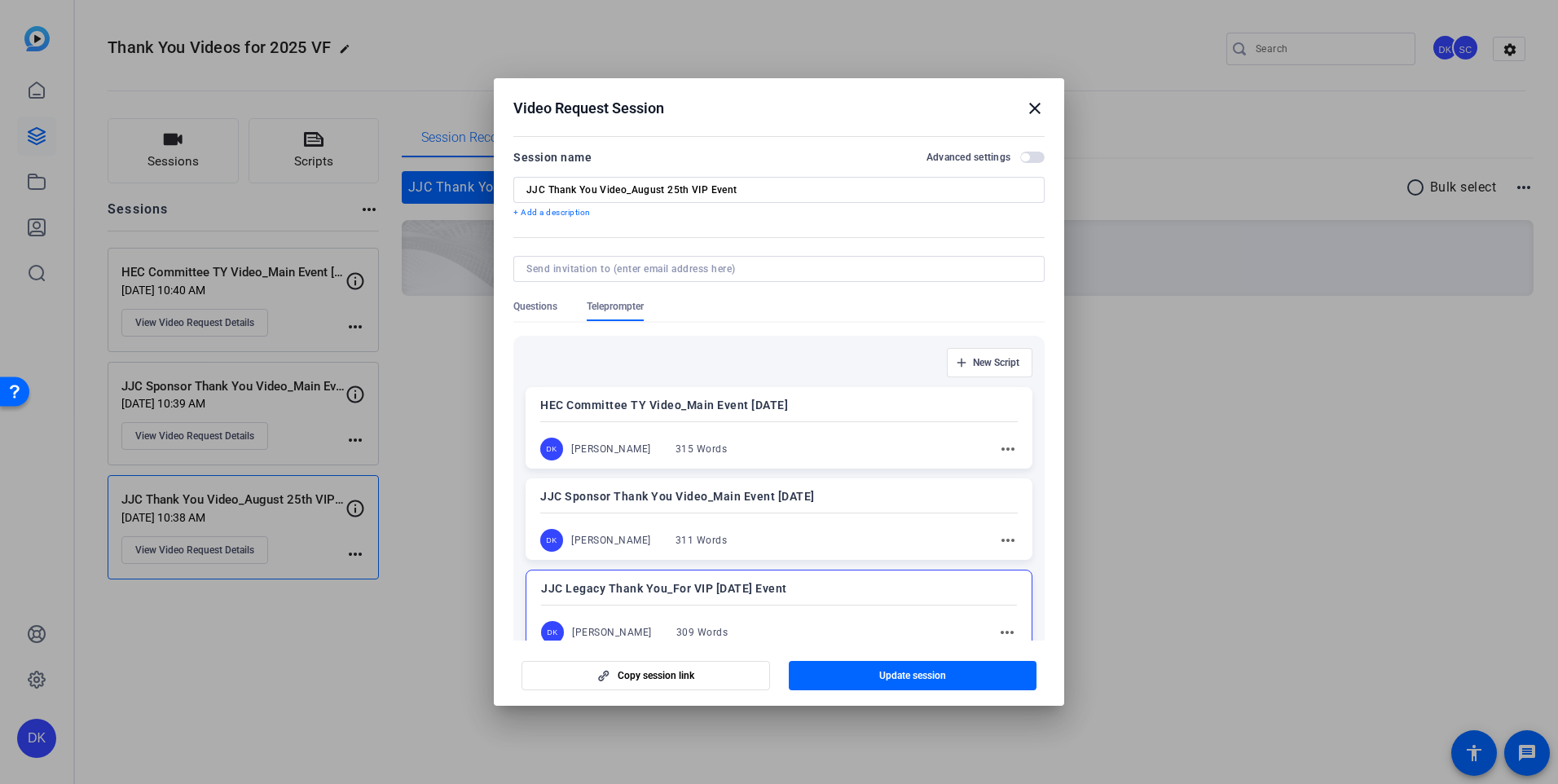
click at [1033, 107] on mat-icon "close" at bounding box center [1035, 108] width 19 height 19
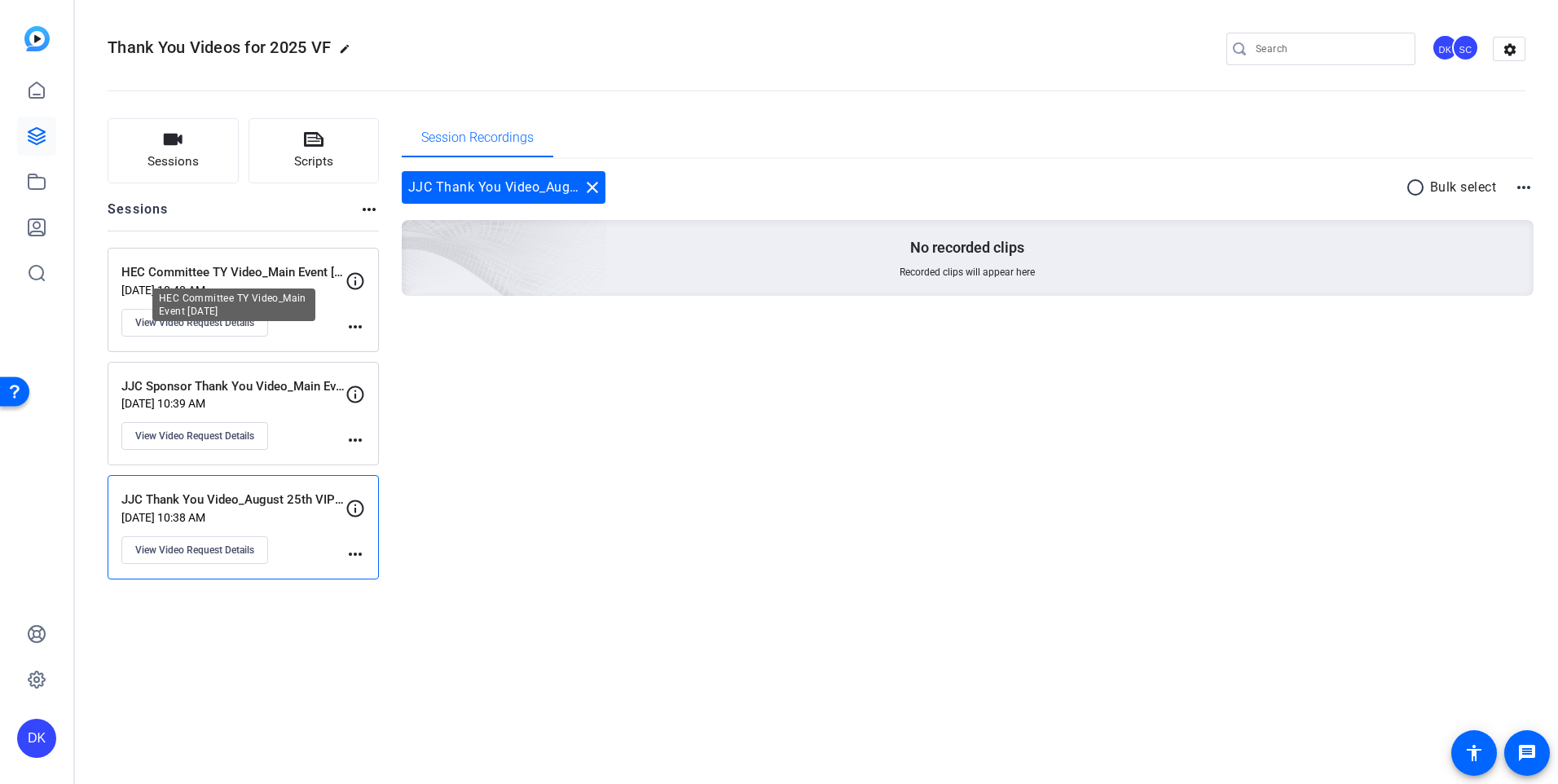
click at [246, 275] on p "HEC Committee TY Video_Main Event [DATE]" at bounding box center [232, 273] width 224 height 19
click at [347, 436] on mat-icon "more_horiz" at bounding box center [355, 440] width 19 height 19
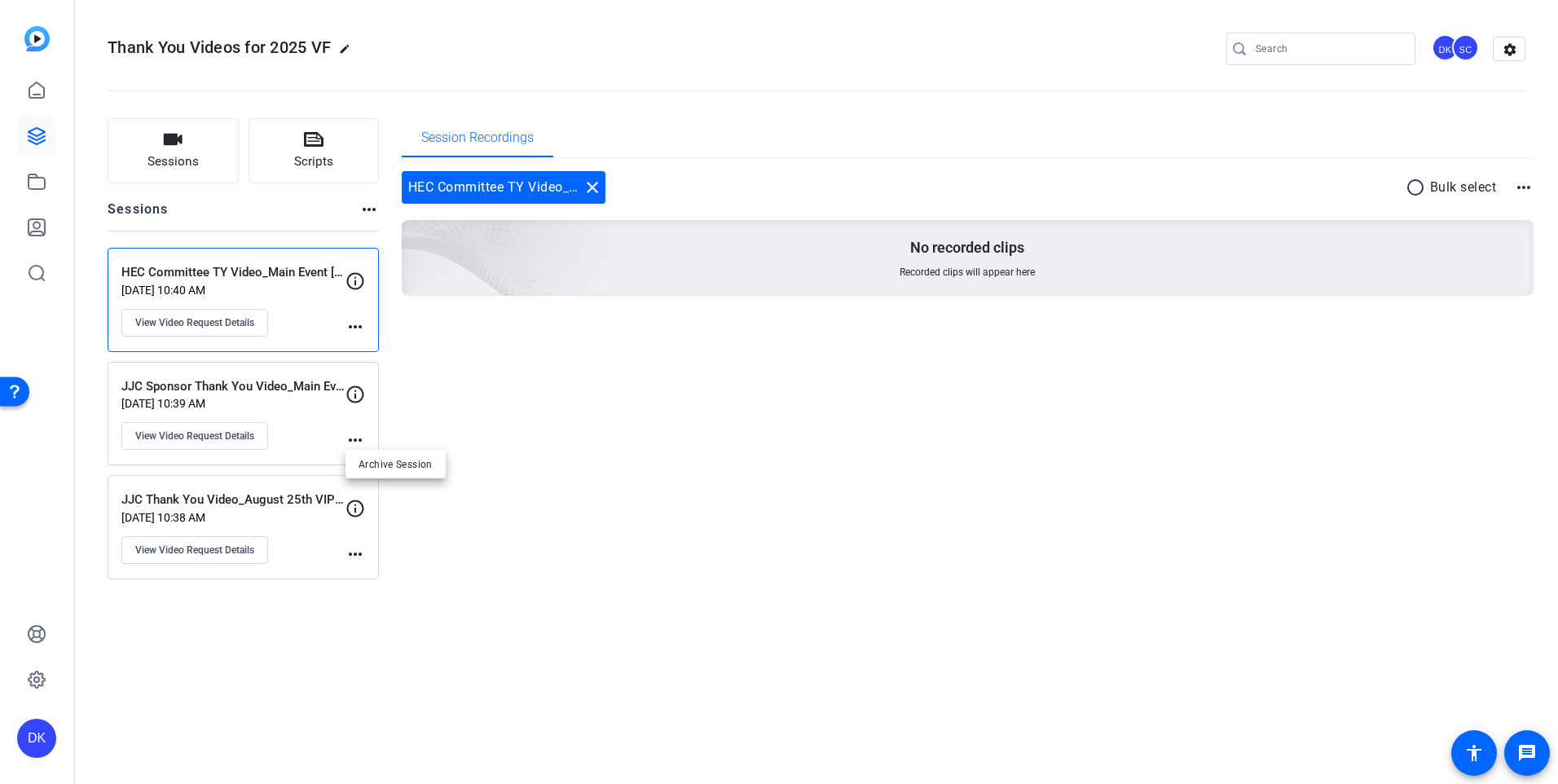
click at [352, 398] on div at bounding box center [779, 392] width 1558 height 784
click at [352, 398] on icon at bounding box center [355, 394] width 19 height 19
click at [246, 440] on span "View Video Request Details" at bounding box center [195, 436] width 119 height 13
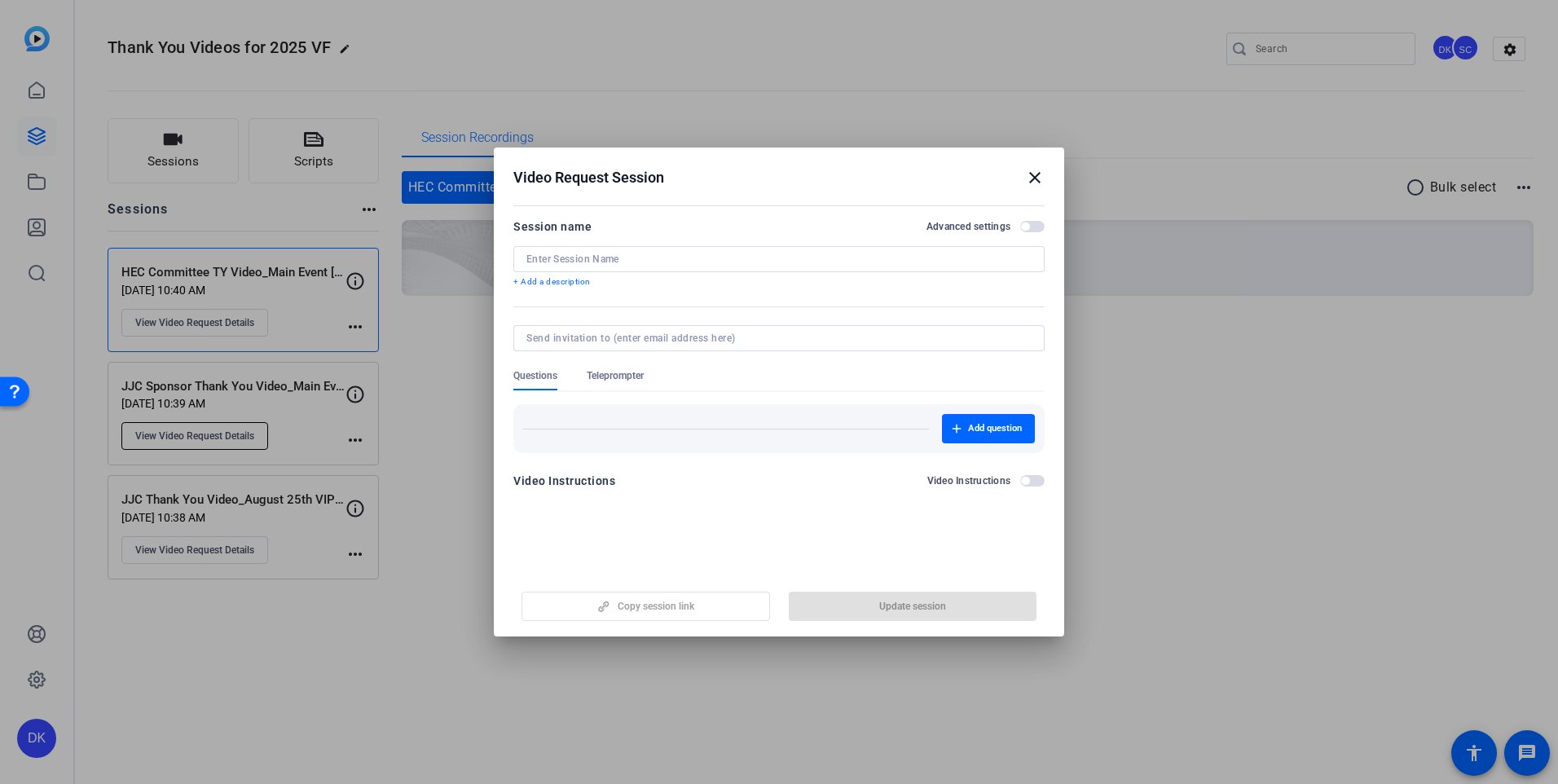
type input "JJC Sponsor Thank You Video_Main Event [DATE]"
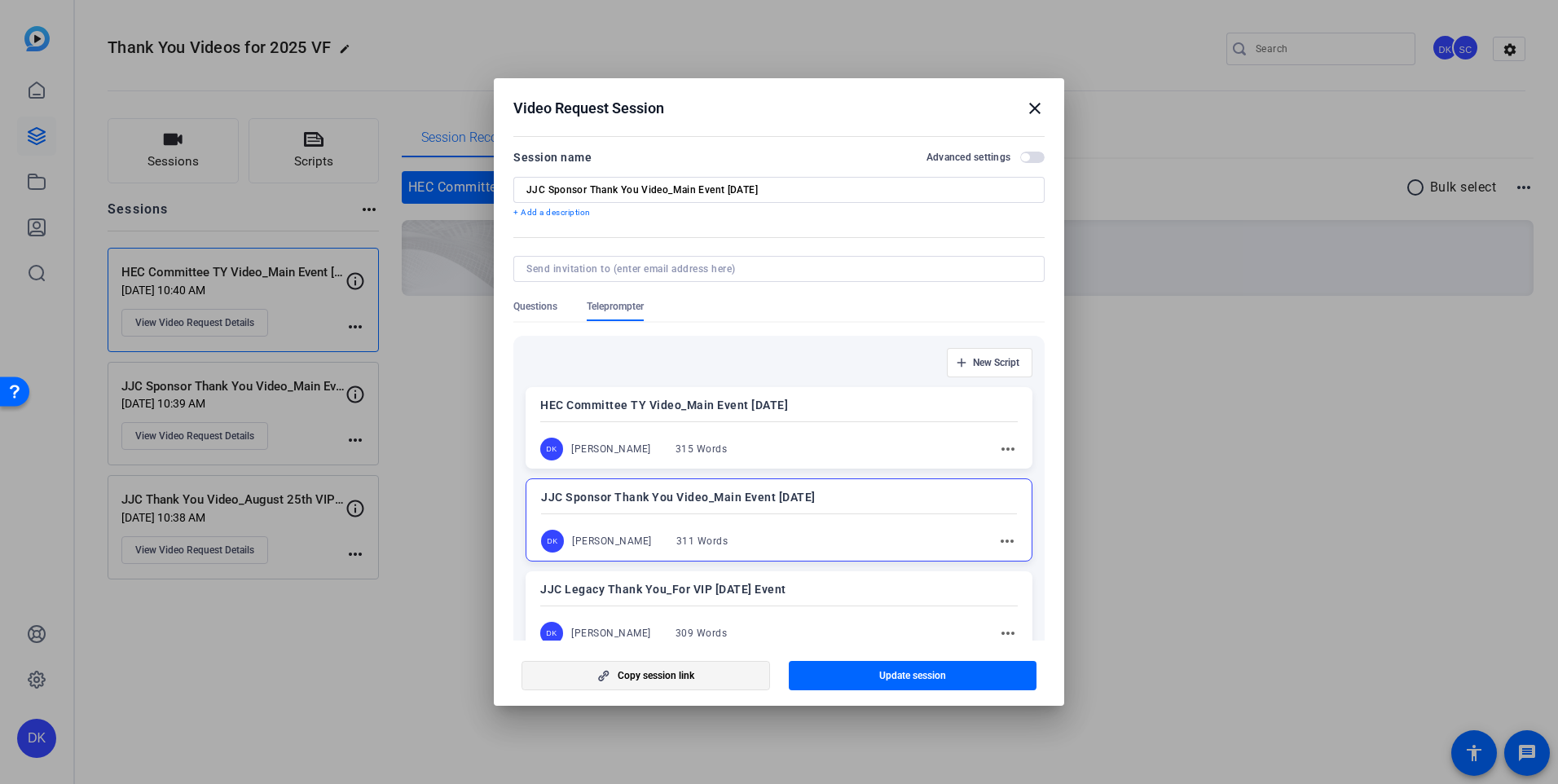
click at [656, 677] on span "Copy session link" at bounding box center [656, 676] width 77 height 13
click at [1043, 115] on mat-icon "close" at bounding box center [1035, 108] width 19 height 19
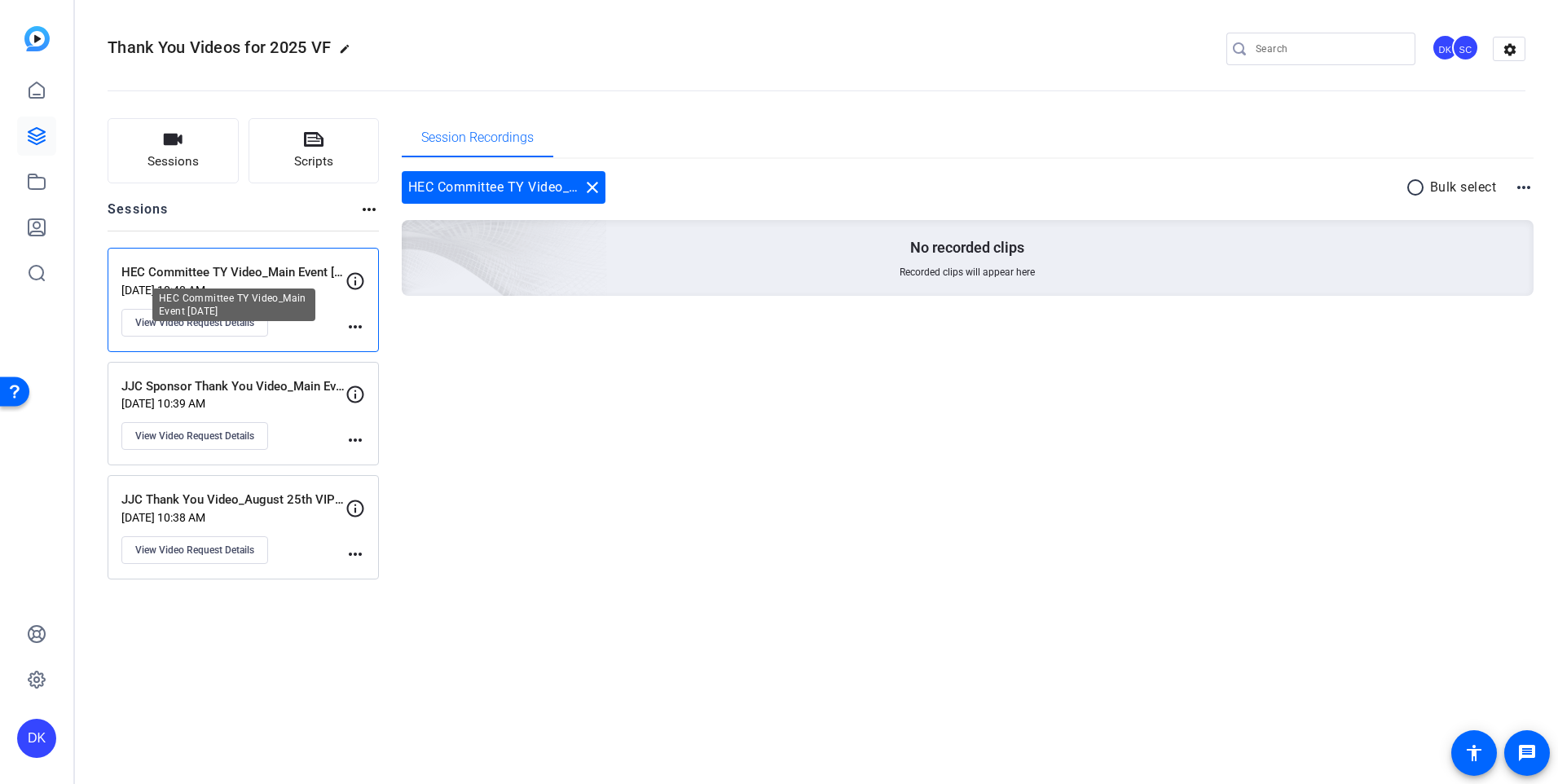
click at [270, 278] on p "HEC Committee TY Video_Main Event [DATE]" at bounding box center [232, 273] width 224 height 19
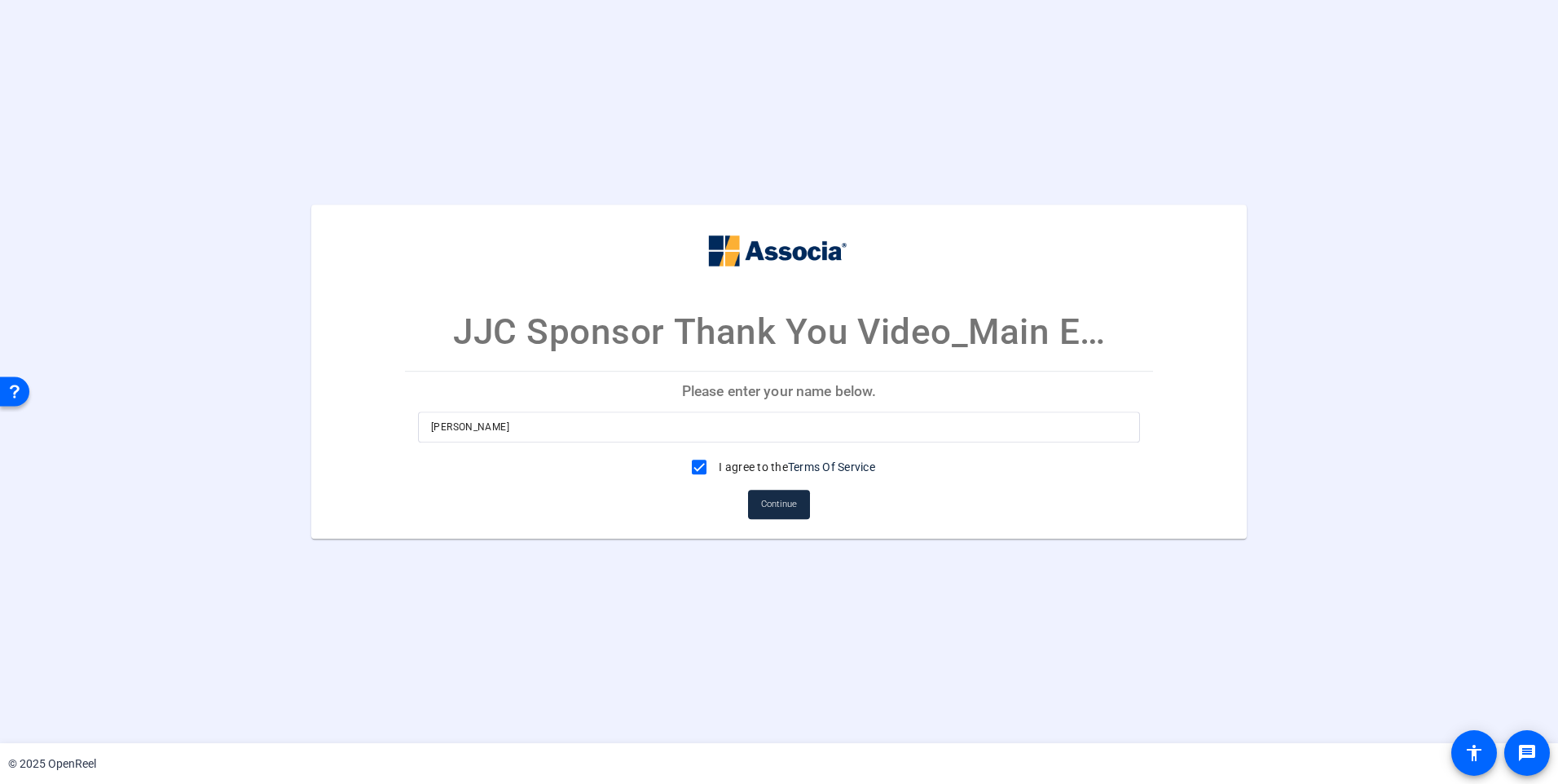
click at [770, 501] on span "Continue" at bounding box center [779, 504] width 36 height 24
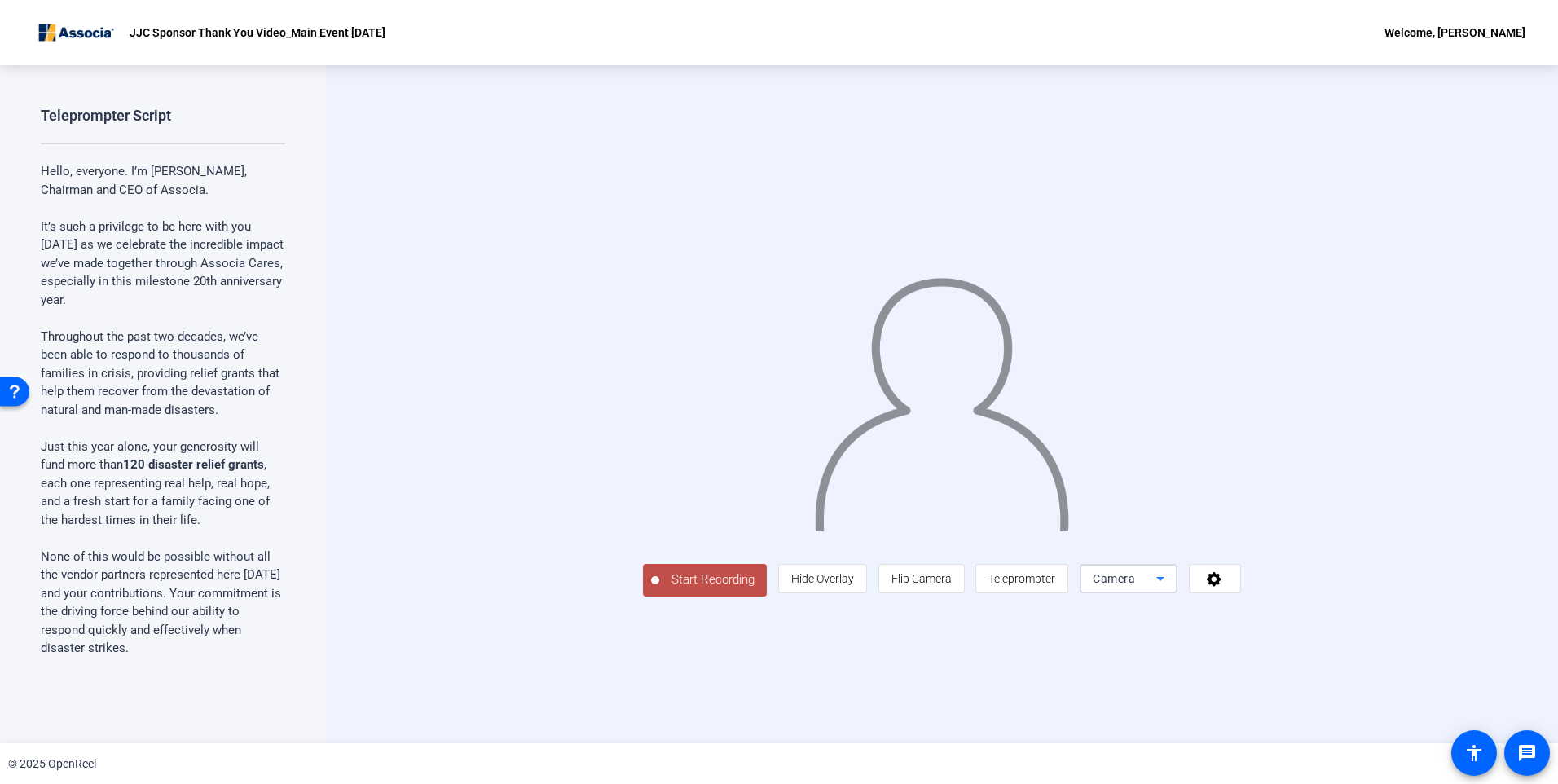
click at [1170, 588] on icon at bounding box center [1161, 579] width 19 height 19
click at [1195, 672] on div at bounding box center [779, 392] width 1558 height 784
click at [1055, 594] on span "Teleprompter" at bounding box center [1022, 579] width 67 height 31
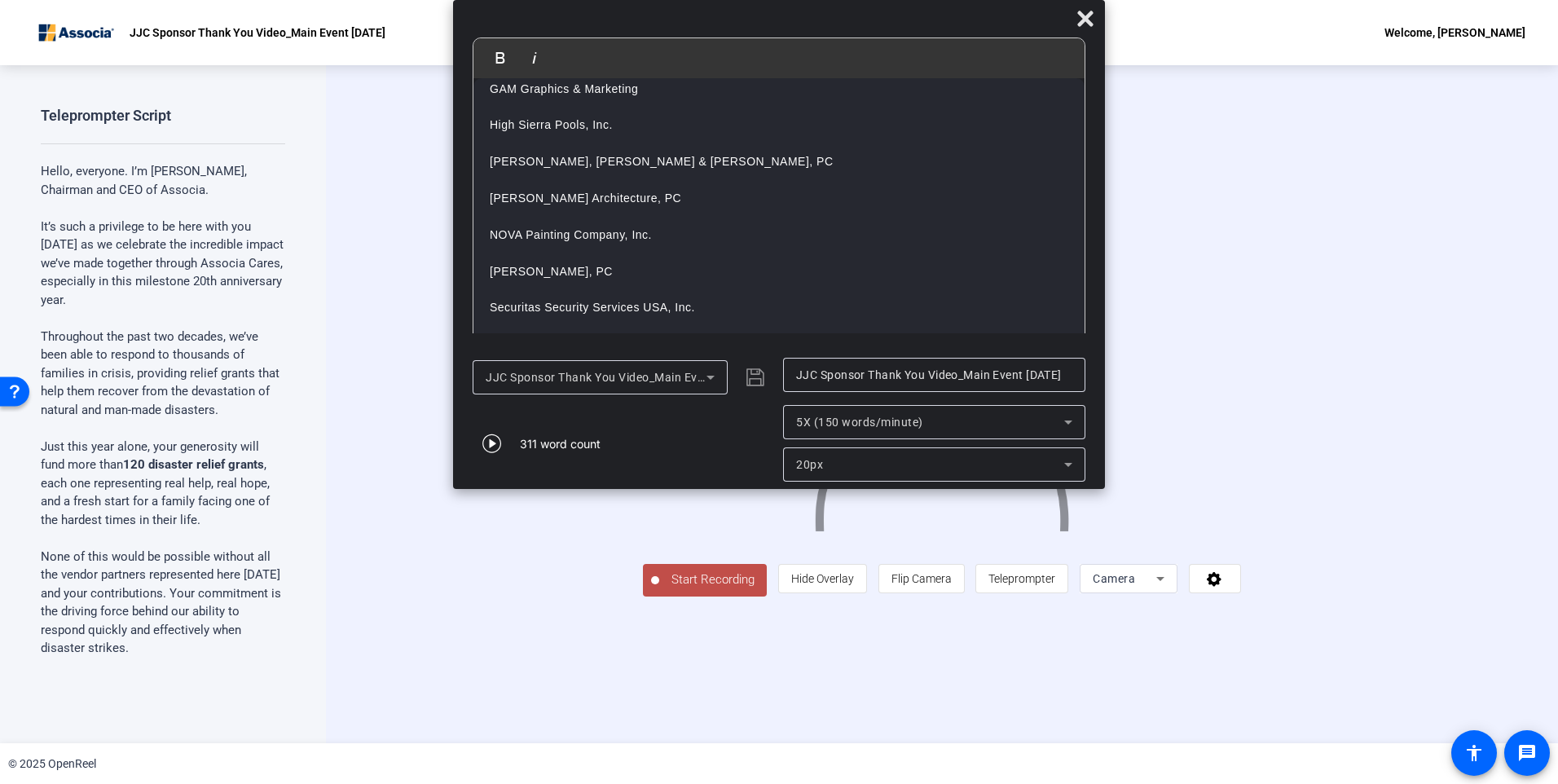
scroll to position [416, 0]
click at [1087, 15] on icon at bounding box center [1085, 18] width 15 height 15
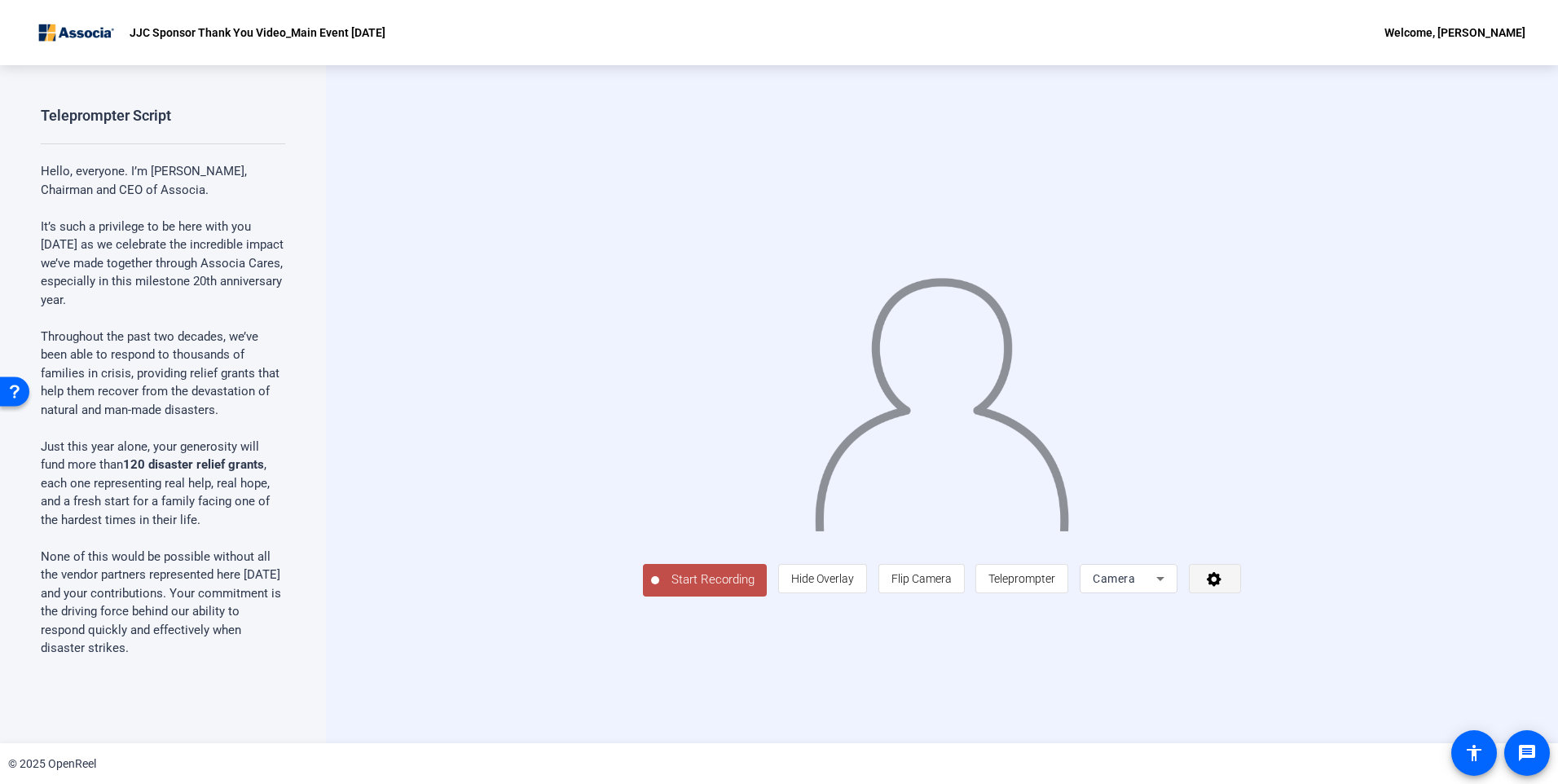
click at [1221, 586] on icon at bounding box center [1213, 579] width 14 height 14
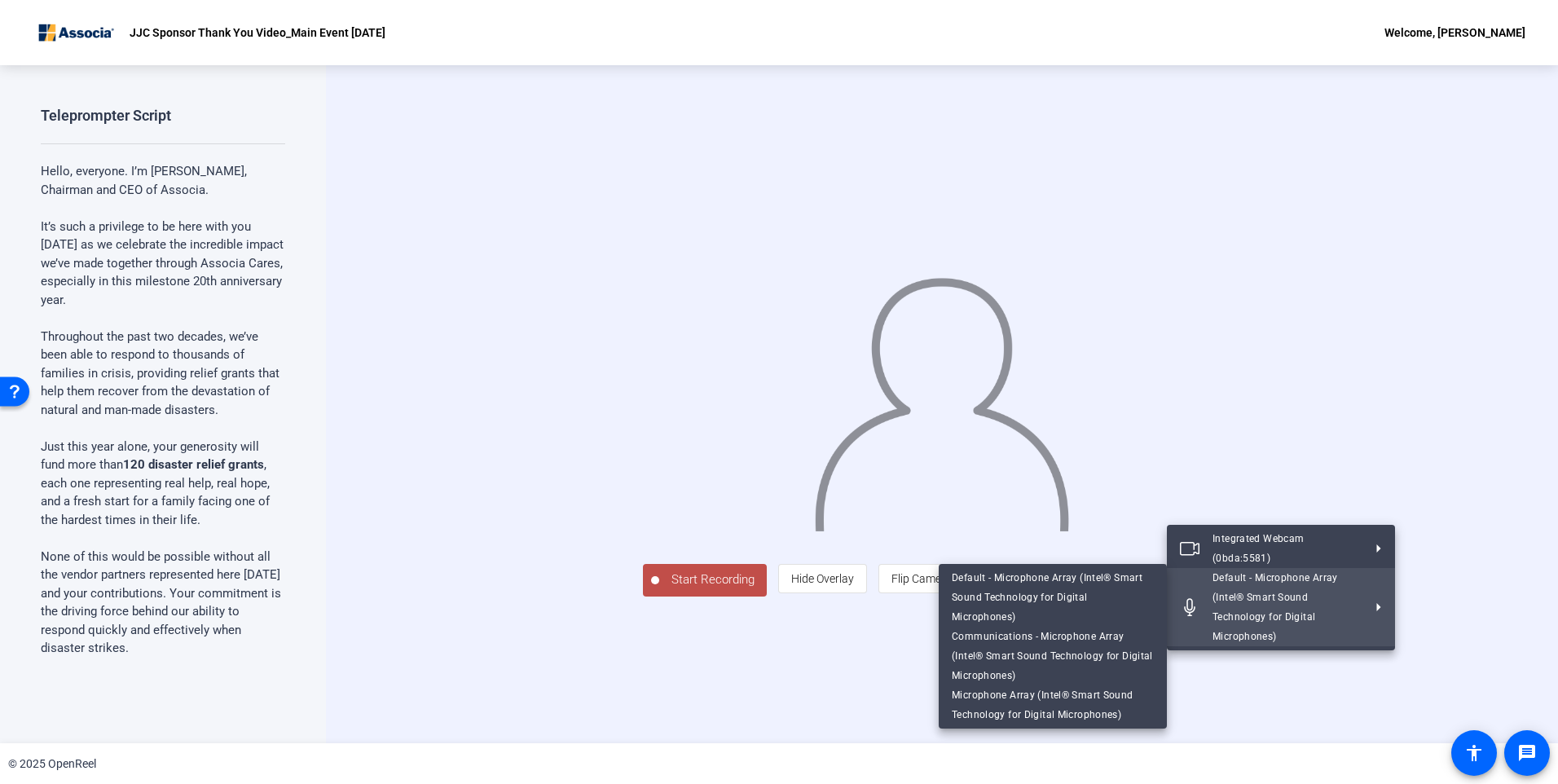
click at [808, 697] on div at bounding box center [779, 392] width 1558 height 784
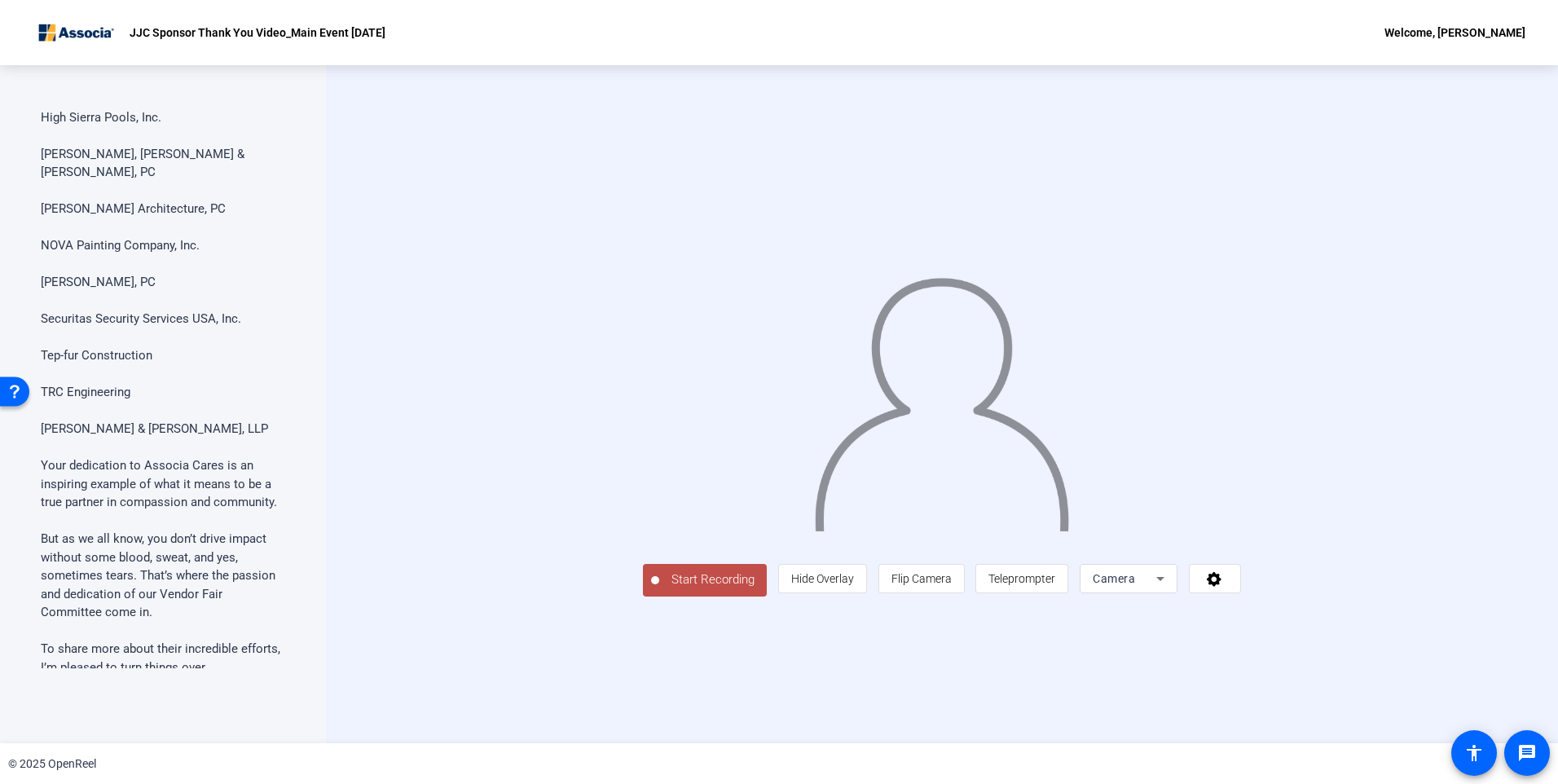
scroll to position [1097, 0]
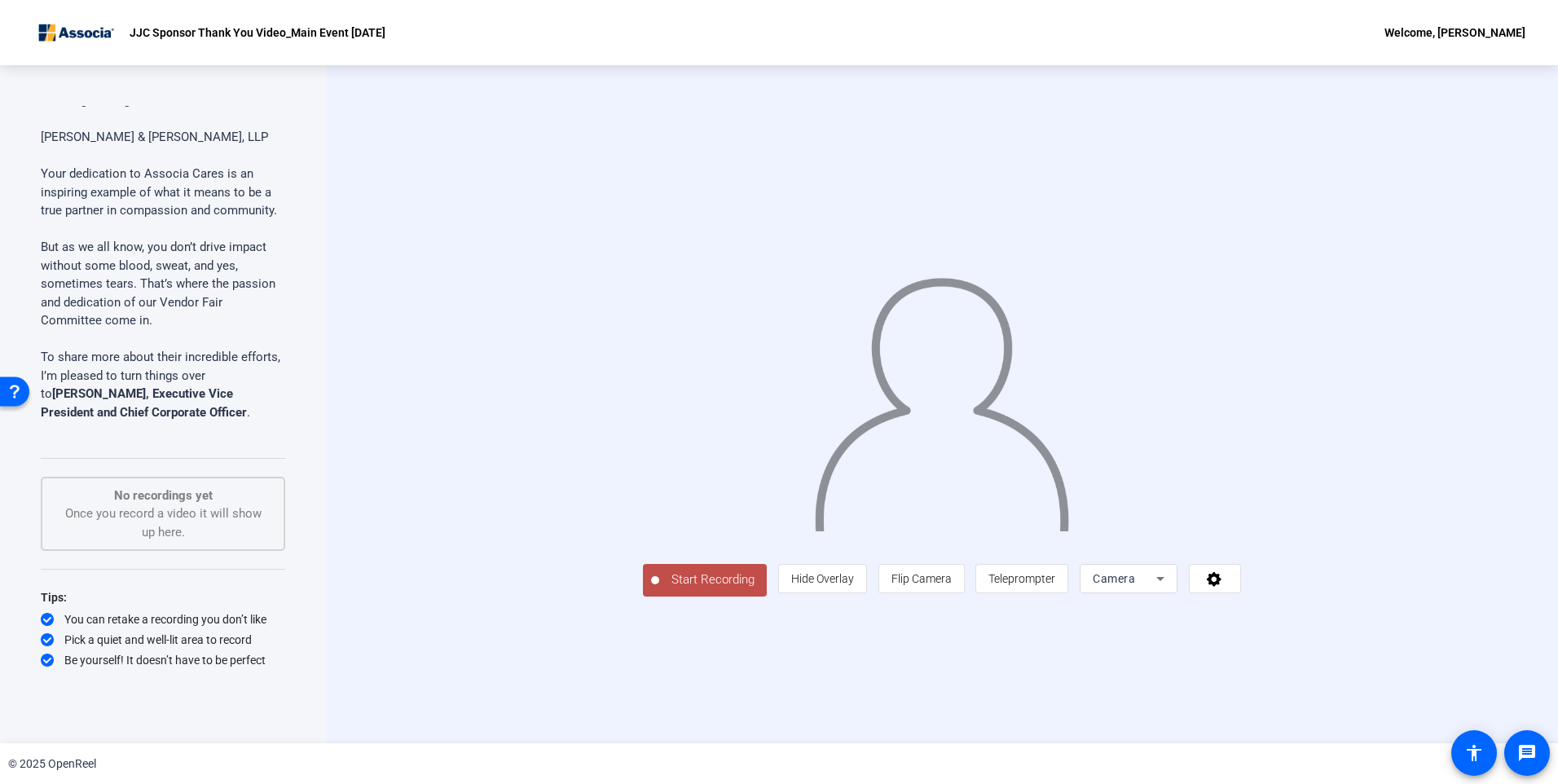
click at [659, 589] on span "Start Recording" at bounding box center [713, 580] width 108 height 19
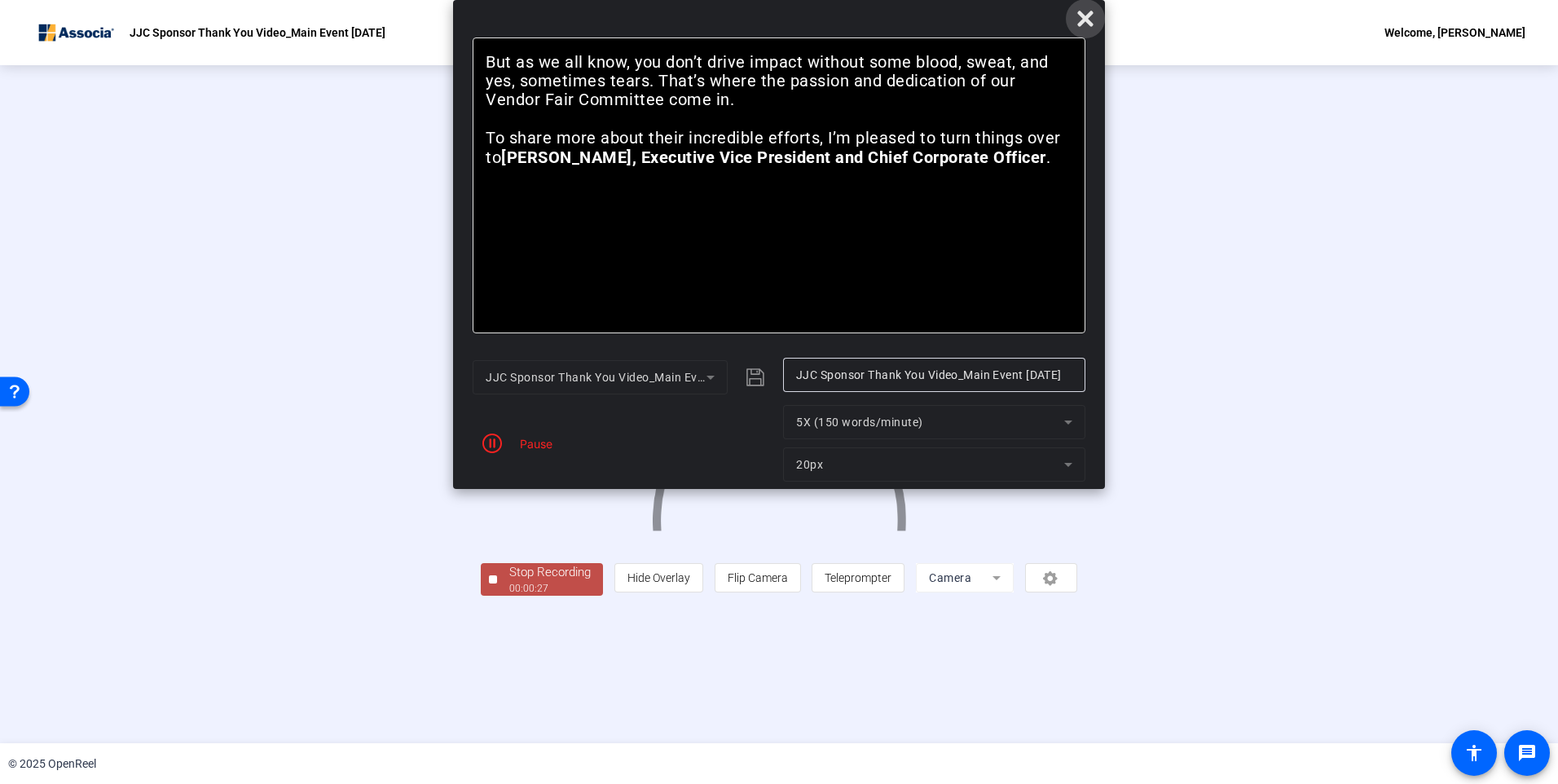
click at [1087, 22] on icon at bounding box center [1085, 18] width 15 height 15
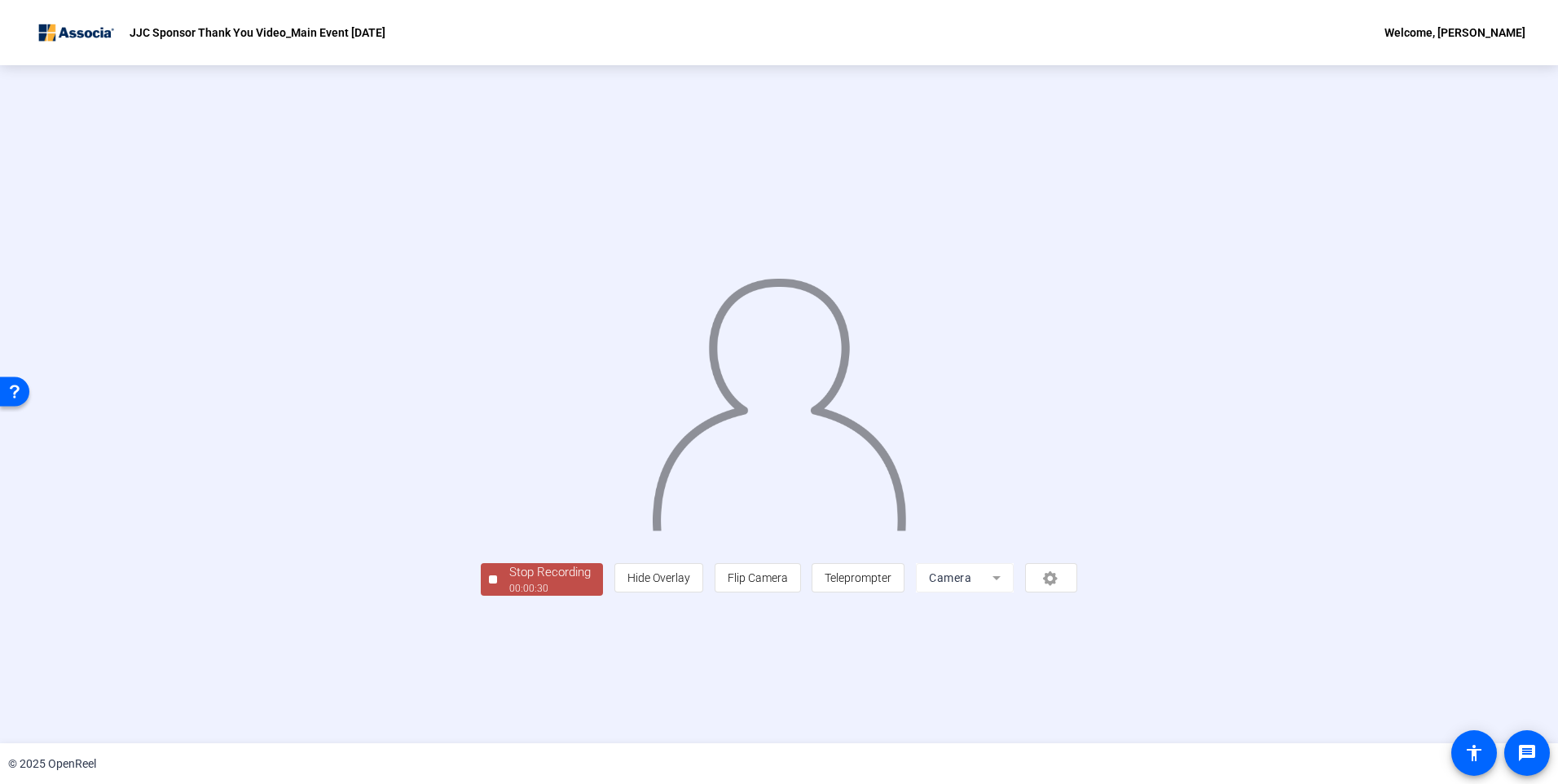
click at [510, 582] on div "Stop Recording" at bounding box center [550, 573] width 82 height 19
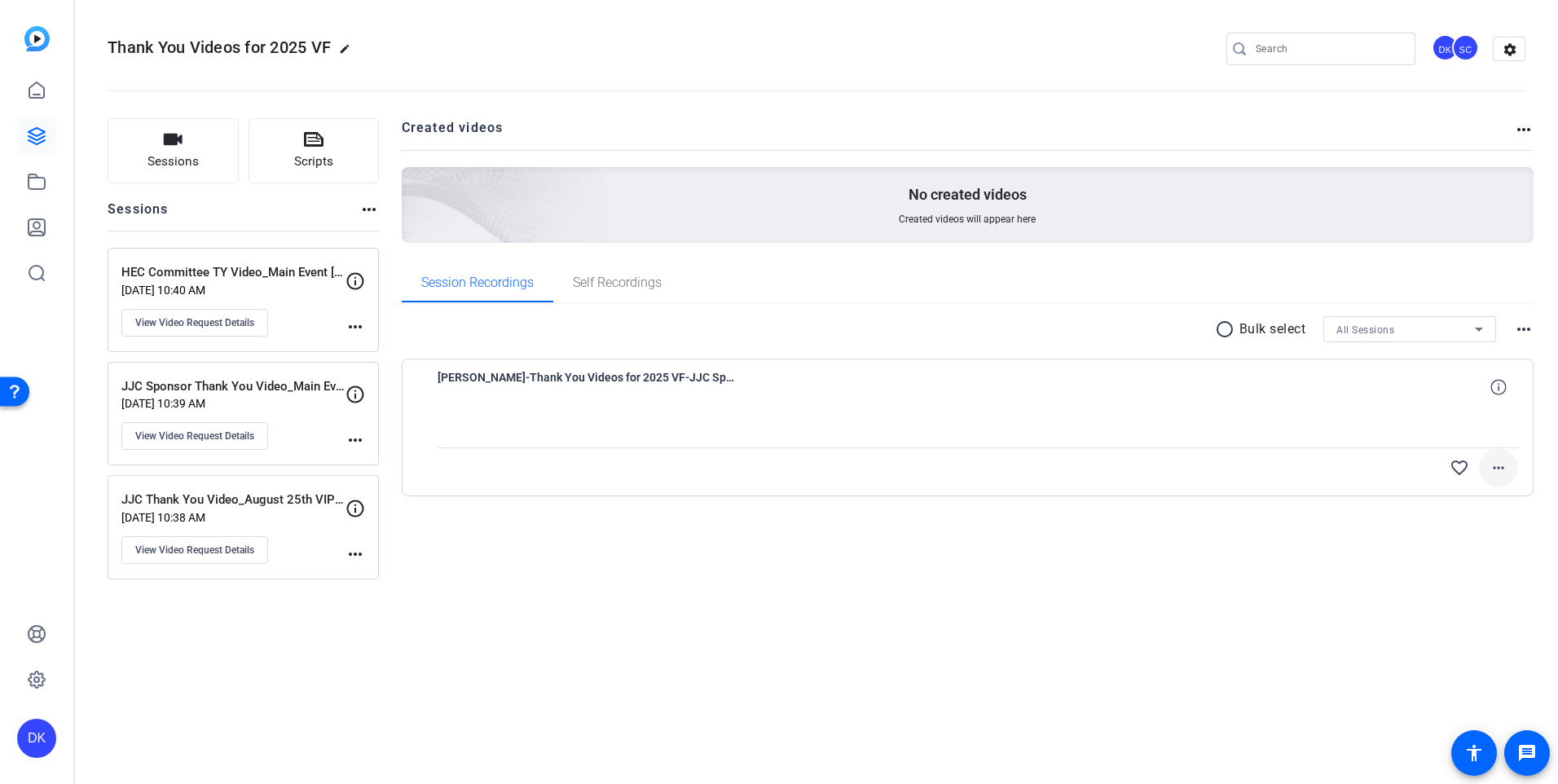
click at [1494, 468] on mat-icon "more_horiz" at bounding box center [1498, 467] width 19 height 19
click at [1434, 599] on span "Delete clip" at bounding box center [1448, 604] width 115 height 19
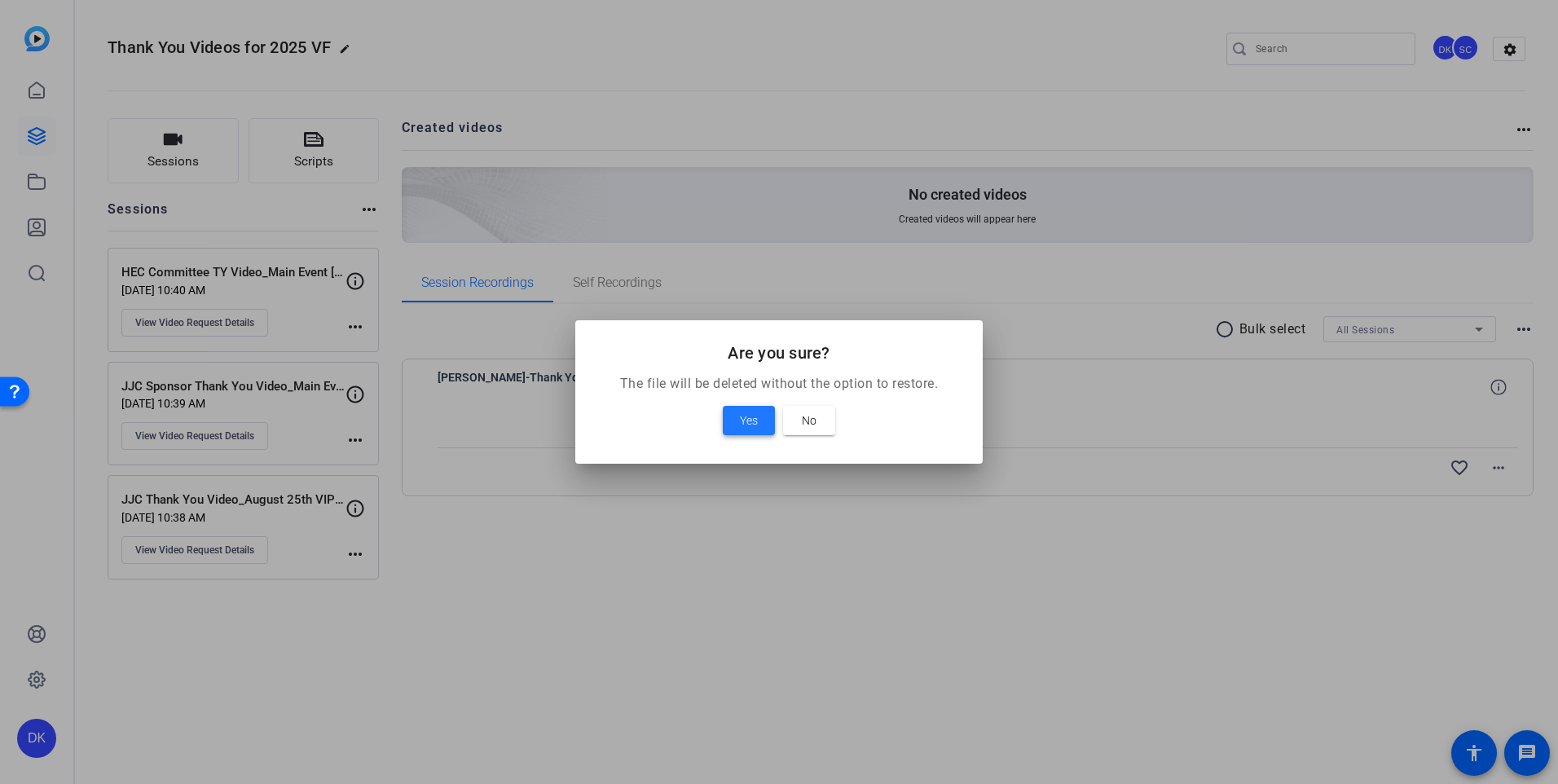
click at [748, 426] on span "Yes" at bounding box center [749, 420] width 18 height 19
